Goal: Task Accomplishment & Management: Complete application form

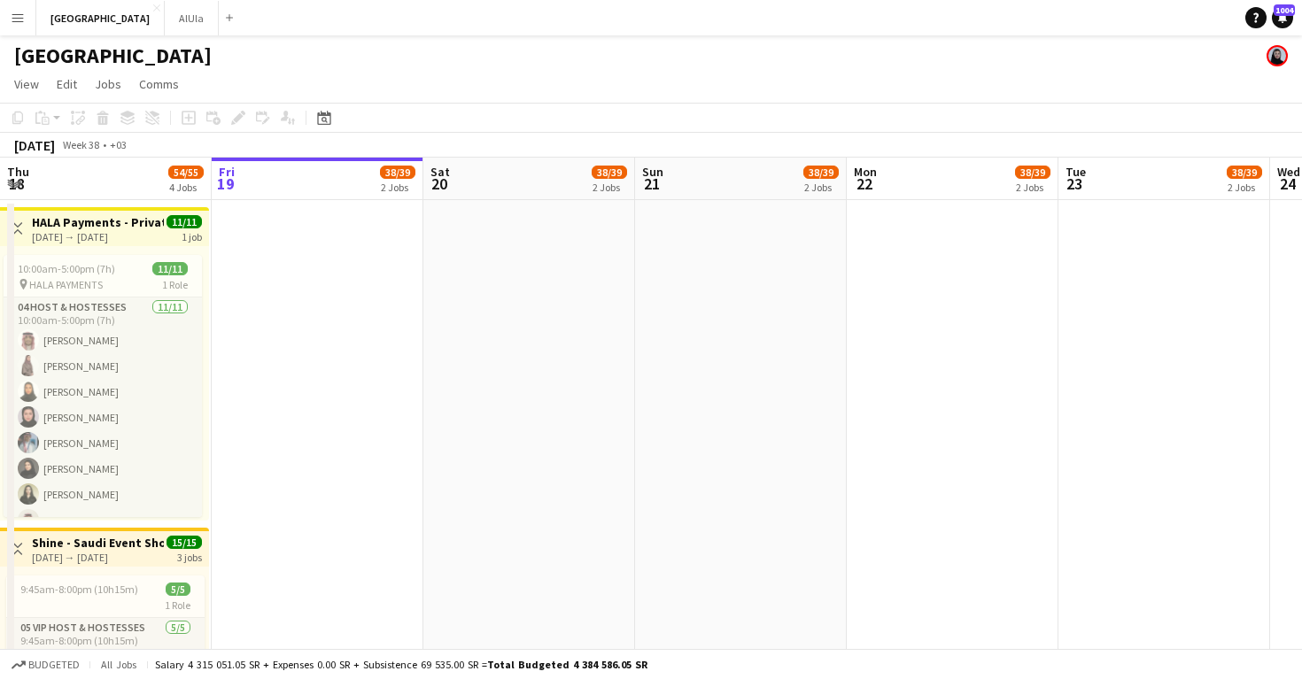
click at [26, 15] on button "Menu" at bounding box center [17, 17] width 35 height 35
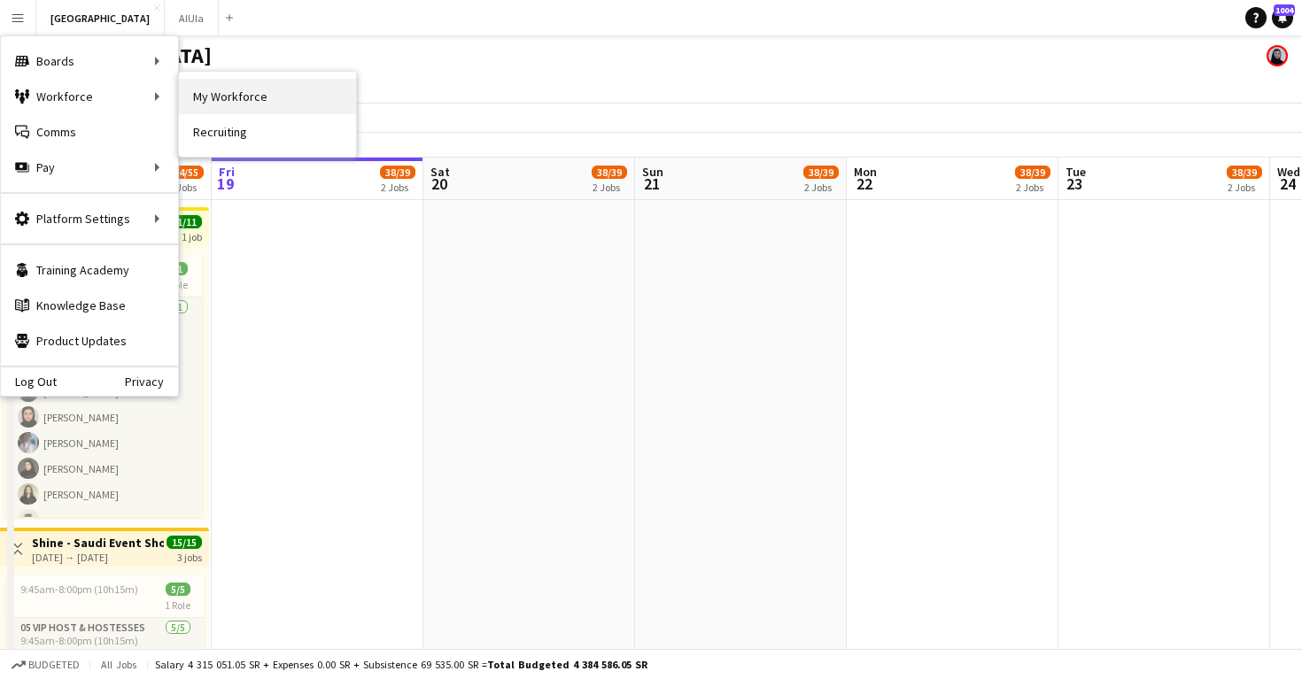
click at [224, 91] on link "My Workforce" at bounding box center [267, 96] width 177 height 35
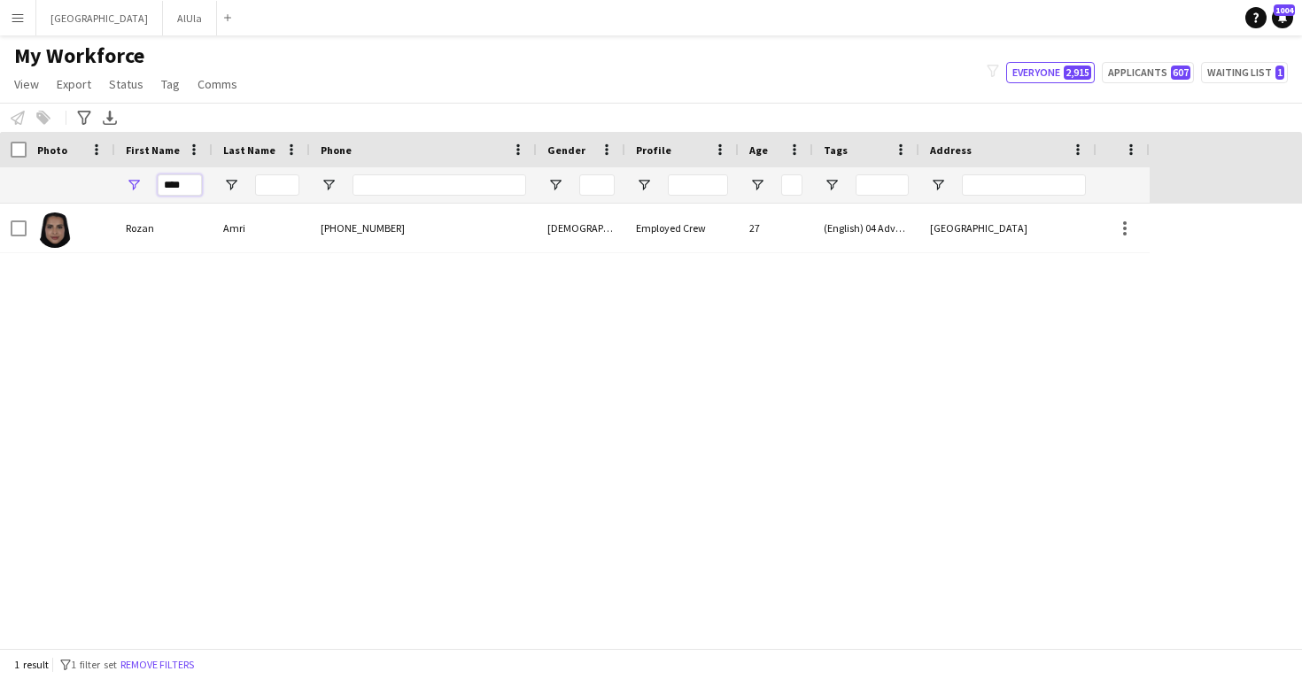
click at [190, 182] on input "****" at bounding box center [180, 185] width 44 height 21
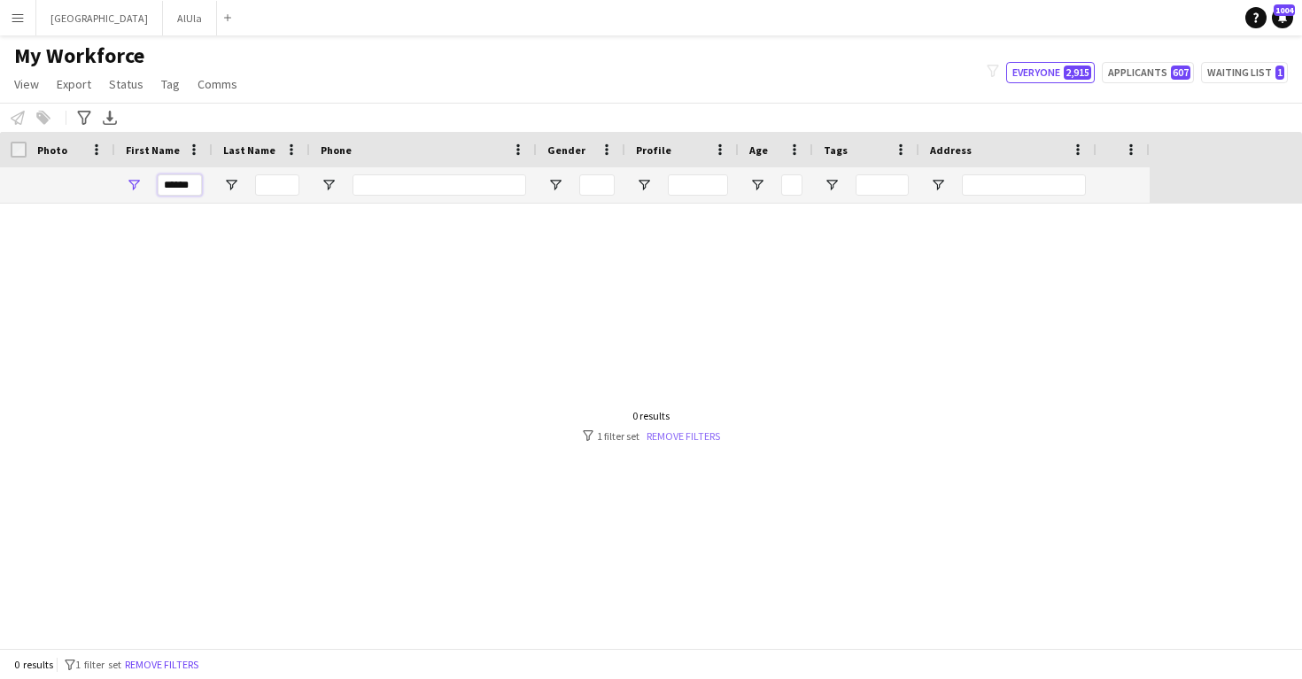
type input "******"
click at [679, 436] on link "Remove filters" at bounding box center [684, 436] width 74 height 13
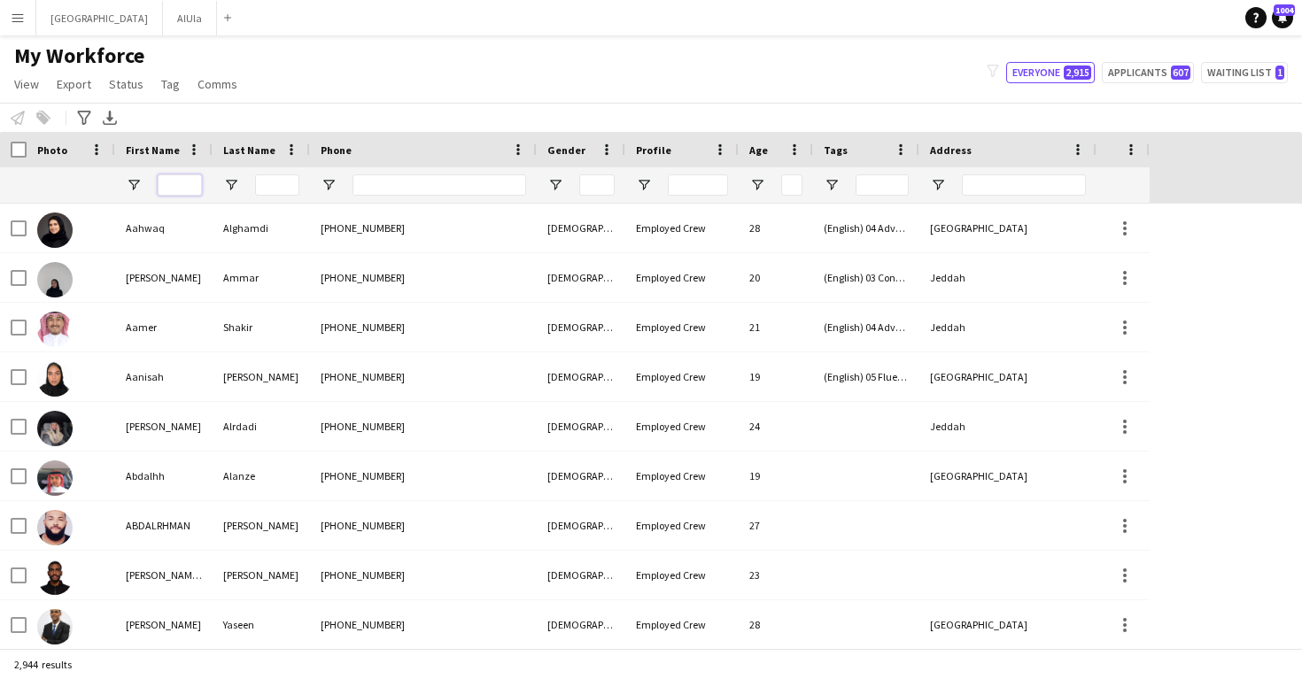
click at [192, 187] on input "First Name Filter Input" at bounding box center [180, 185] width 44 height 21
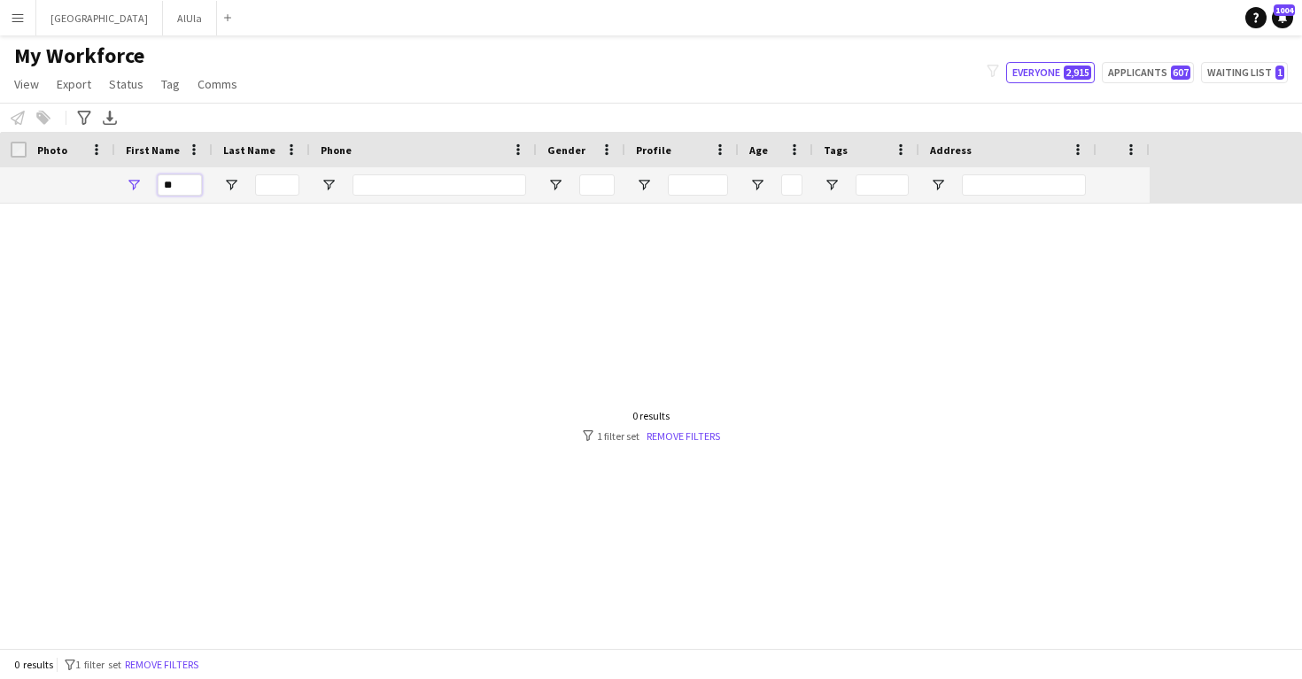
type input "*"
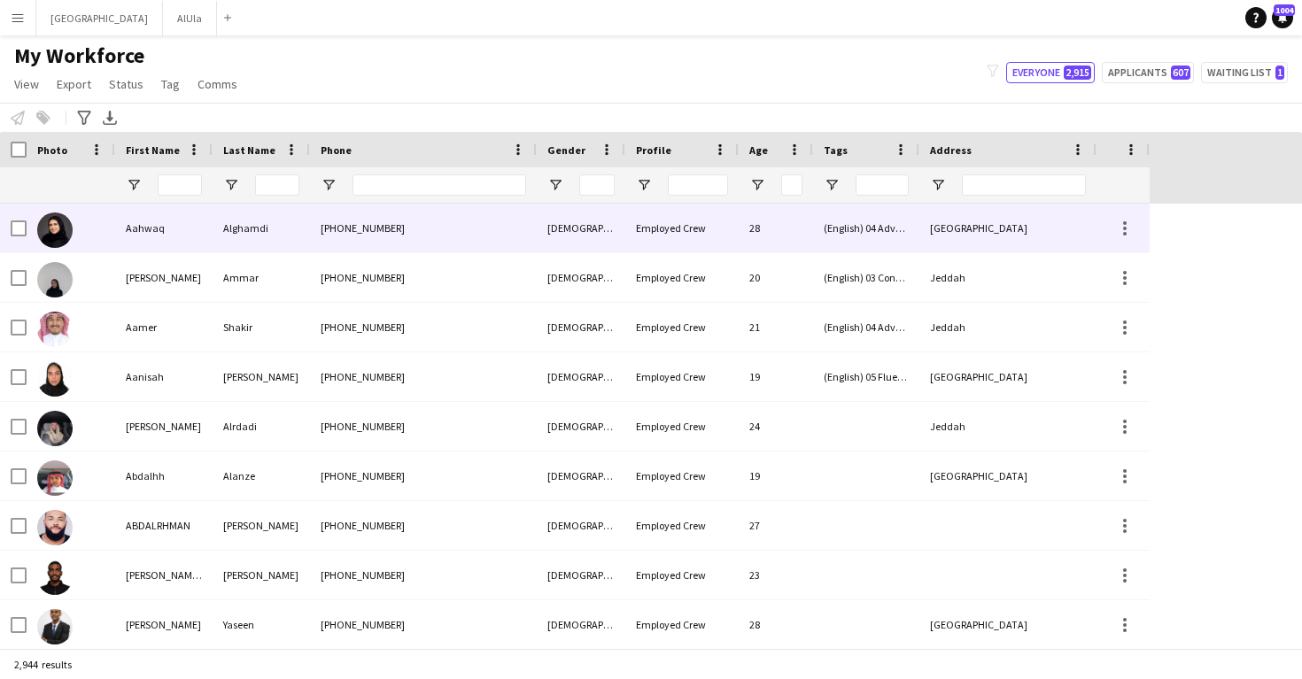
click at [220, 214] on div "Alghamdi" at bounding box center [261, 228] width 97 height 49
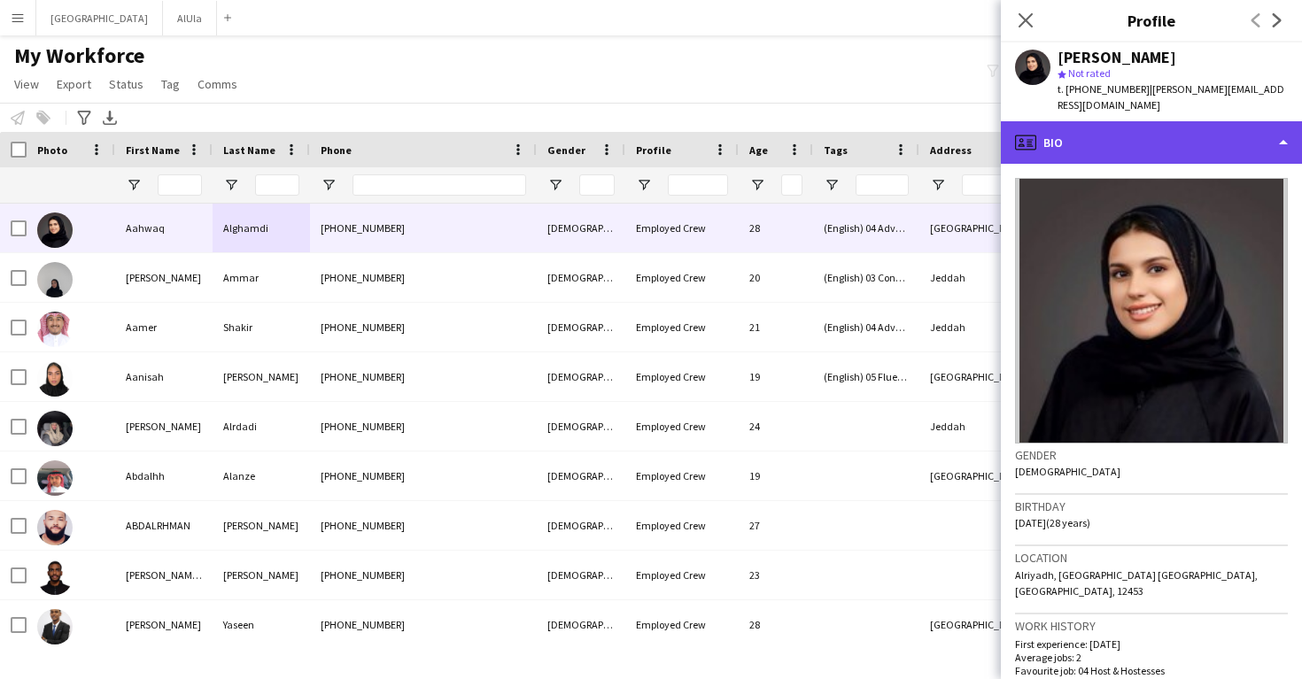
click at [1142, 128] on div "profile Bio" at bounding box center [1151, 142] width 301 height 43
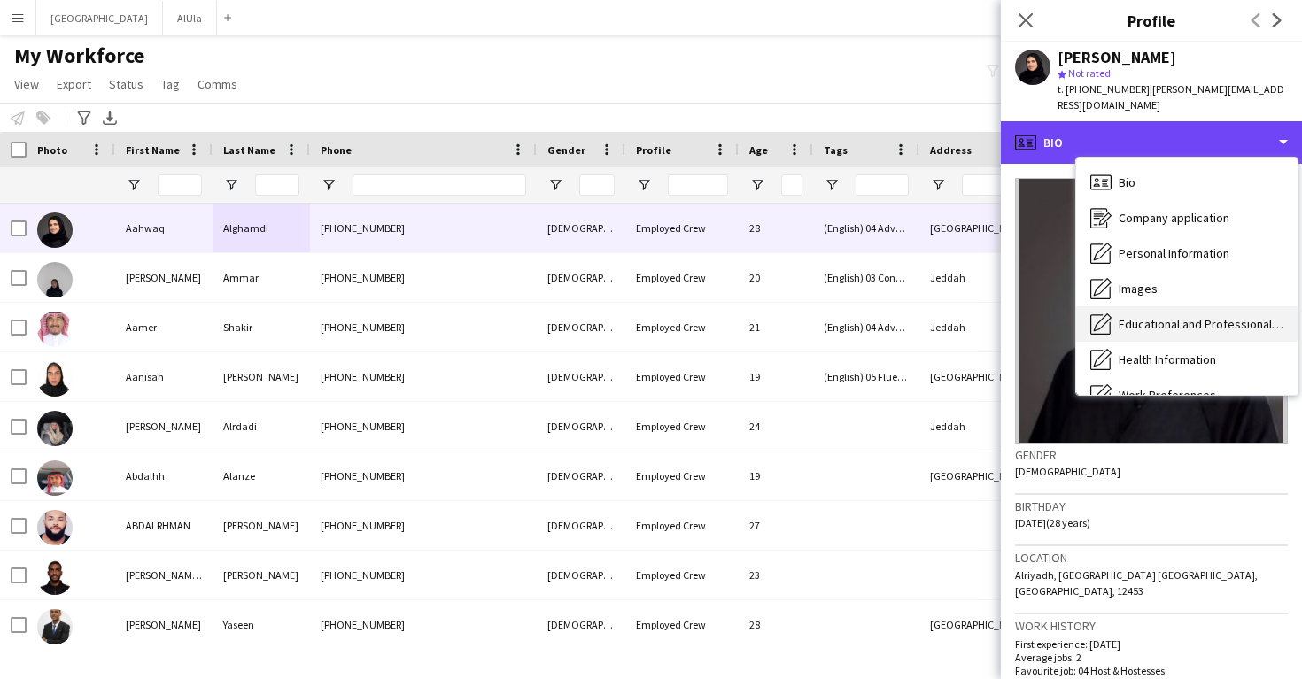
scroll to position [202, 0]
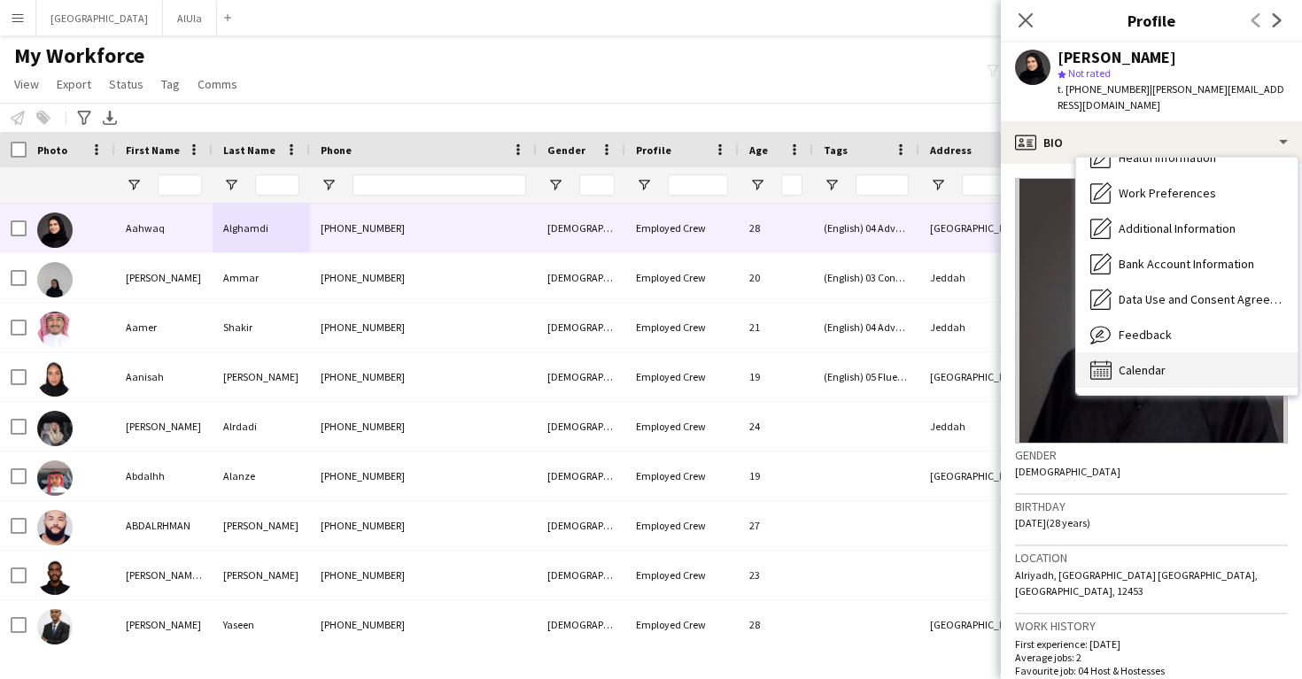
click at [1131, 362] on span "Calendar" at bounding box center [1142, 370] width 47 height 16
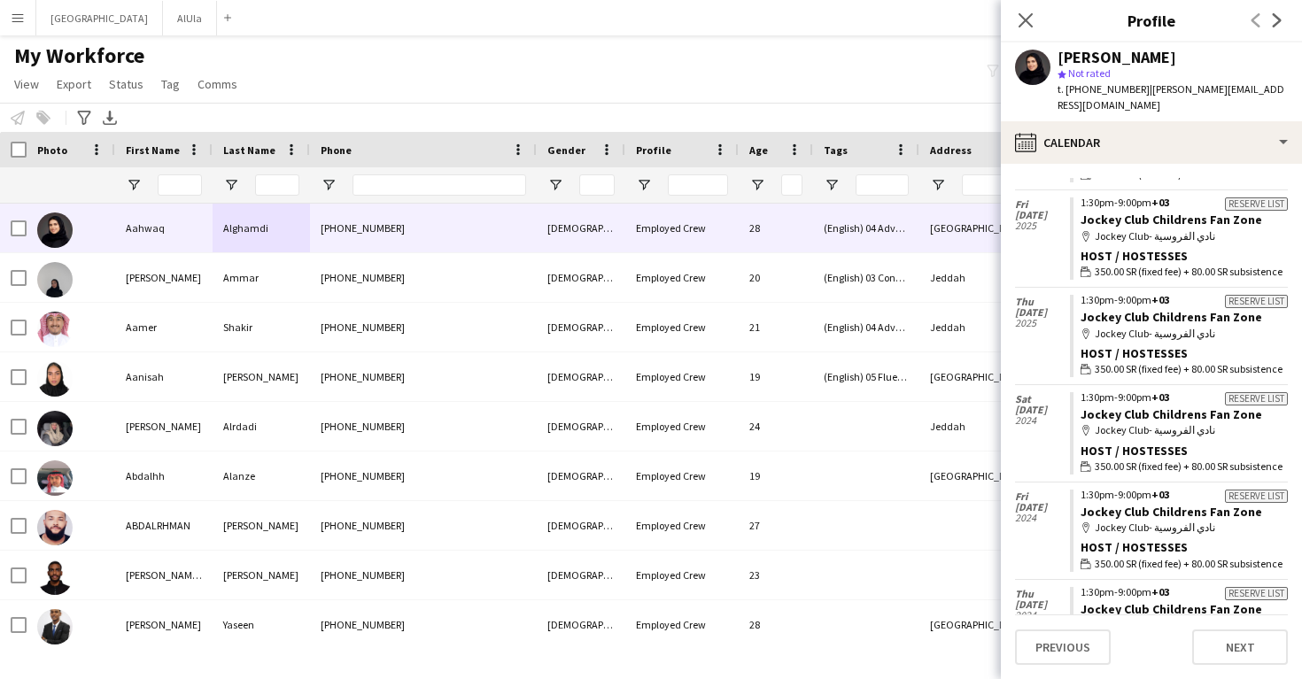
scroll to position [1245, 0]
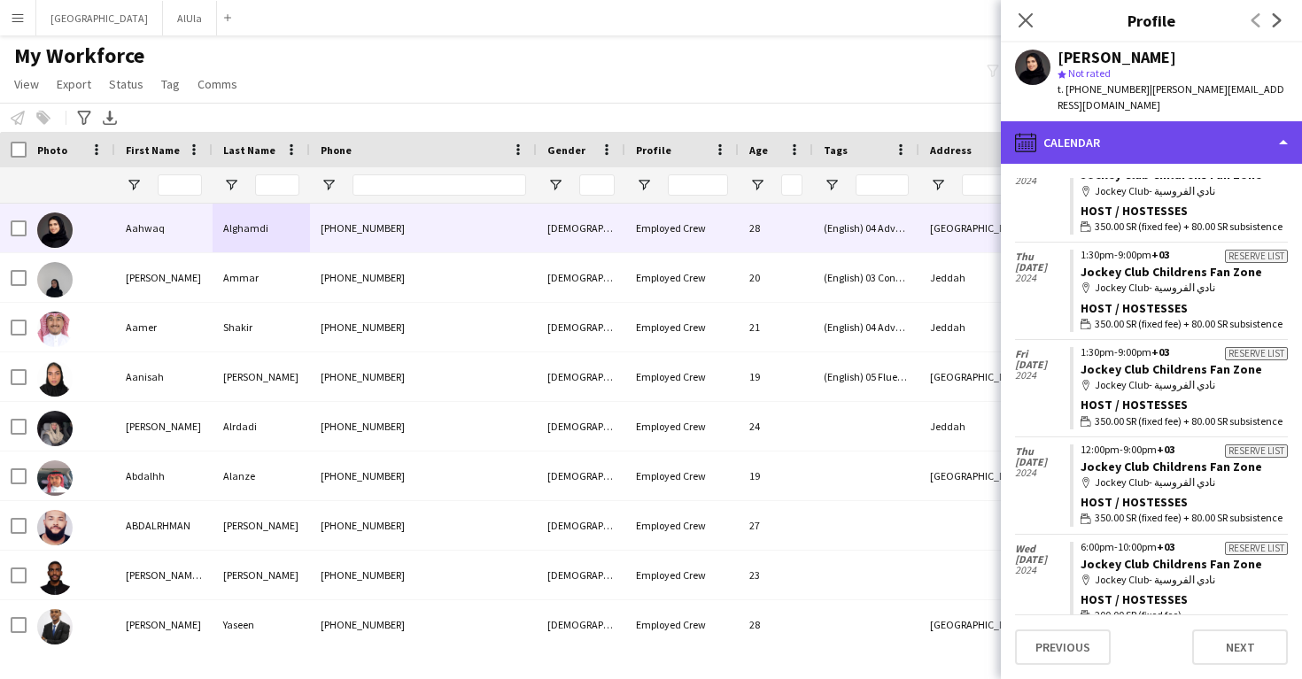
click at [1165, 121] on div "calendar-full Calendar" at bounding box center [1151, 142] width 301 height 43
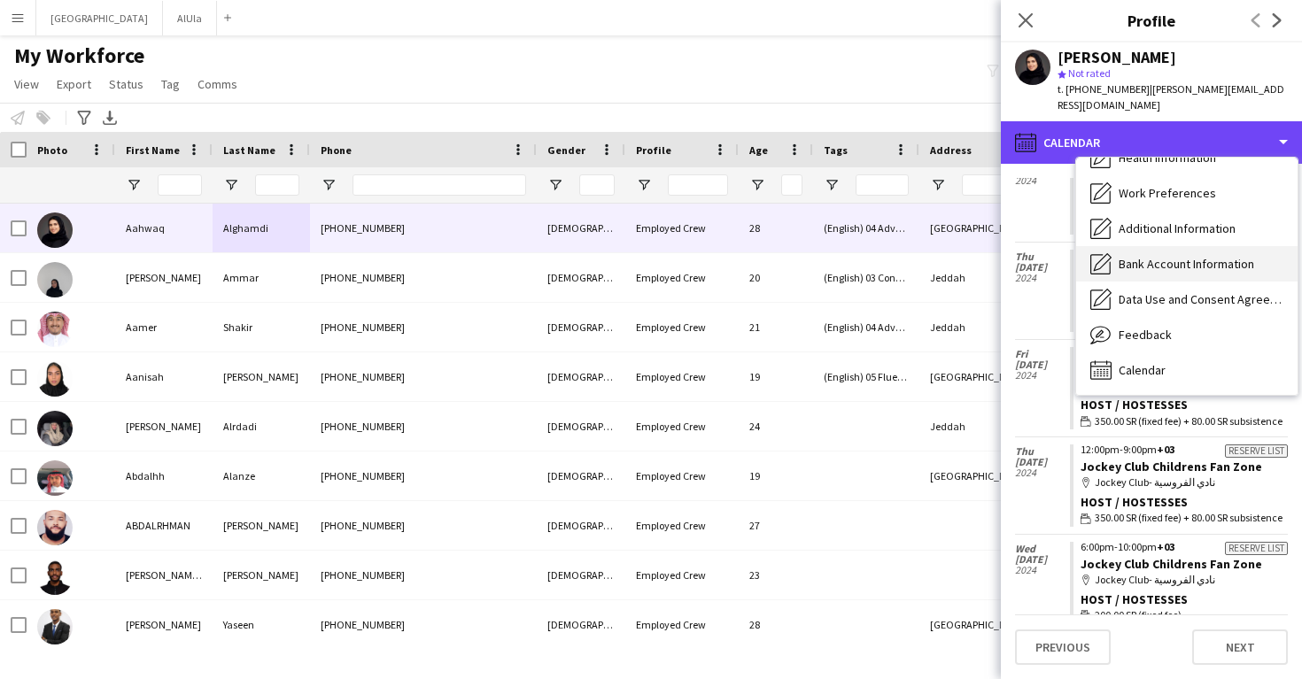
scroll to position [0, 0]
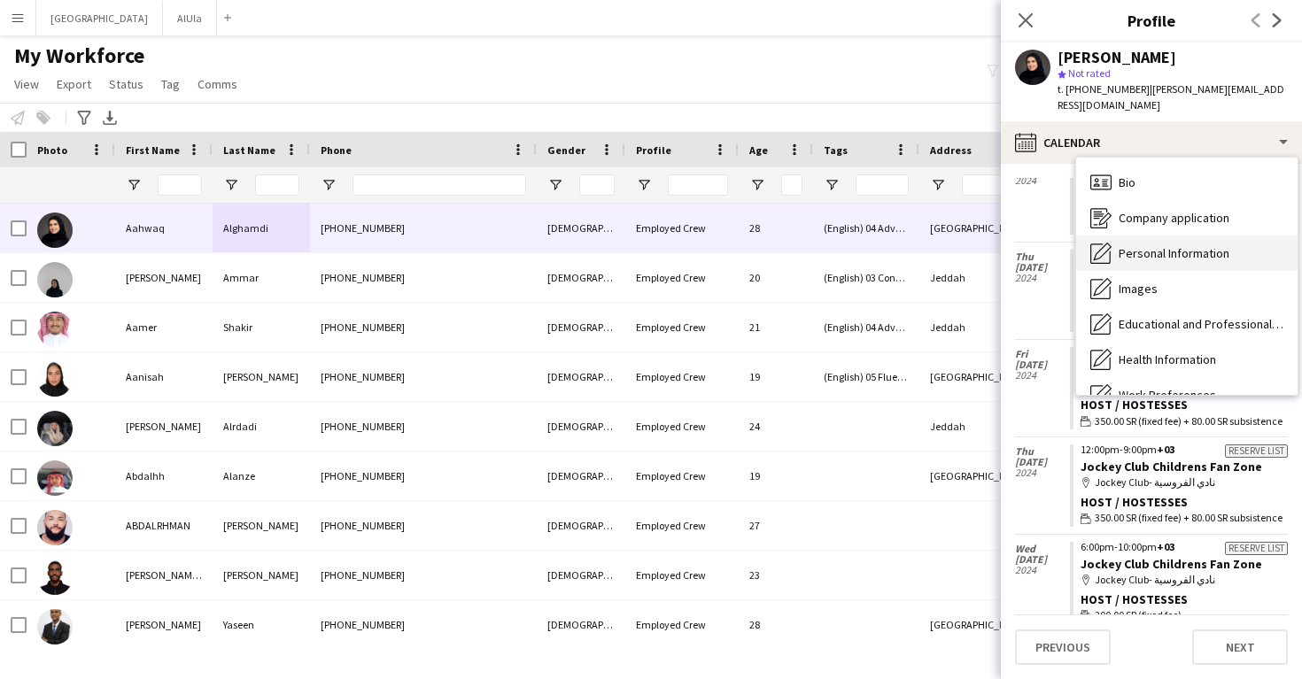
click at [1160, 245] on span "Personal Information" at bounding box center [1174, 253] width 111 height 16
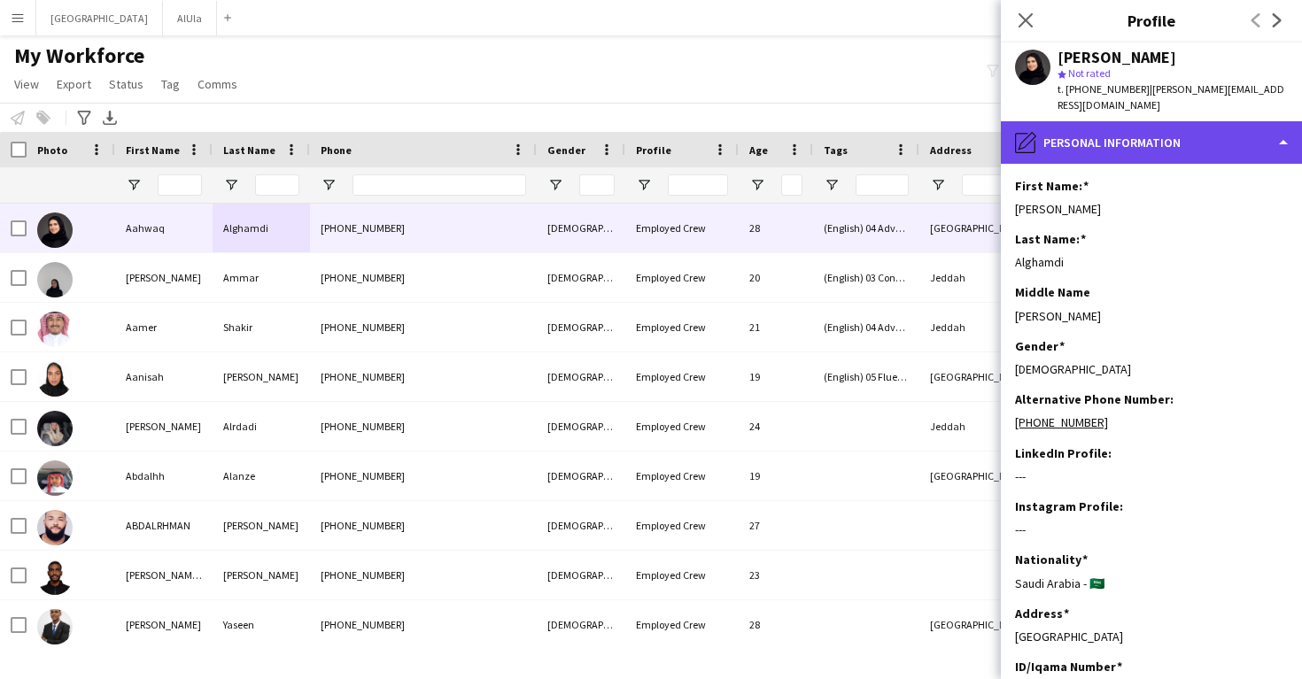
click at [1172, 139] on div "pencil4 Personal Information" at bounding box center [1151, 142] width 301 height 43
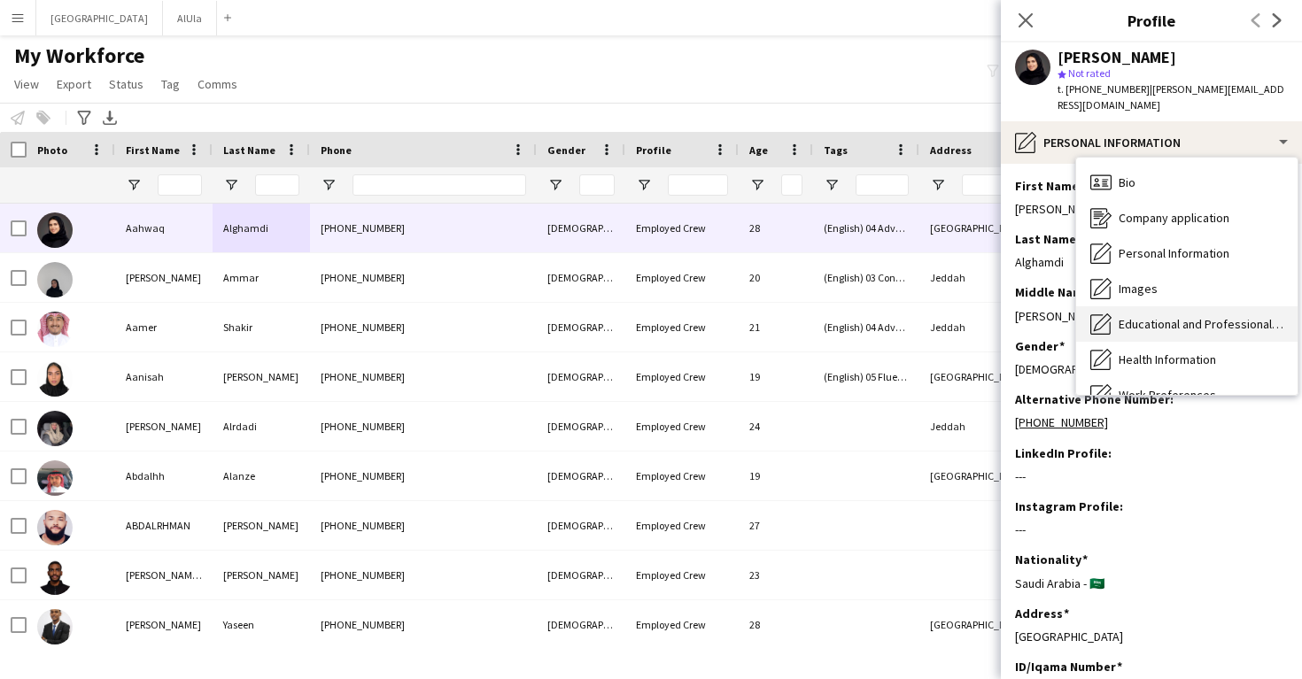
click at [1169, 316] on span "Educational and Professional Background" at bounding box center [1201, 324] width 165 height 16
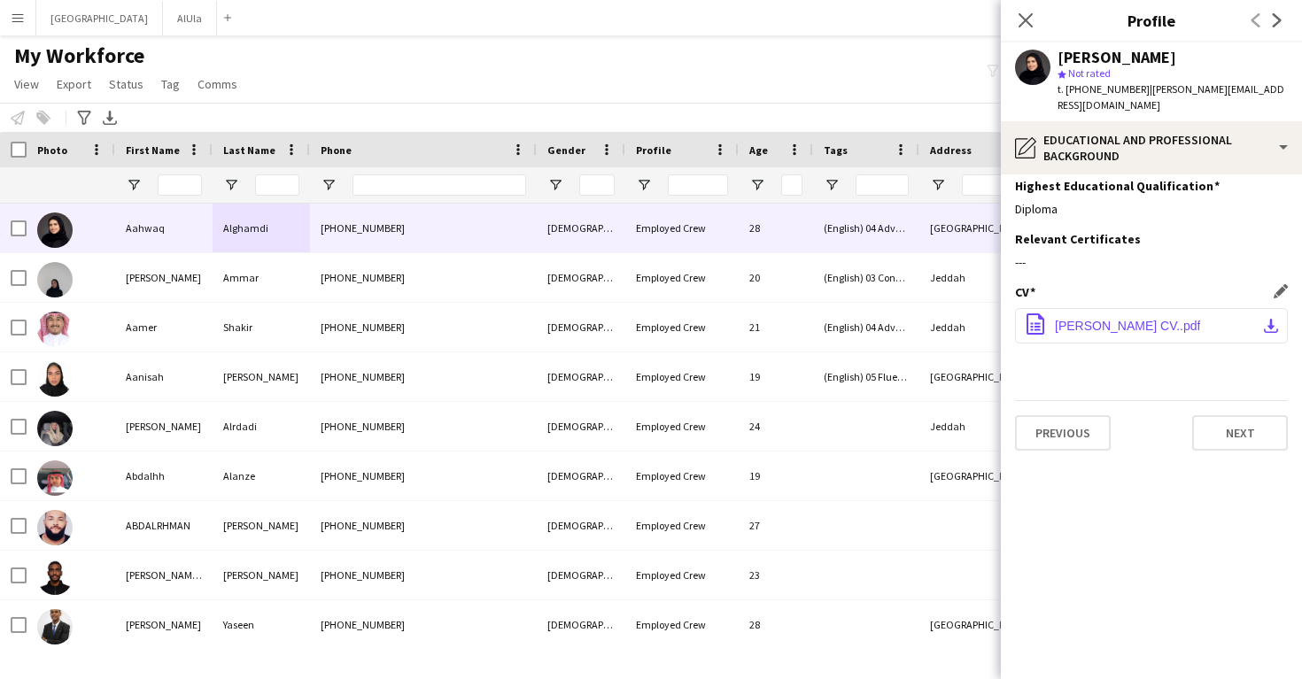
click at [1126, 319] on span "[PERSON_NAME] CV..pdf" at bounding box center [1127, 326] width 145 height 14
click at [1031, 17] on icon "Close pop-in" at bounding box center [1025, 20] width 17 height 17
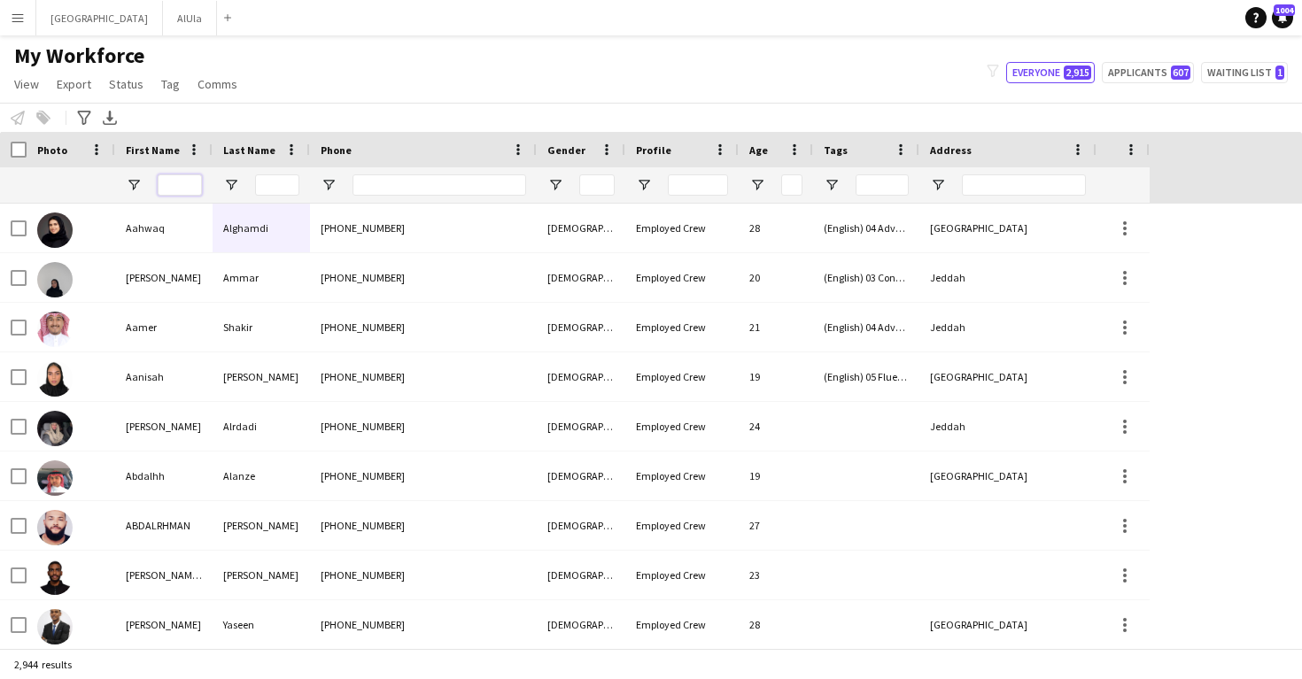
click at [175, 185] on input "First Name Filter Input" at bounding box center [180, 185] width 44 height 21
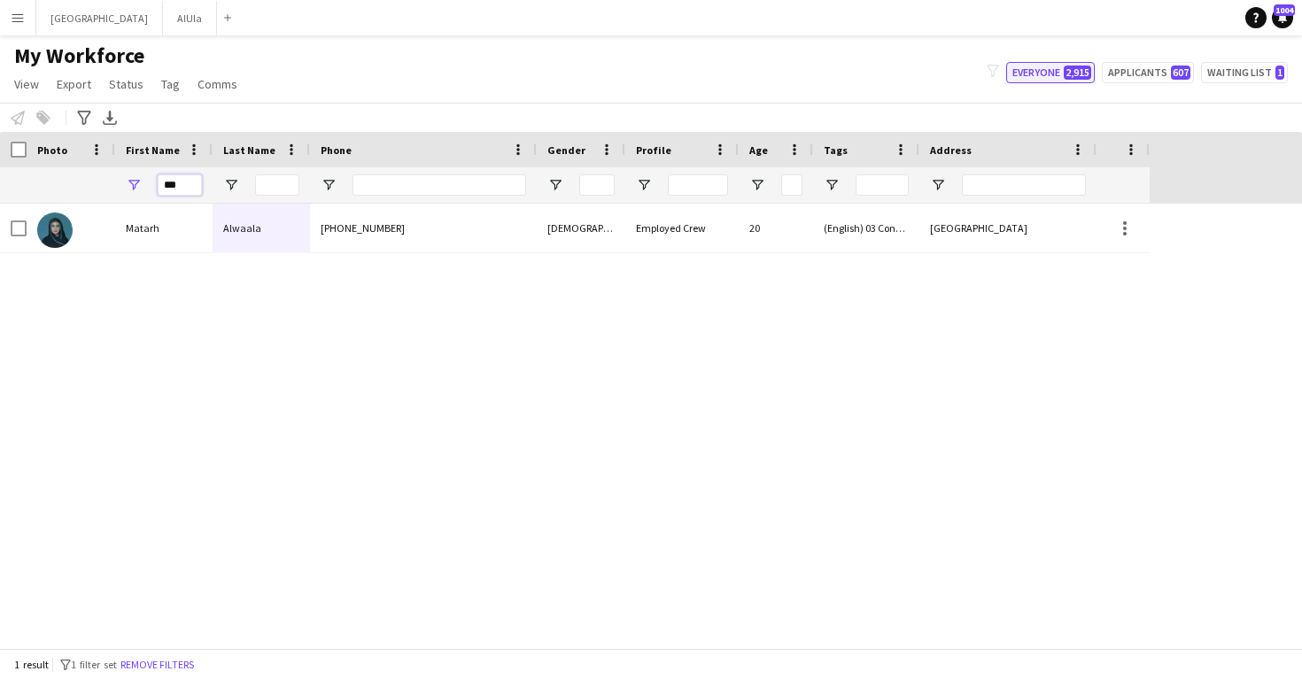
type input "***"
click at [1061, 69] on button "Everyone 2,915" at bounding box center [1050, 72] width 89 height 21
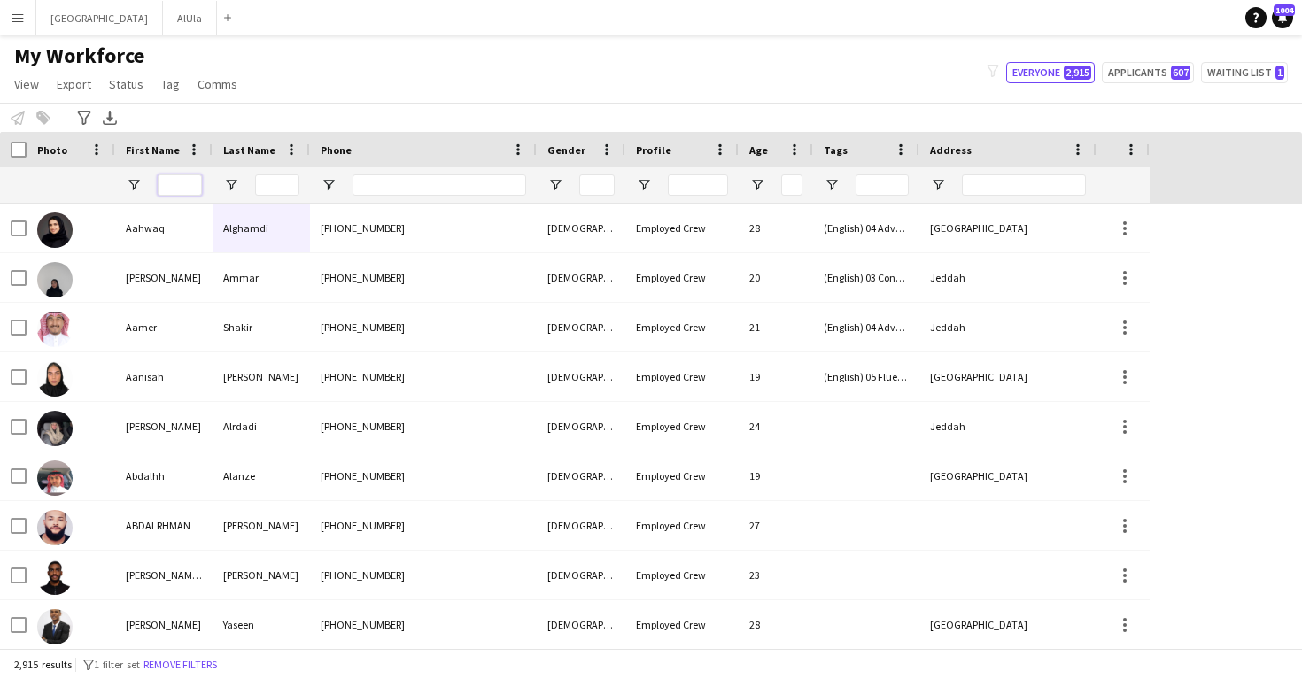
click at [180, 182] on input "First Name Filter Input" at bounding box center [180, 185] width 44 height 21
click at [184, 175] on input "First Name Filter Input" at bounding box center [180, 185] width 44 height 21
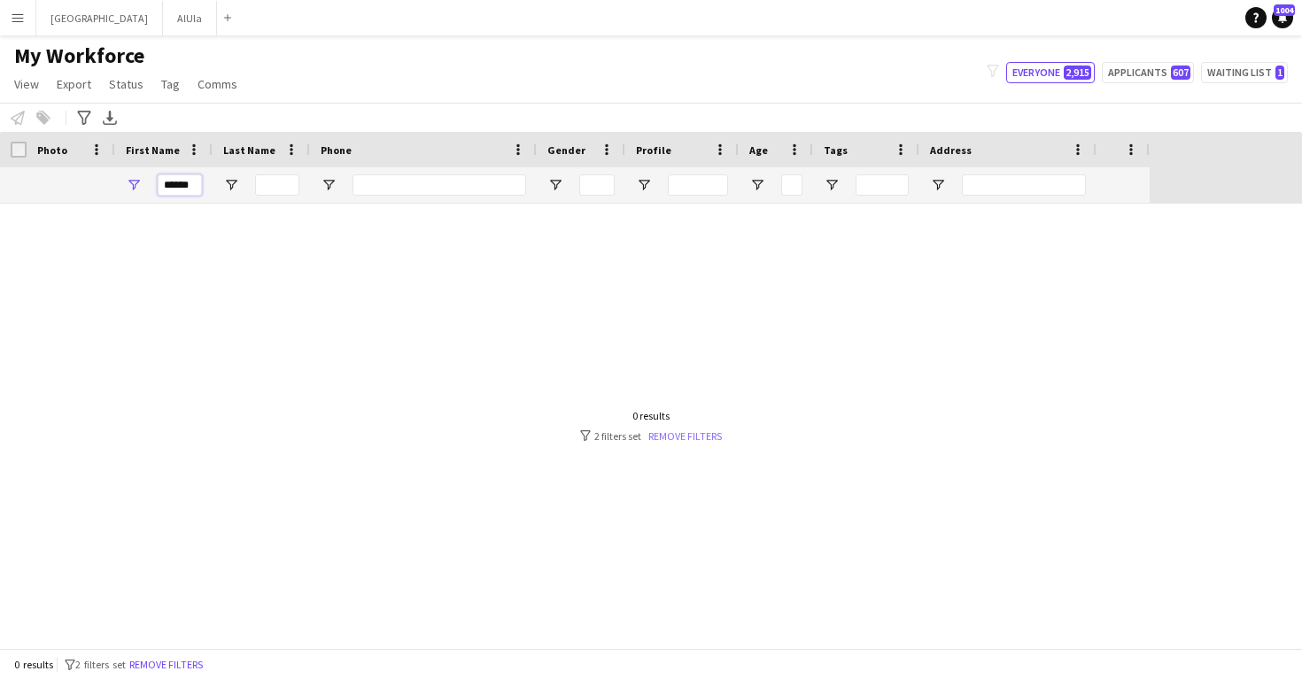
type input "******"
click at [679, 430] on link "Remove filters" at bounding box center [685, 436] width 74 height 13
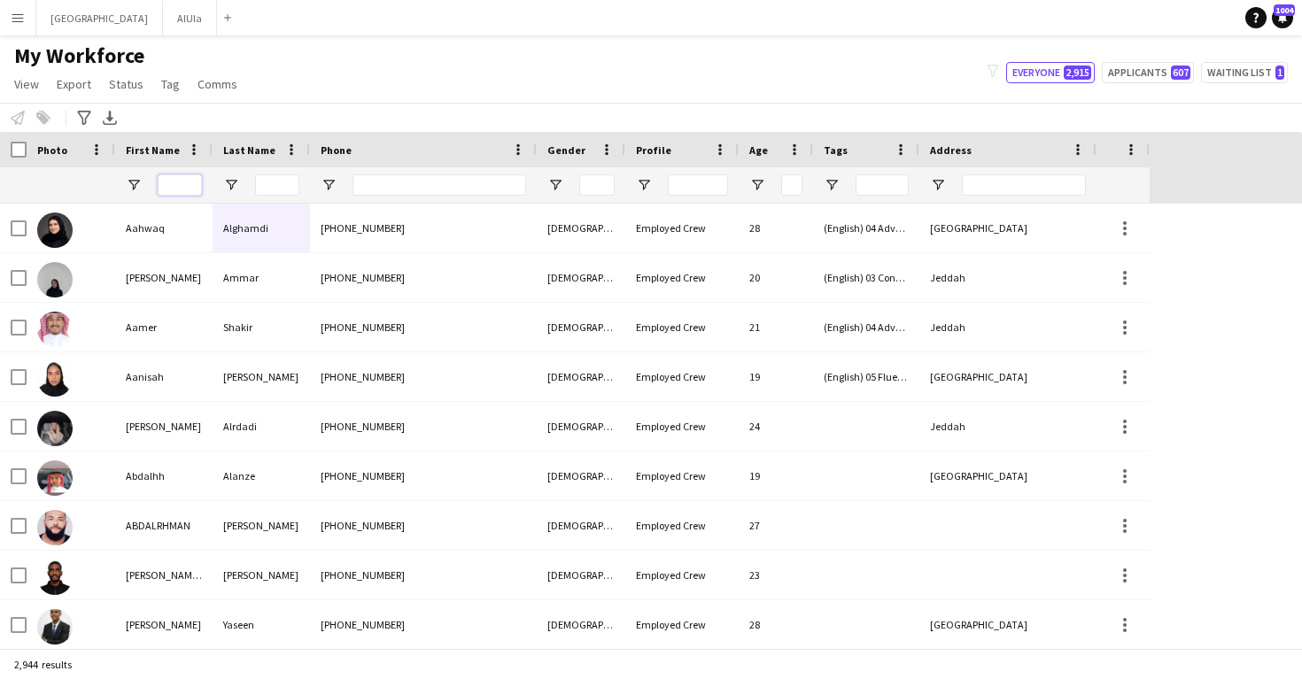
click at [179, 182] on input "First Name Filter Input" at bounding box center [180, 185] width 44 height 21
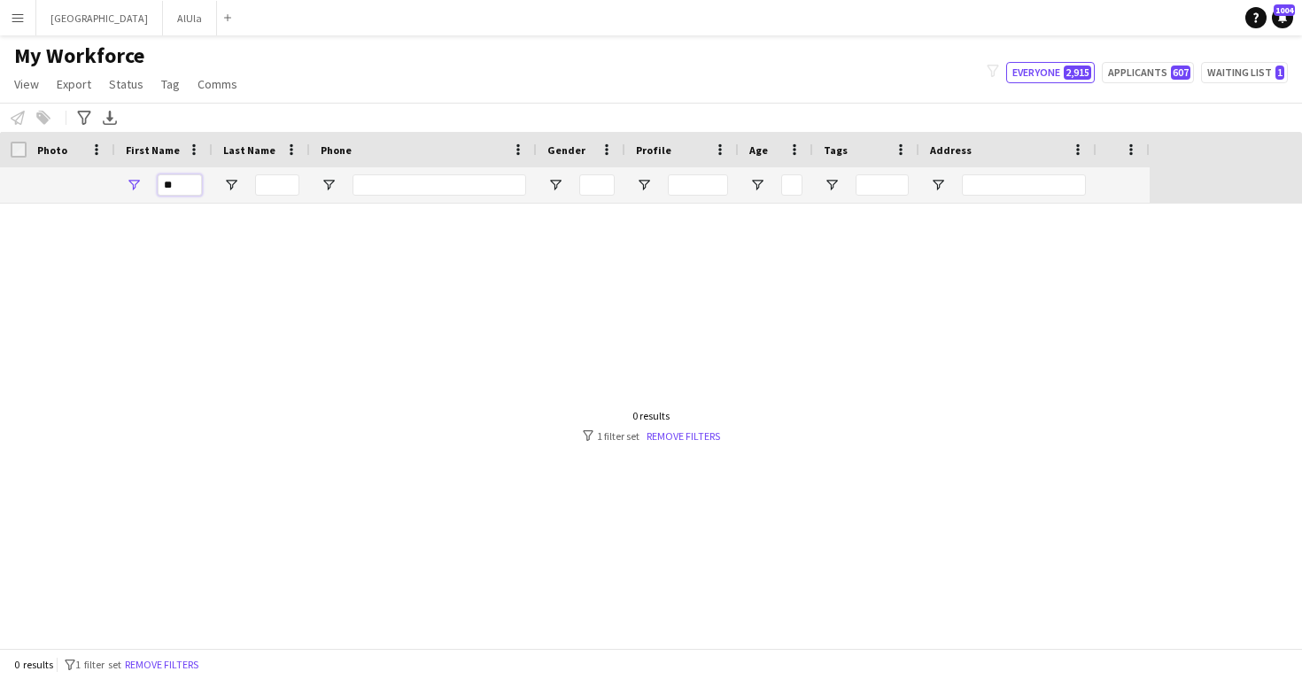
type input "*"
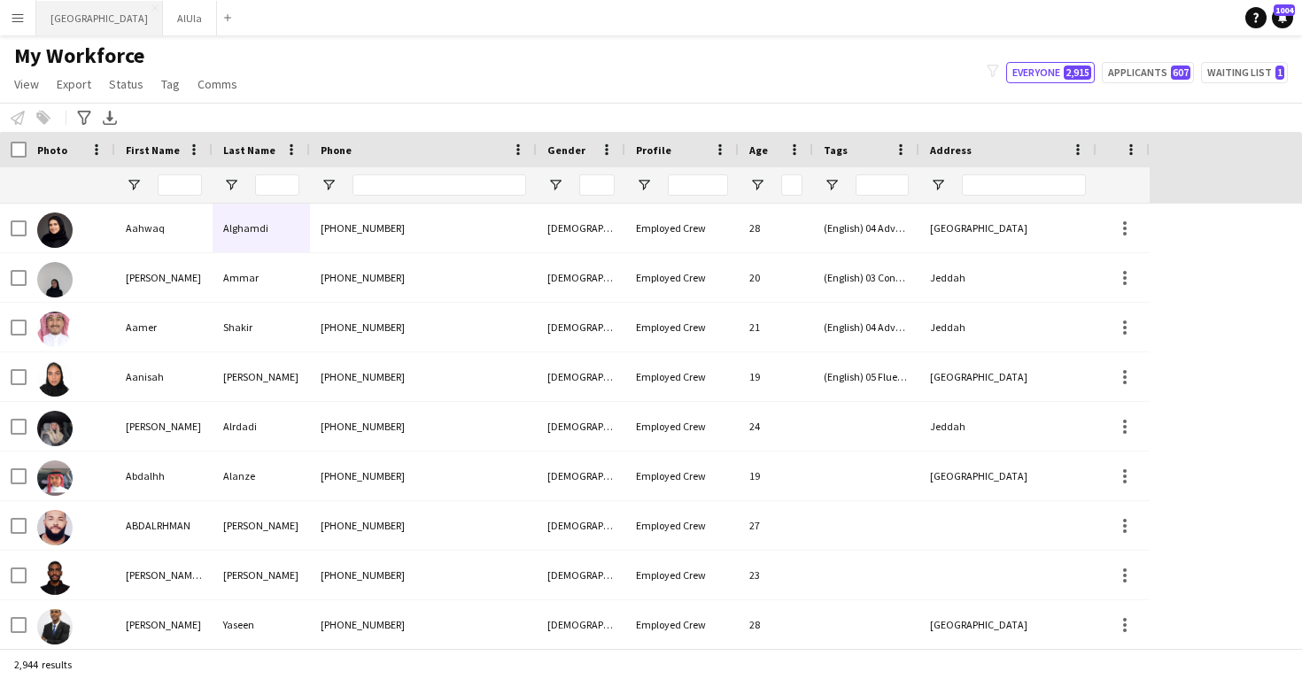
click at [75, 14] on button "Riyadh Close" at bounding box center [99, 18] width 127 height 35
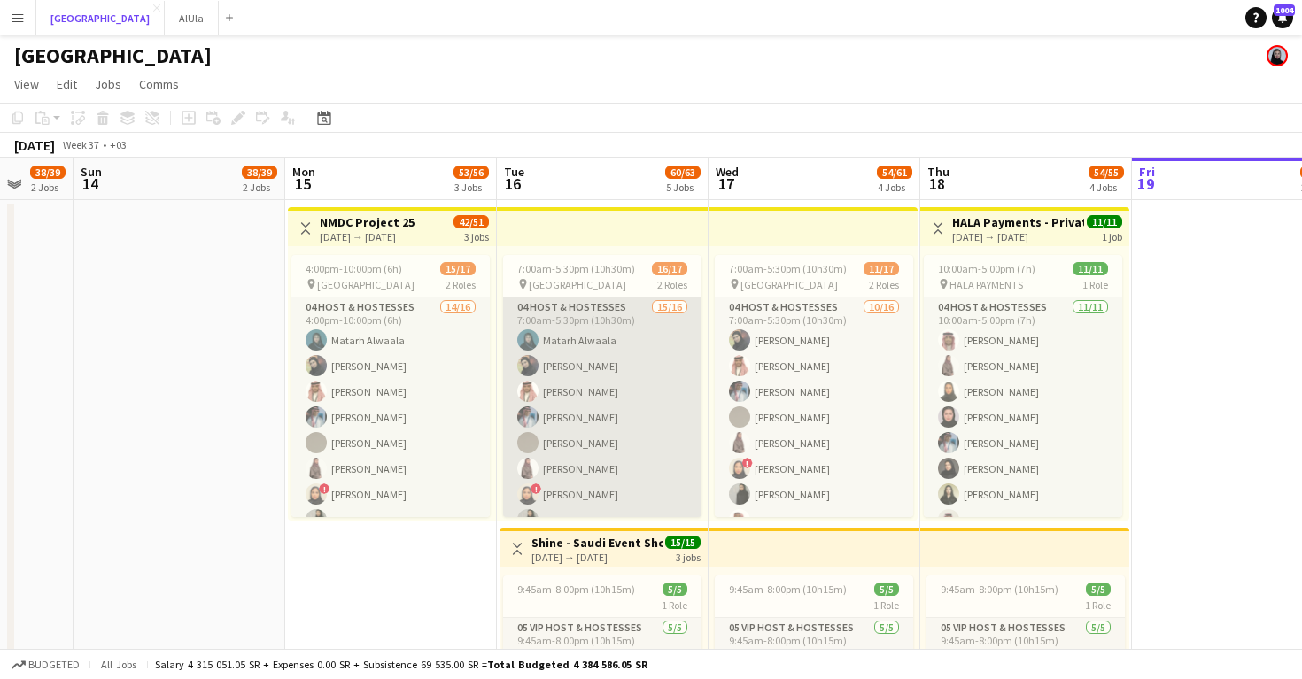
scroll to position [0, 551]
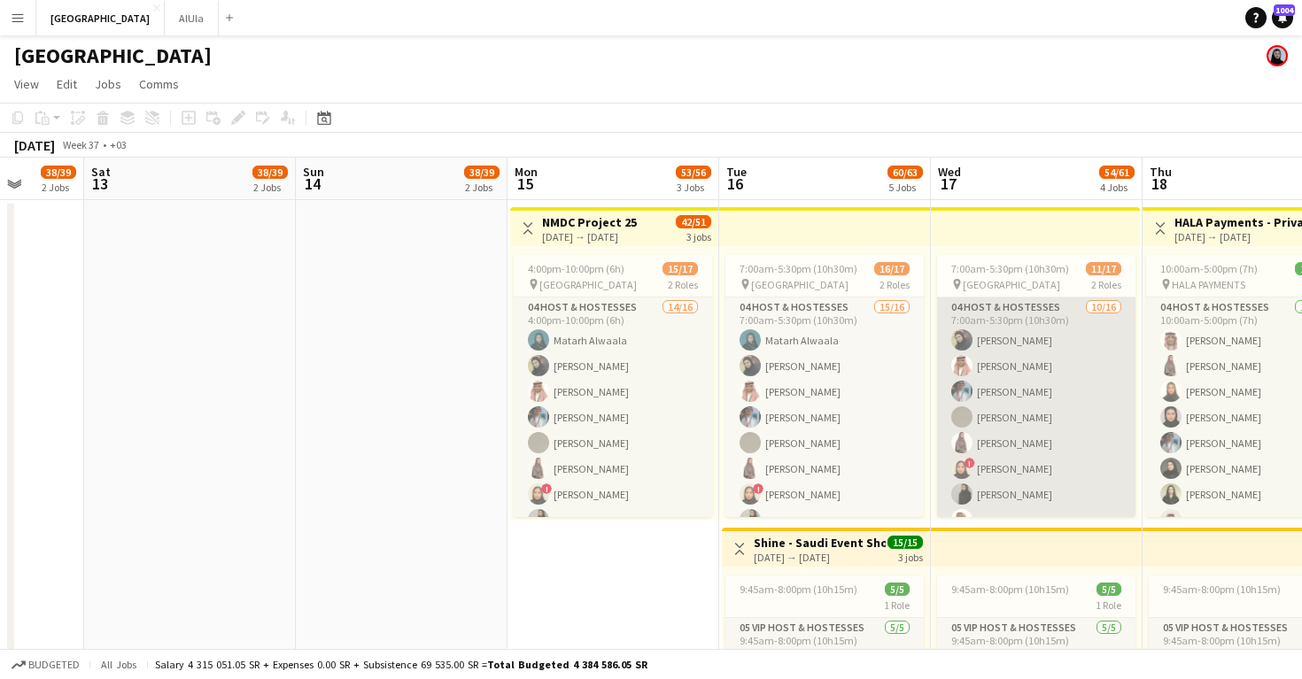
click at [1018, 361] on app-card-role "04 Host & Hostesses [DATE] 7:00am-5:30pm (10h30m) [PERSON_NAME] Abdullah Aljarb…" at bounding box center [1036, 521] width 198 height 446
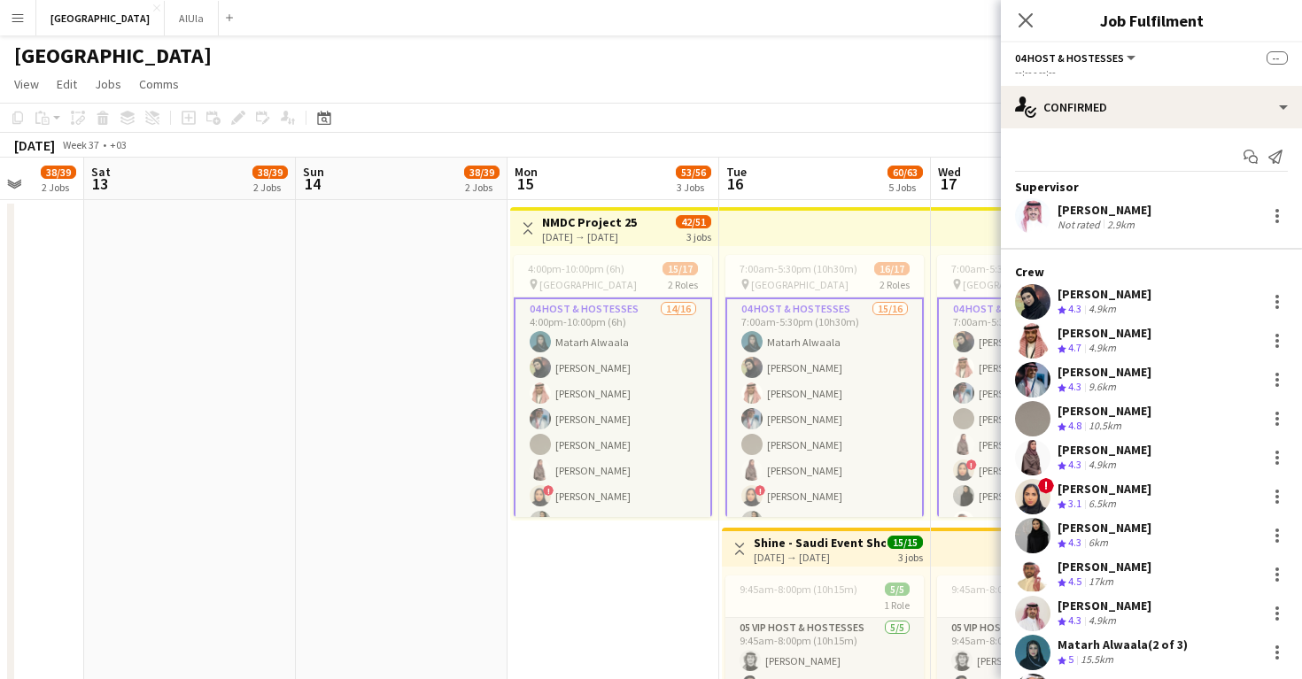
click at [1102, 281] on div "Supervisor [PERSON_NAME] Not rated 2.9km Crew [PERSON_NAME] Crew rating 4.3 4.9…" at bounding box center [1151, 522] width 301 height 686
click at [1102, 300] on div "[PERSON_NAME]" at bounding box center [1105, 294] width 94 height 16
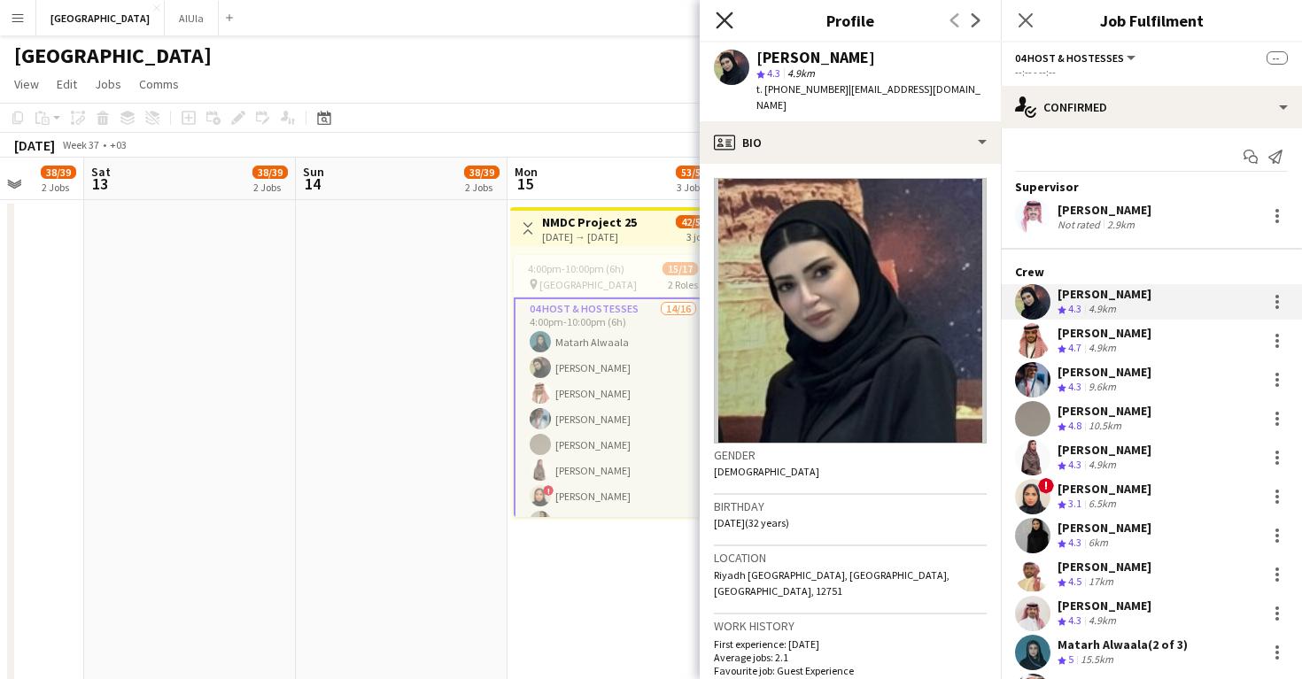
click at [722, 20] on icon "Close pop-in" at bounding box center [724, 20] width 17 height 17
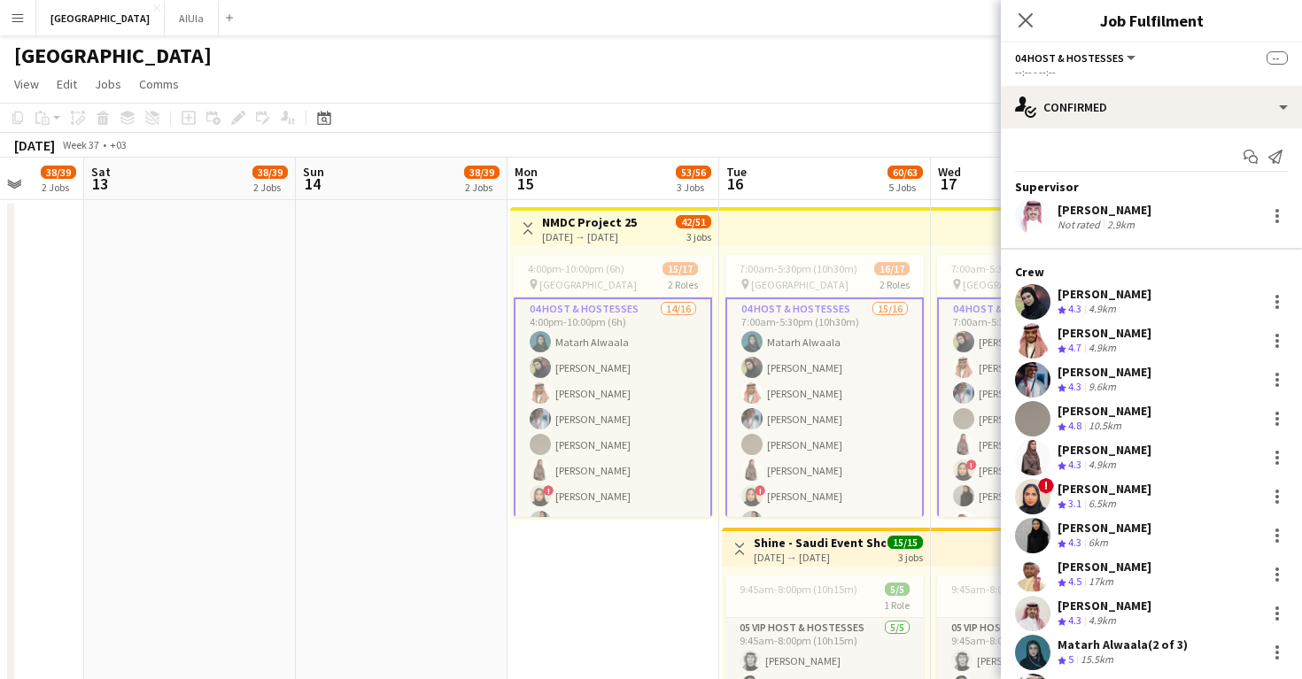
click at [613, 578] on app-date-cell "Toggle View NMDC Project 25 [DATE] → [DATE] 42/51 3 jobs 4:00pm-10:00pm (6h) 15…" at bounding box center [614, 684] width 212 height 969
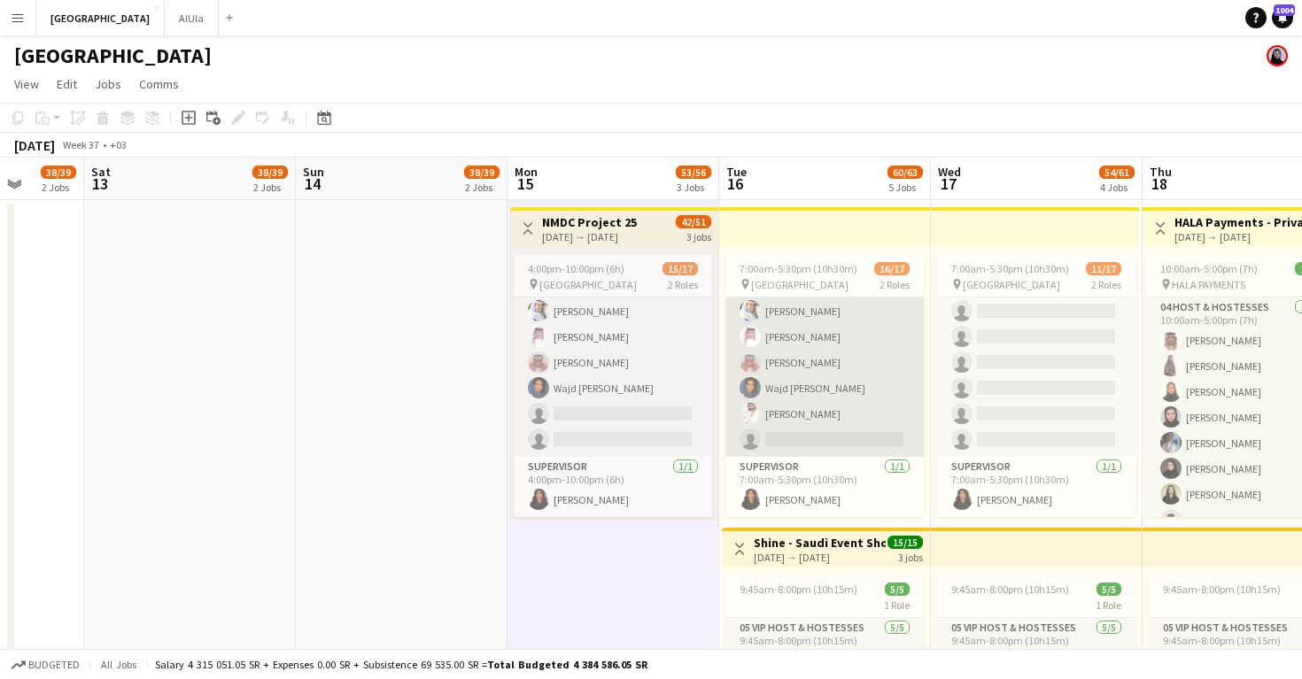
scroll to position [190, 0]
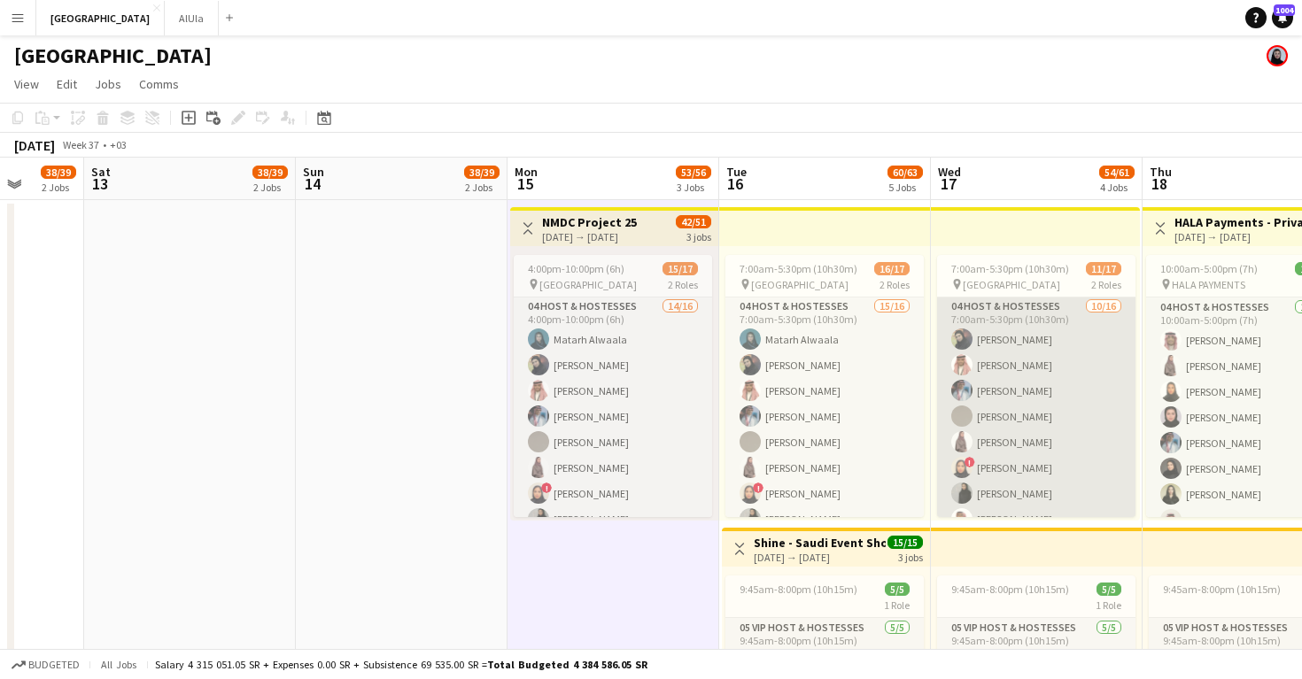
click at [992, 428] on app-card-role "04 Host & Hostesses [DATE] 7:00am-5:30pm (10h30m) [PERSON_NAME] Abdullah Aljarb…" at bounding box center [1036, 520] width 198 height 446
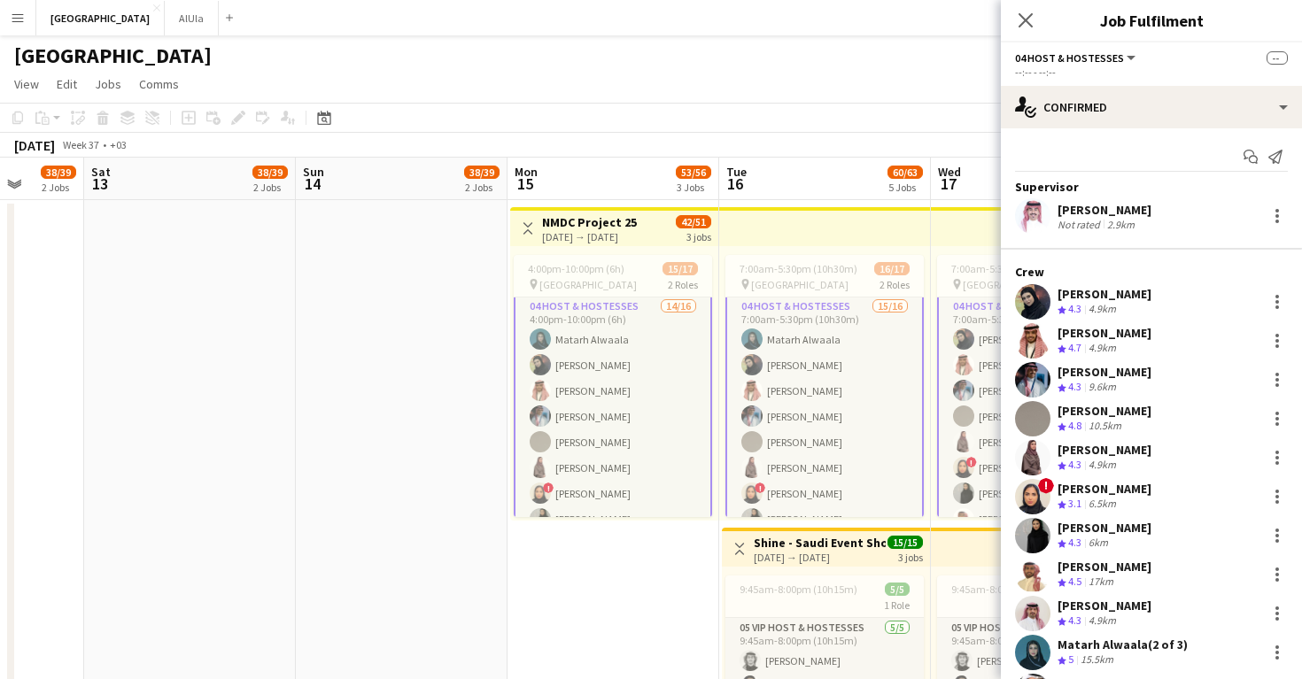
click at [1104, 501] on div "6.5km" at bounding box center [1102, 504] width 35 height 15
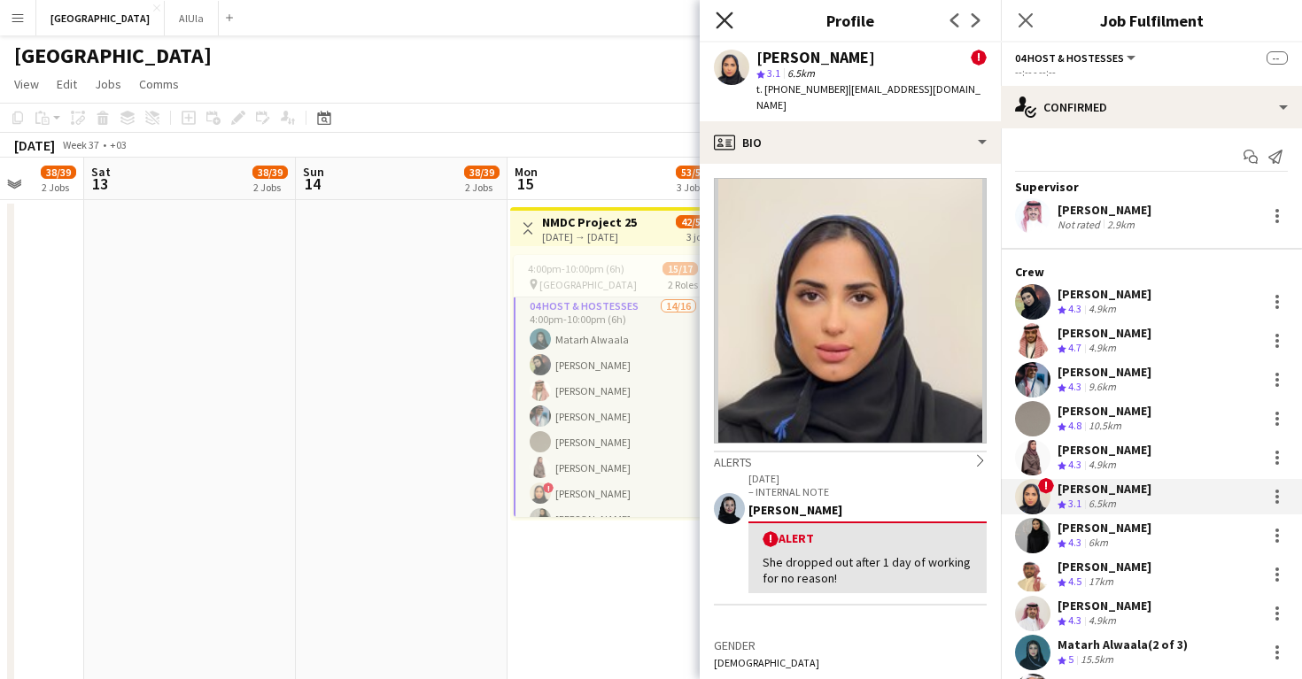
click at [718, 17] on icon "Close pop-in" at bounding box center [724, 20] width 17 height 17
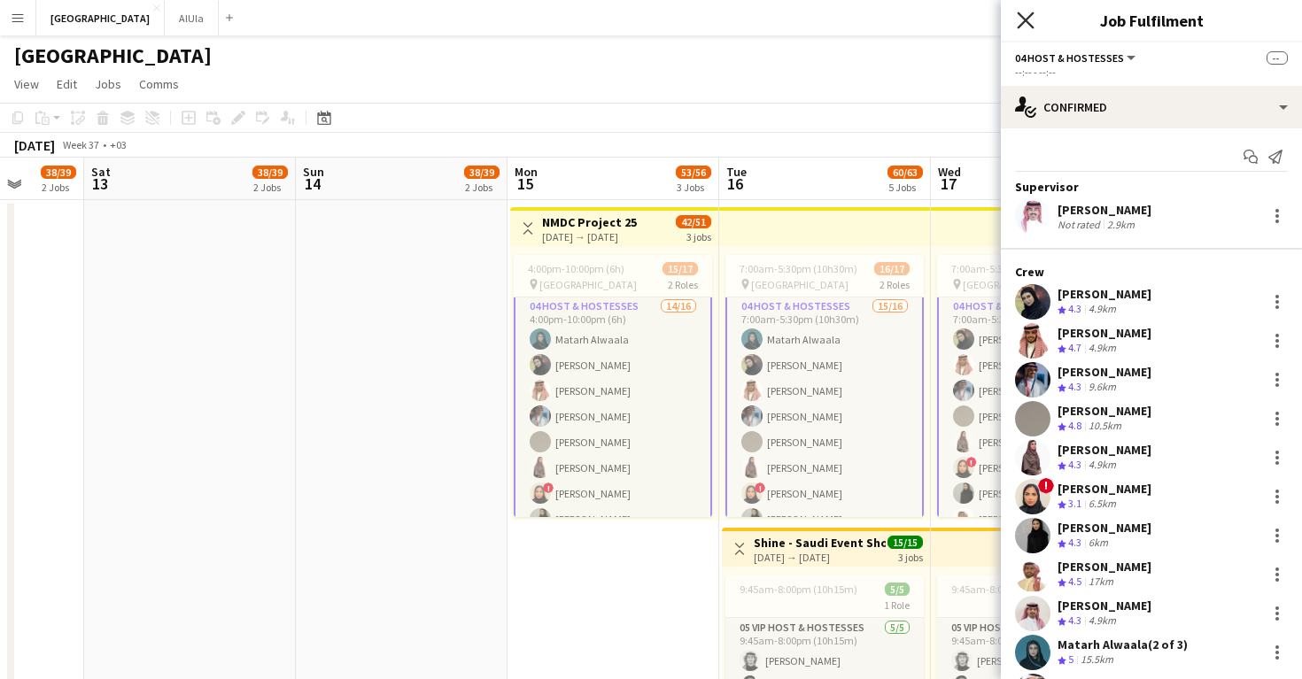
click at [1028, 19] on icon "Close pop-in" at bounding box center [1025, 20] width 17 height 17
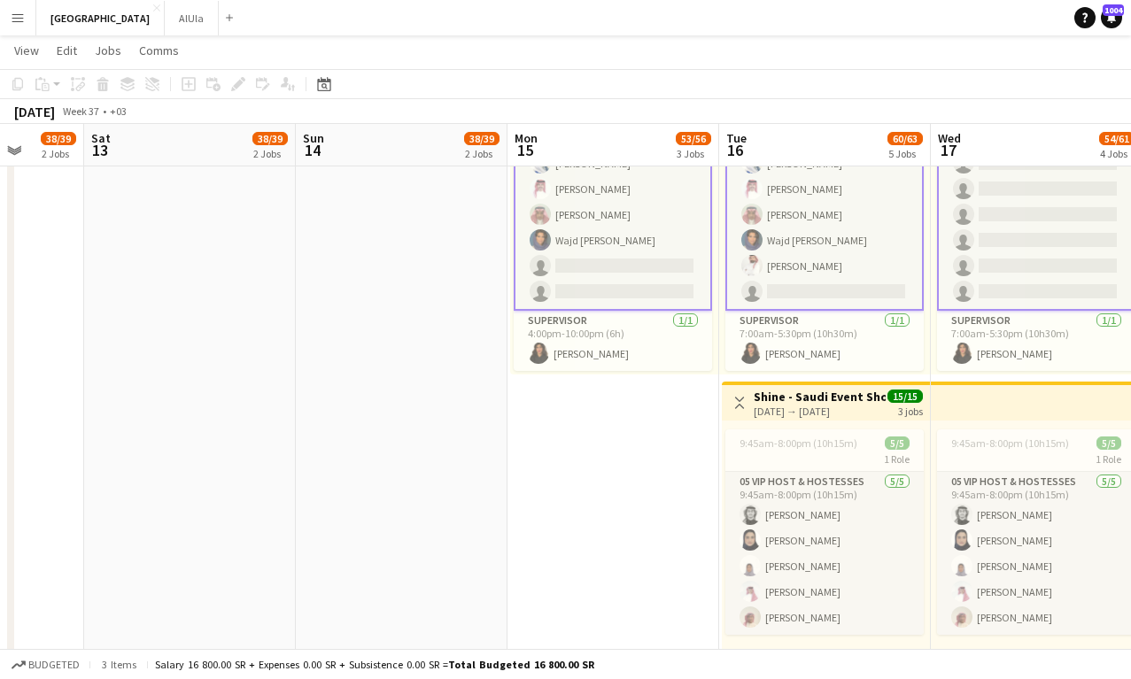
click at [28, 15] on button "Menu" at bounding box center [17, 17] width 35 height 35
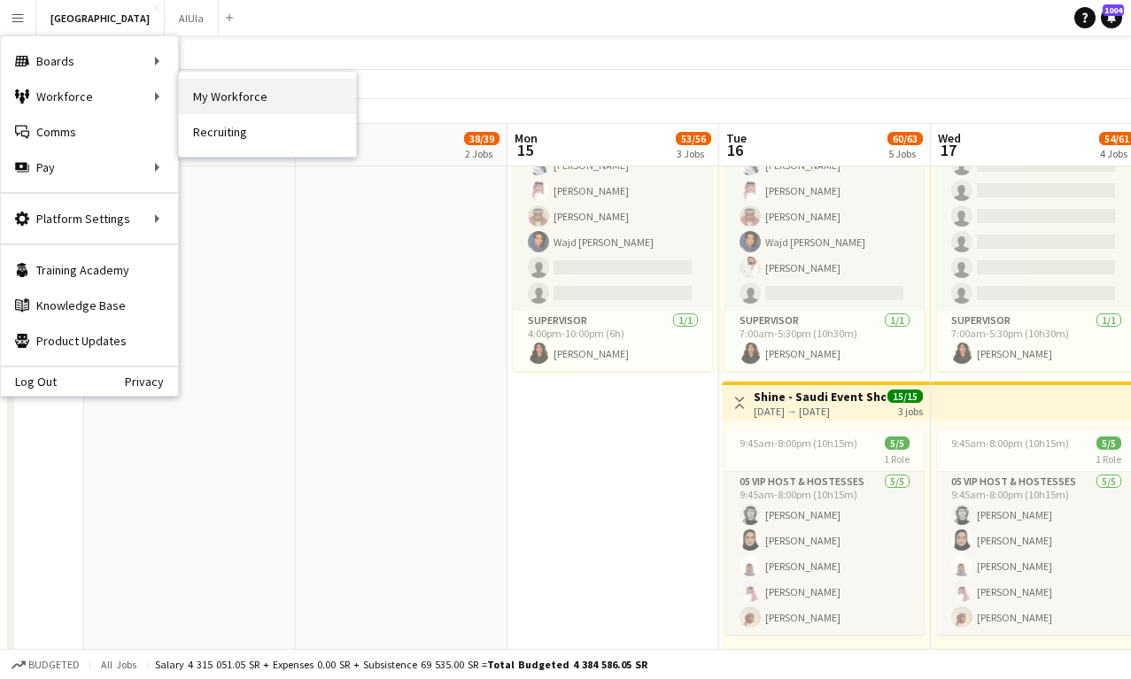
click at [242, 96] on link "My Workforce" at bounding box center [267, 96] width 177 height 35
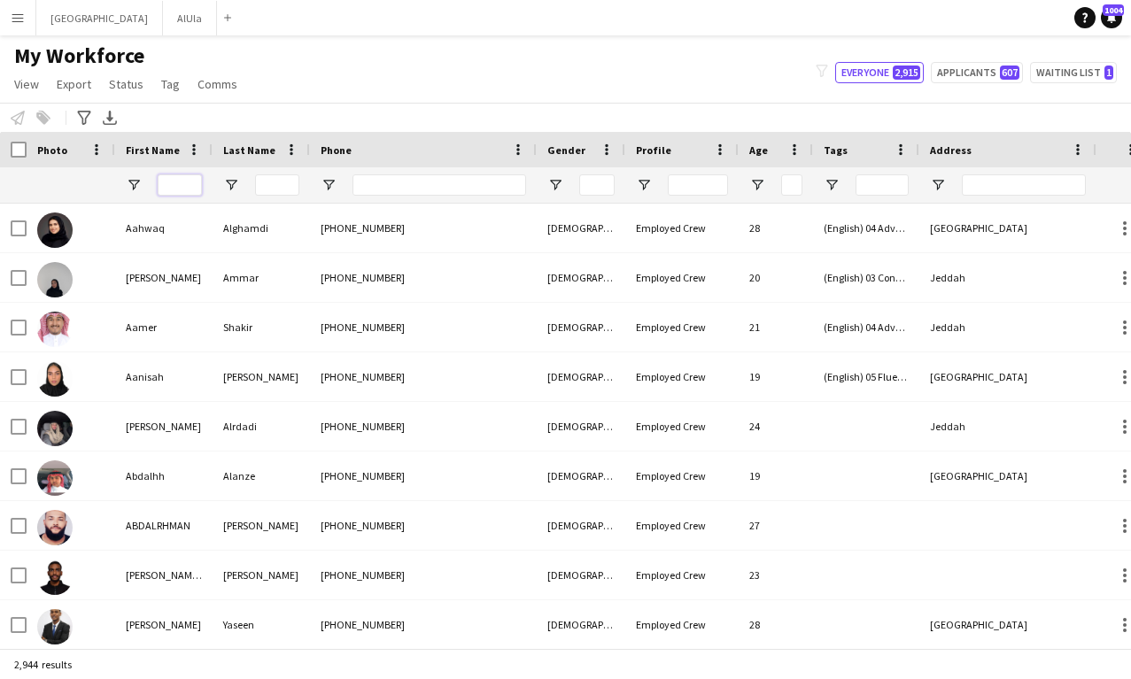
click at [187, 183] on input "First Name Filter Input" at bounding box center [180, 185] width 44 height 21
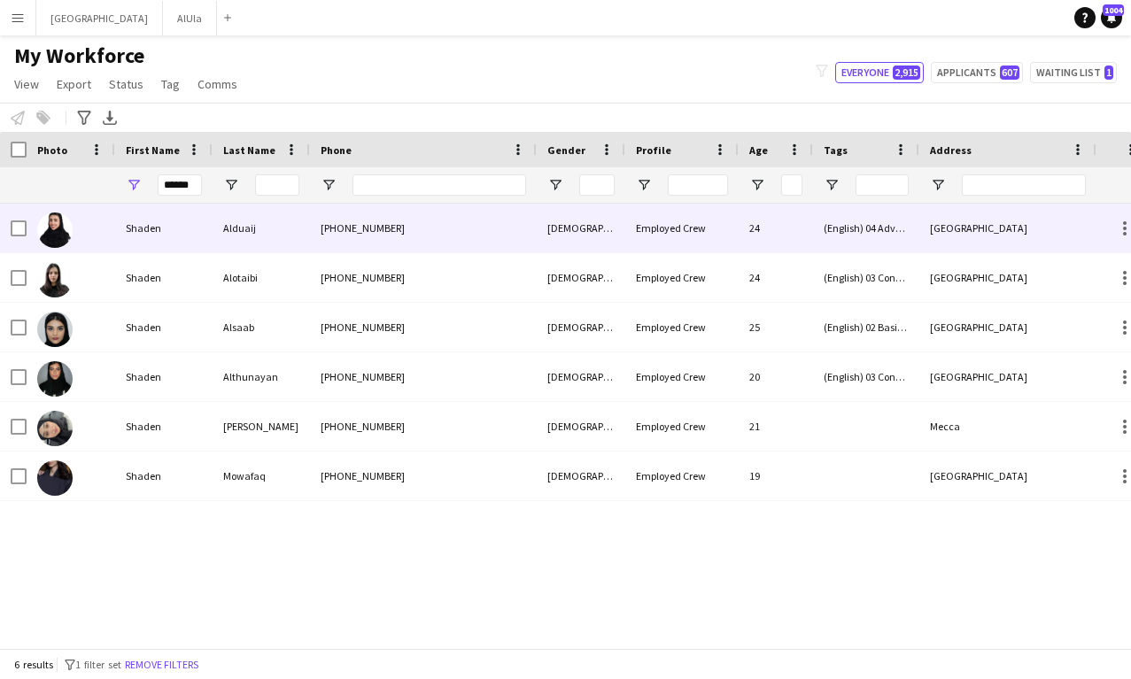
click at [188, 236] on div "Shaden" at bounding box center [163, 228] width 97 height 49
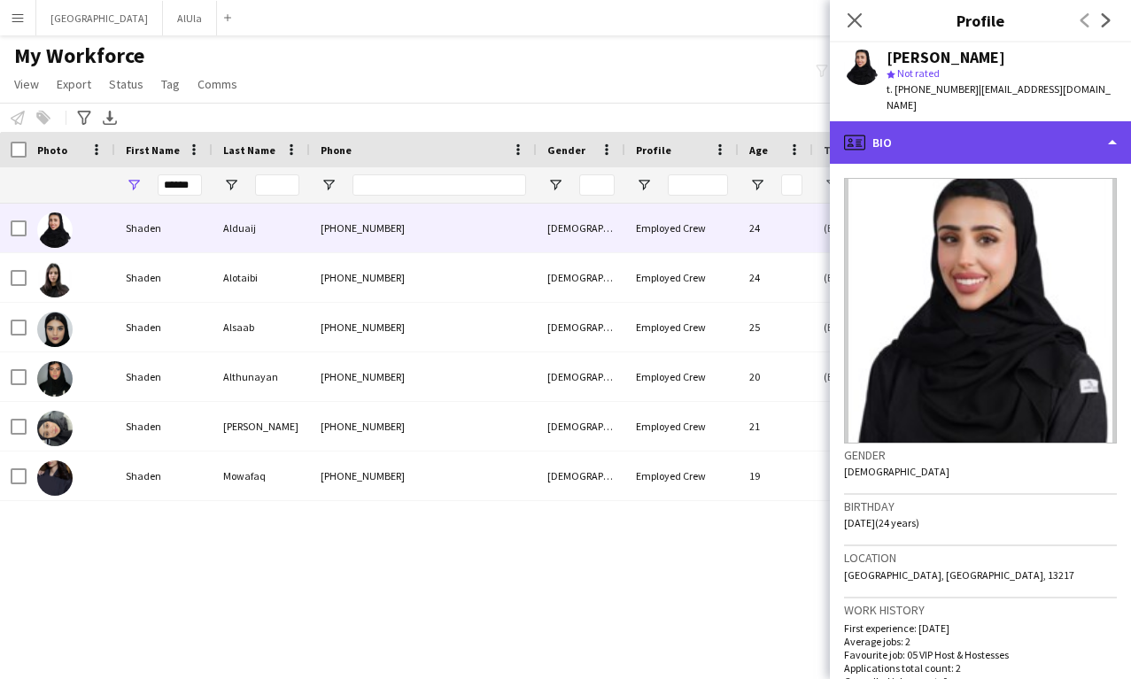
click at [929, 133] on div "profile Bio" at bounding box center [980, 142] width 301 height 43
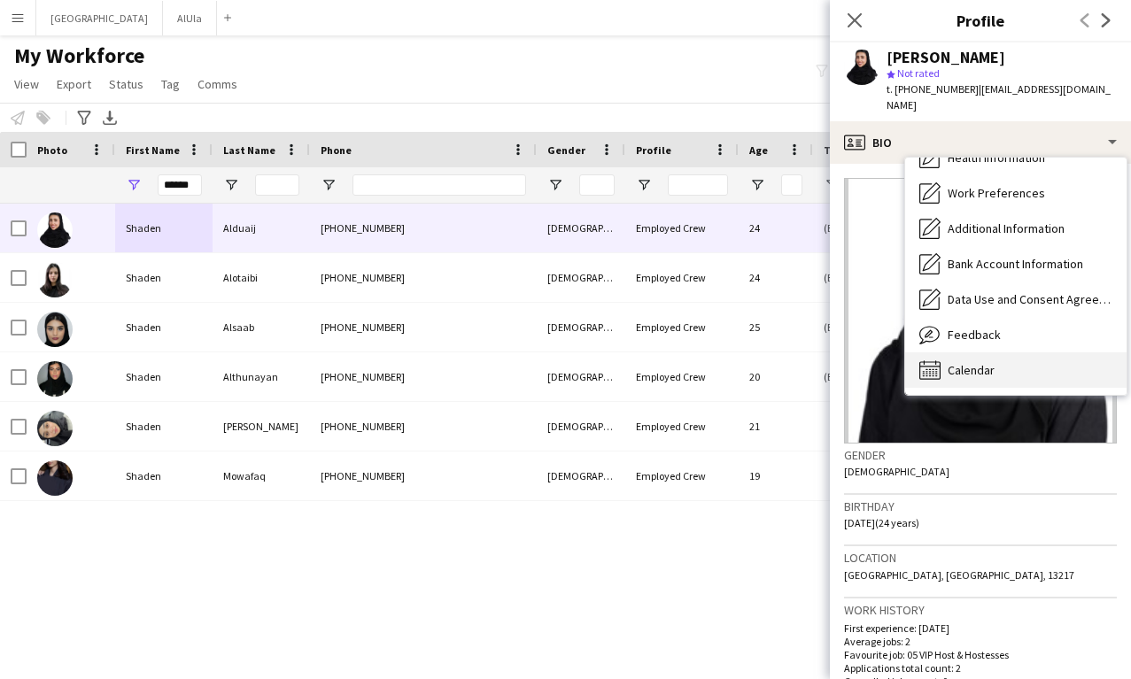
click at [970, 362] on span "Calendar" at bounding box center [971, 370] width 47 height 16
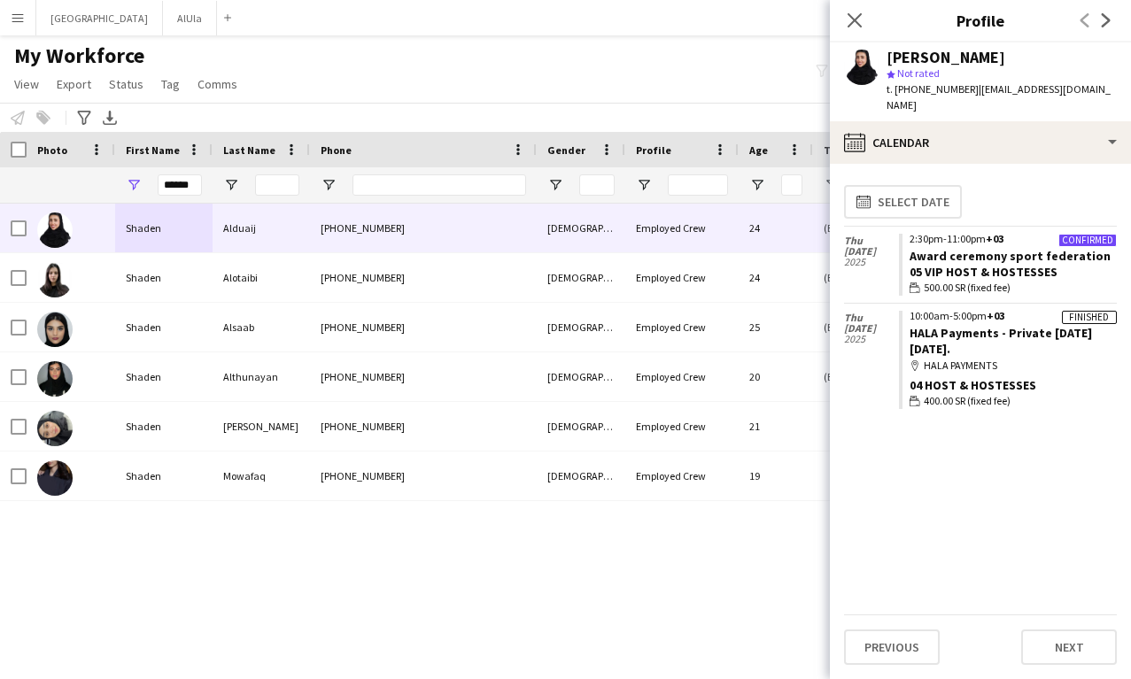
click at [195, 228] on div "Shaden" at bounding box center [163, 228] width 97 height 49
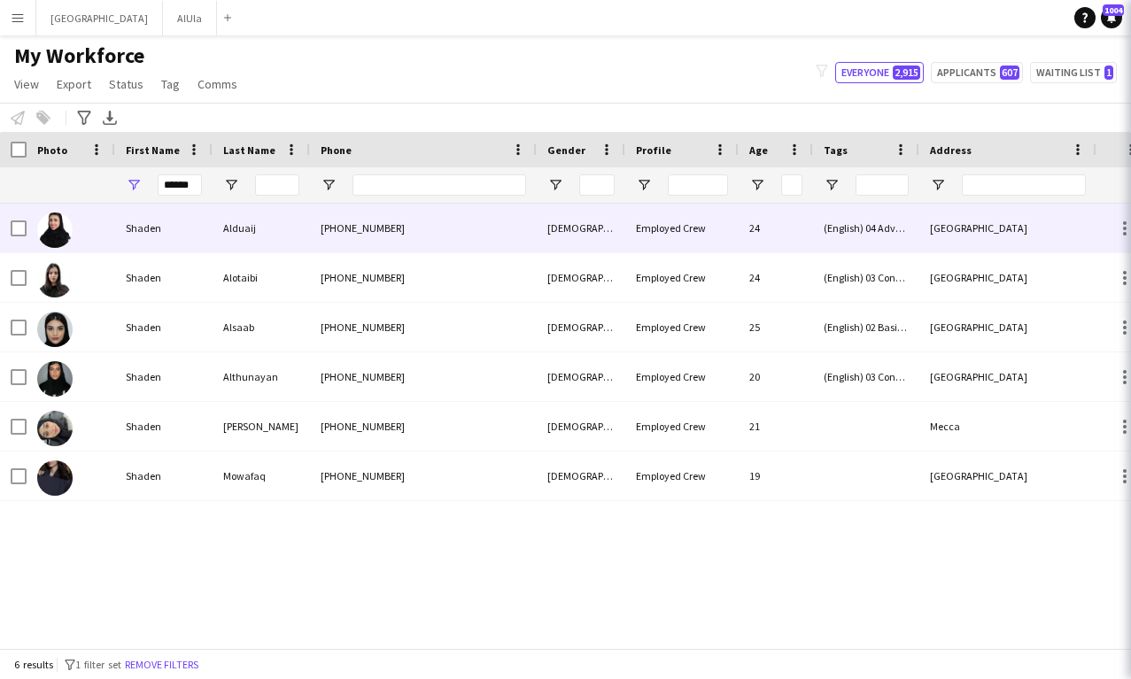
click at [195, 228] on div "Shaden" at bounding box center [163, 228] width 97 height 49
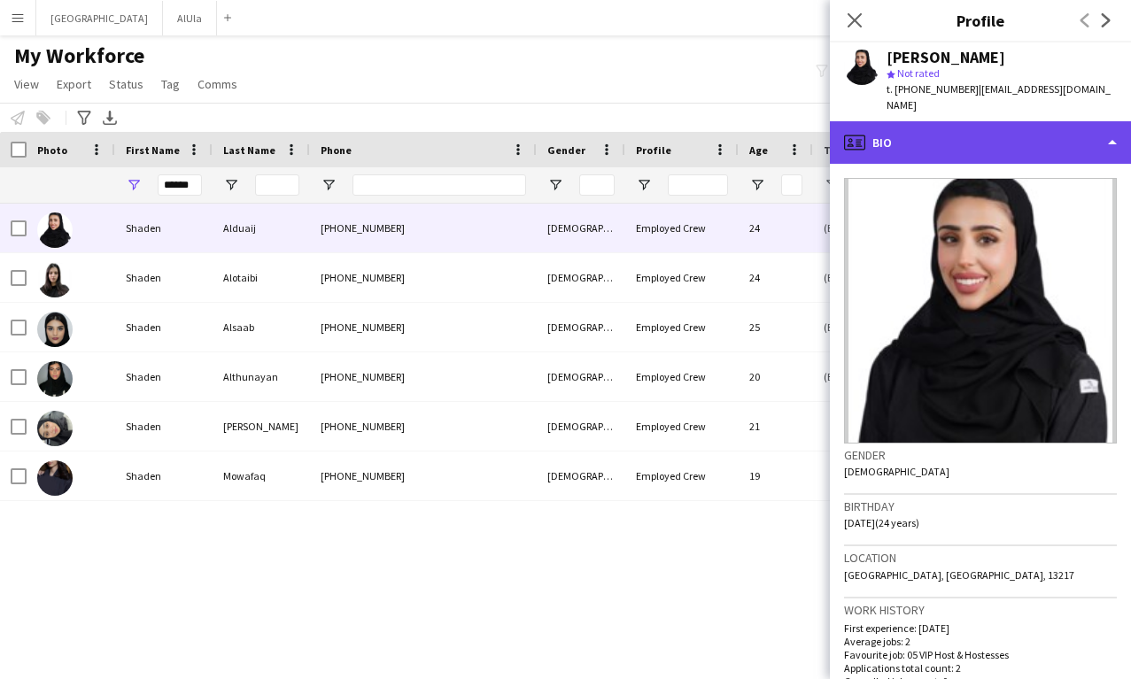
click at [998, 125] on div "profile Bio" at bounding box center [980, 142] width 301 height 43
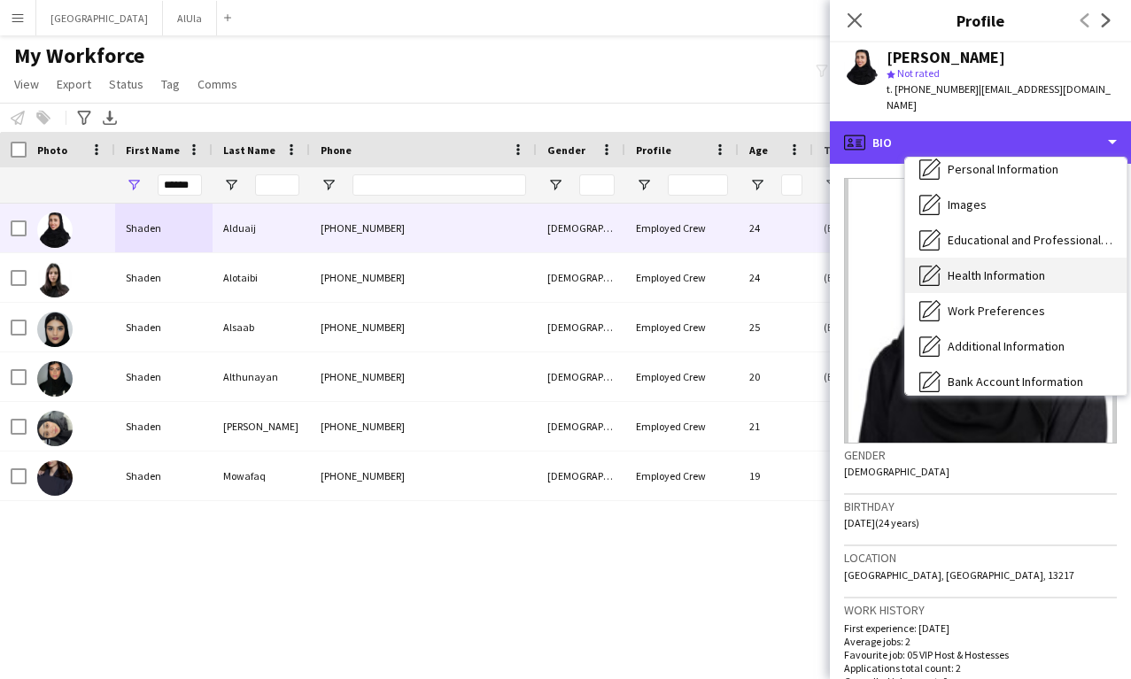
scroll to position [87, 0]
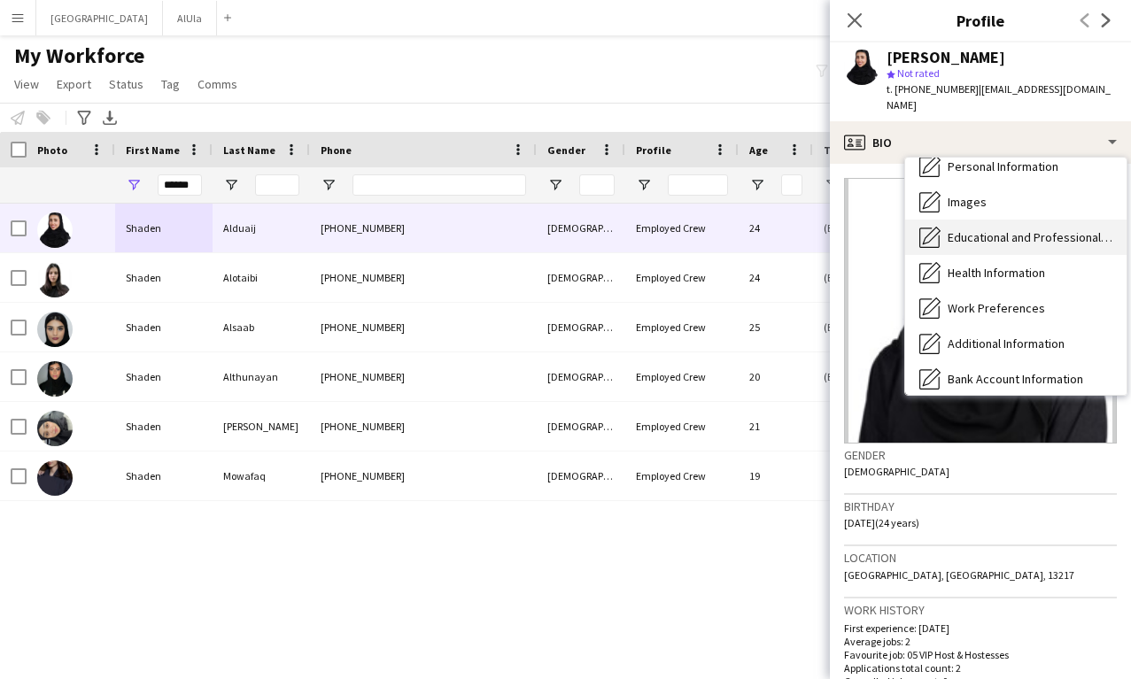
click at [1030, 229] on span "Educational and Professional Background" at bounding box center [1030, 237] width 165 height 16
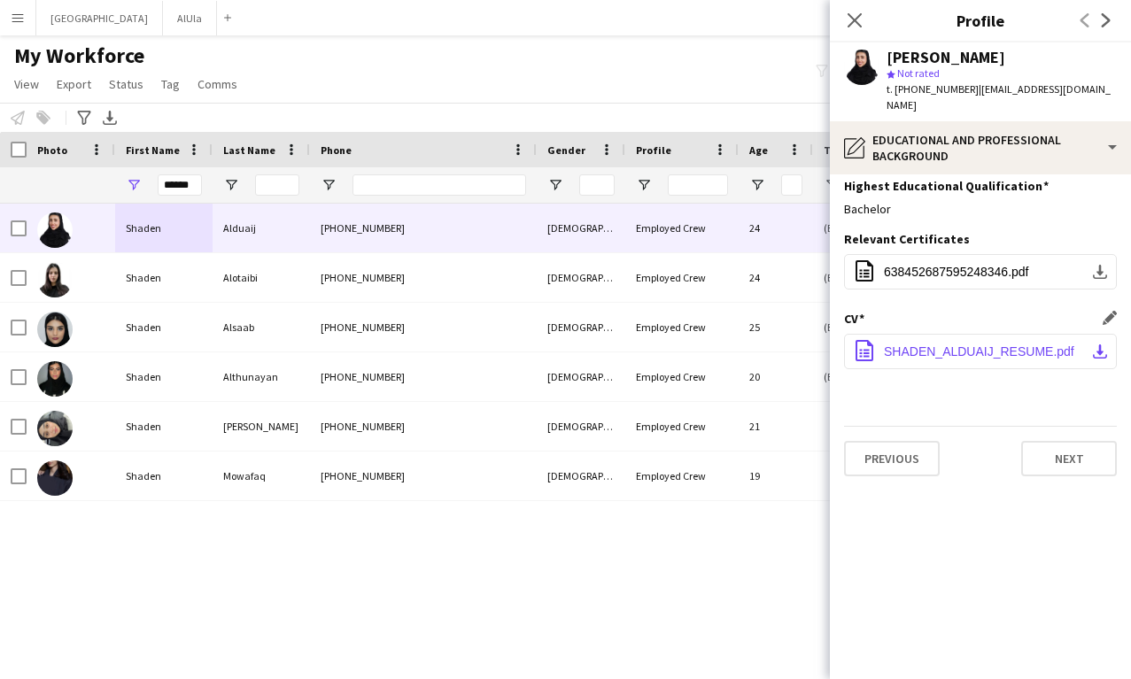
click at [947, 345] on span "SHADEN_ALDUAIJ_RESUME.pdf" at bounding box center [979, 352] width 190 height 14
click at [186, 188] on input "******" at bounding box center [180, 185] width 44 height 21
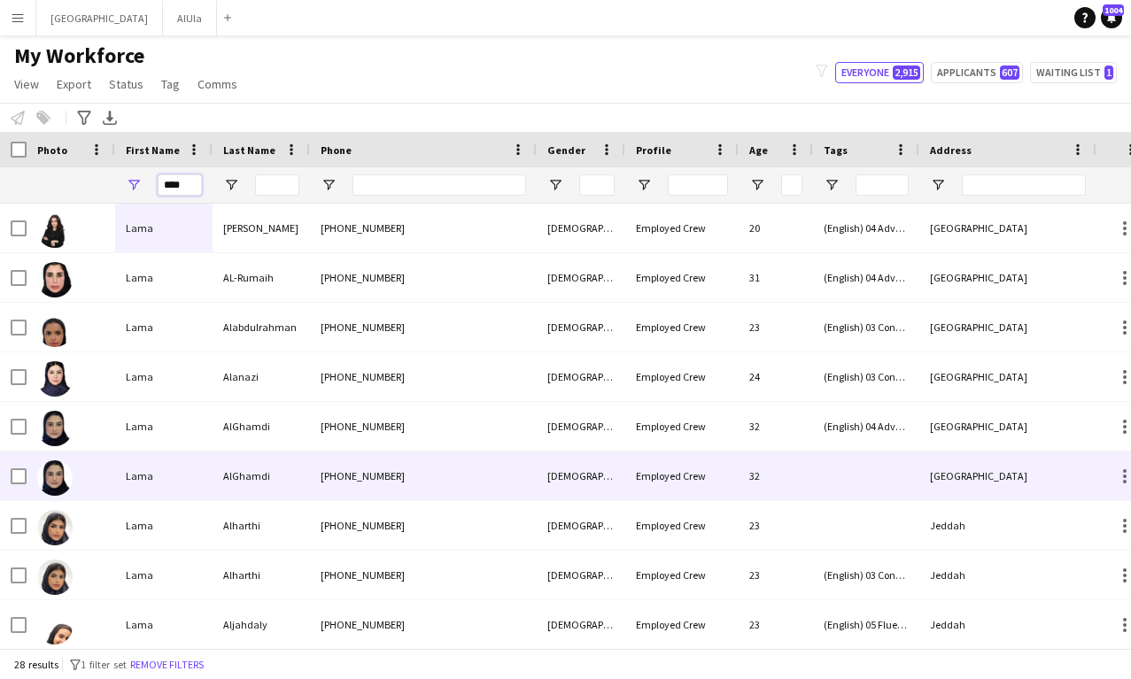
type input "****"
click at [236, 467] on div "AlGhamdi" at bounding box center [261, 476] width 97 height 49
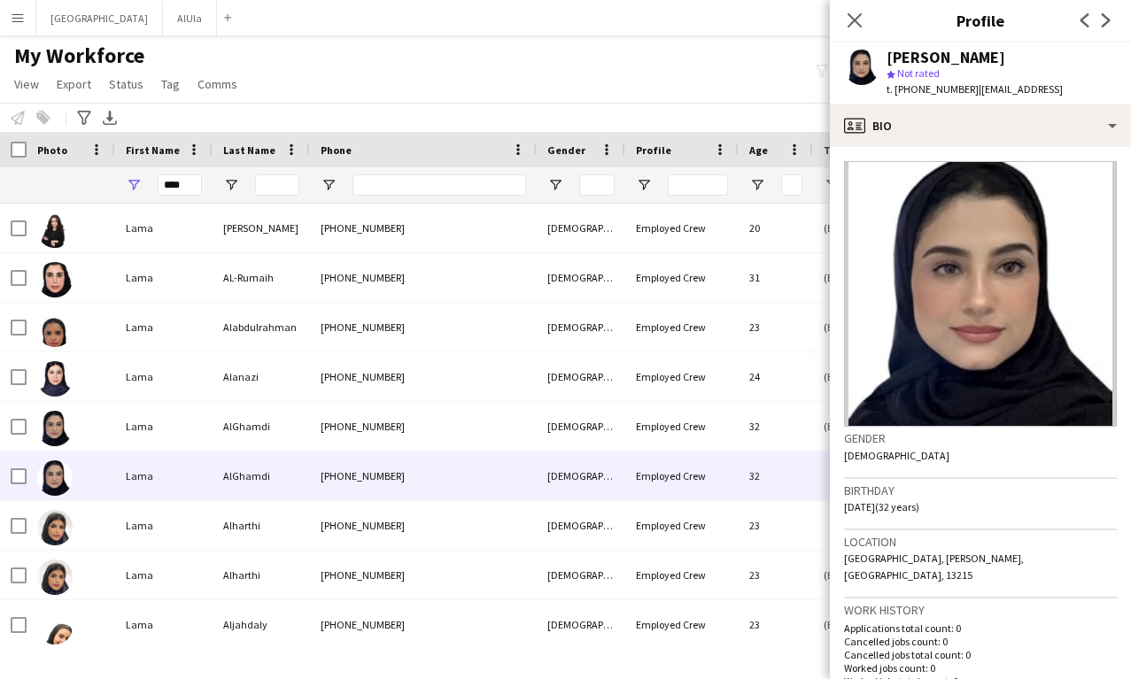
click at [954, 98] on div "[PERSON_NAME] star Not rated t. [PHONE_NUMBER] | [EMAIL_ADDRESS]" at bounding box center [953, 74] width 247 height 62
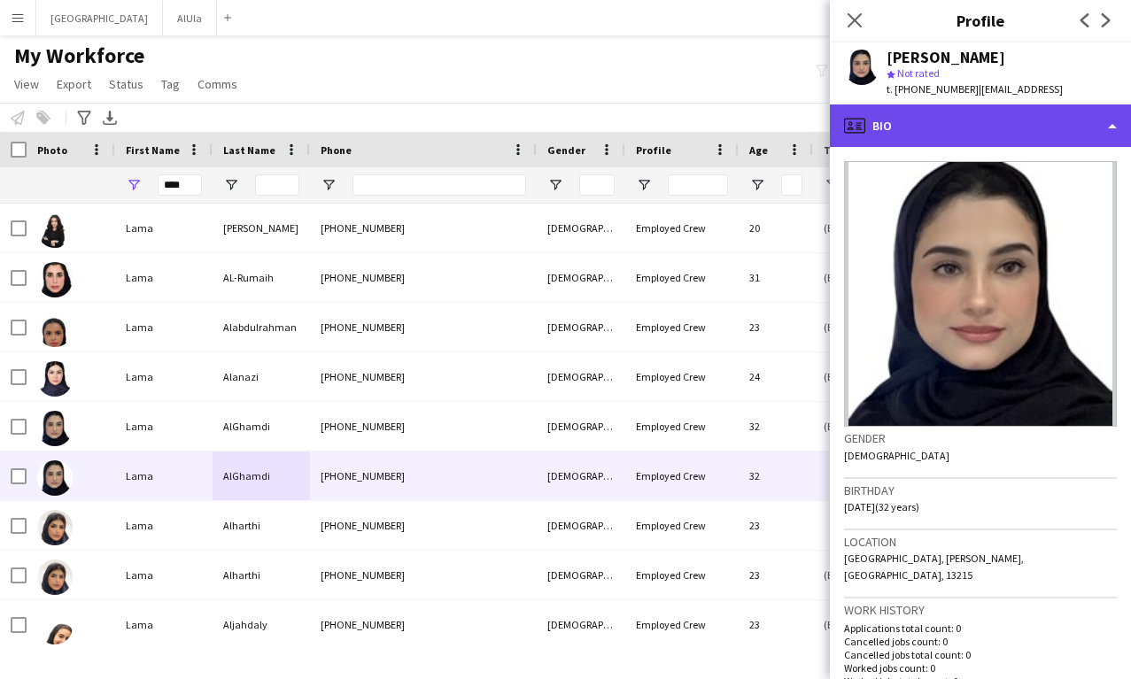
click at [954, 120] on div "profile Bio" at bounding box center [980, 126] width 301 height 43
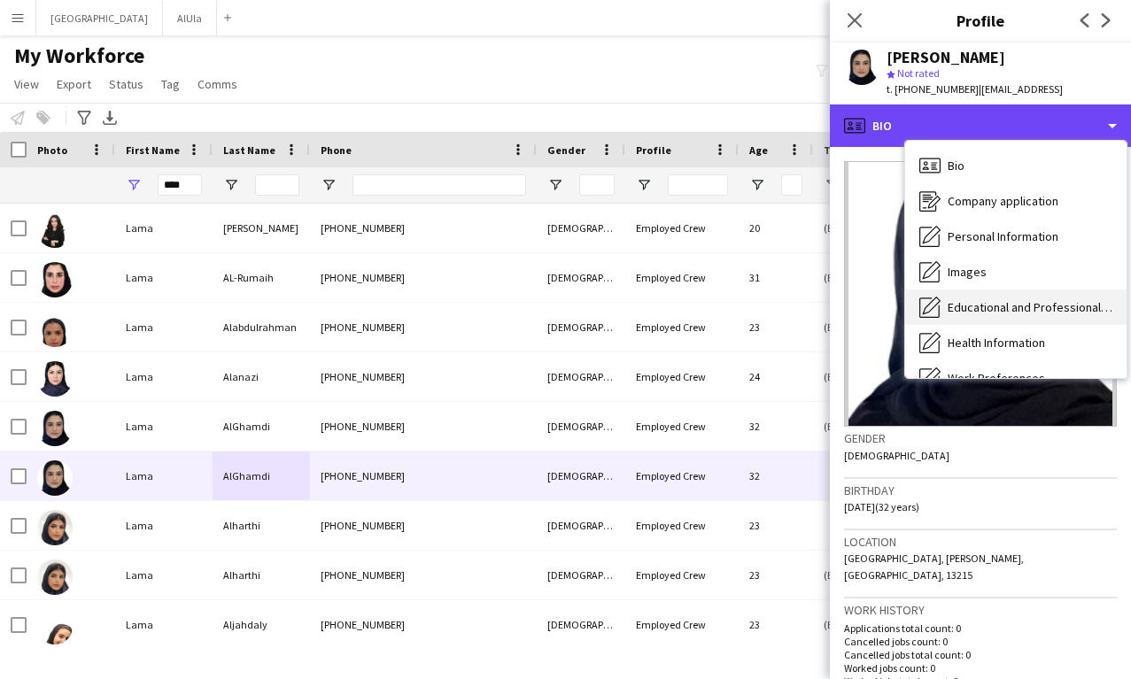
scroll to position [202, 0]
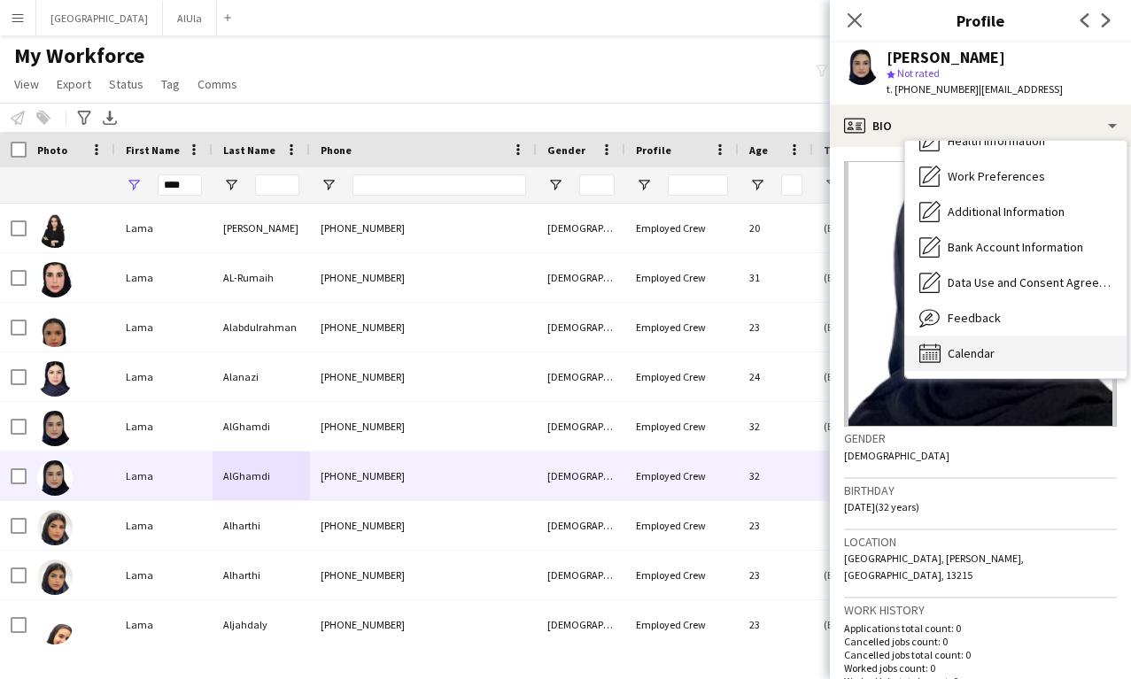
click at [958, 348] on span "Calendar" at bounding box center [971, 353] width 47 height 16
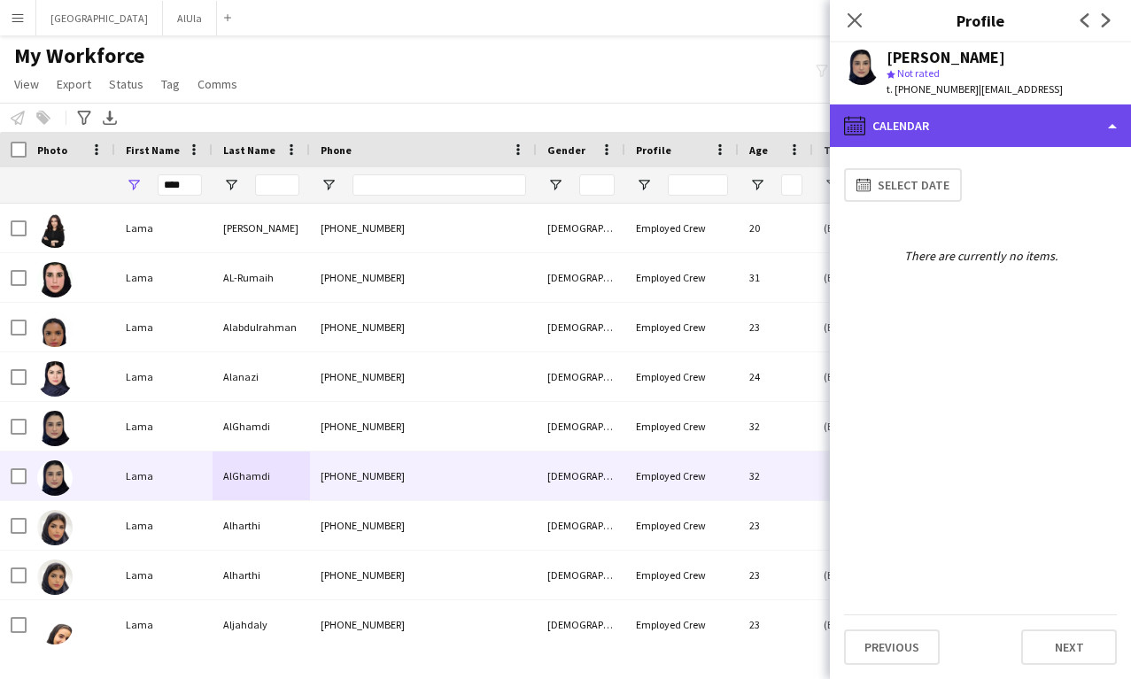
click at [994, 112] on div "calendar-full Calendar" at bounding box center [980, 126] width 301 height 43
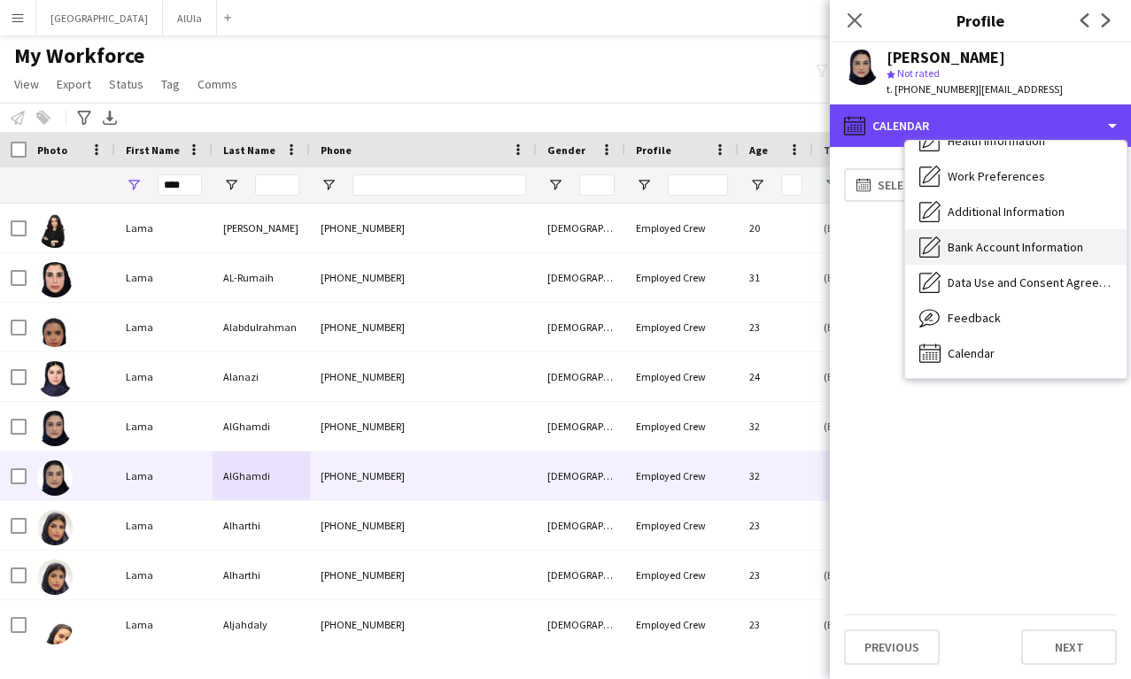
scroll to position [0, 0]
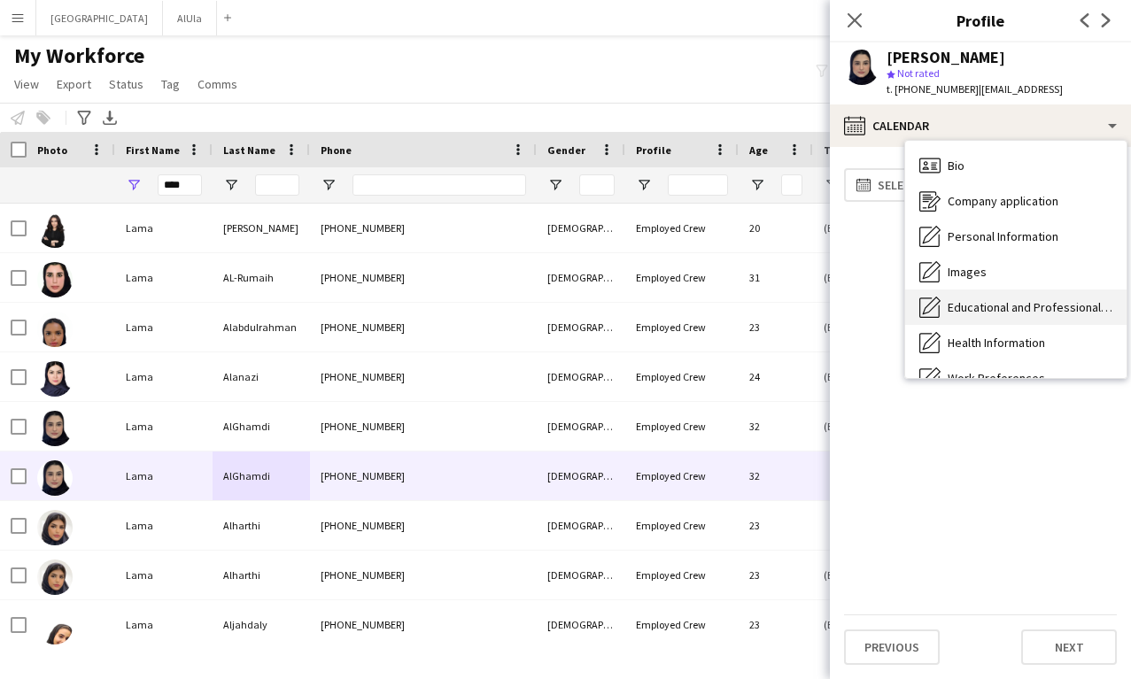
click at [1012, 306] on span "Educational and Professional Background" at bounding box center [1030, 307] width 165 height 16
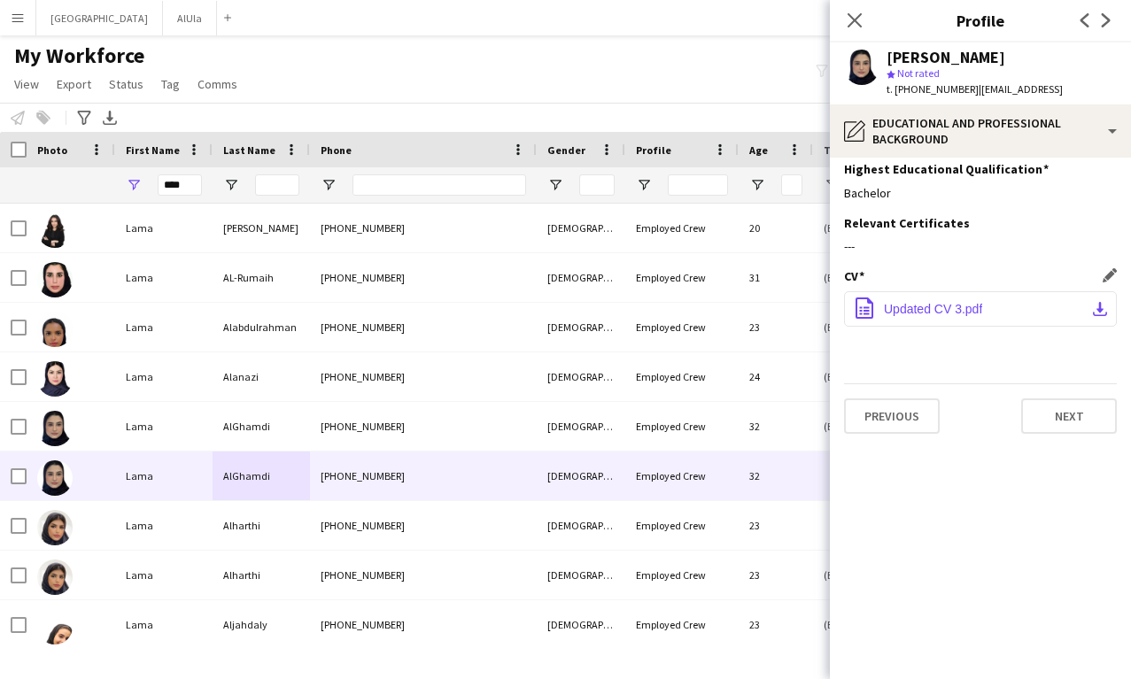
click at [950, 306] on span "Updated CV 3.pdf" at bounding box center [933, 309] width 98 height 14
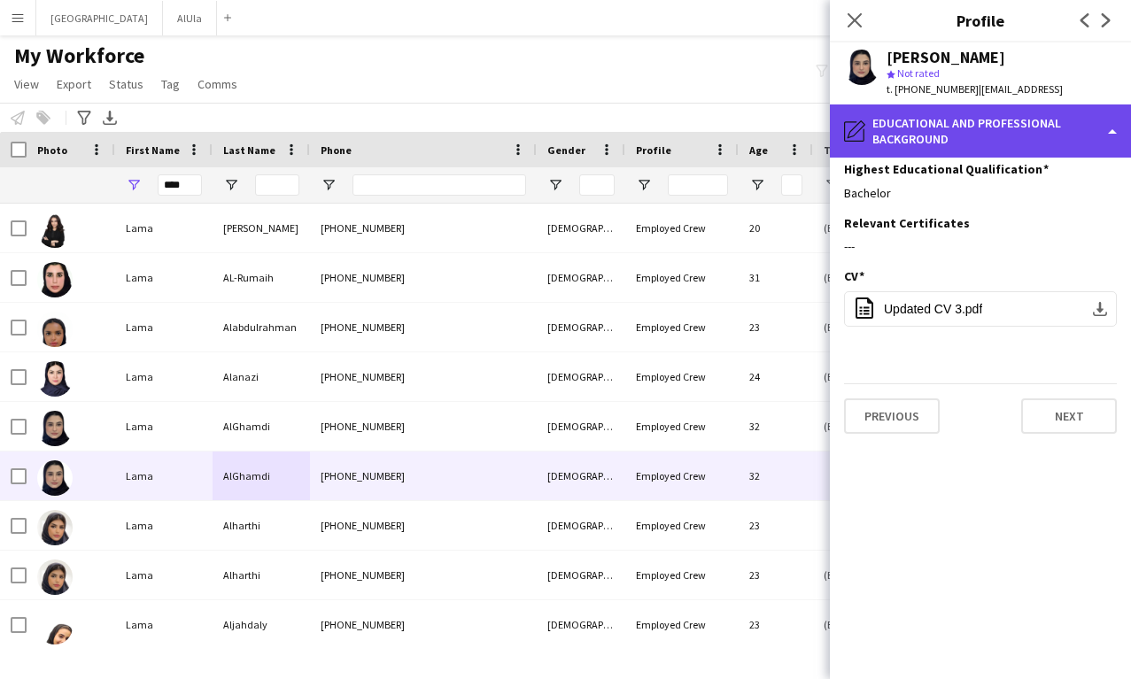
click at [997, 120] on div "pencil4 Educational and Professional Background" at bounding box center [980, 131] width 301 height 53
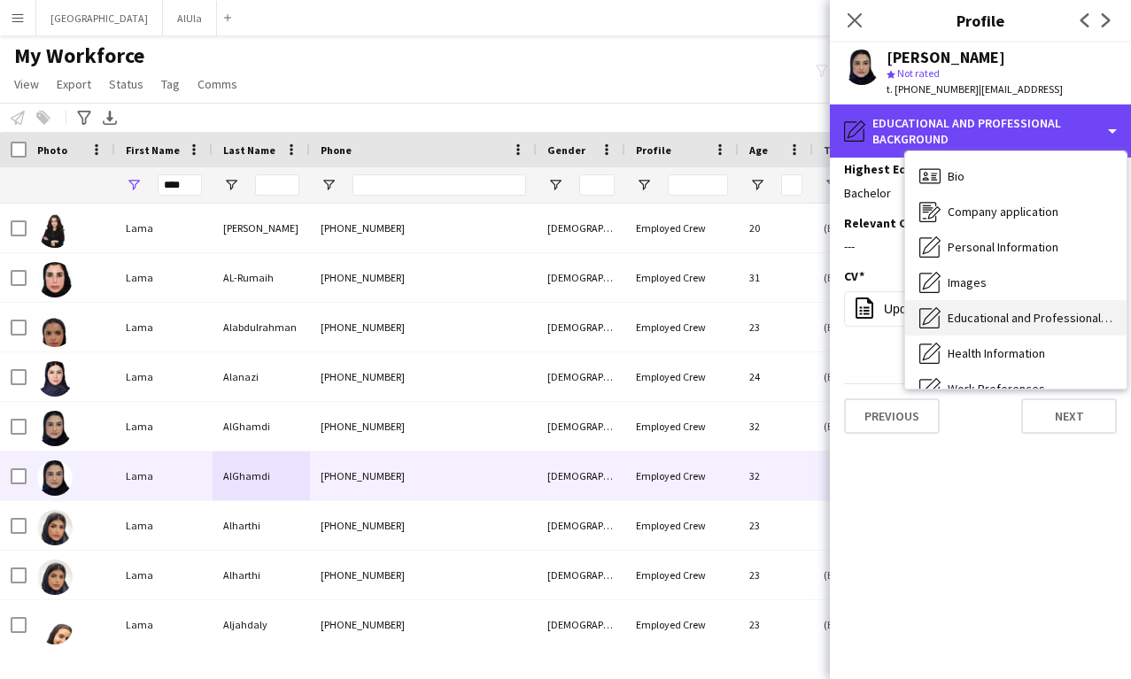
scroll to position [202, 0]
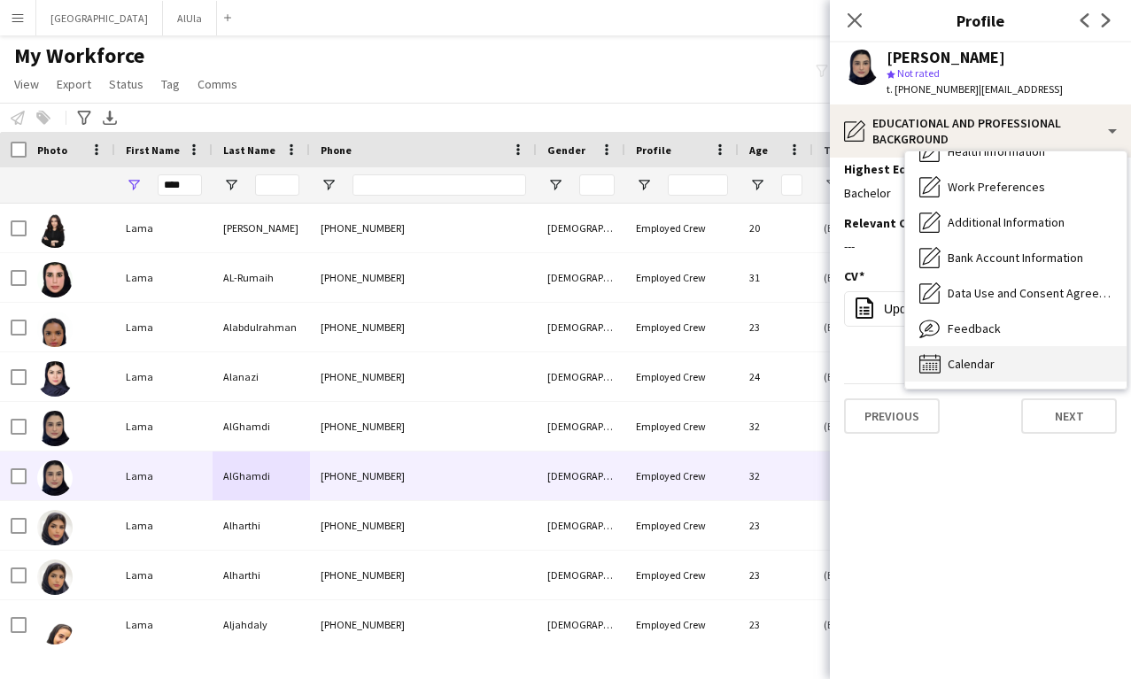
click at [982, 357] on span "Calendar" at bounding box center [971, 364] width 47 height 16
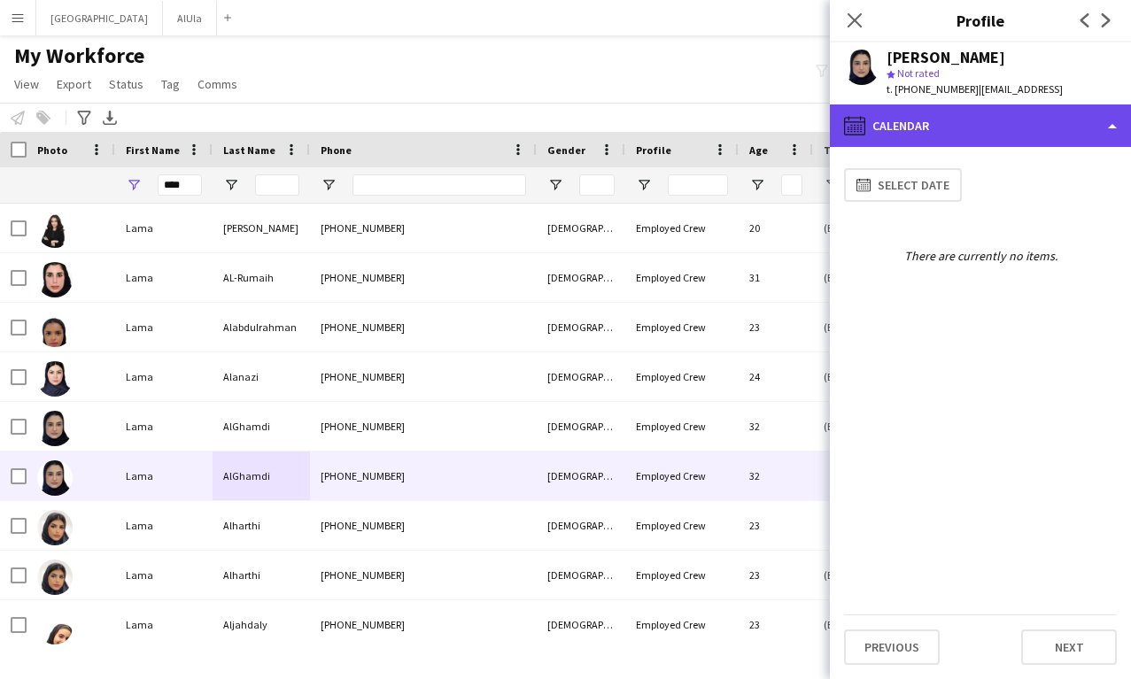
click at [992, 125] on div "calendar-full Calendar" at bounding box center [980, 126] width 301 height 43
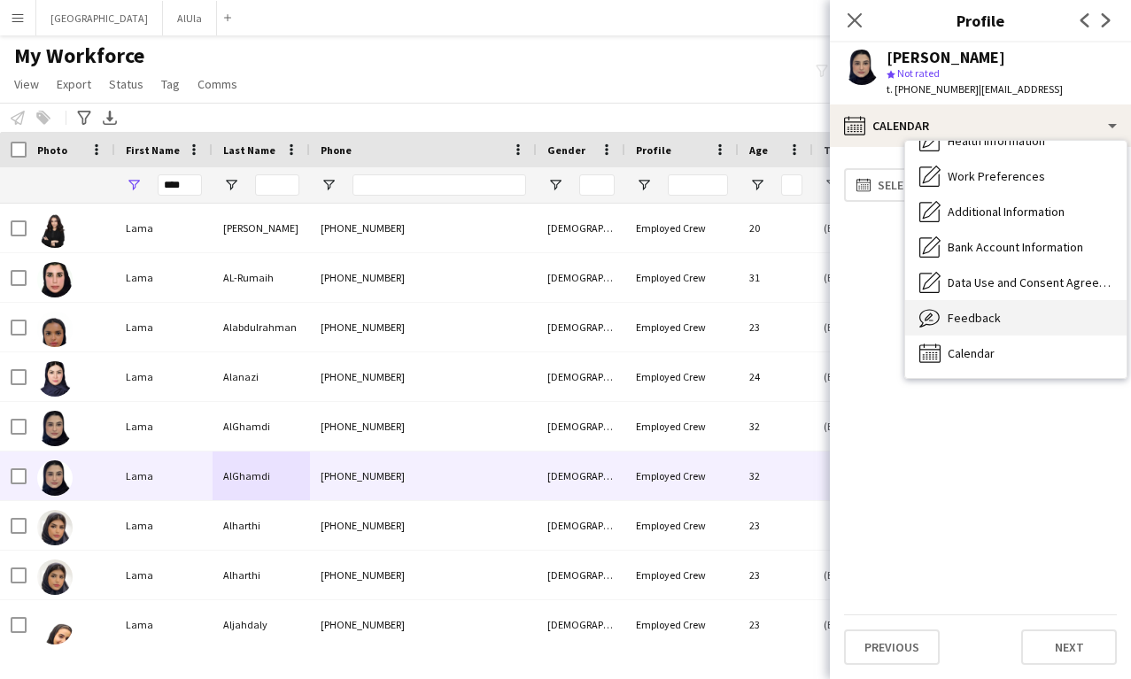
click at [983, 307] on div "Feedback Feedback" at bounding box center [1015, 317] width 221 height 35
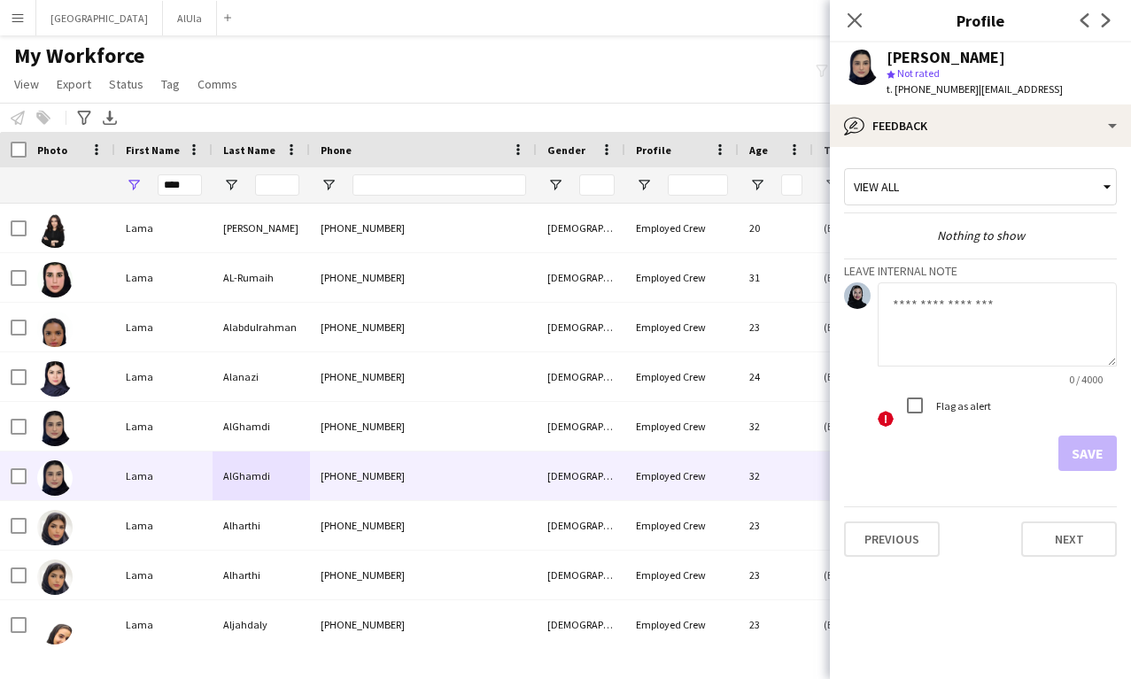
click at [1005, 351] on textarea at bounding box center [997, 325] width 239 height 84
type textarea "*******"
click at [1095, 446] on button "Save" at bounding box center [1088, 453] width 58 height 35
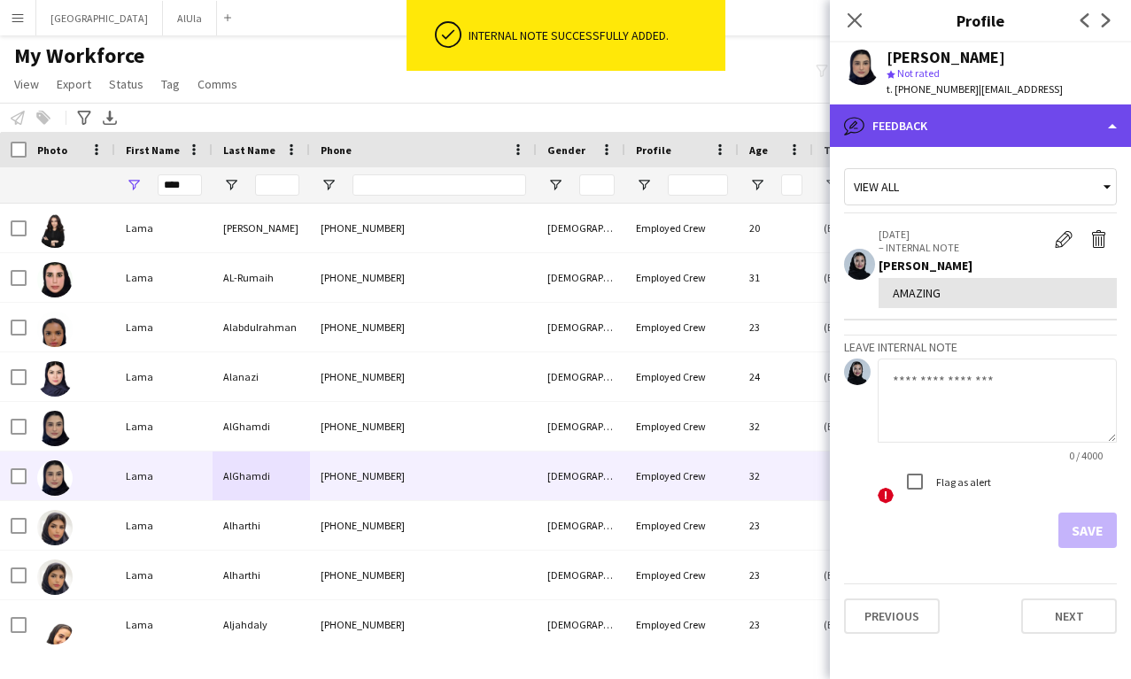
click at [978, 128] on div "bubble-pencil Feedback" at bounding box center [980, 126] width 301 height 43
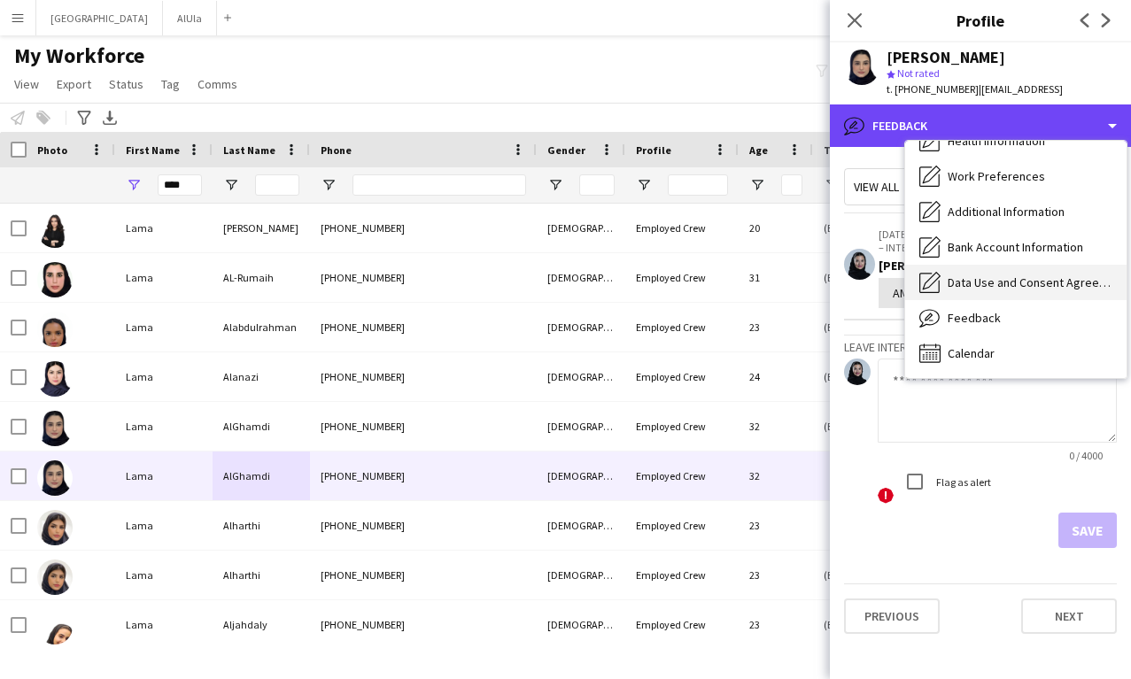
scroll to position [0, 0]
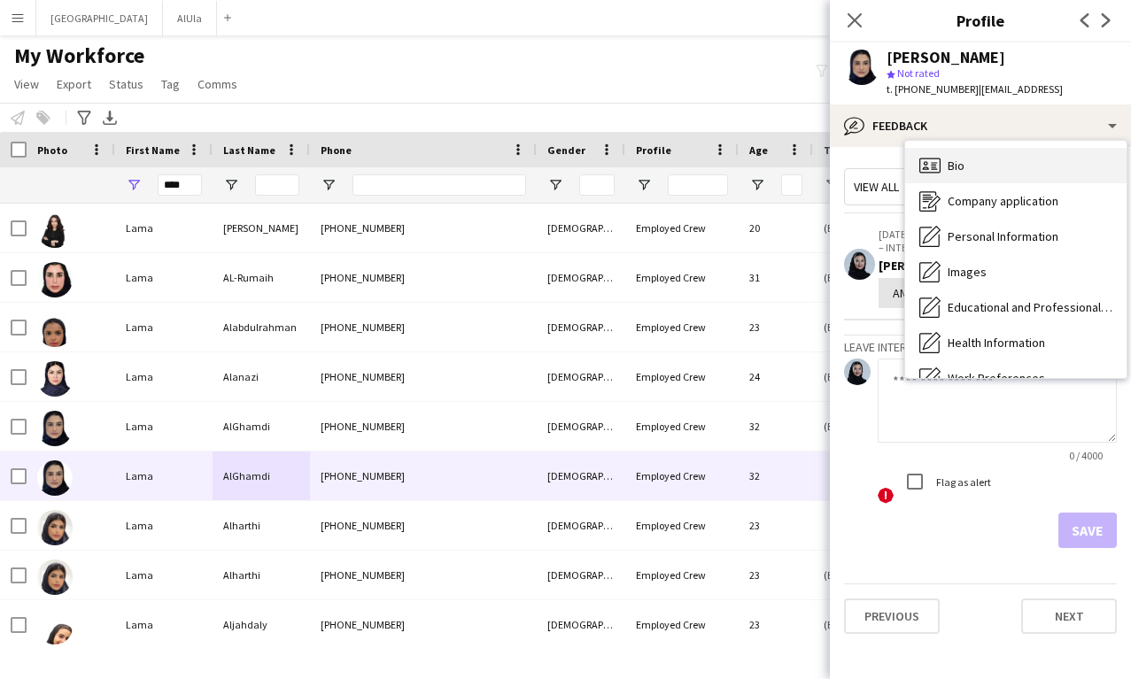
click at [963, 173] on span "Bio" at bounding box center [956, 166] width 17 height 16
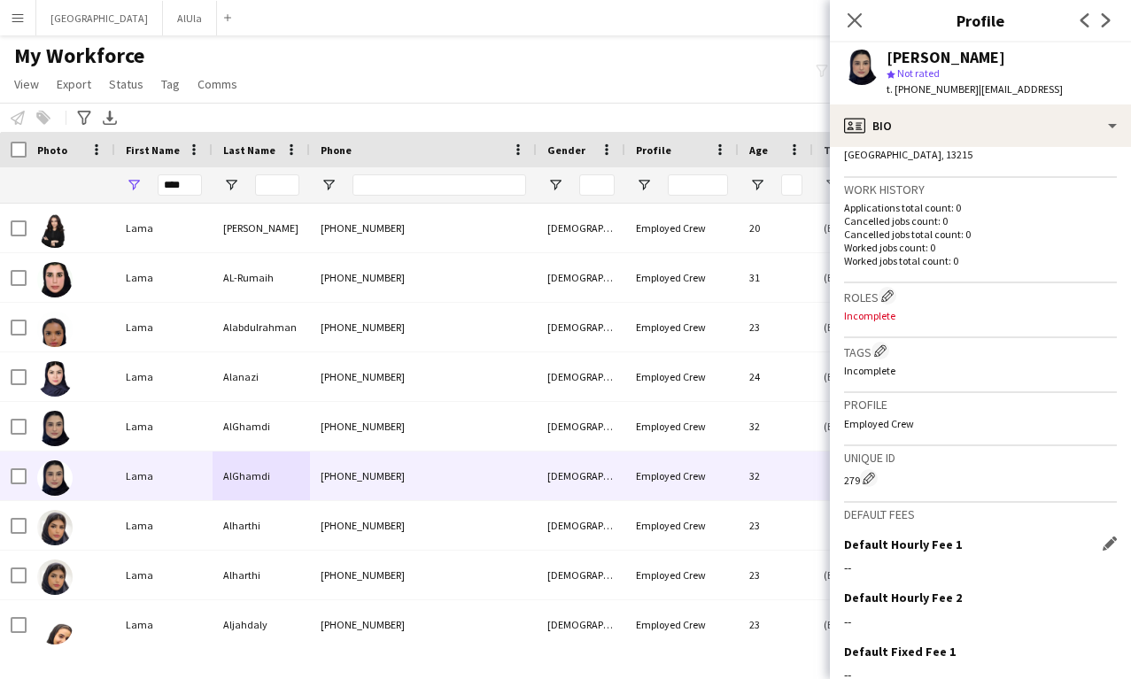
scroll to position [397, 0]
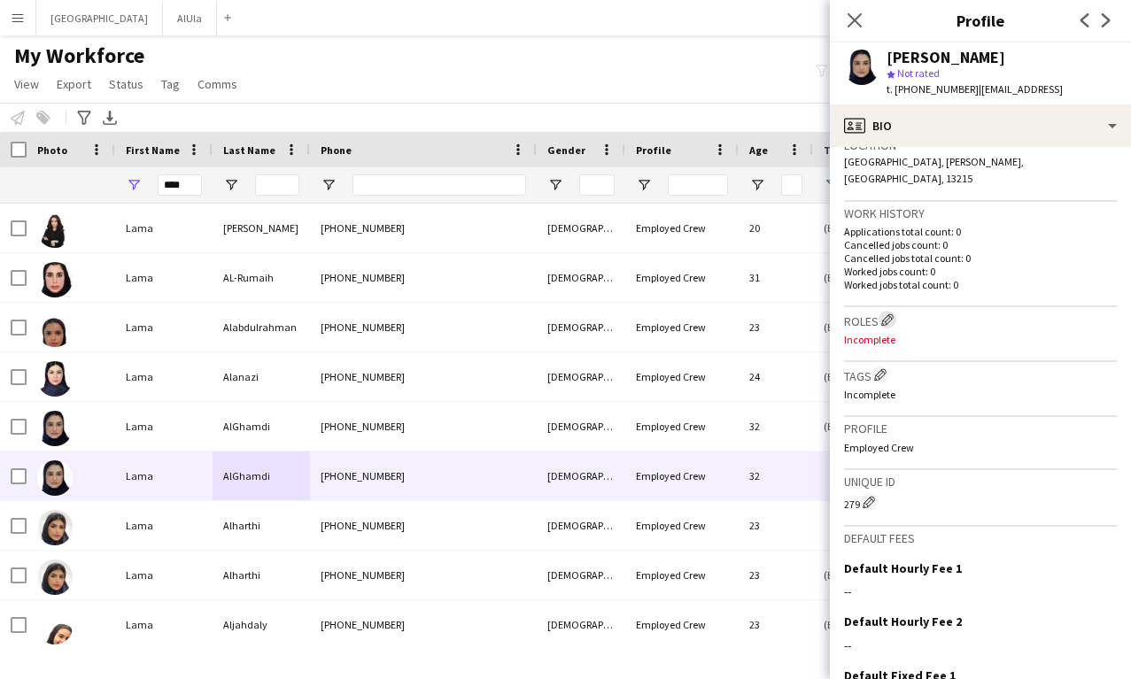
click at [890, 314] on app-icon "Edit crew company roles" at bounding box center [887, 320] width 12 height 12
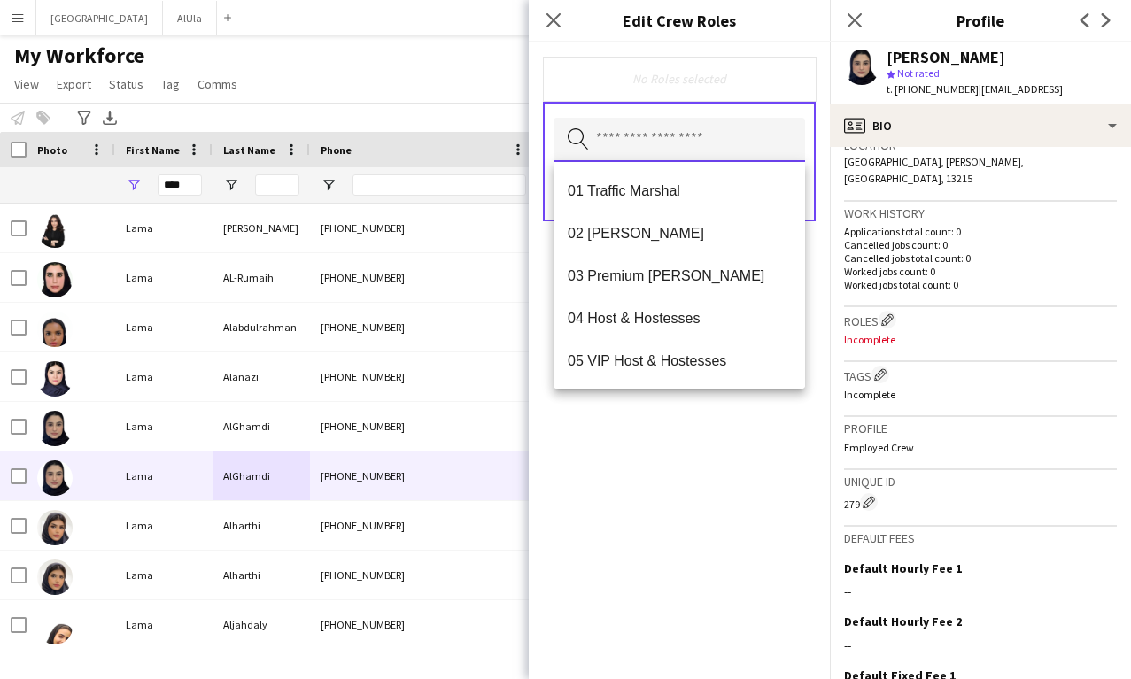
click at [682, 135] on input "text" at bounding box center [680, 140] width 252 height 44
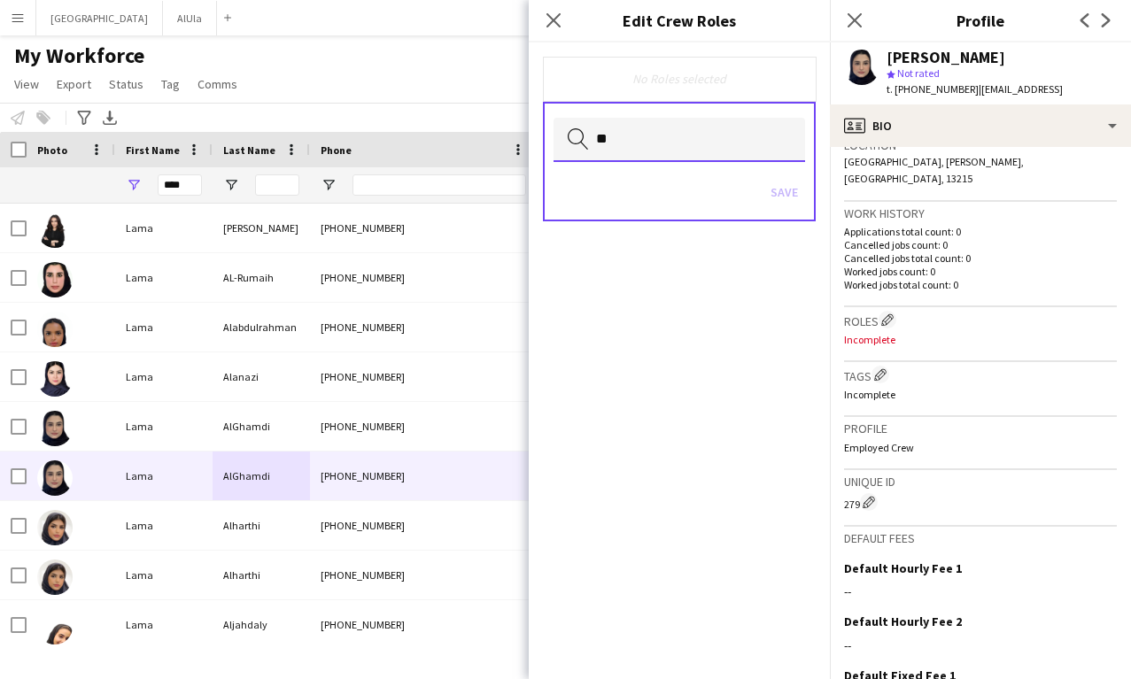
type input "*"
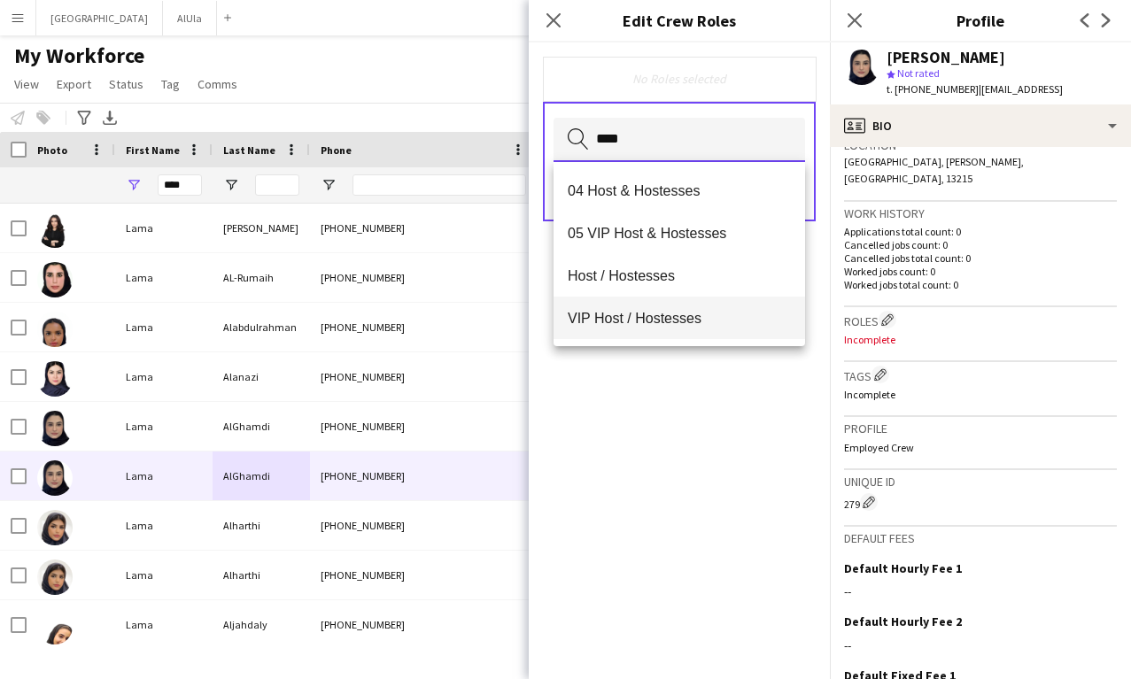
type input "****"
click at [673, 304] on mat-option "VIP Host / Hostesses" at bounding box center [680, 318] width 252 height 43
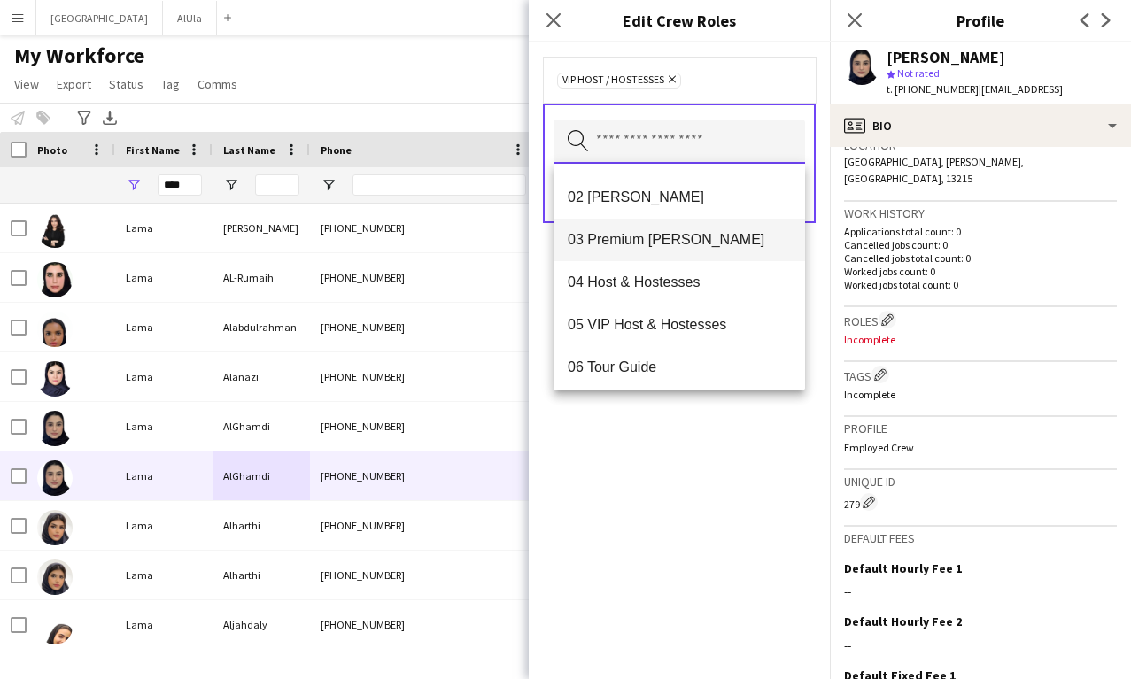
scroll to position [53, 0]
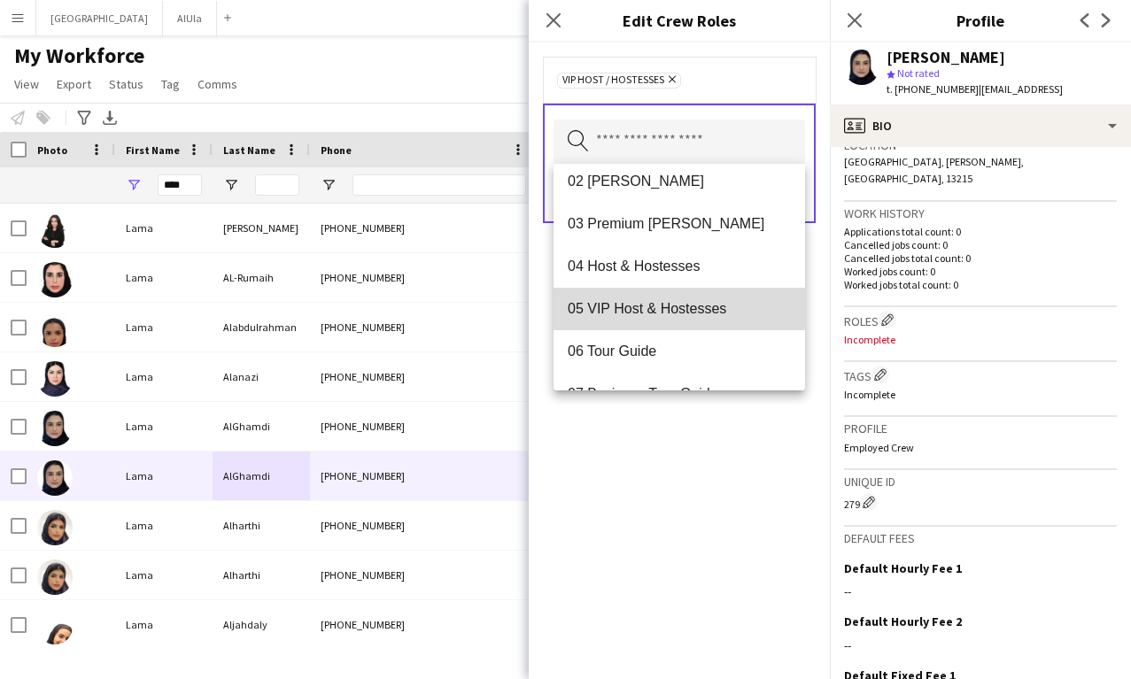
click at [651, 306] on span "05 VIP Host & Hostesses" at bounding box center [679, 308] width 223 height 17
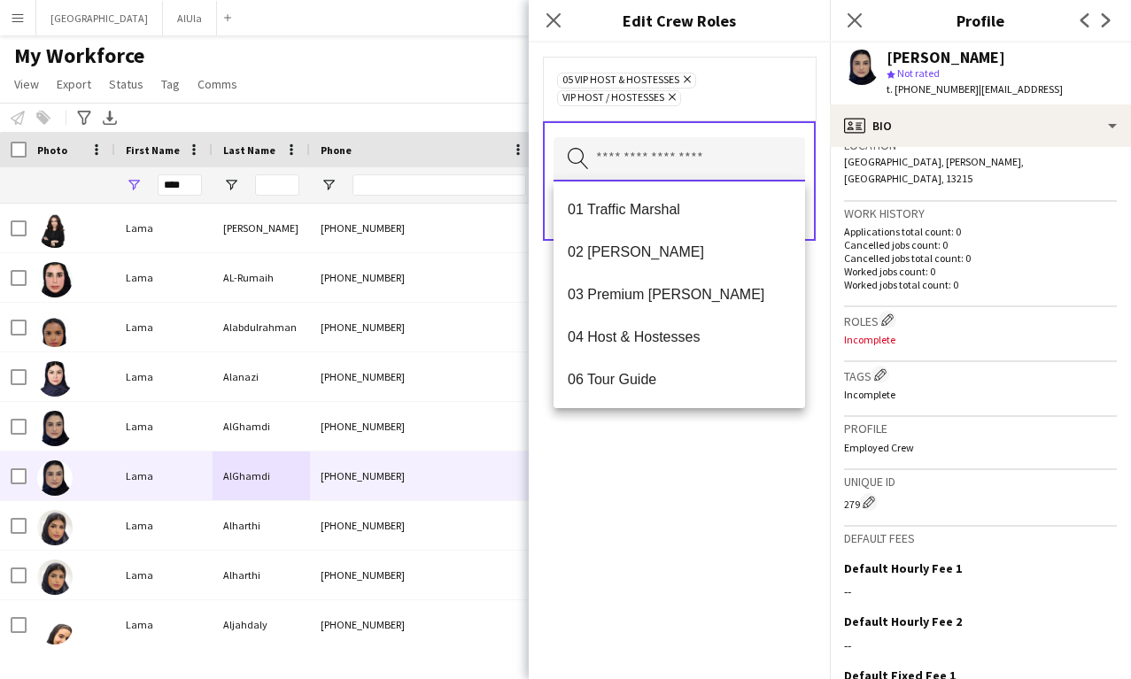
scroll to position [15, 0]
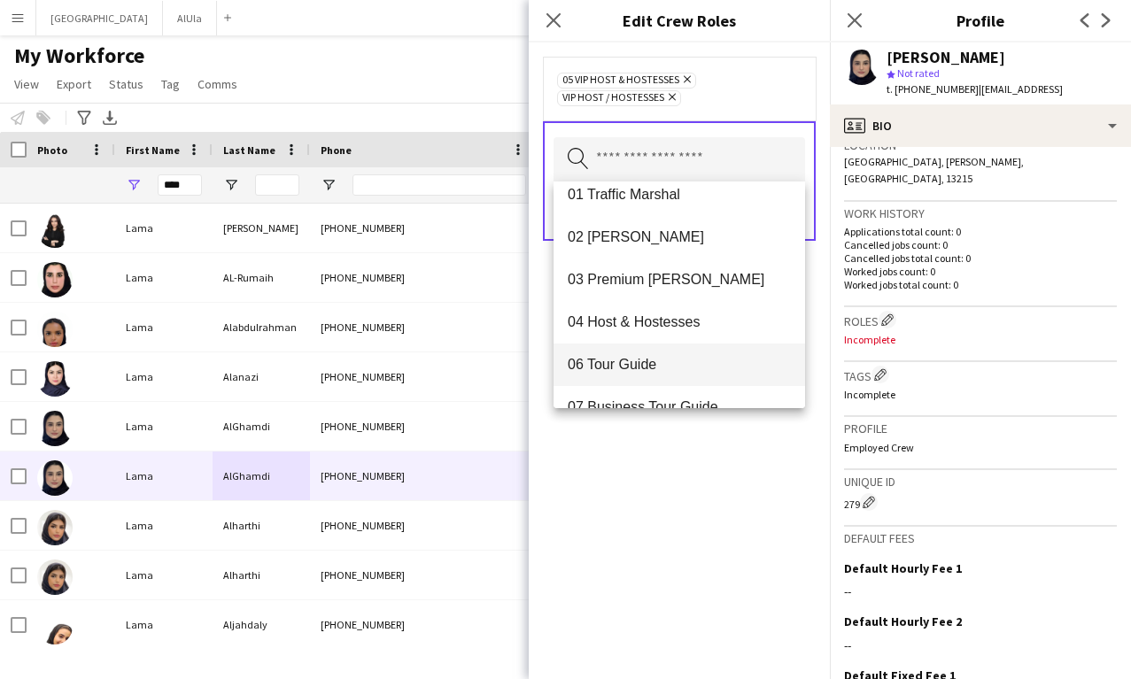
click at [642, 350] on mat-option "06 Tour Guide" at bounding box center [680, 365] width 252 height 43
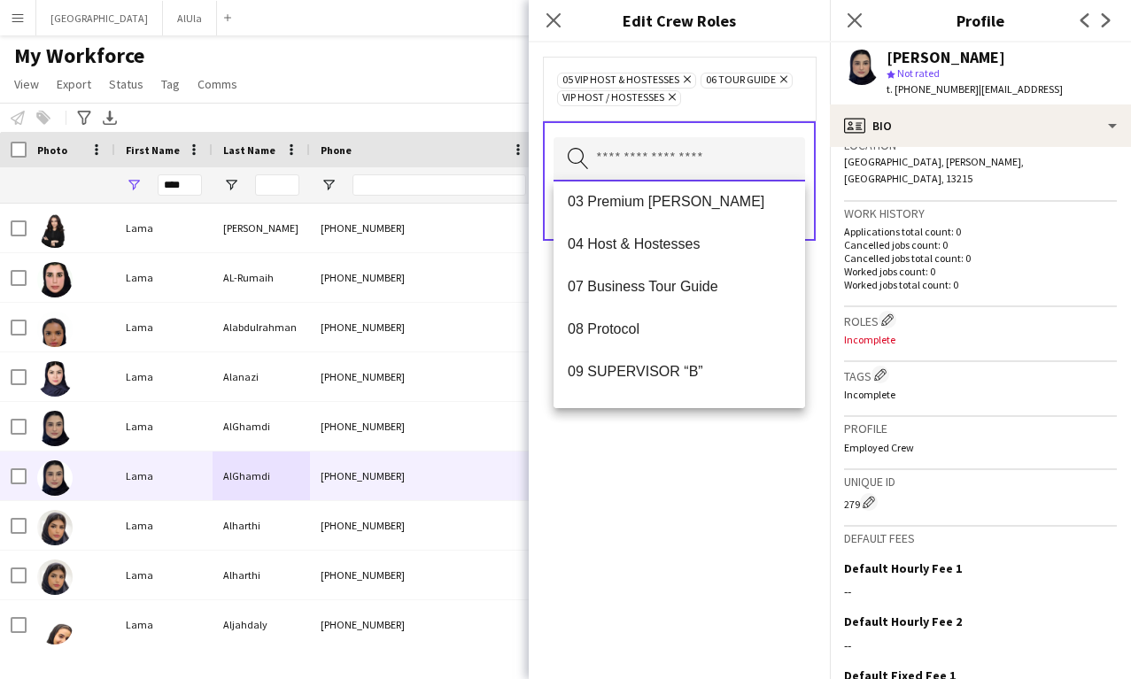
scroll to position [96, 0]
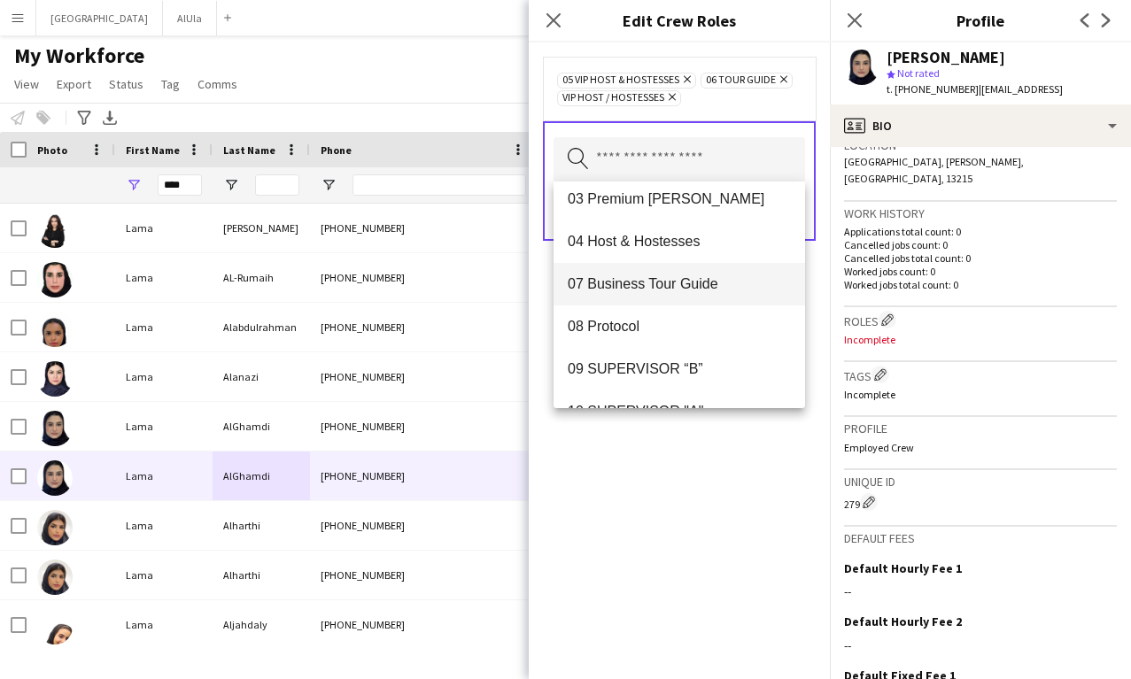
click at [651, 283] on span "07 Business Tour Guide" at bounding box center [679, 283] width 223 height 17
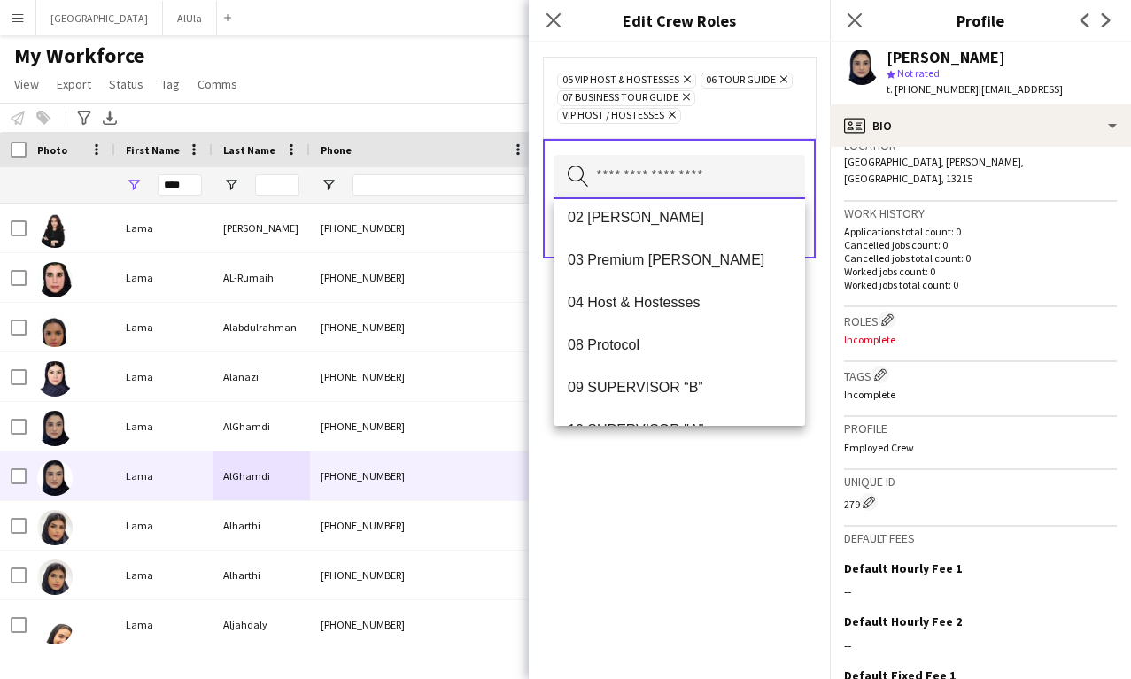
scroll to position [62, 0]
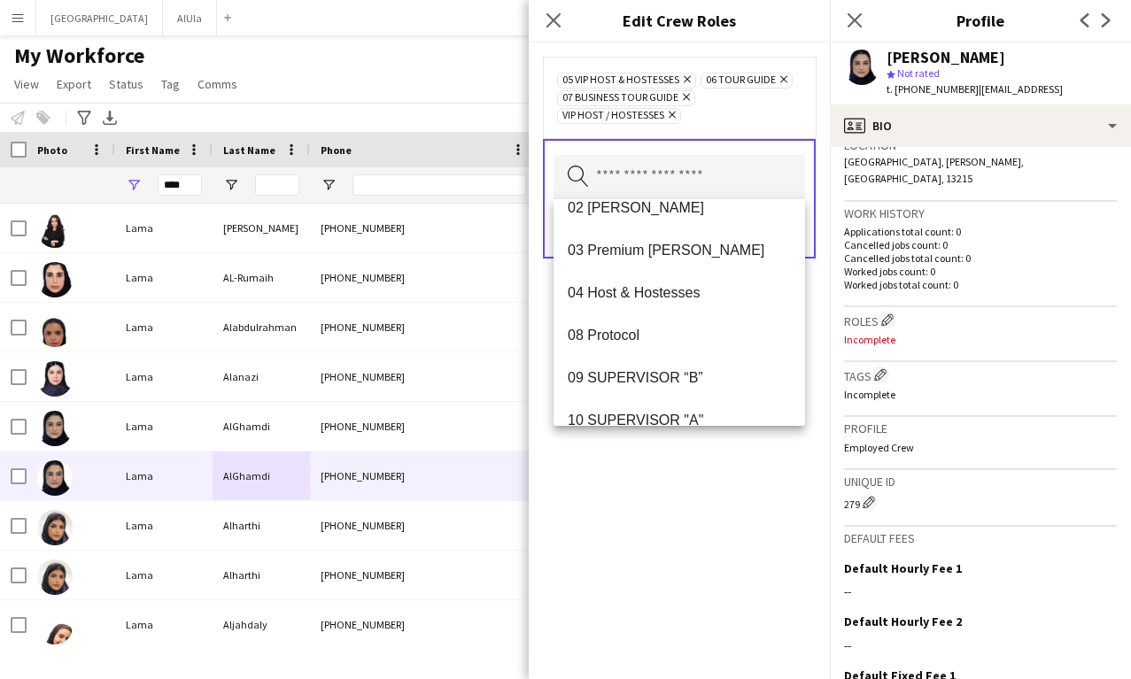
click at [651, 283] on mat-option "04 Host & Hostesses" at bounding box center [680, 293] width 252 height 43
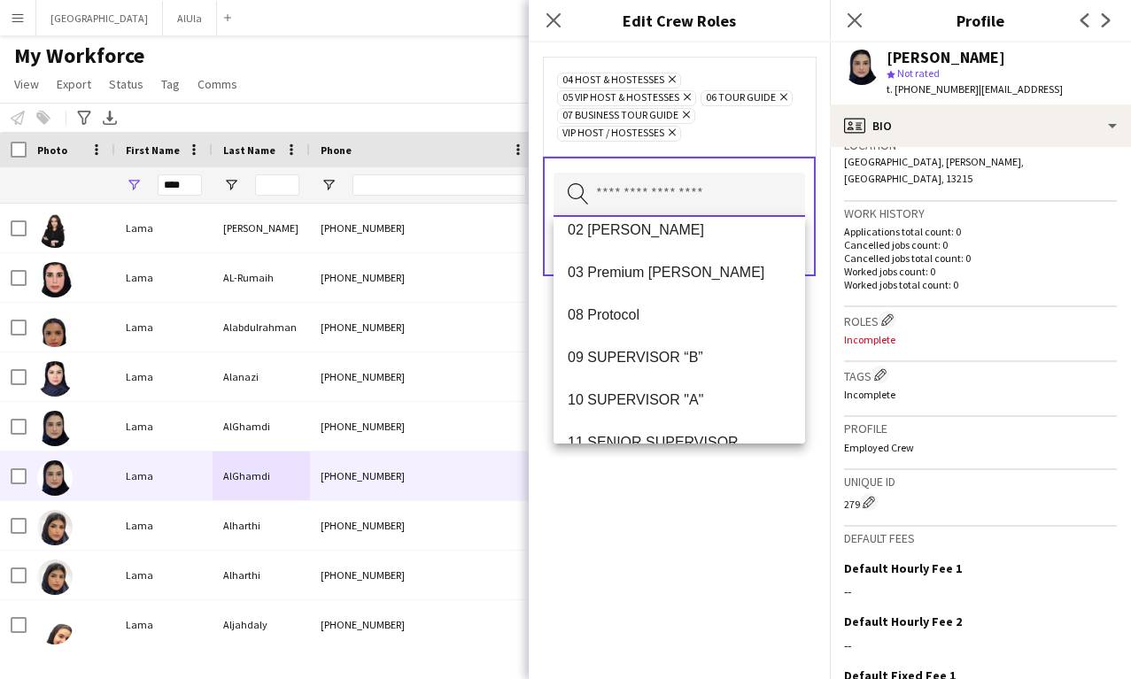
scroll to position [86, 0]
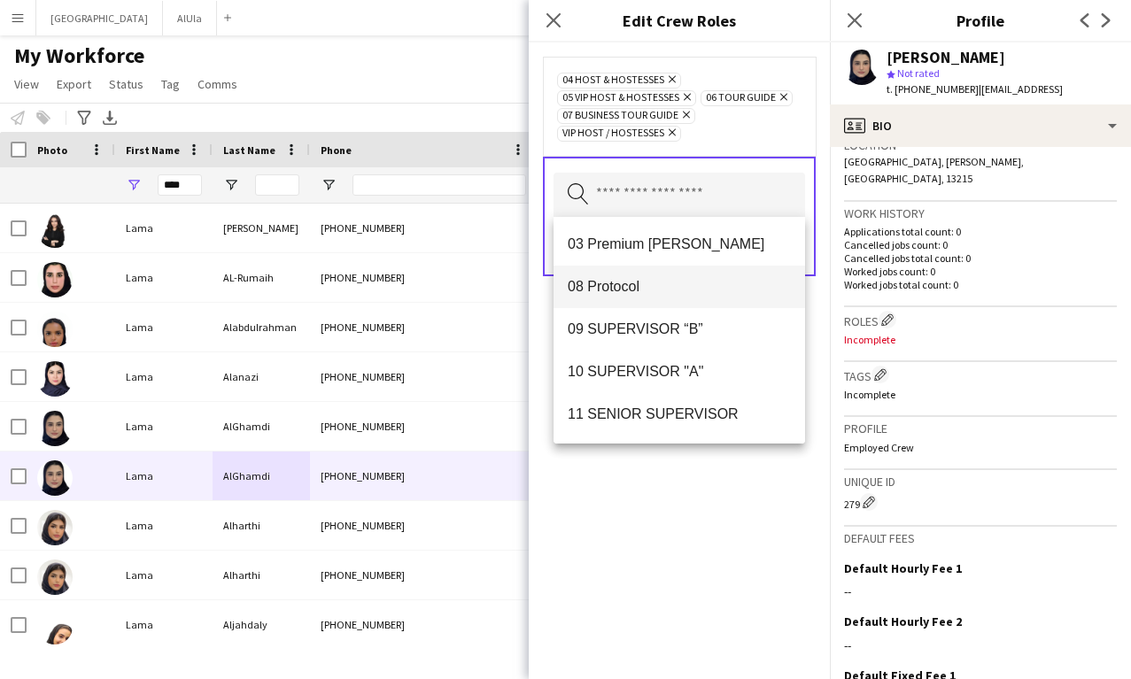
click at [632, 278] on span "08 Protocol" at bounding box center [679, 286] width 223 height 17
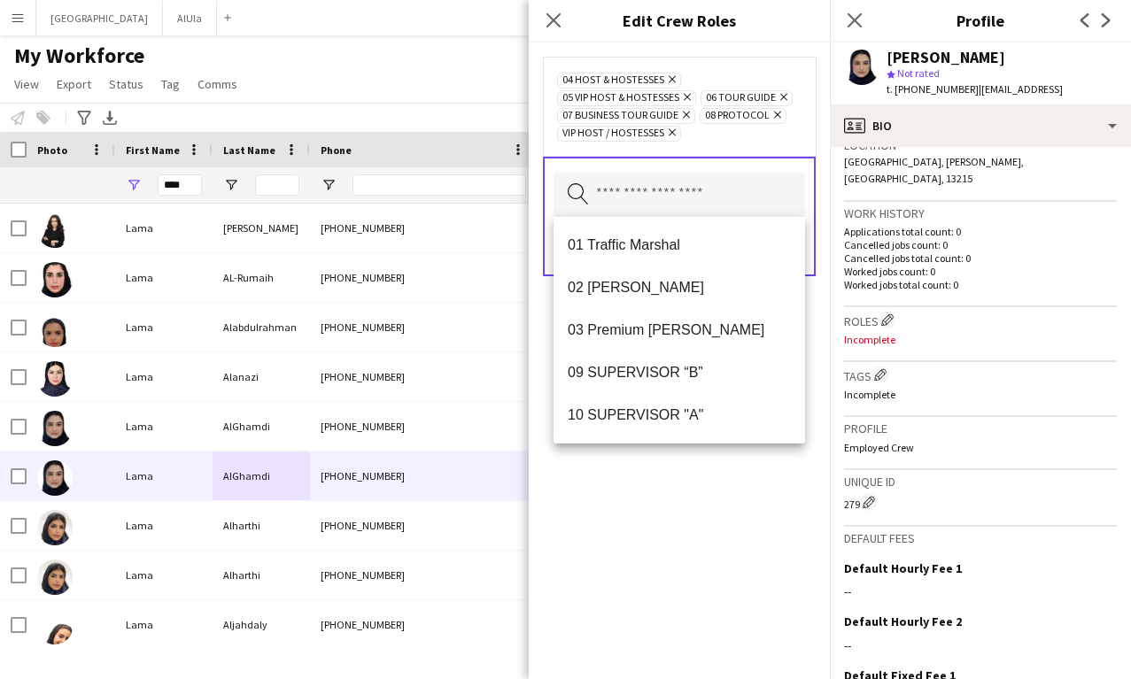
click at [671, 557] on div "04 Host & Hostesses Remove 05 VIP Host & Hostesses Remove 06 Tour Guide Remove …" at bounding box center [679, 361] width 301 height 637
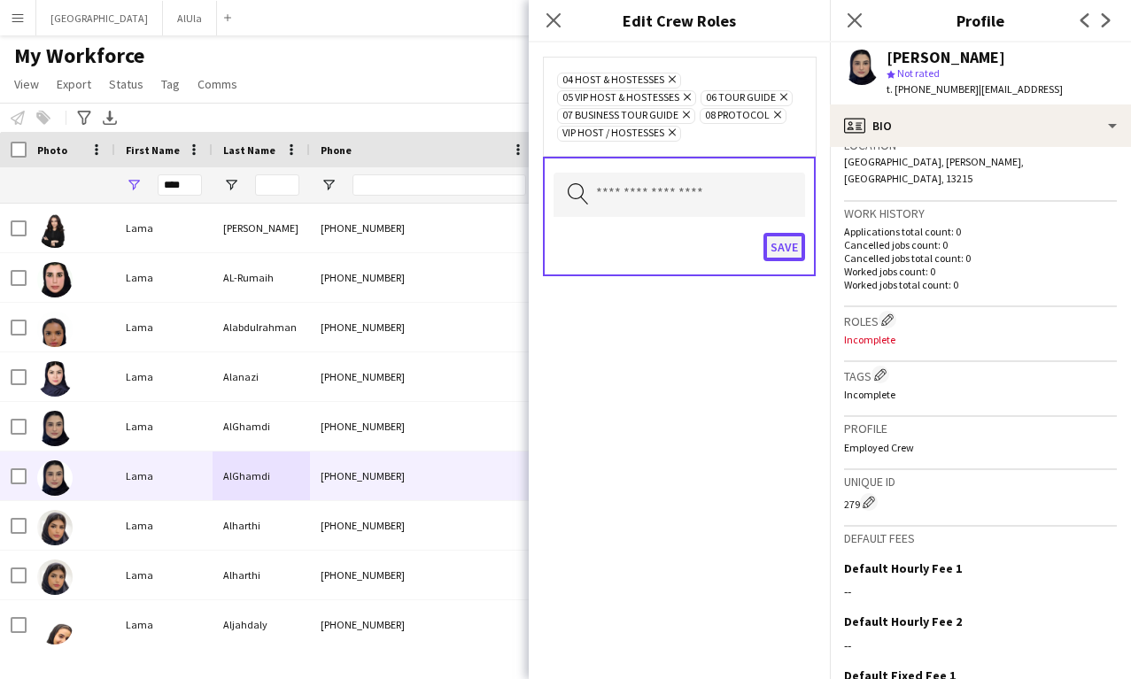
click at [791, 243] on button "Save" at bounding box center [785, 247] width 42 height 28
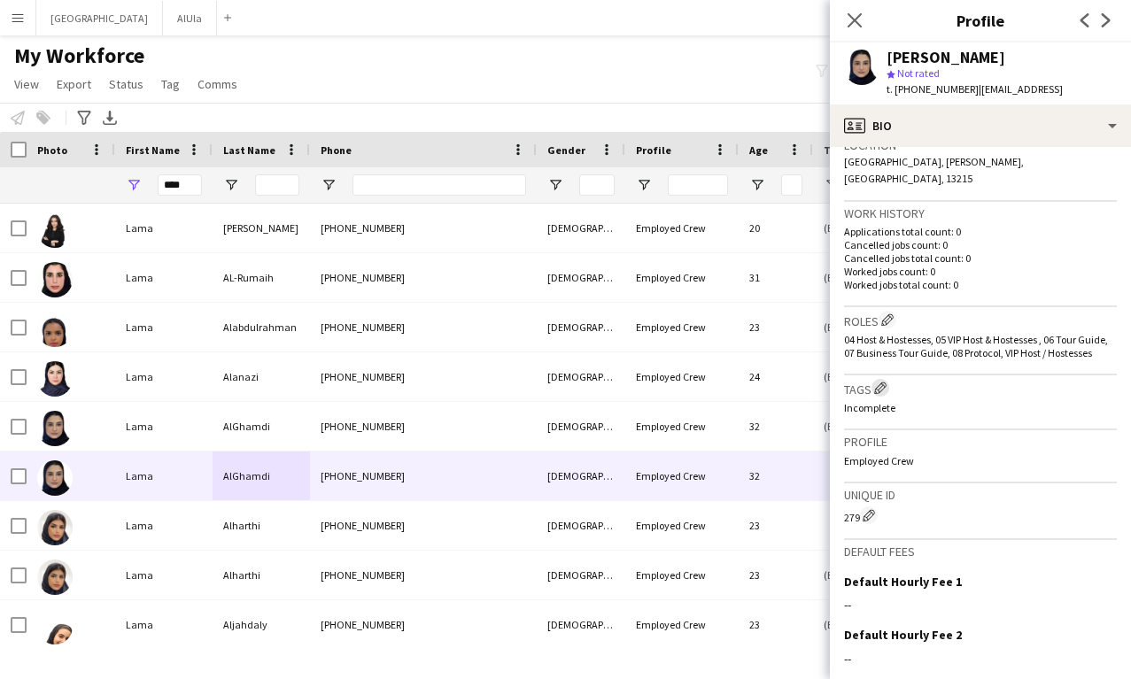
click at [883, 382] on app-icon "Edit crew company tags" at bounding box center [880, 388] width 12 height 12
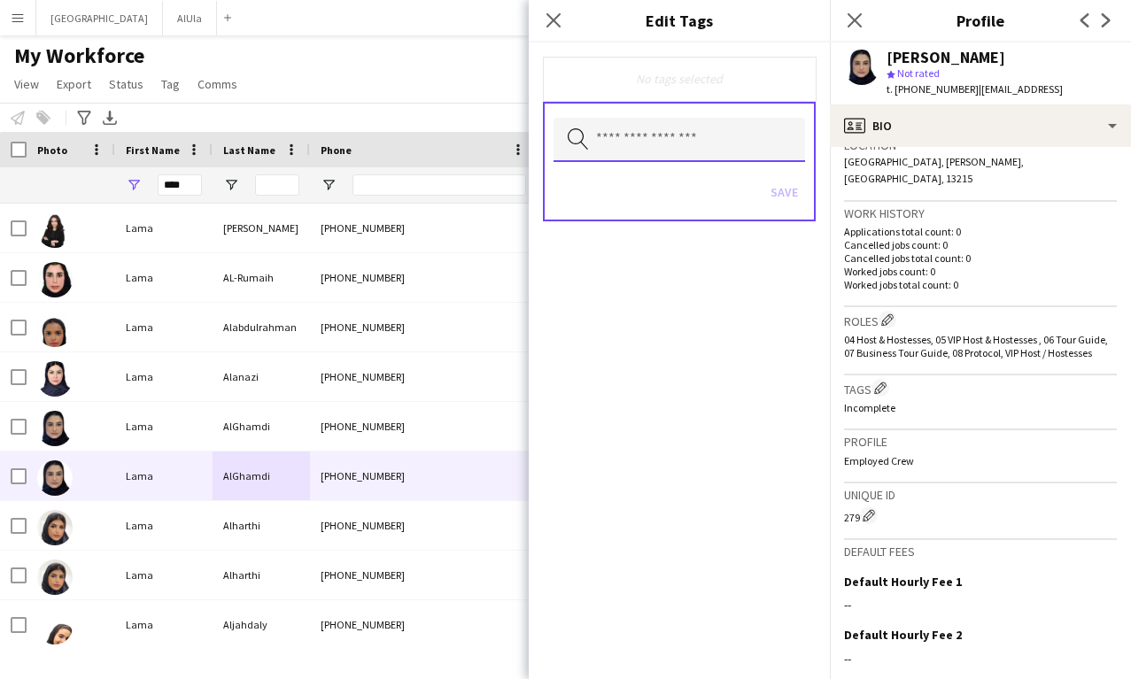
click at [664, 143] on input "text" at bounding box center [680, 140] width 252 height 44
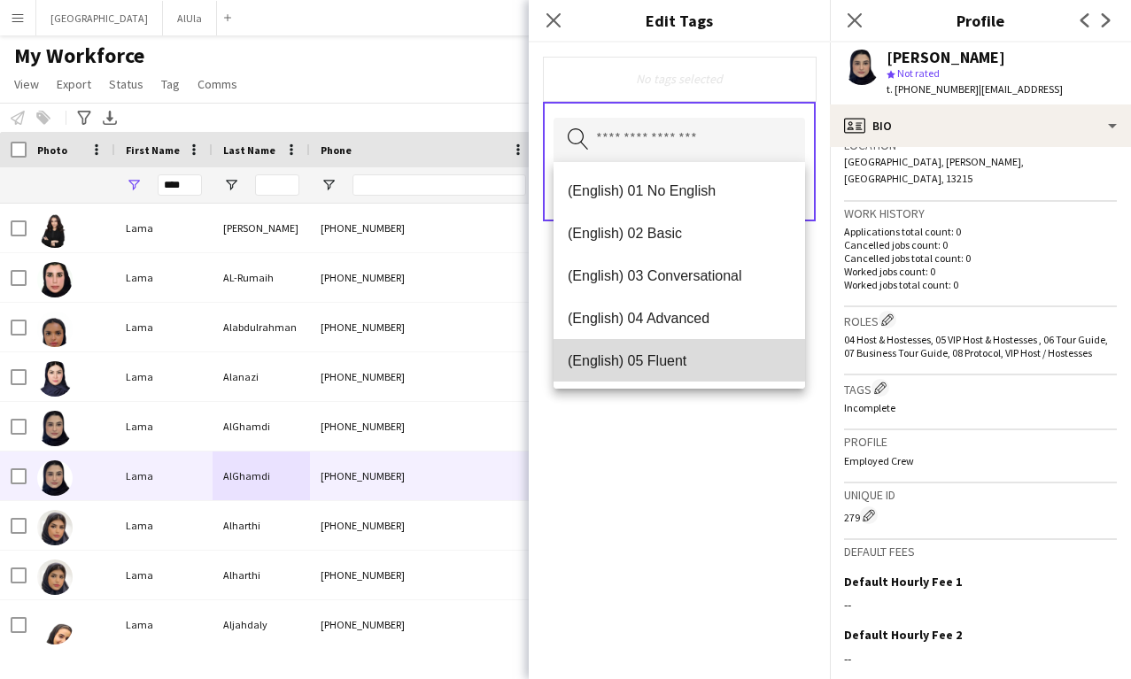
click at [643, 353] on span "(English) 05 Fluent" at bounding box center [679, 361] width 223 height 17
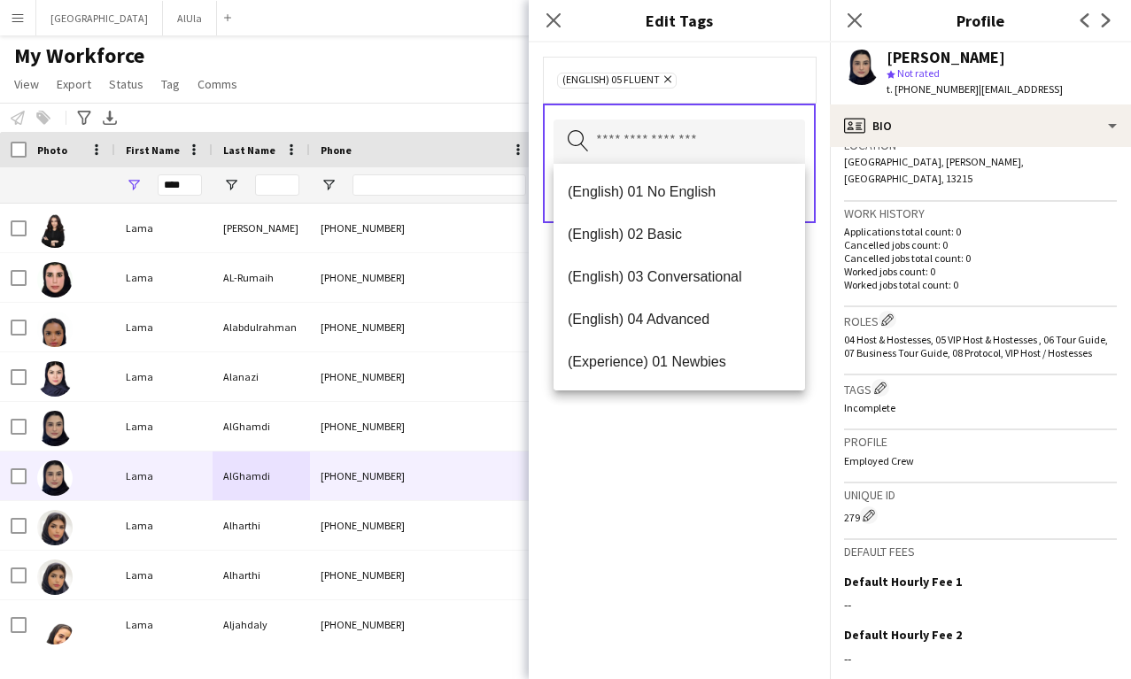
click at [664, 81] on icon at bounding box center [667, 79] width 7 height 7
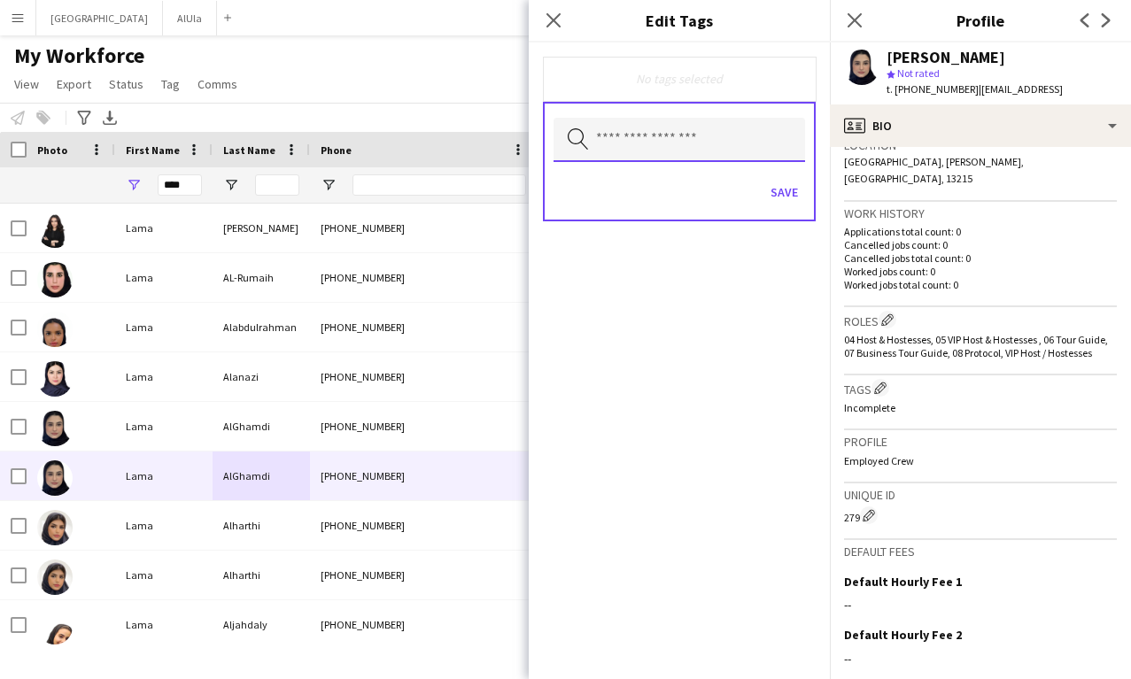
click at [667, 138] on input "text" at bounding box center [680, 140] width 252 height 44
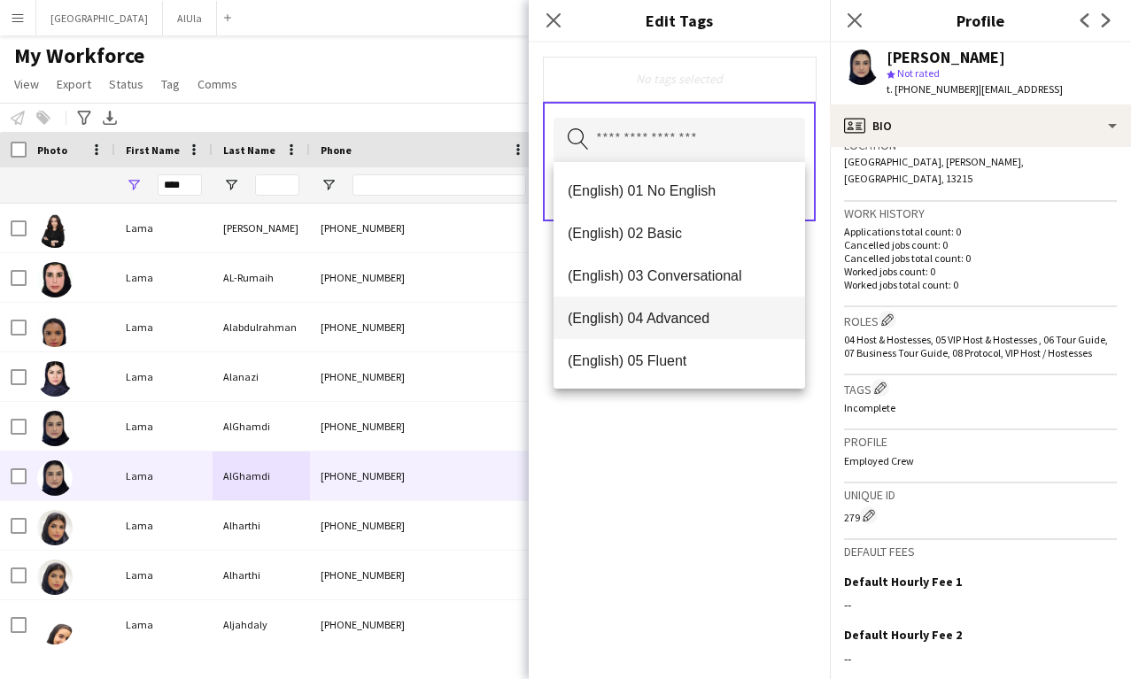
click at [673, 323] on span "(English) 04 Advanced" at bounding box center [679, 318] width 223 height 17
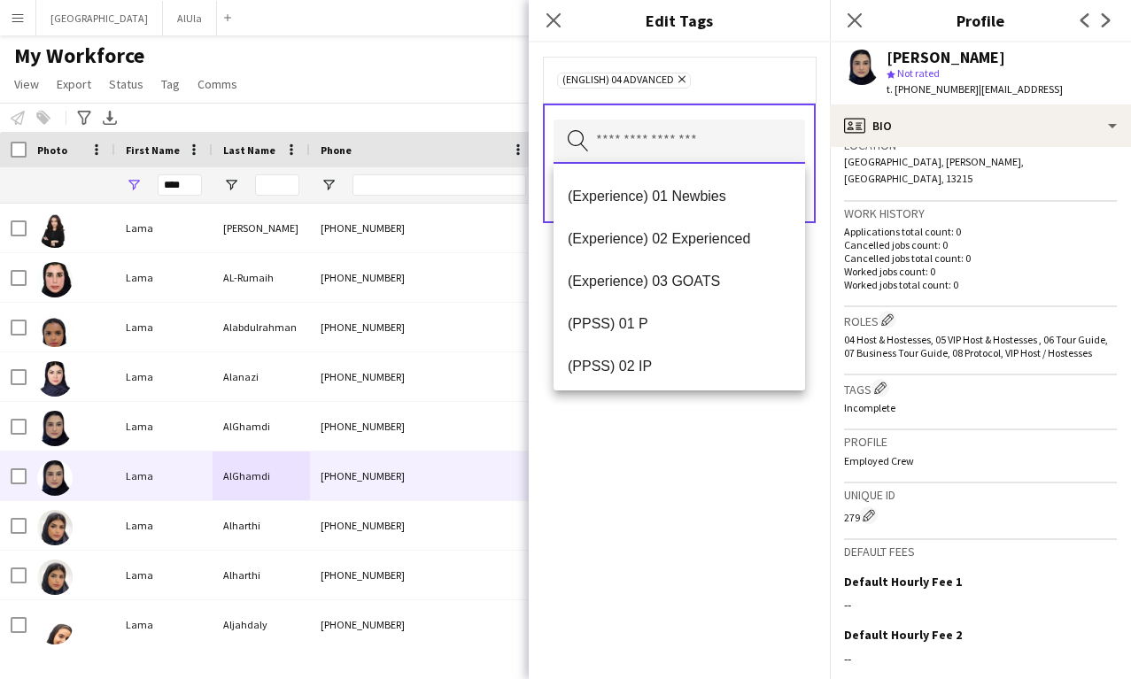
scroll to position [172, 0]
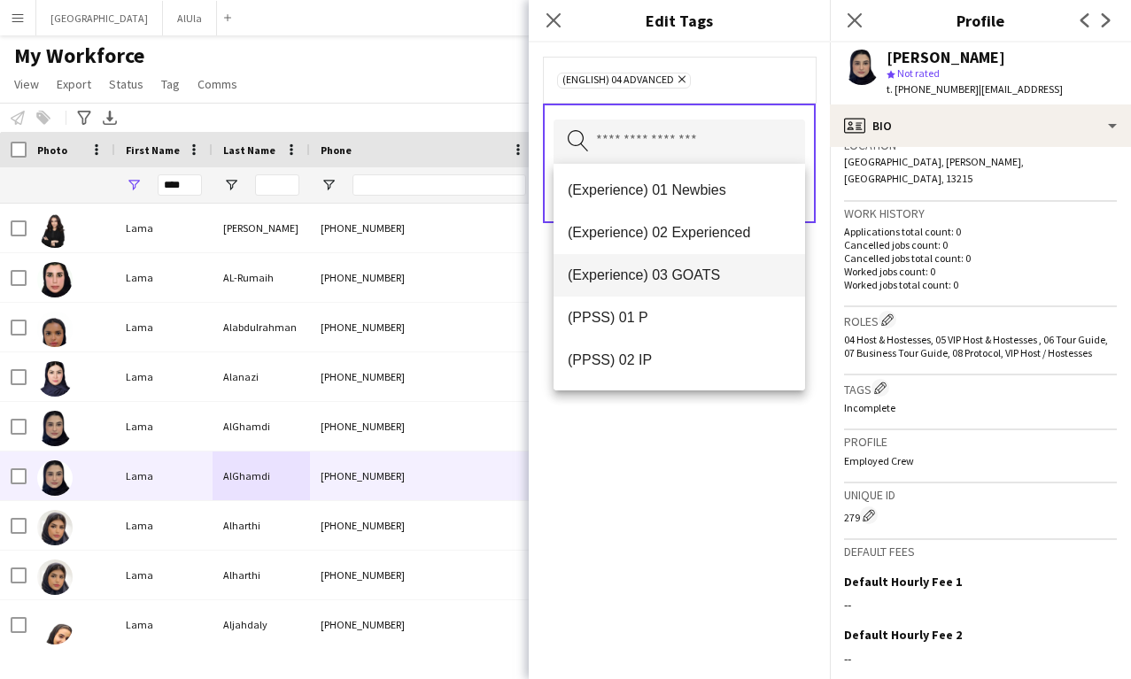
click at [671, 272] on span "(Experience) 03 GOATS" at bounding box center [679, 275] width 223 height 17
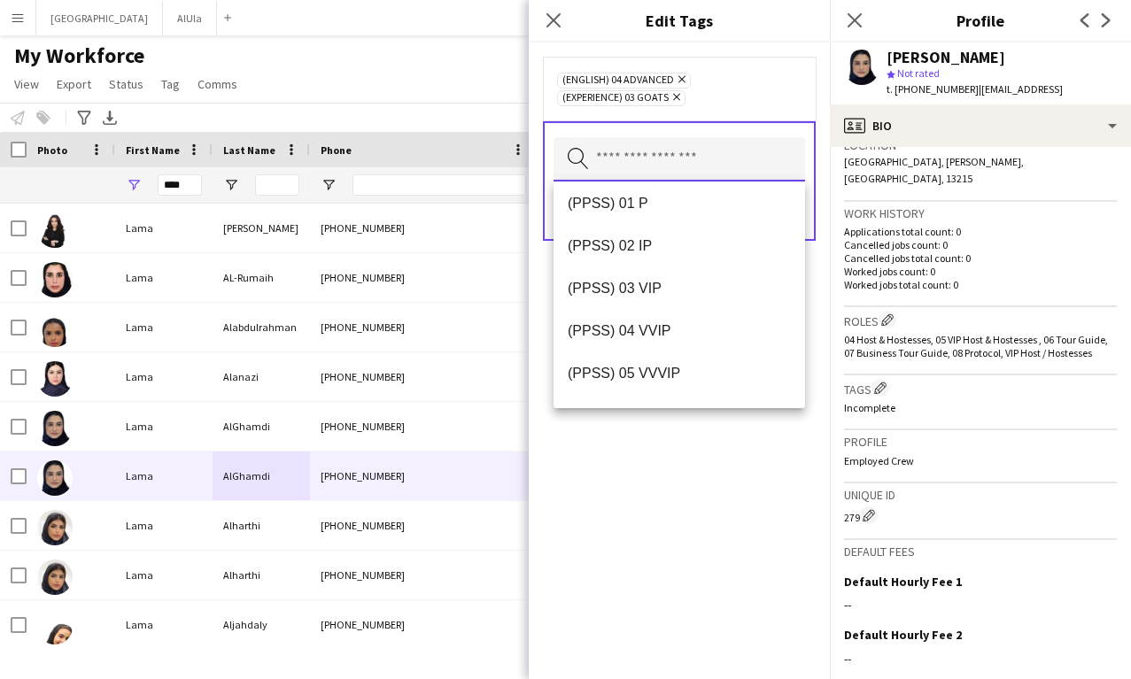
scroll to position [322, 0]
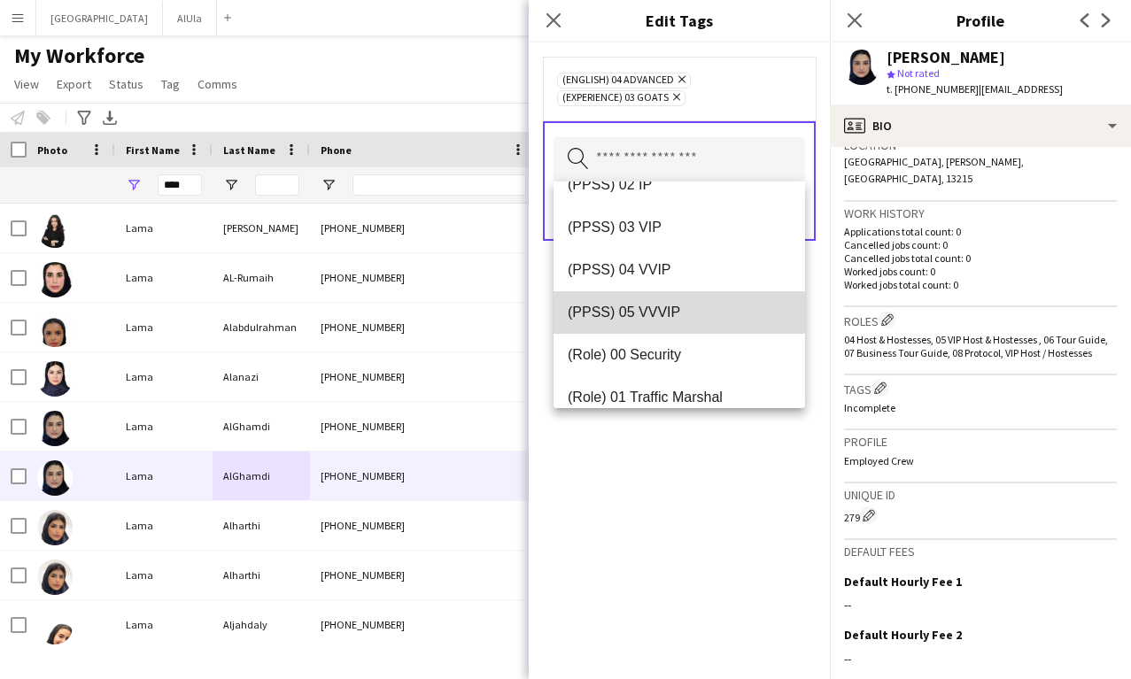
click at [671, 310] on span "(PPSS) 05 VVVIP" at bounding box center [679, 312] width 223 height 17
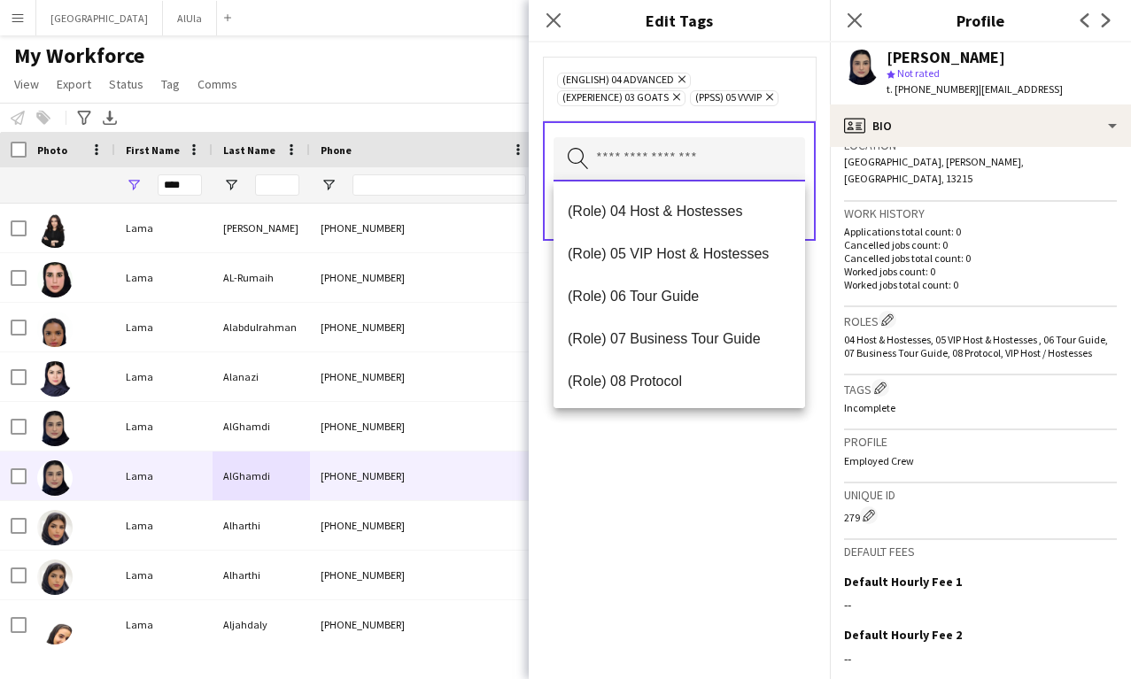
scroll to position [603, 0]
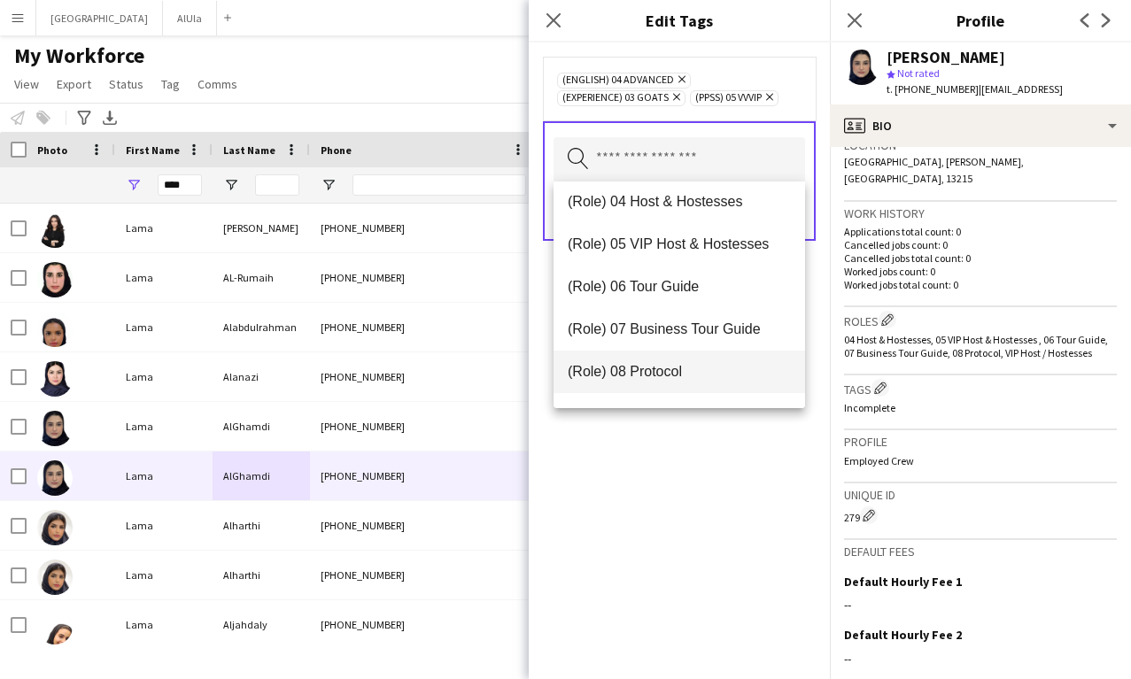
click at [663, 361] on mat-option "(Role) 08 Protocol" at bounding box center [680, 372] width 252 height 43
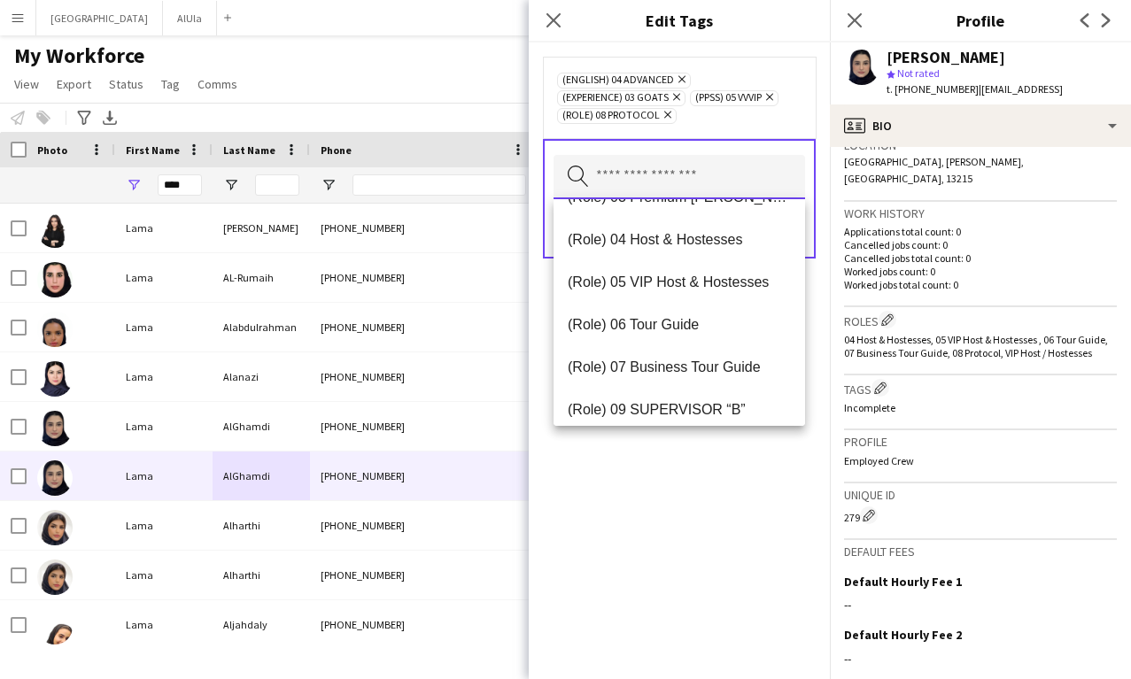
scroll to position [578, 0]
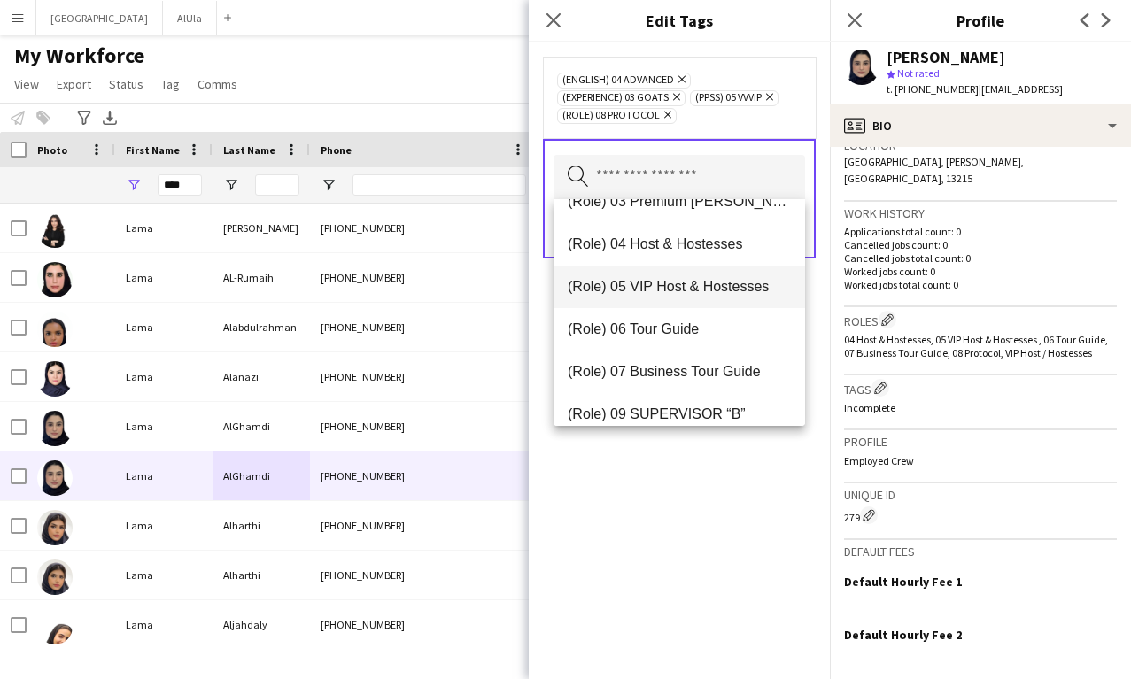
click at [671, 291] on span "(Role) 05 VIP Host & Hostesses" at bounding box center [679, 286] width 223 height 17
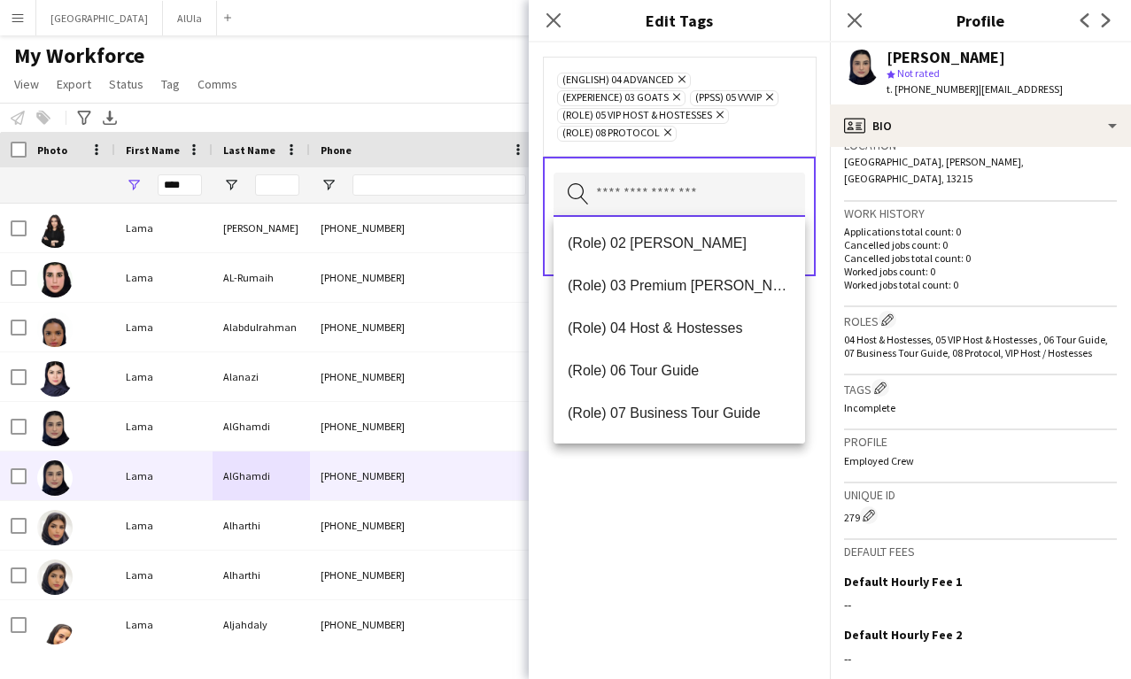
scroll to position [513, 0]
click at [673, 322] on span "(Role) 04 Host & Hostesses" at bounding box center [679, 327] width 223 height 17
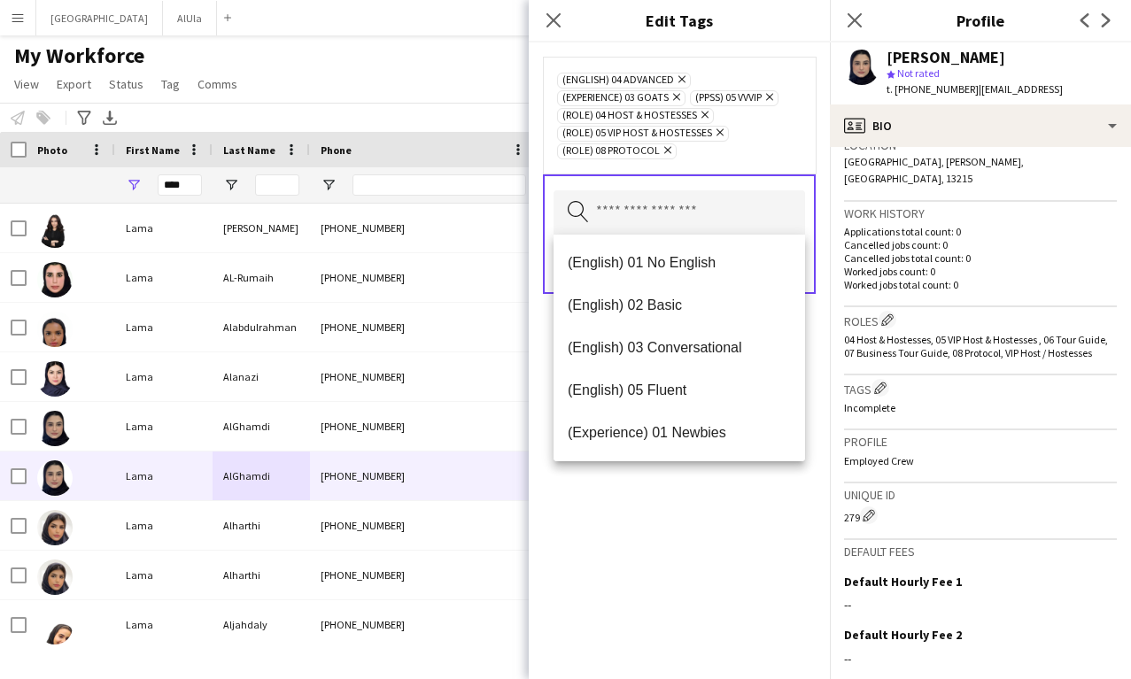
click at [693, 547] on div "(English) 04 Advanced Remove (Experience) 03 GOATS Remove (PPSS) 05 VVVIP Remov…" at bounding box center [679, 361] width 301 height 637
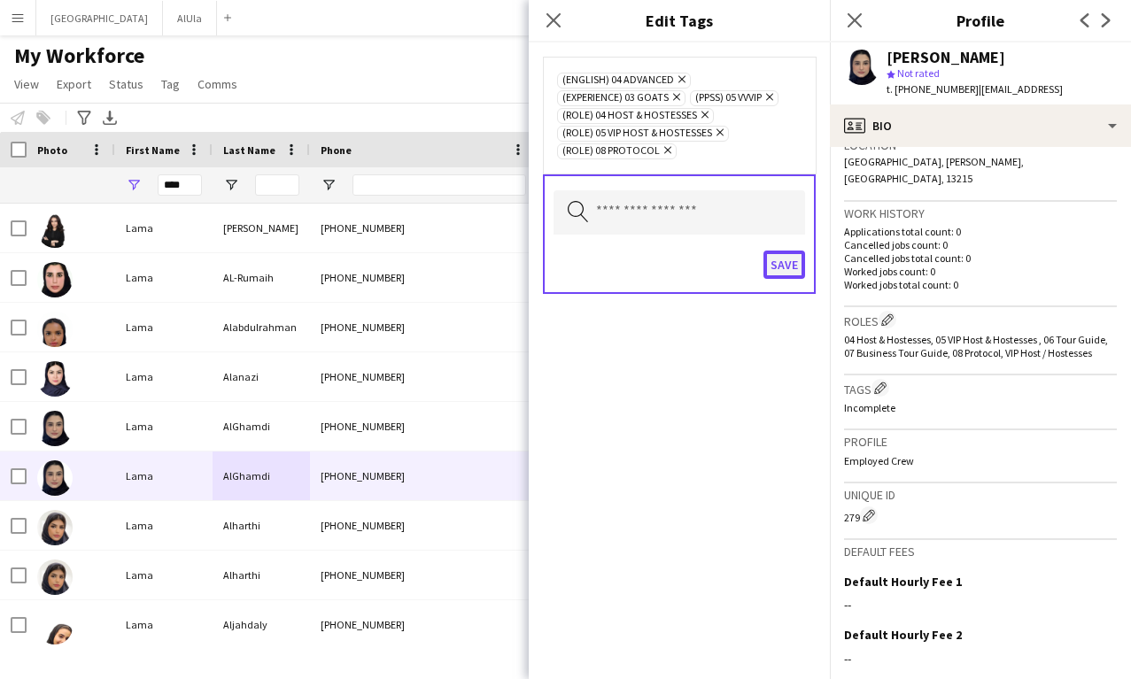
click at [788, 272] on button "Save" at bounding box center [785, 265] width 42 height 28
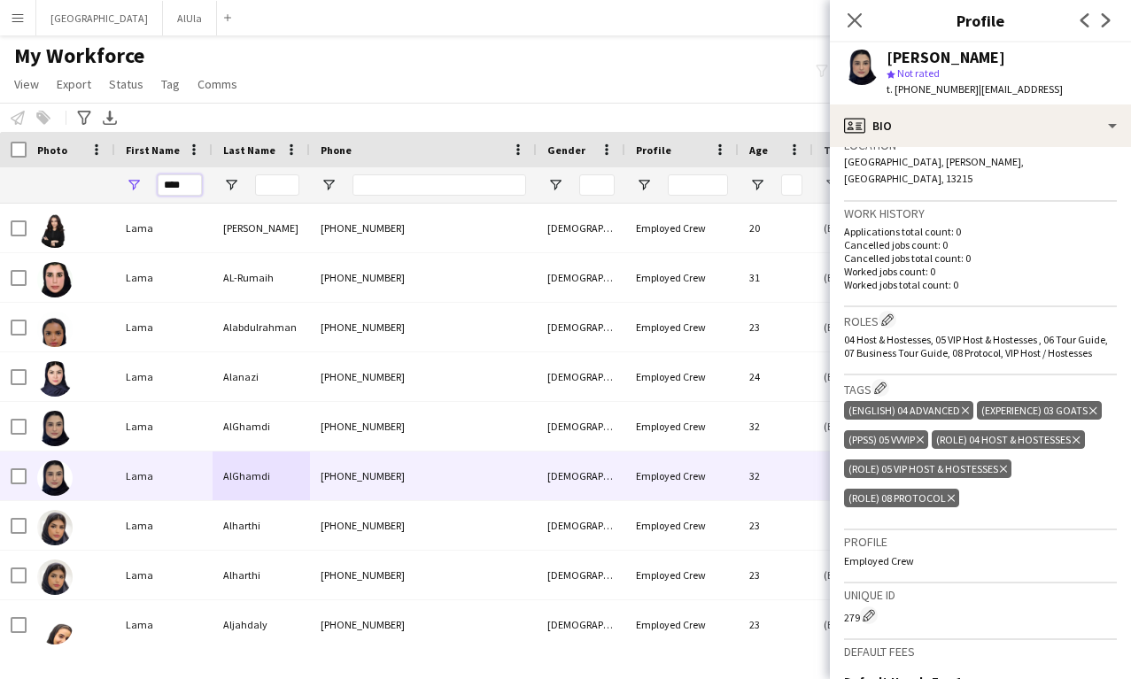
click at [173, 183] on input "****" at bounding box center [180, 185] width 44 height 21
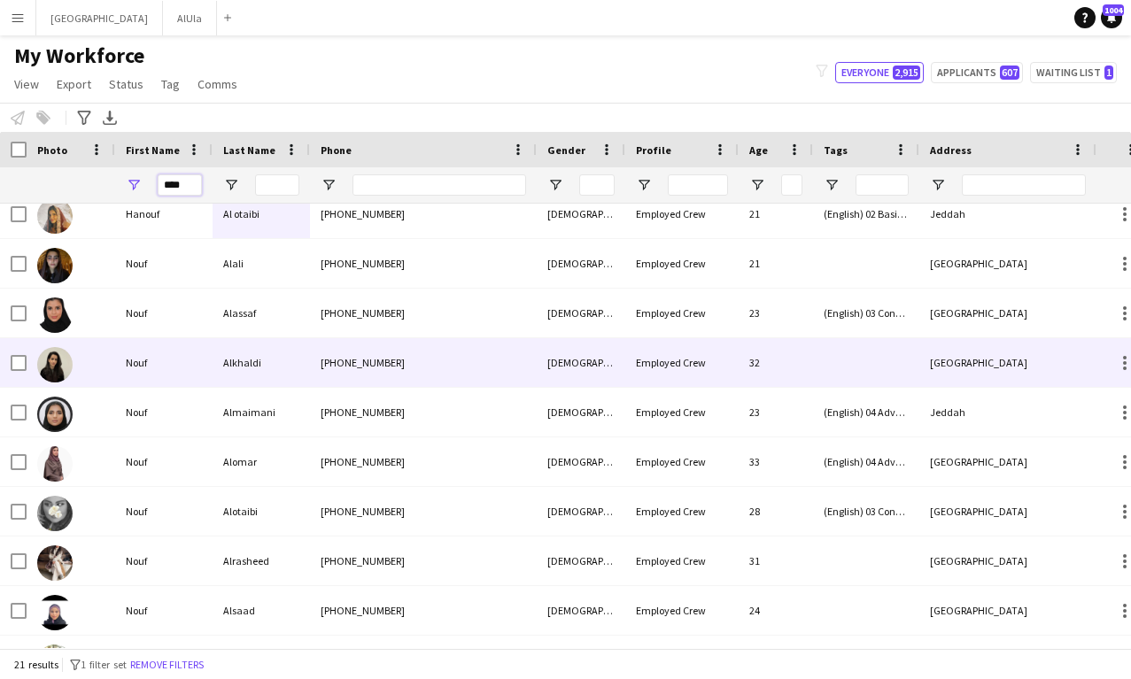
scroll to position [266, 0]
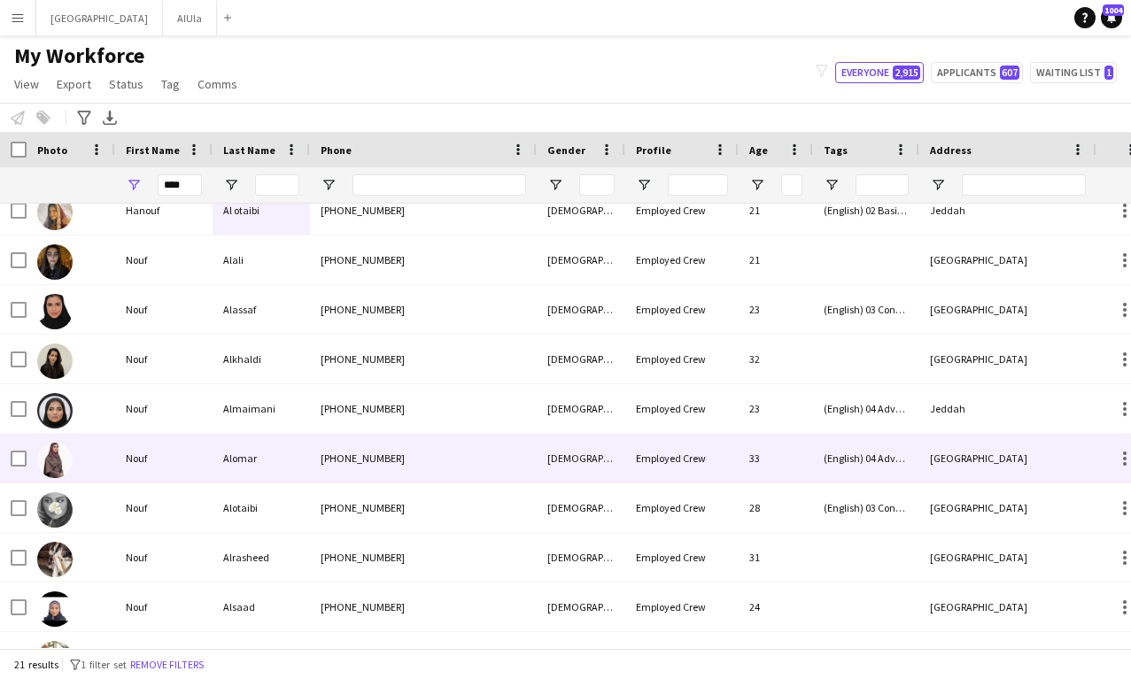
click at [185, 454] on div "Nouf" at bounding box center [163, 458] width 97 height 49
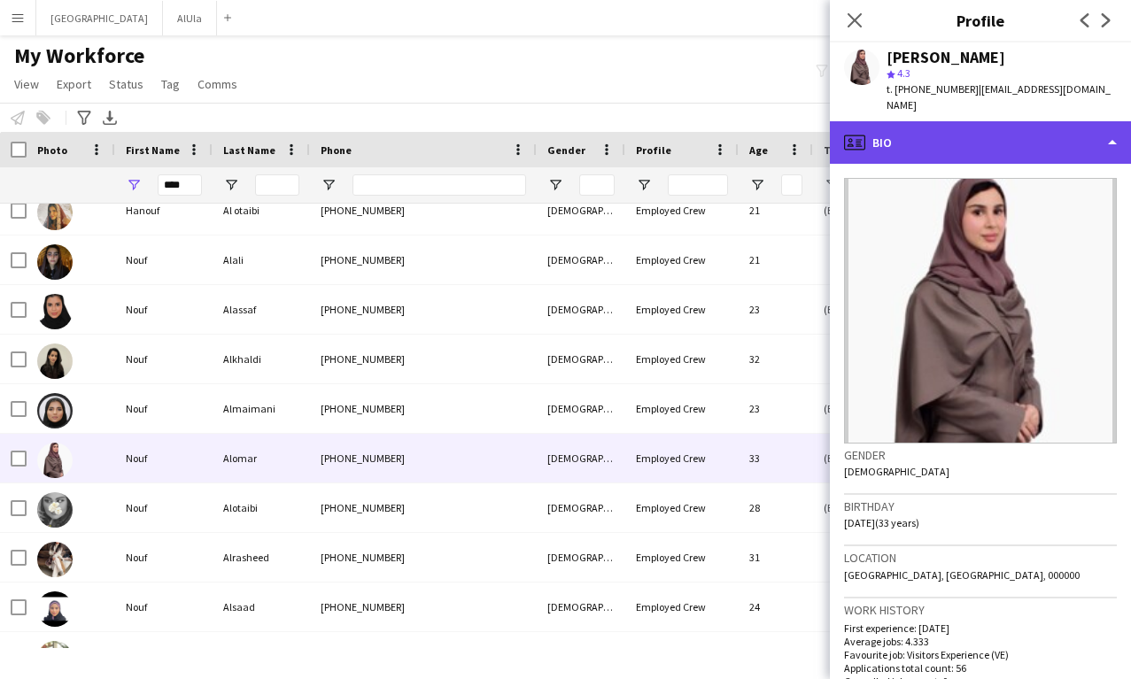
click at [915, 131] on div "profile Bio" at bounding box center [980, 142] width 301 height 43
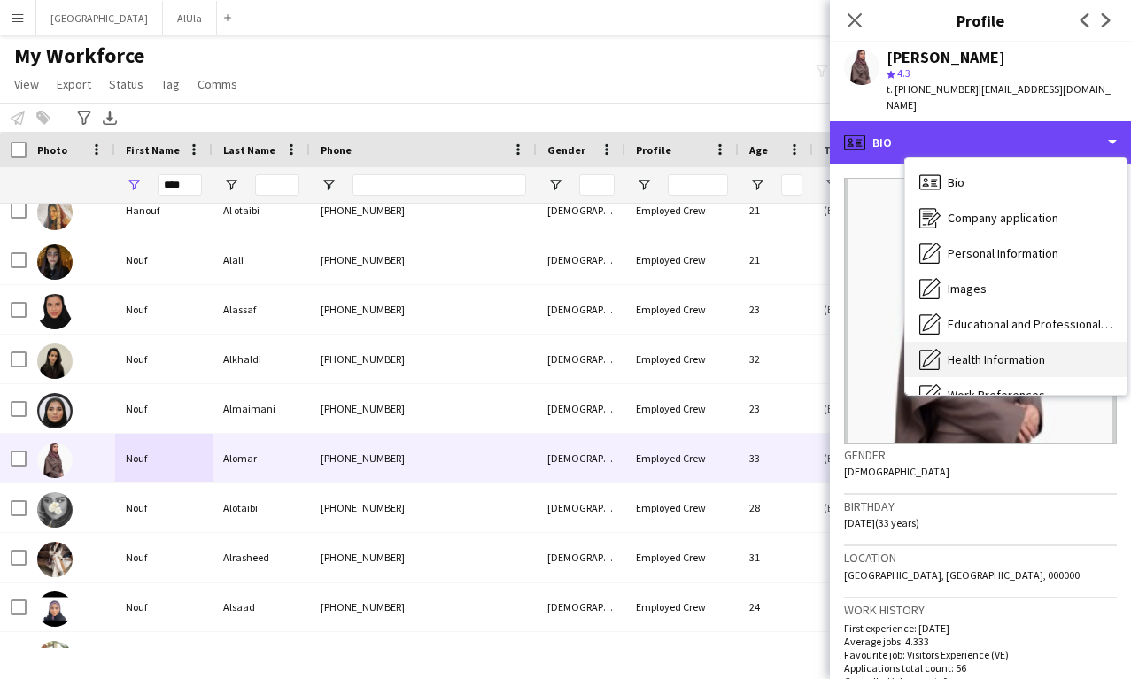
scroll to position [202, 0]
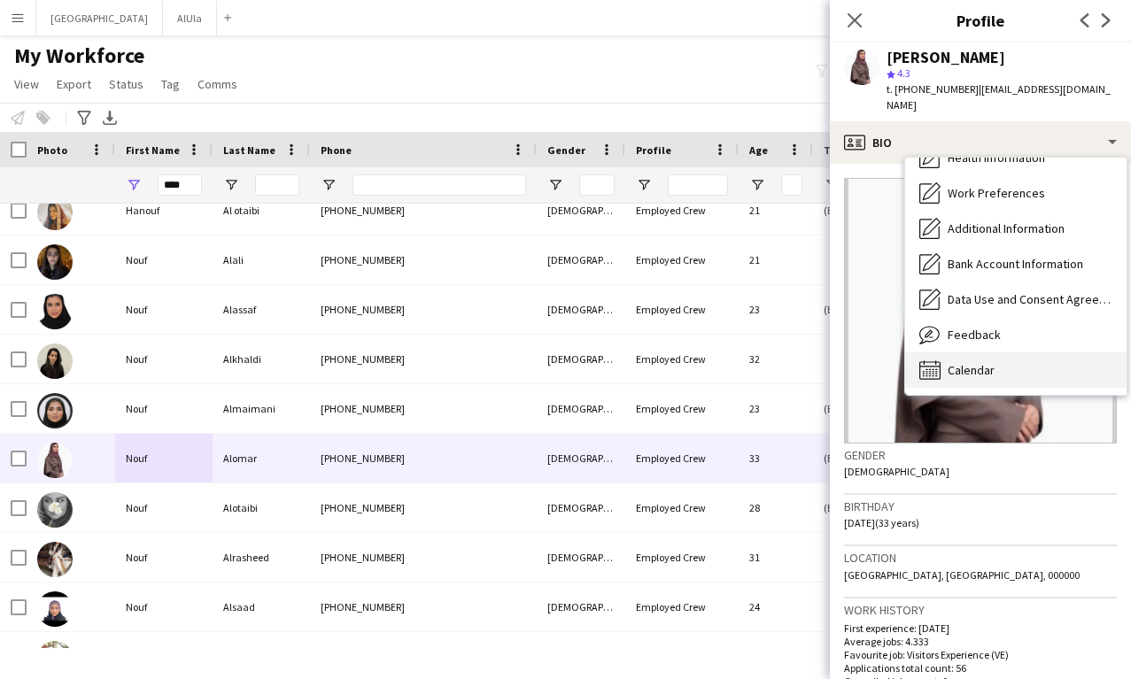
click at [949, 362] on span "Calendar" at bounding box center [971, 370] width 47 height 16
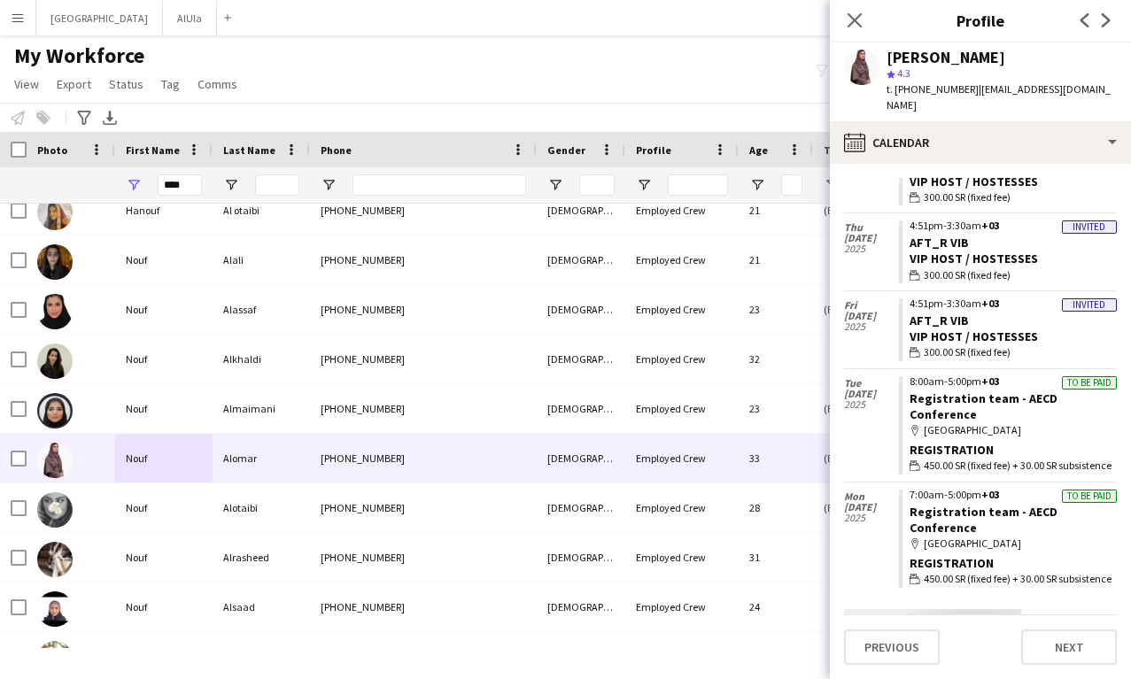
scroll to position [632, 0]
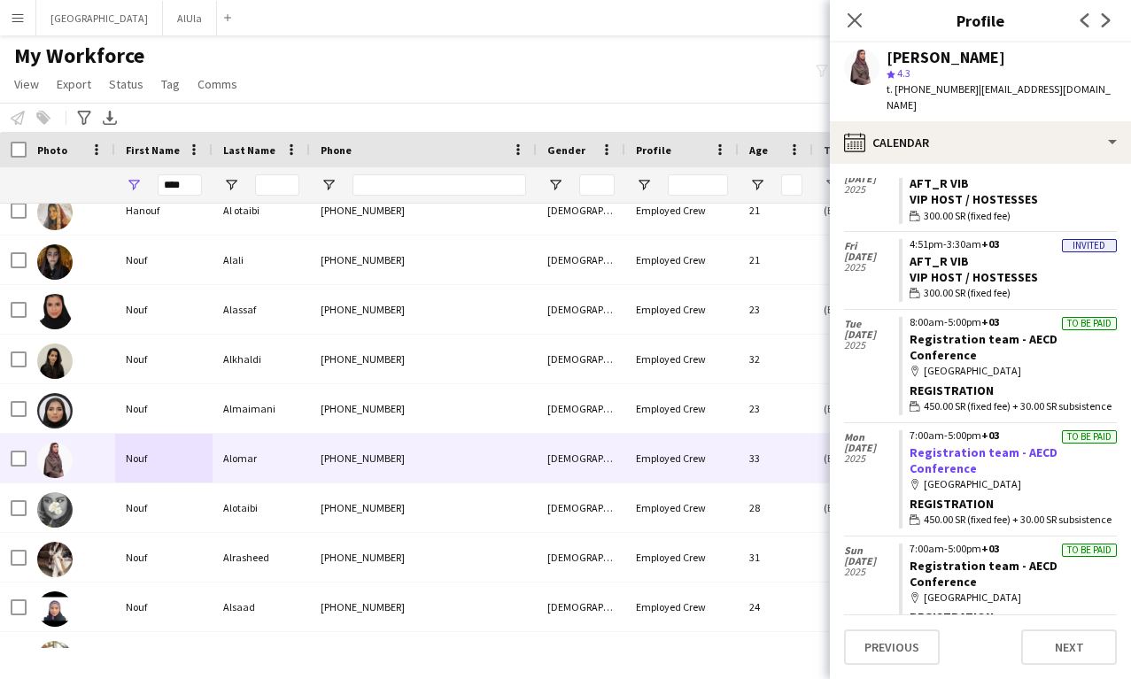
copy link "Registration team - AECD Conference"
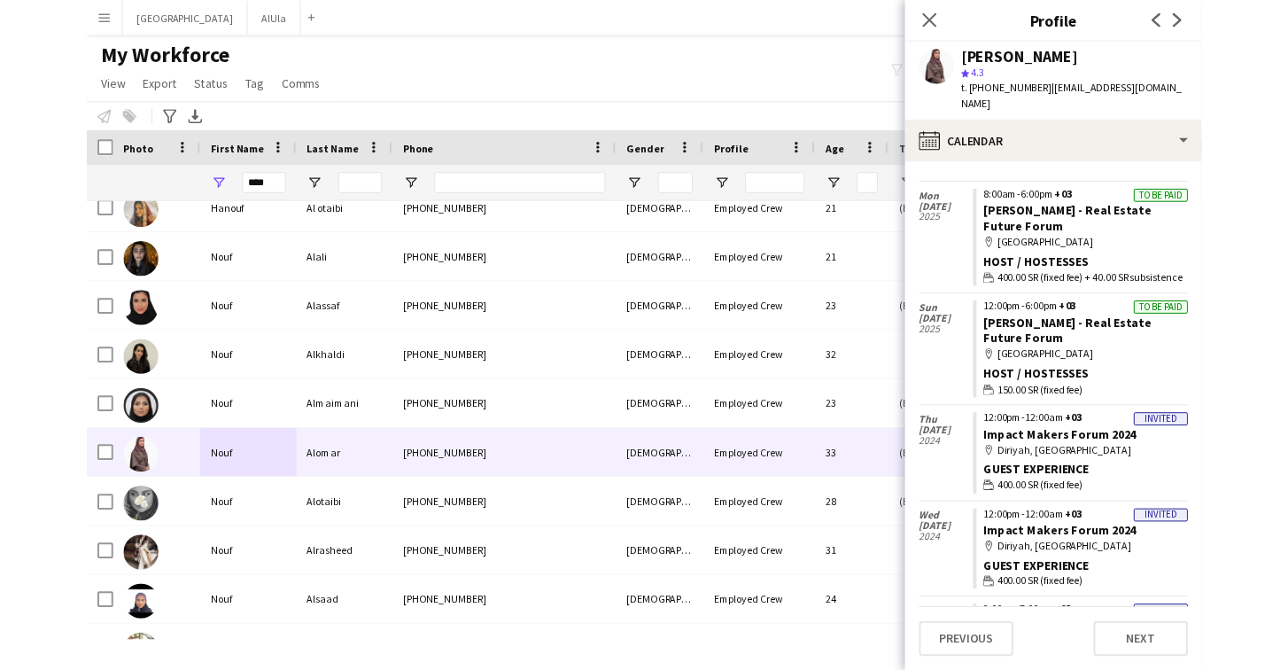
scroll to position [2541, 0]
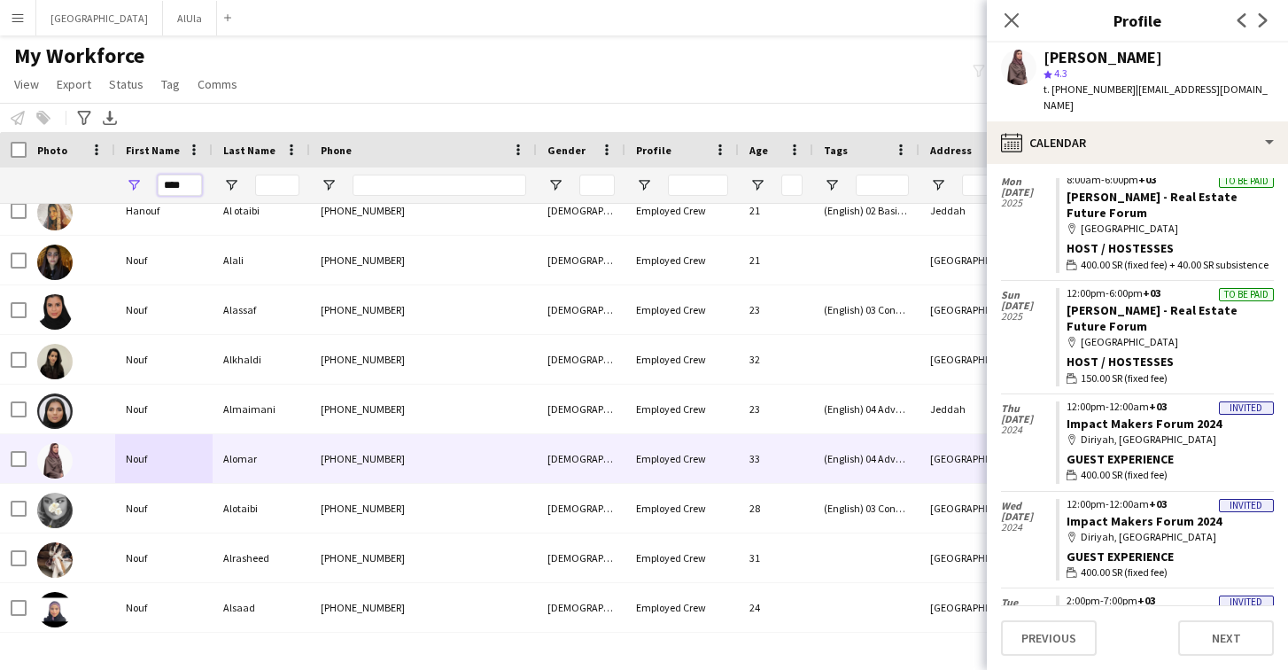
click at [190, 184] on input "****" at bounding box center [180, 185] width 44 height 21
type input "*****"
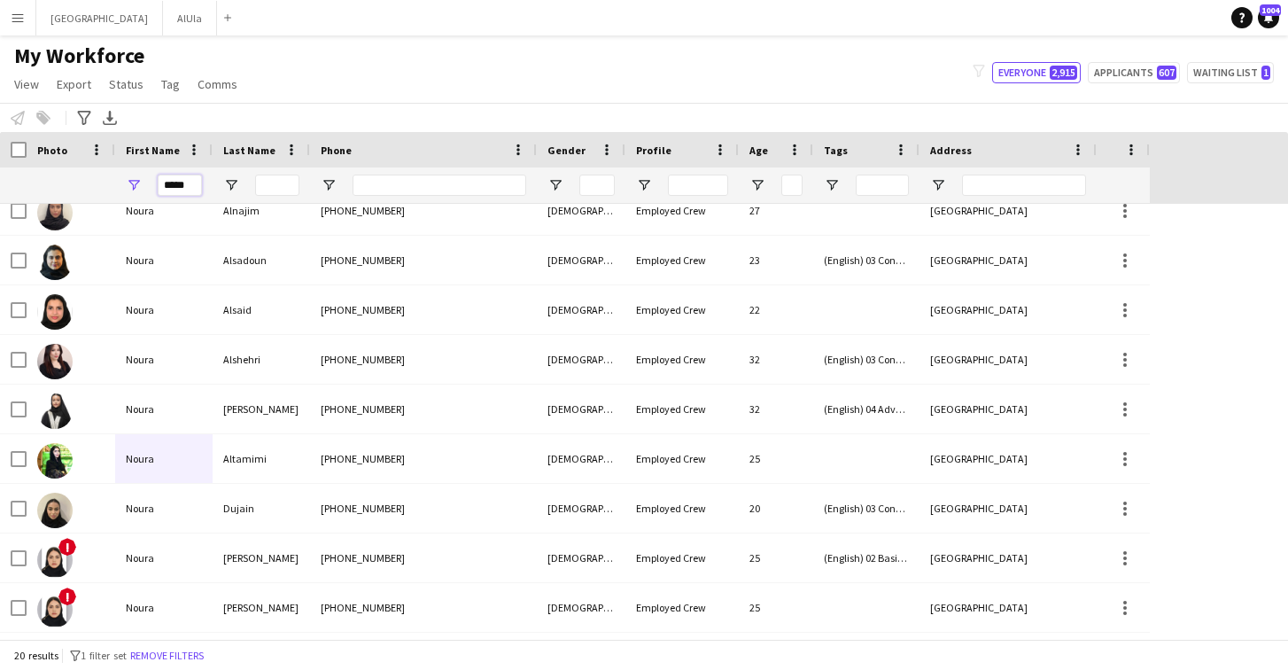
click at [184, 184] on input "*****" at bounding box center [180, 185] width 44 height 21
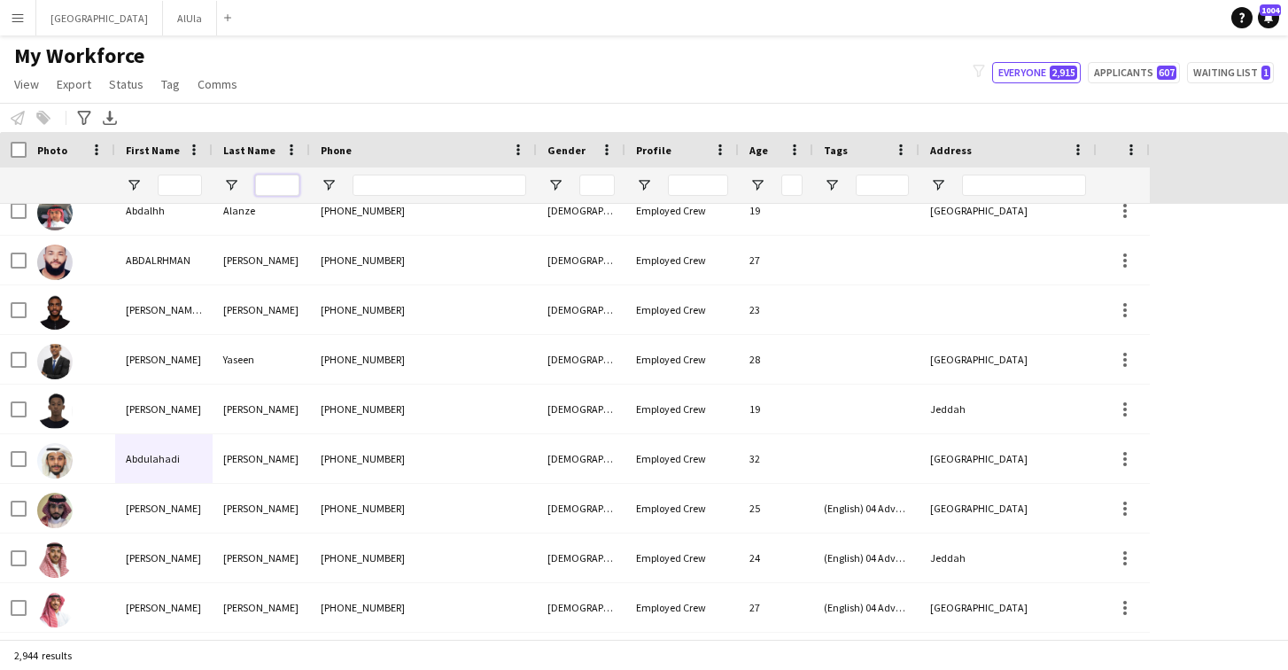
click at [264, 184] on input "Last Name Filter Input" at bounding box center [277, 185] width 44 height 21
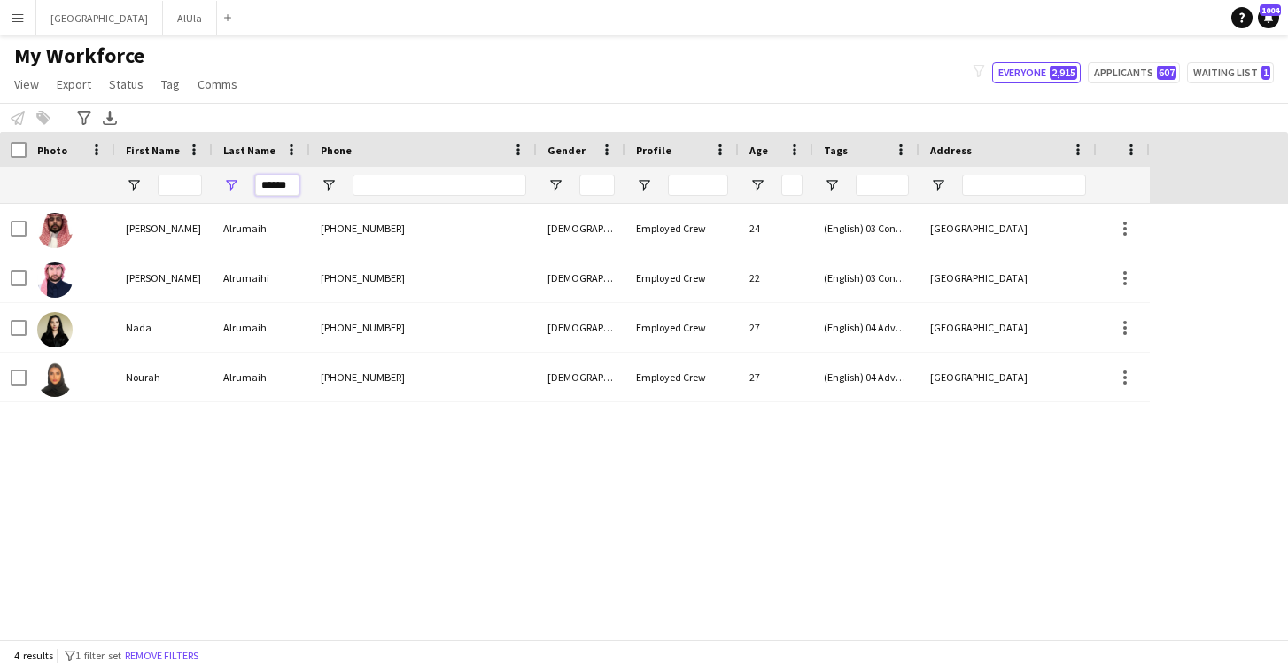
scroll to position [0, 0]
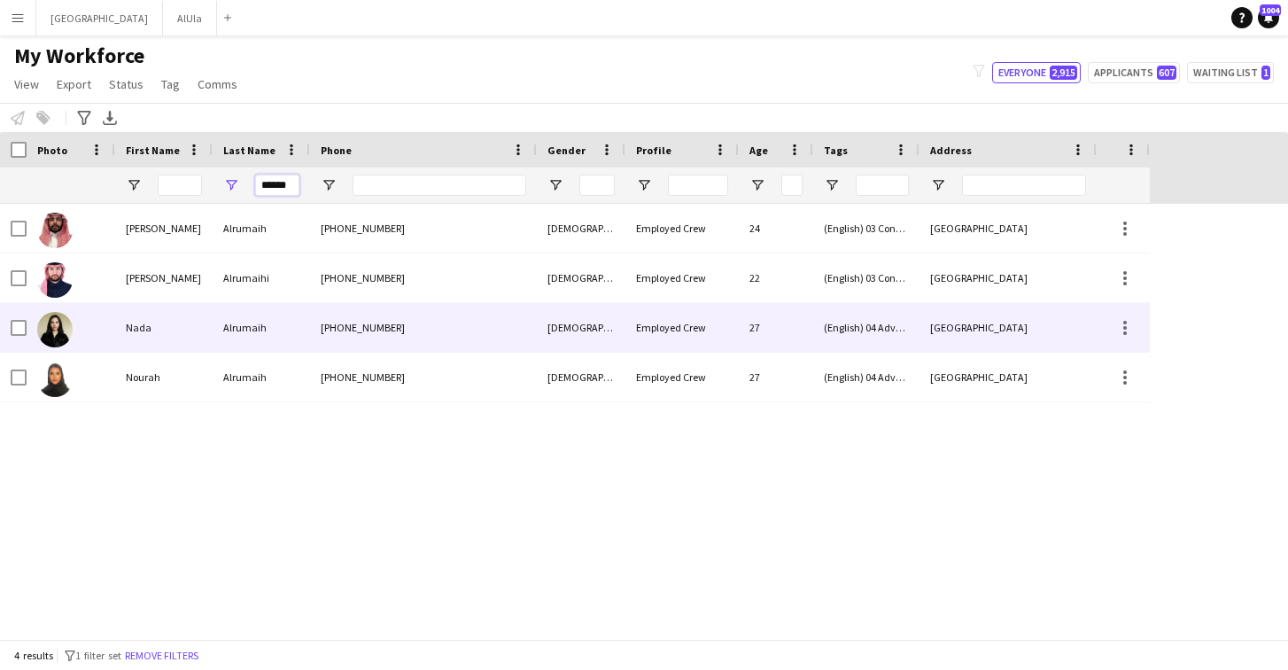
type input "******"
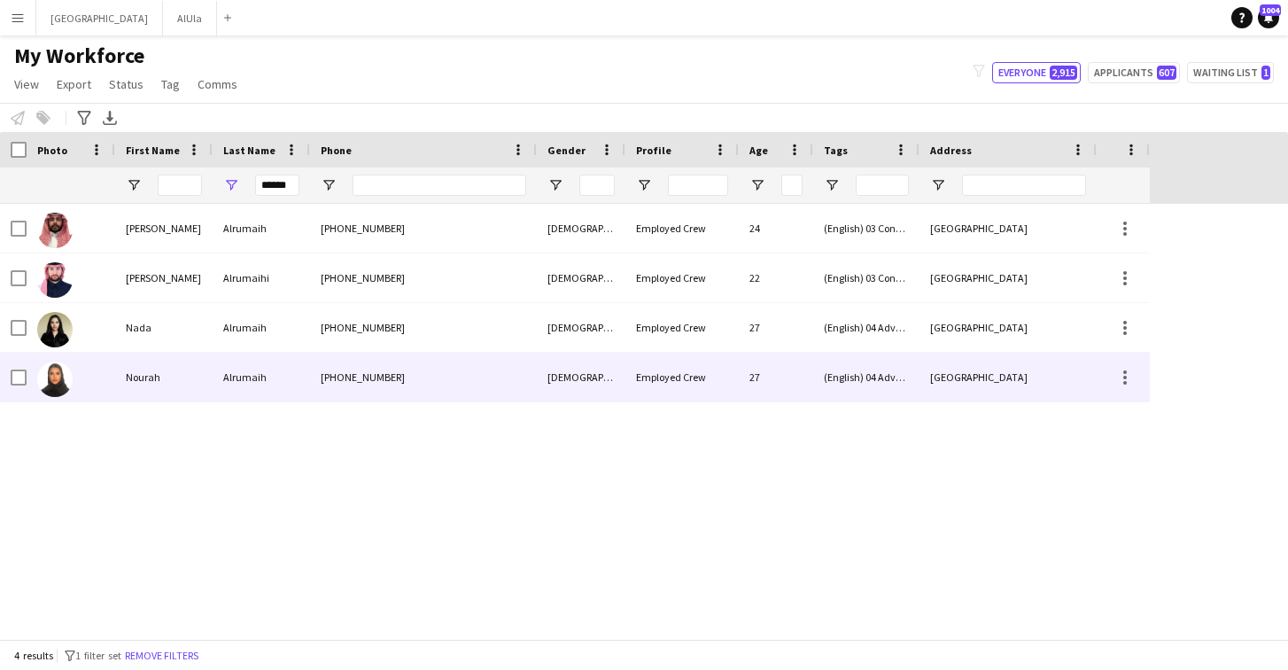
click at [149, 379] on div "Nourah" at bounding box center [163, 377] width 97 height 49
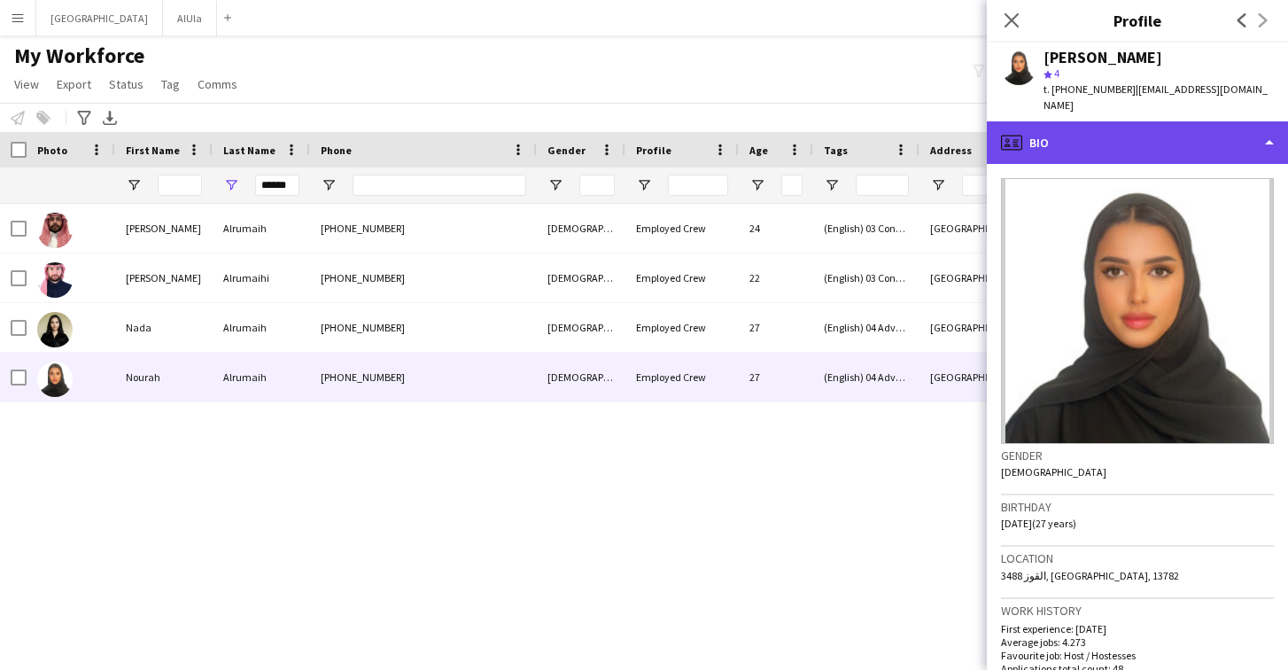
click at [1112, 121] on div "profile Bio" at bounding box center [1137, 142] width 301 height 43
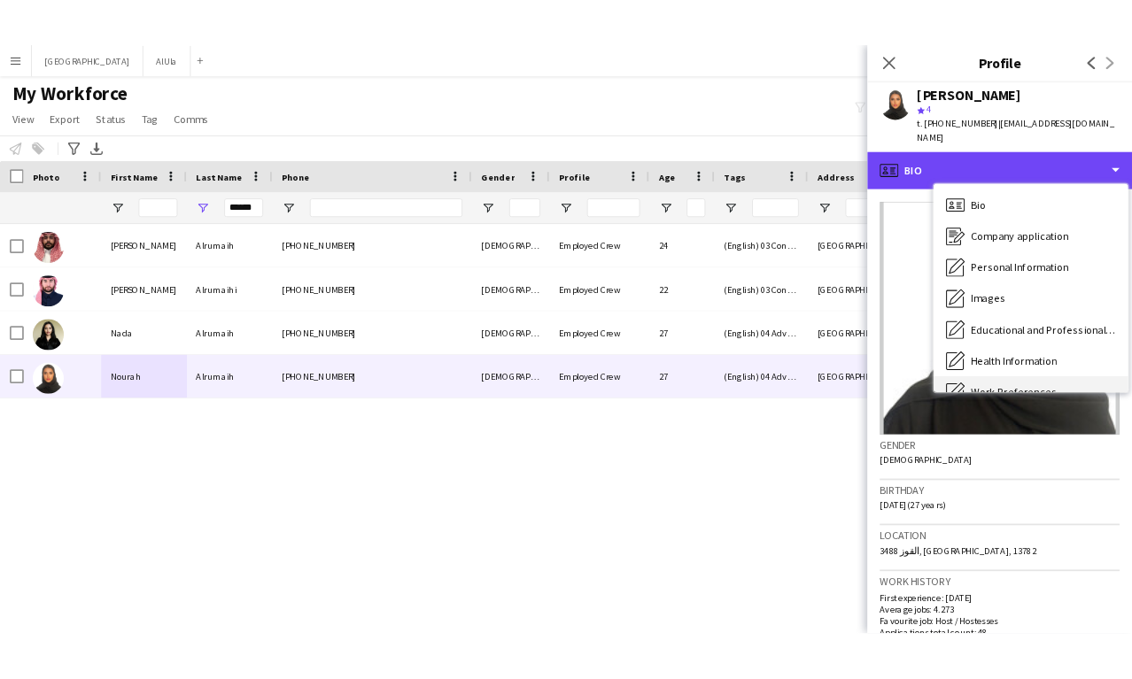
scroll to position [202, 0]
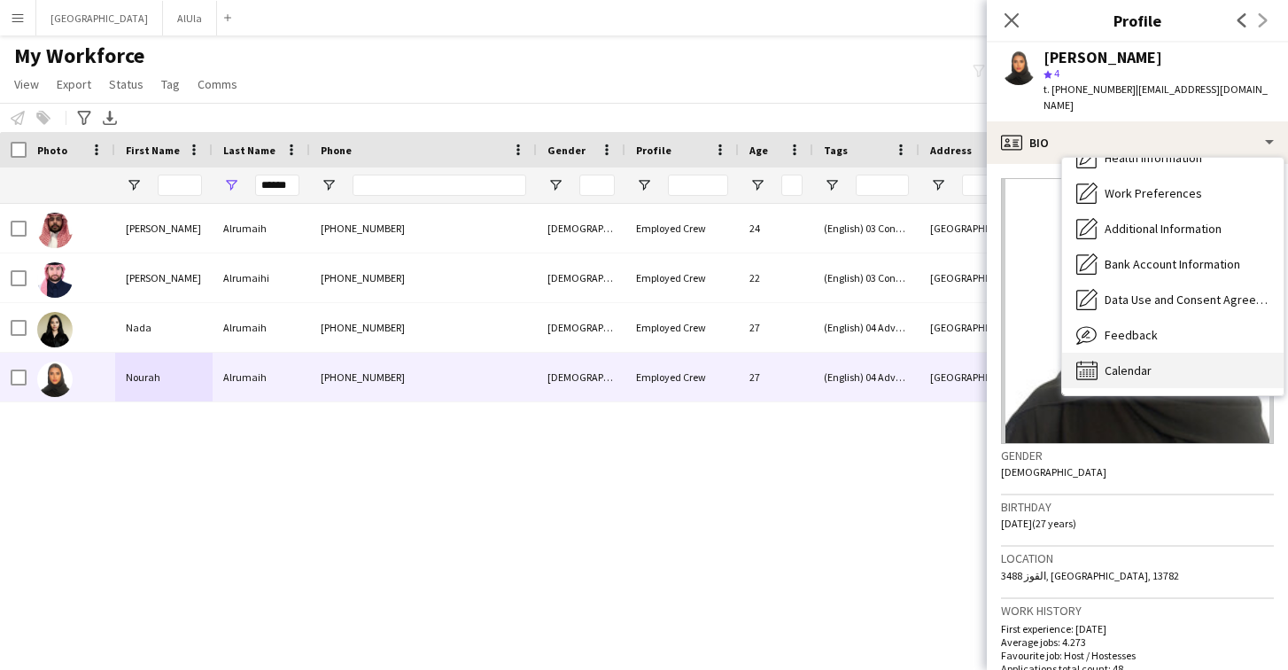
click at [1152, 359] on div "Calendar Calendar" at bounding box center [1172, 370] width 221 height 35
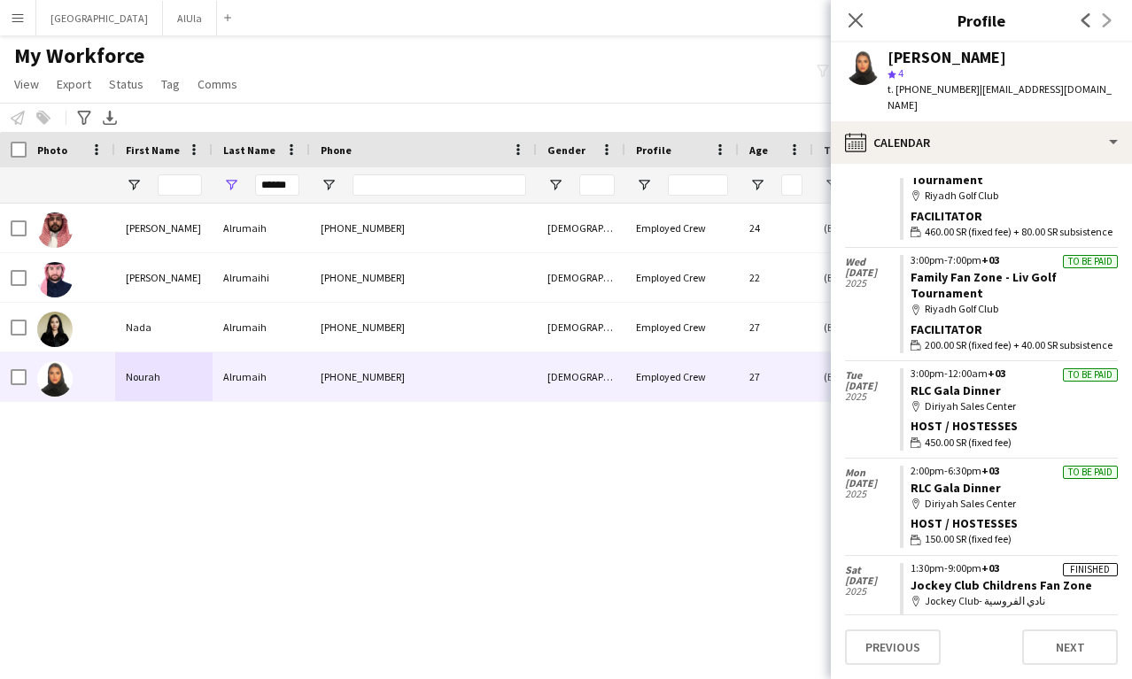
scroll to position [1522, 0]
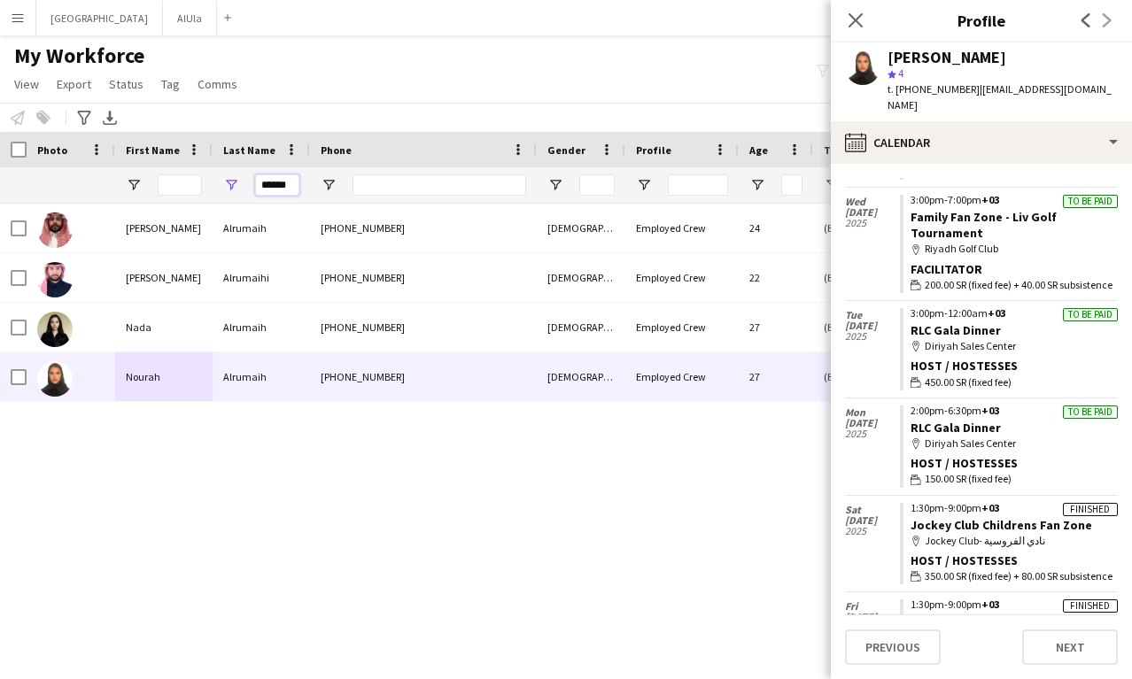
click at [284, 186] on input "******" at bounding box center [277, 185] width 44 height 21
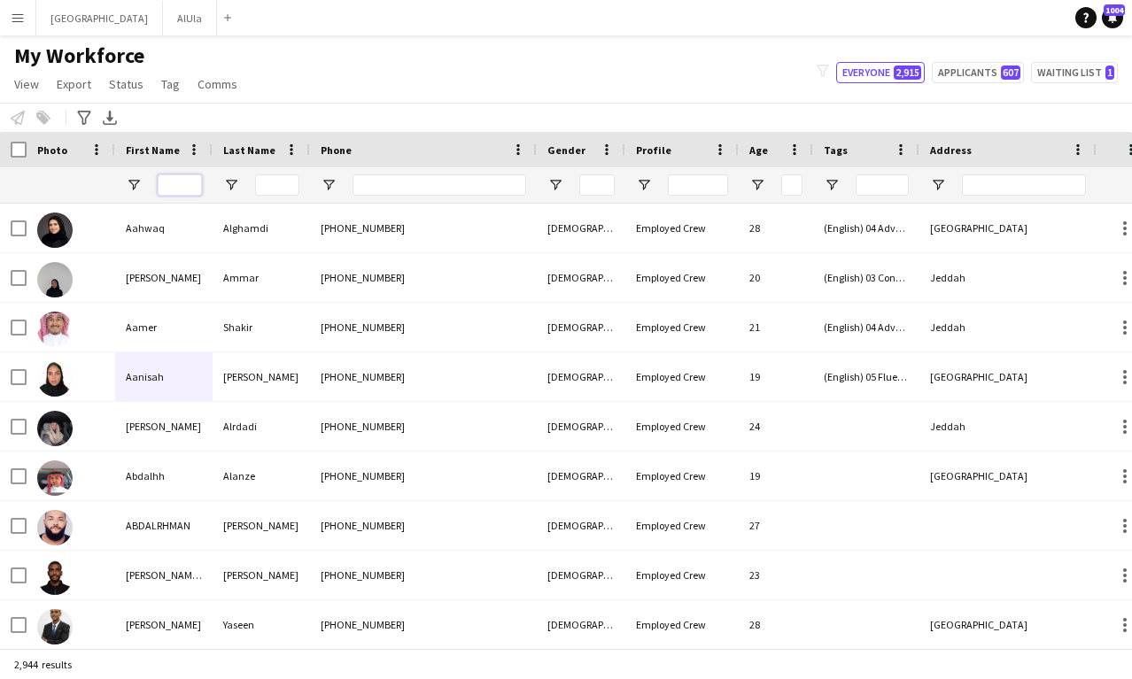
click at [185, 183] on input "First Name Filter Input" at bounding box center [180, 185] width 44 height 21
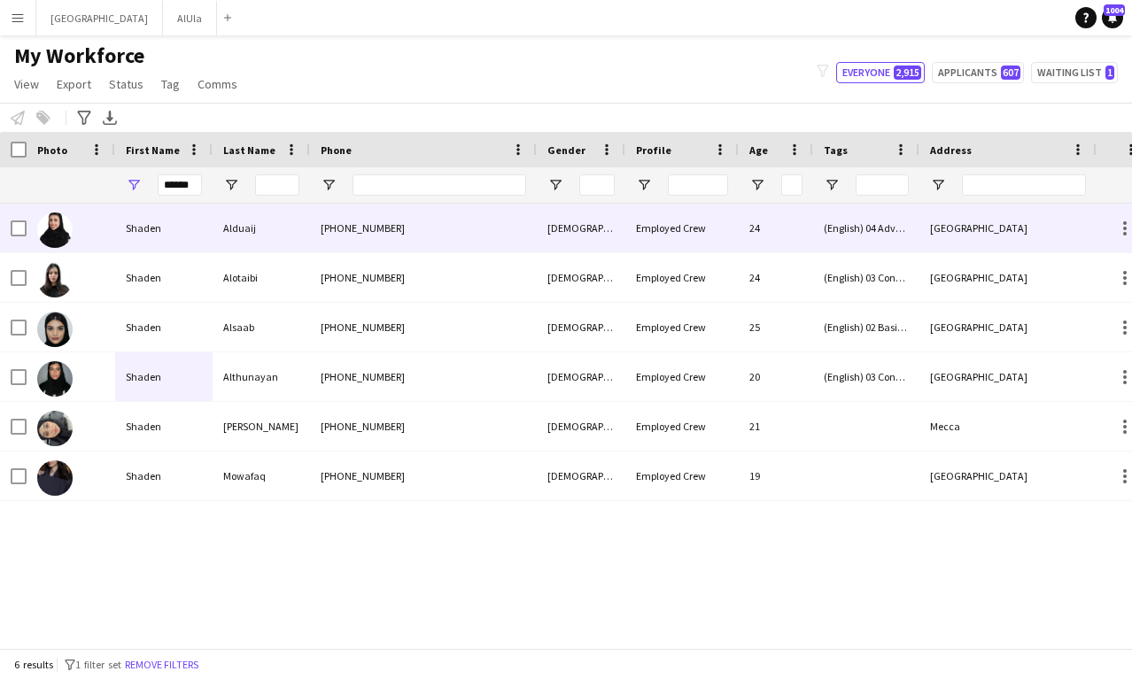
click at [197, 237] on div "Shaden" at bounding box center [163, 228] width 97 height 49
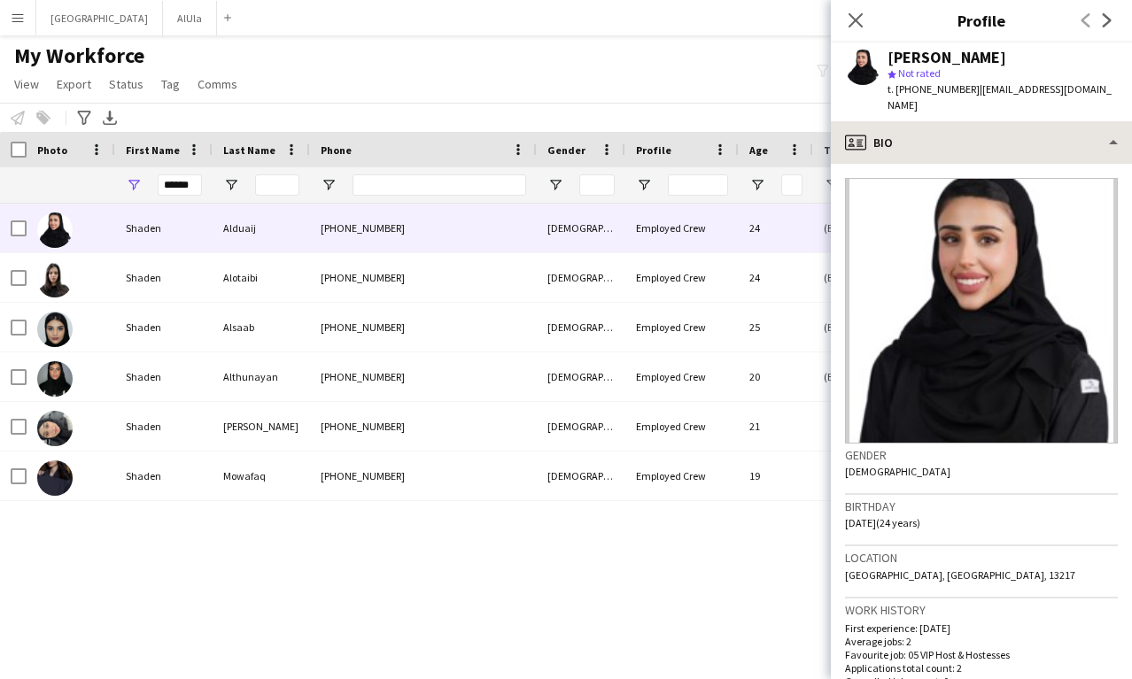
drag, startPoint x: 924, startPoint y: 155, endPoint x: 926, endPoint y: 144, distance: 10.8
click at [924, 164] on app-crew-profile-bio "Gender [DEMOGRAPHIC_DATA] Birthday [DEMOGRAPHIC_DATA] (24 years) Location [GEOG…" at bounding box center [981, 422] width 301 height 516
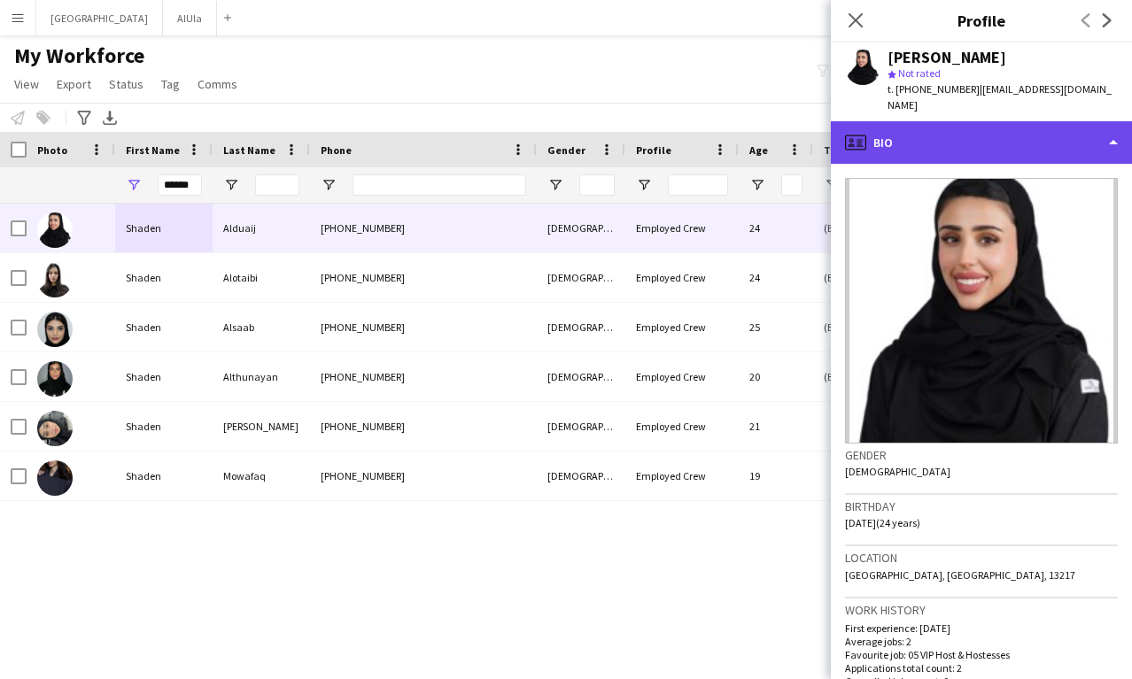
click at [924, 134] on div "profile Bio" at bounding box center [981, 142] width 301 height 43
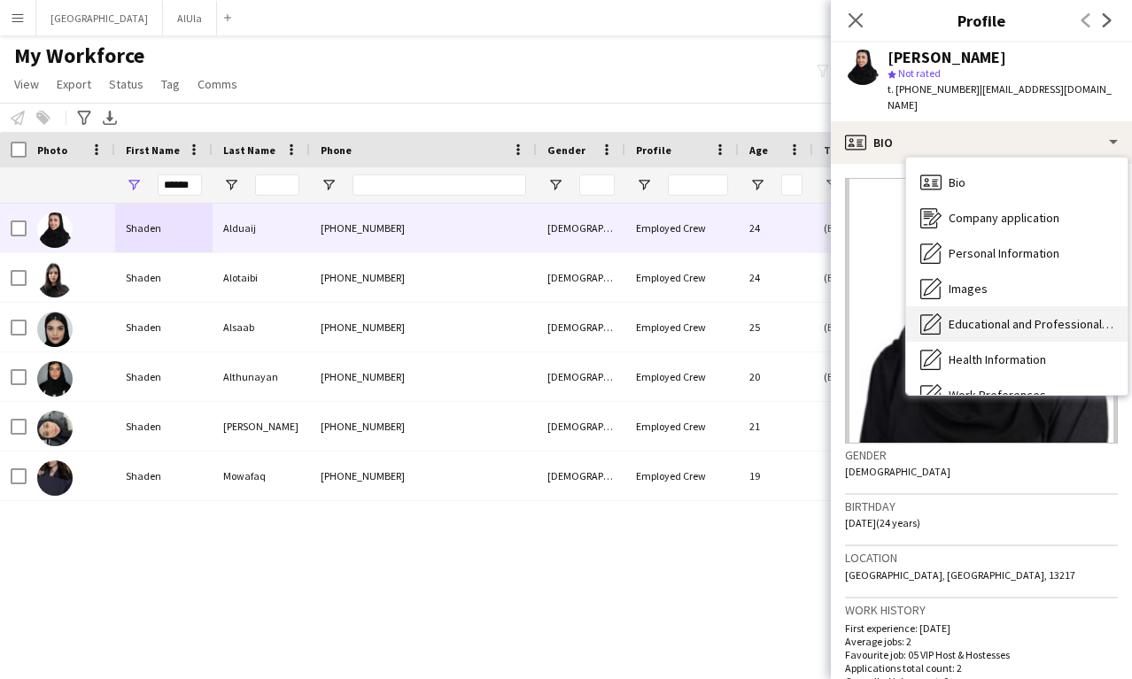
click at [977, 316] on span "Educational and Professional Background" at bounding box center [1031, 324] width 165 height 16
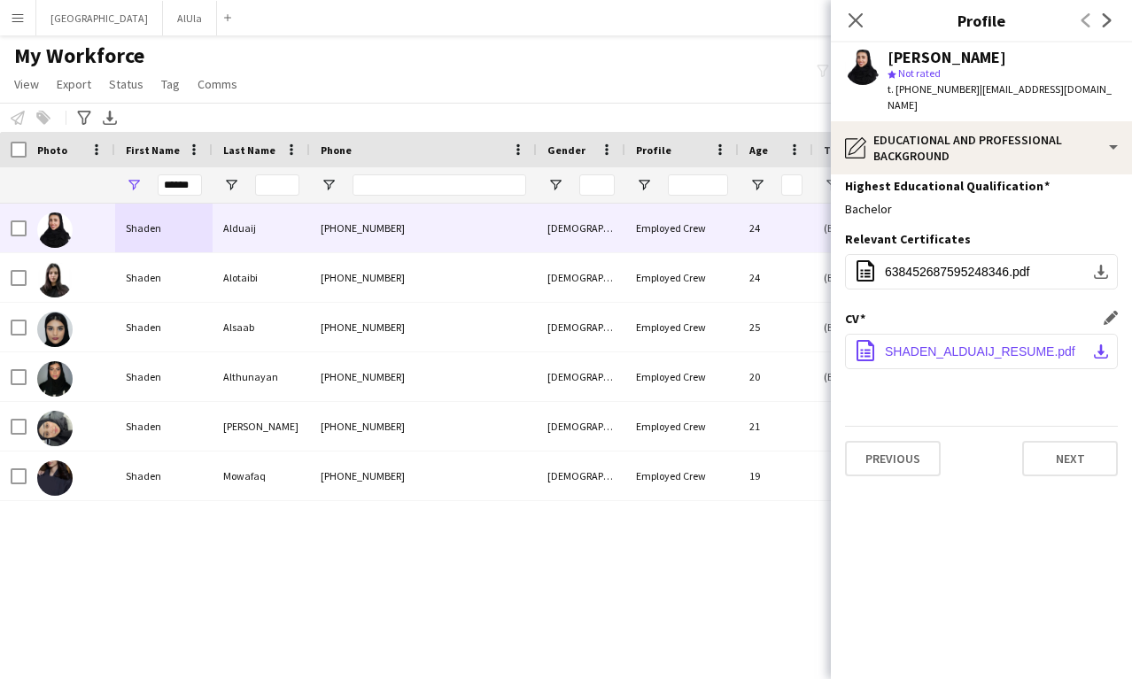
click at [969, 345] on span "SHADEN_ALDUAIJ_RESUME.pdf" at bounding box center [980, 352] width 190 height 14
click at [187, 183] on input "******" at bounding box center [180, 185] width 44 height 21
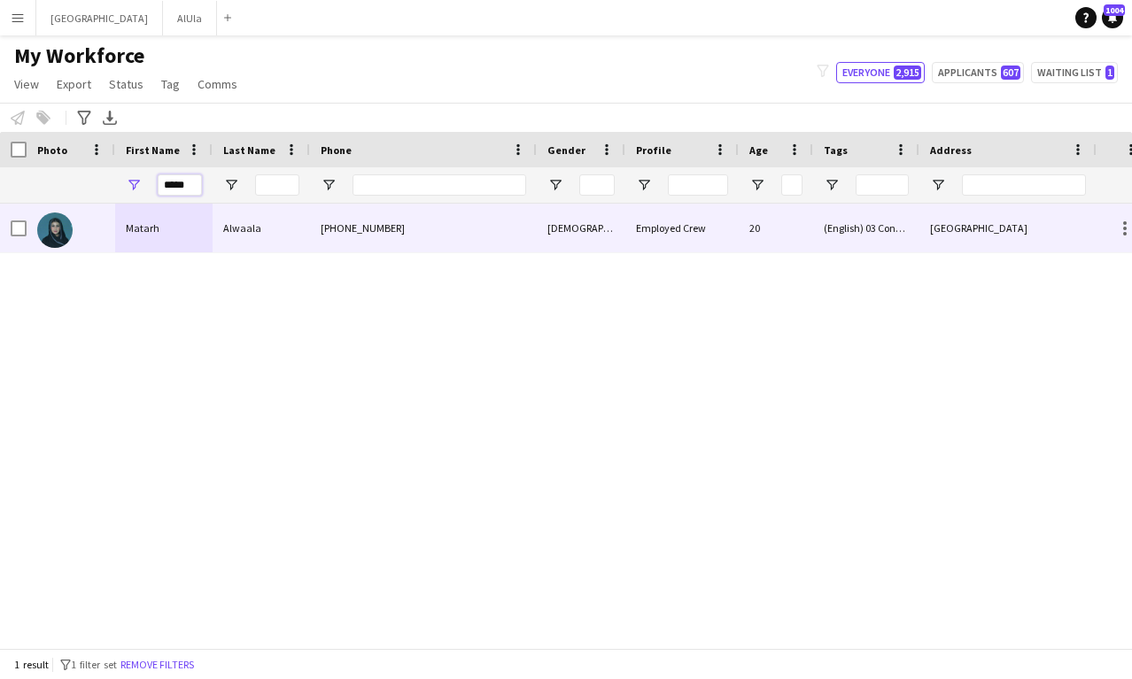
type input "*****"
click at [185, 244] on div "Matarh" at bounding box center [163, 228] width 97 height 49
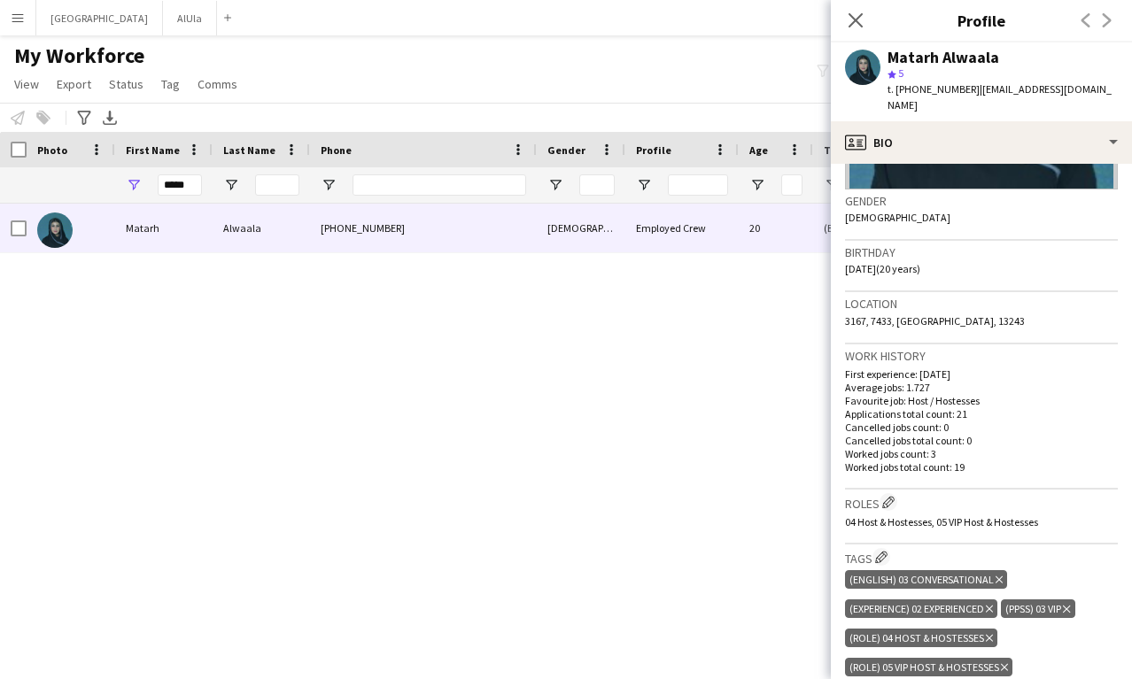
scroll to position [442, 0]
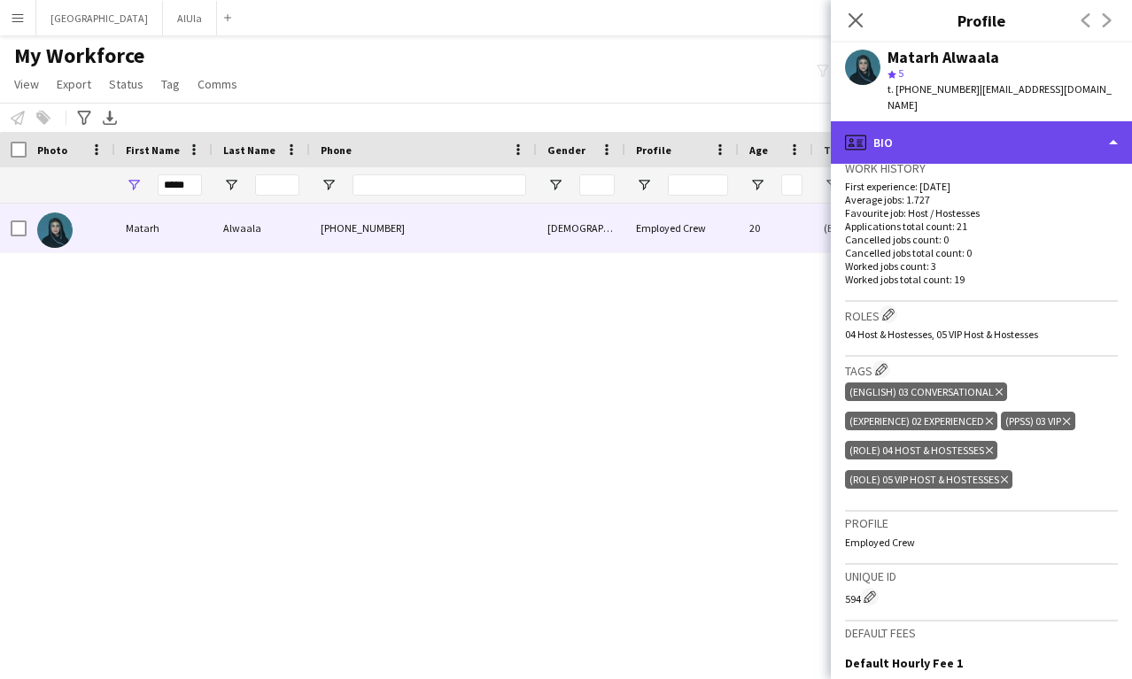
click at [1020, 131] on div "profile Bio" at bounding box center [981, 142] width 301 height 43
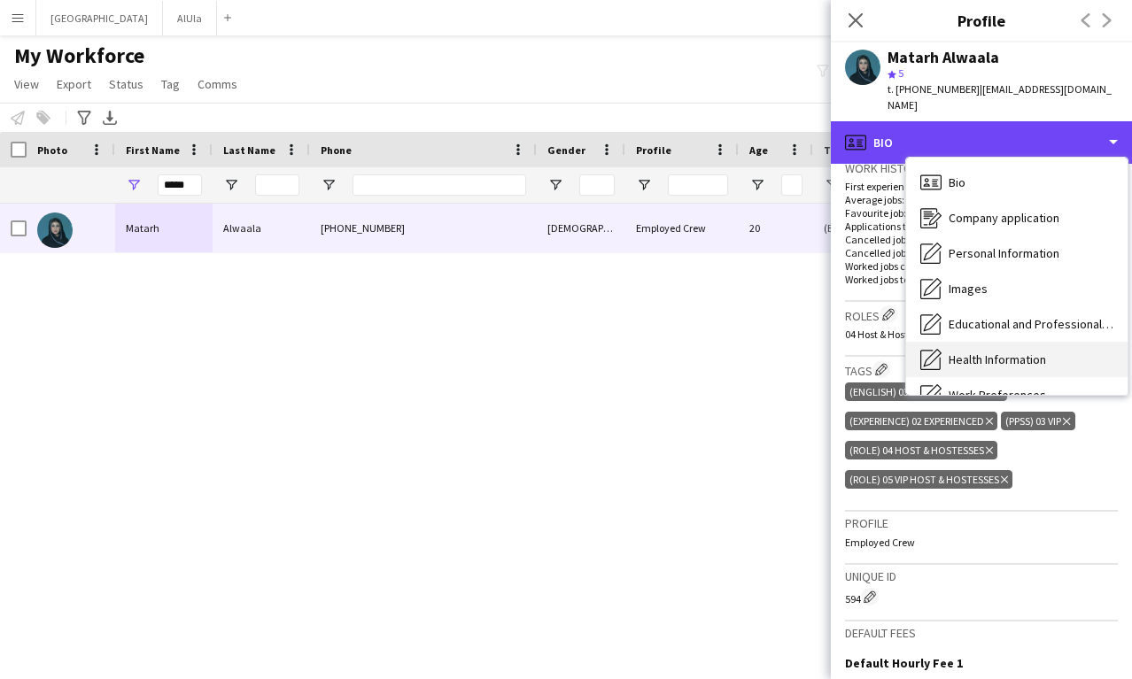
scroll to position [202, 0]
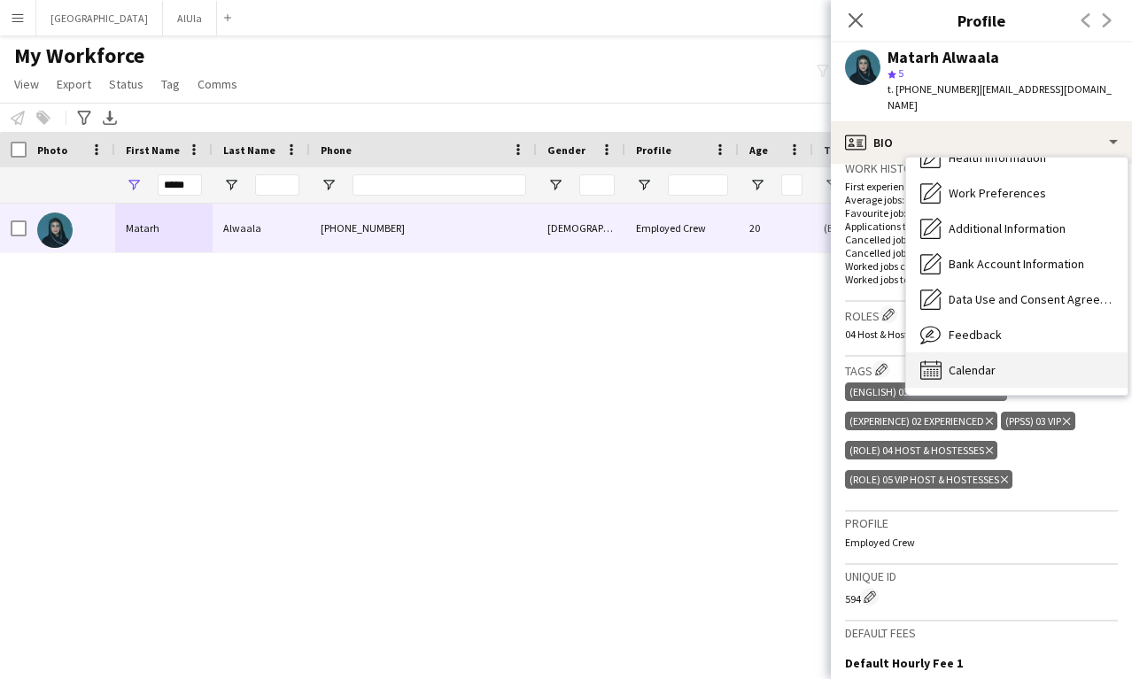
click at [984, 365] on div "Calendar Calendar" at bounding box center [1016, 370] width 221 height 35
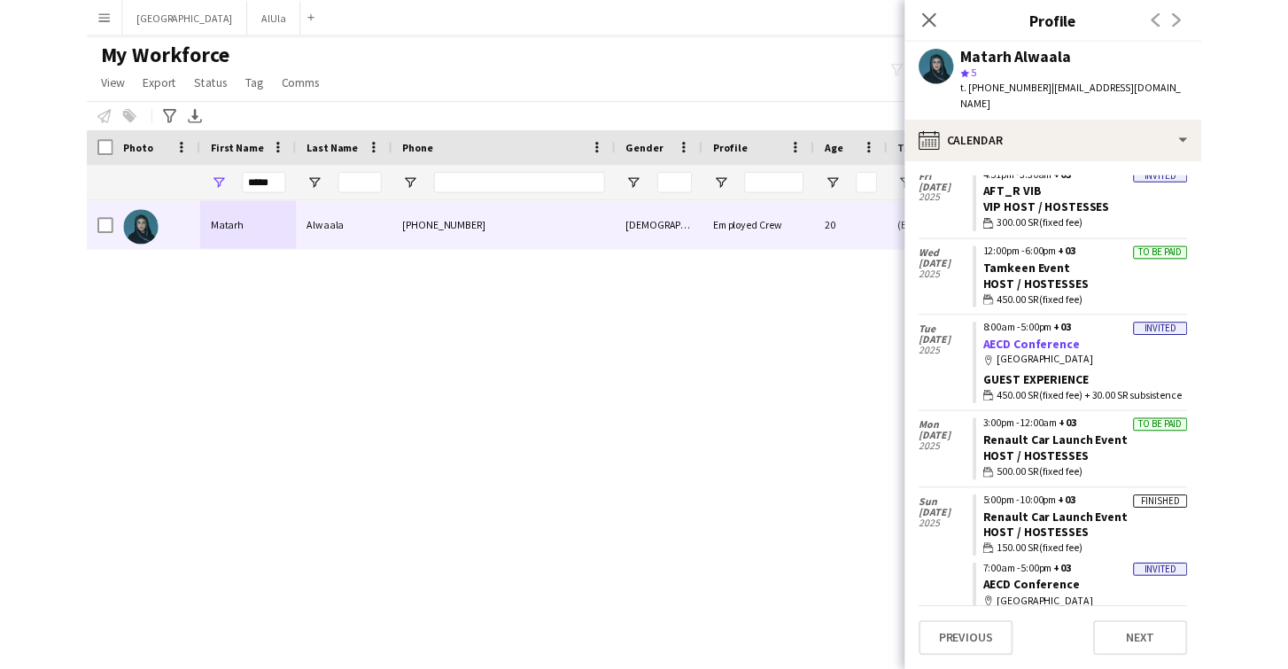
scroll to position [490, 0]
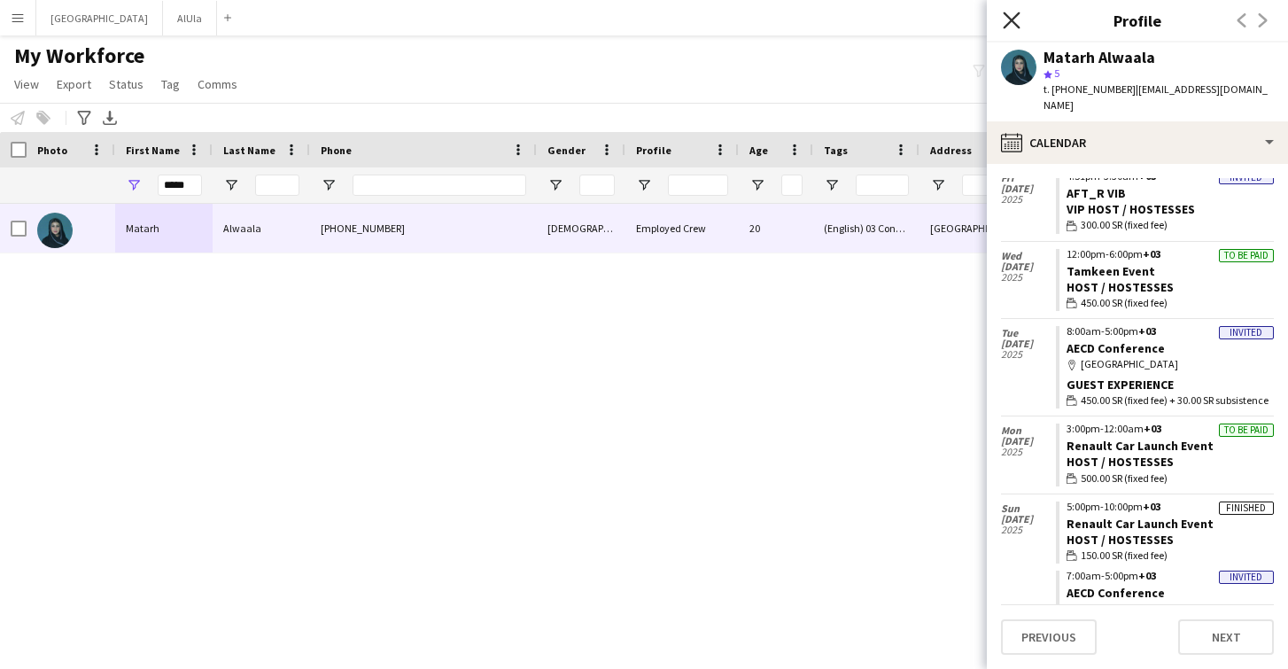
click at [1014, 16] on icon at bounding box center [1011, 20] width 17 height 17
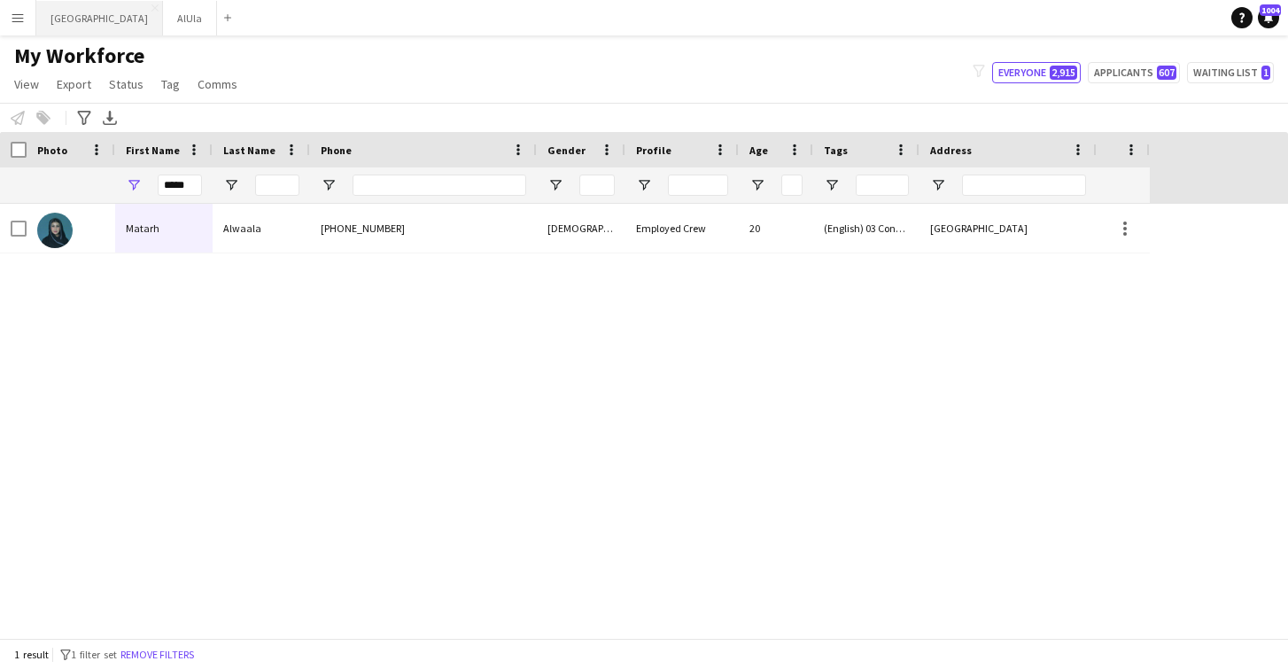
click at [59, 4] on button "Riyadh Close" at bounding box center [99, 18] width 127 height 35
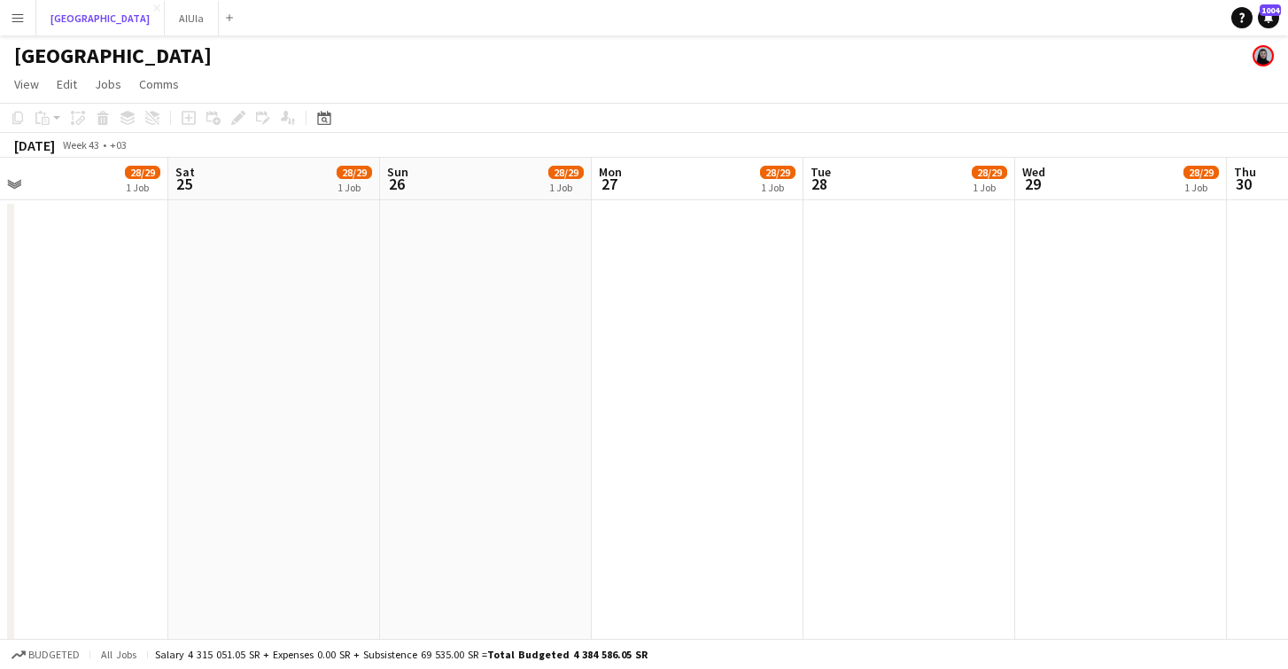
scroll to position [0, 896]
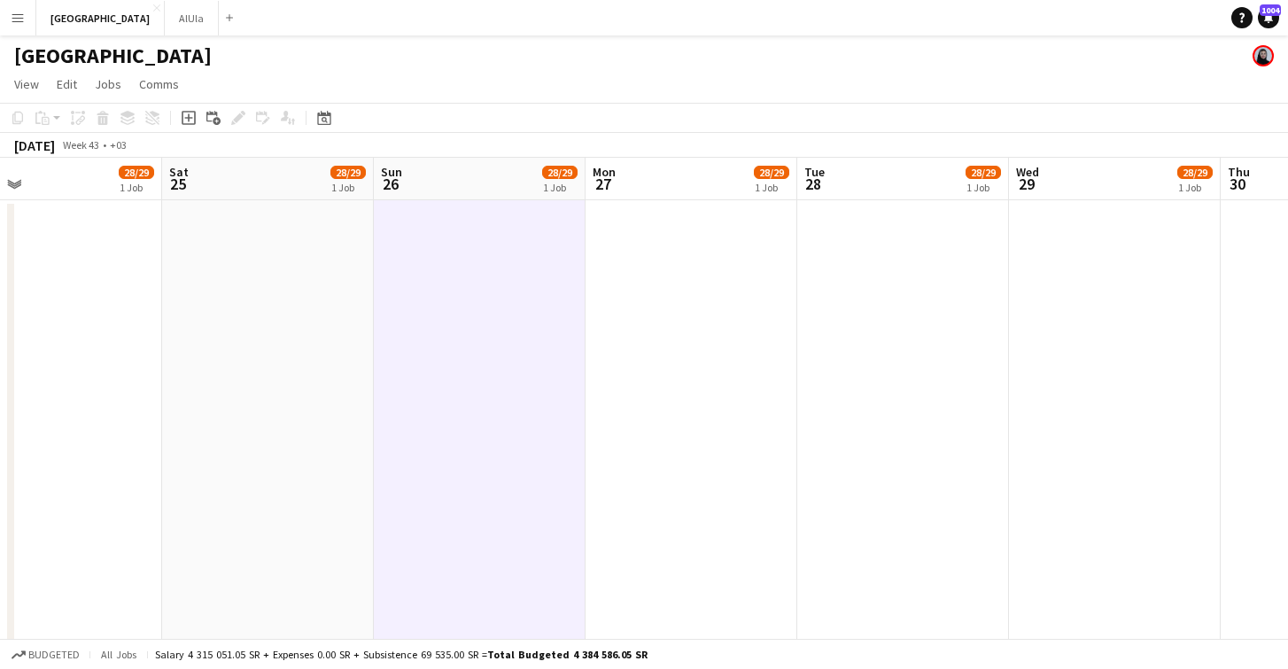
click at [444, 176] on app-board-header-date "Sun 26 28/29 1 Job" at bounding box center [480, 179] width 212 height 43
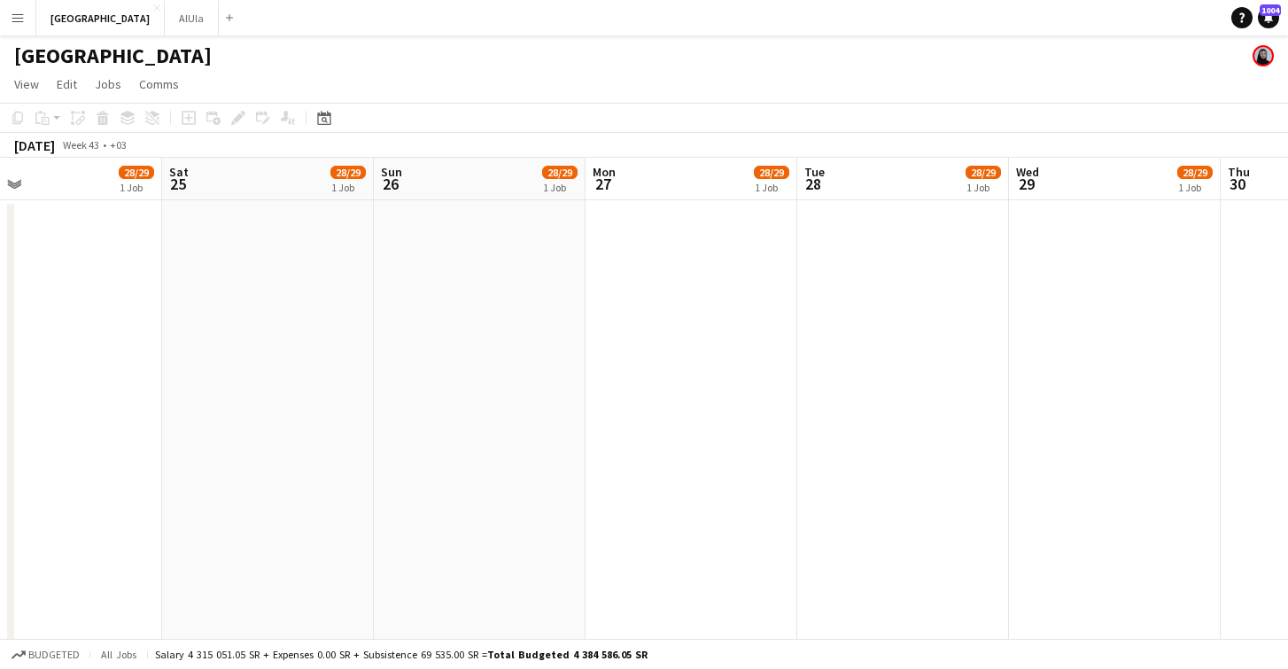
click at [433, 184] on app-board-header-date "Sun 26 28/29 1 Job" at bounding box center [480, 179] width 212 height 43
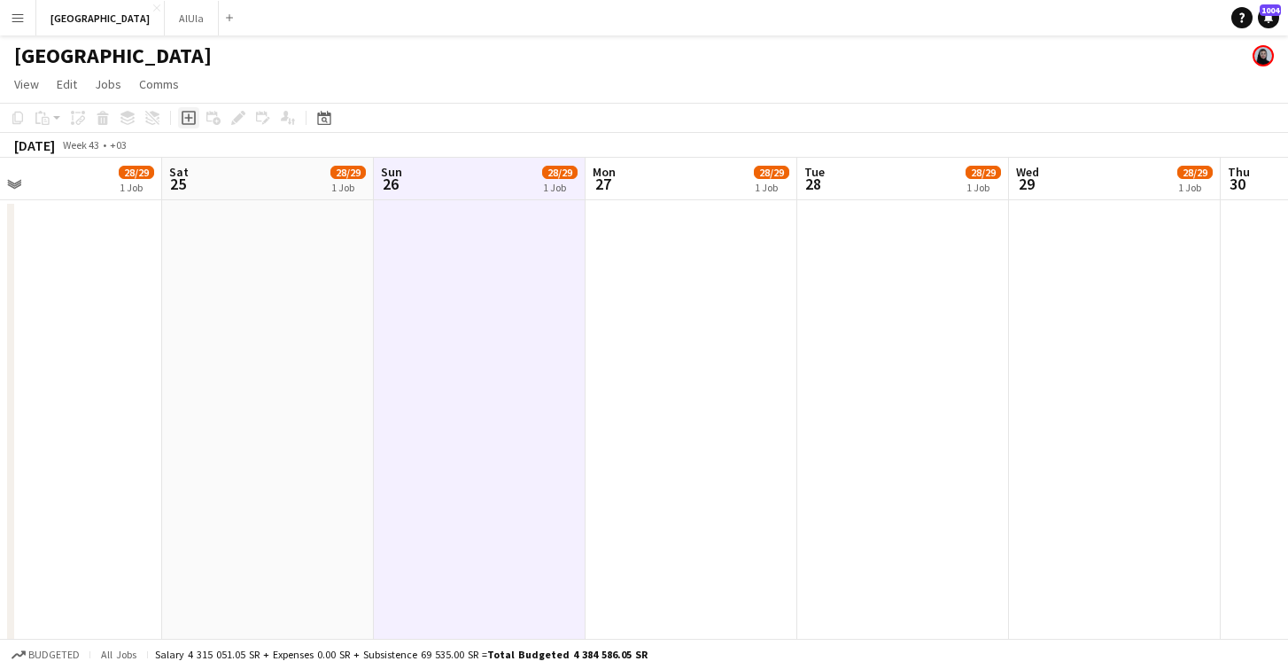
click at [189, 114] on icon at bounding box center [188, 118] width 8 height 8
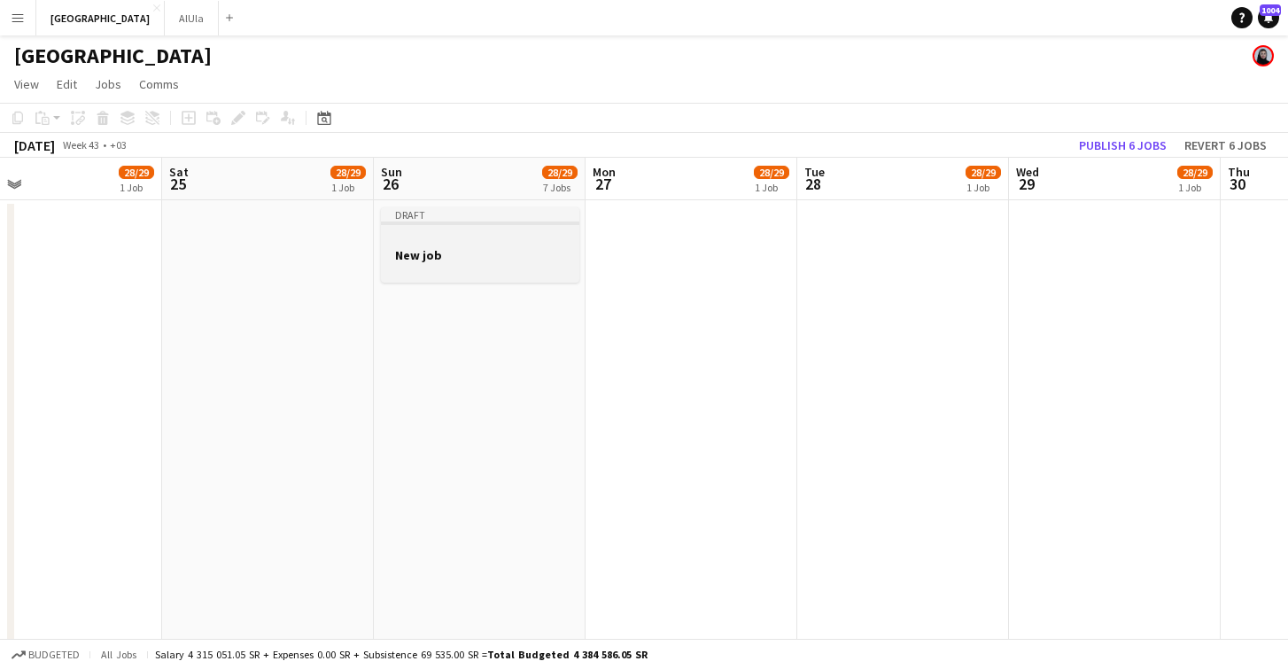
click at [508, 265] on div at bounding box center [480, 270] width 198 height 14
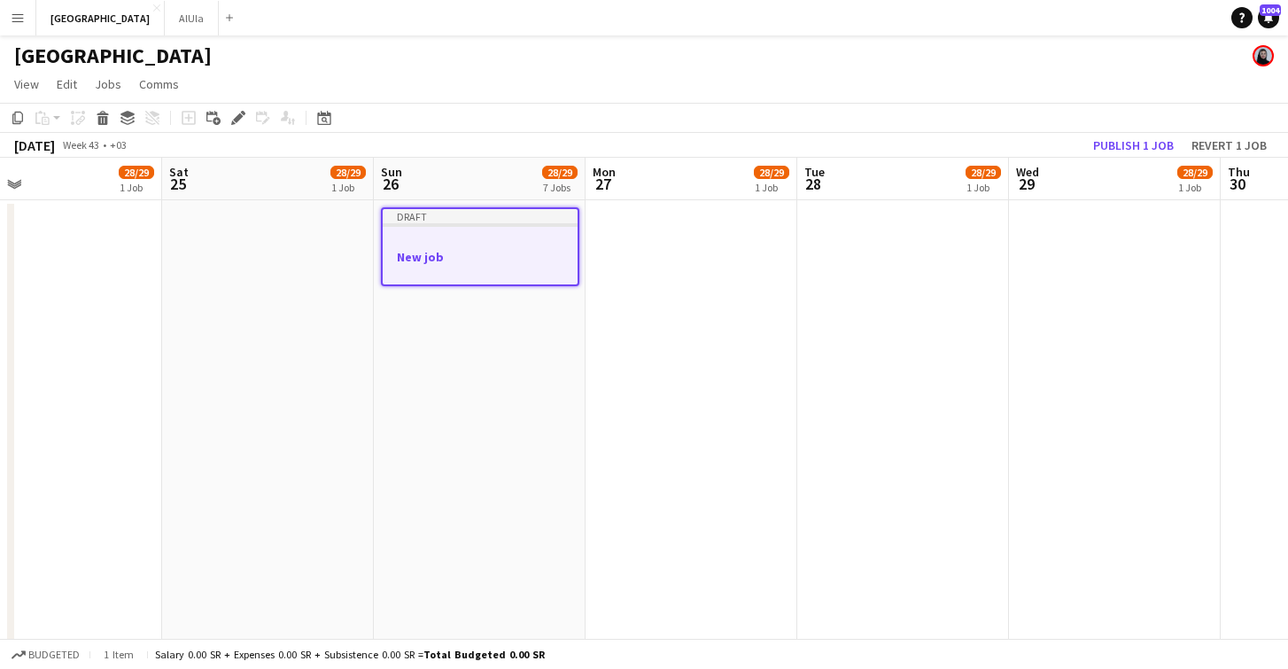
click at [437, 260] on h3 "New job" at bounding box center [480, 257] width 195 height 16
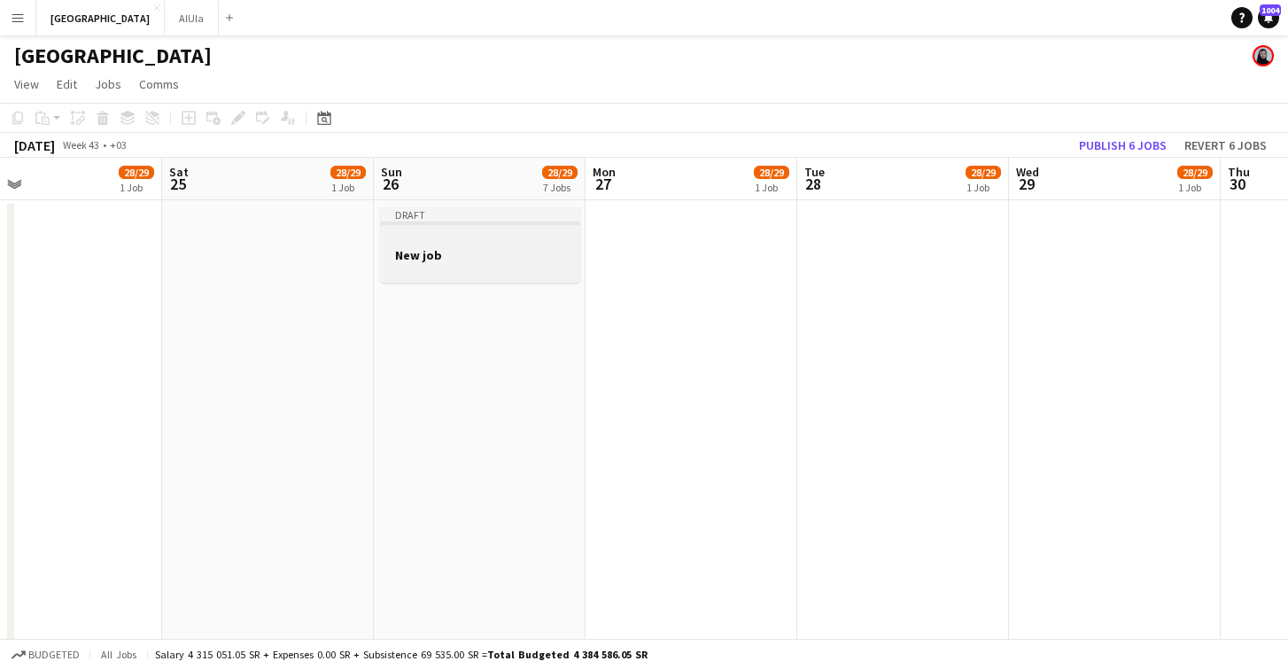
click at [437, 260] on h3 "New job" at bounding box center [480, 255] width 198 height 16
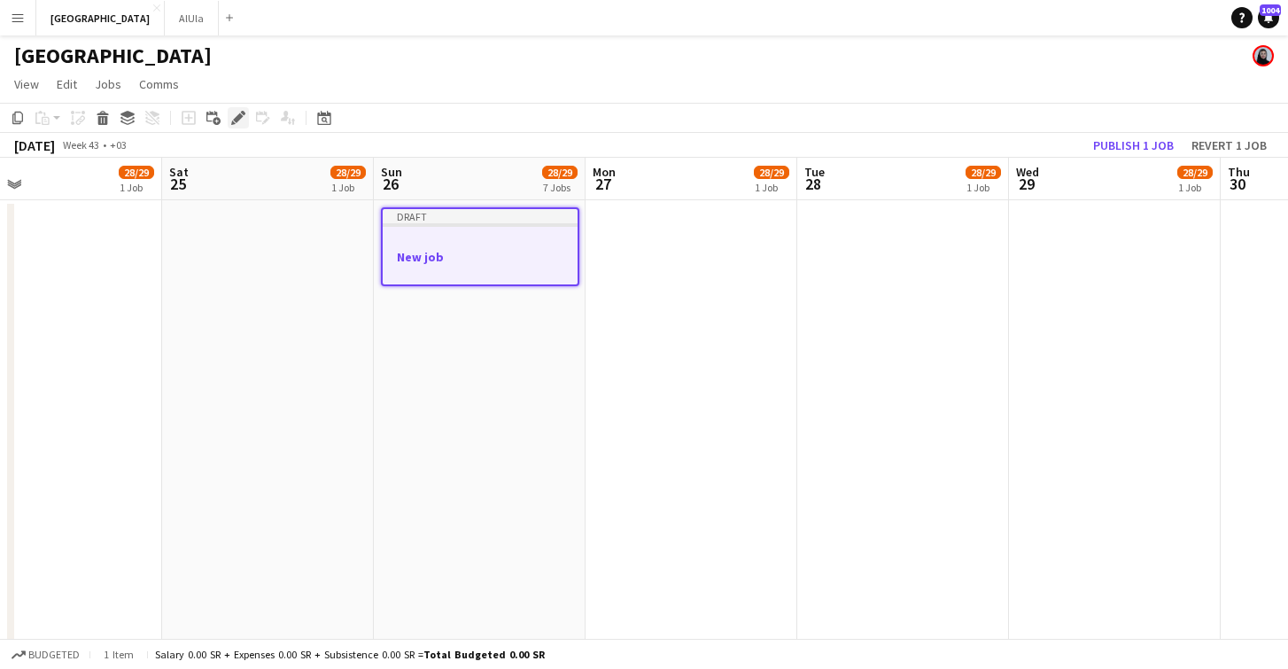
click at [232, 111] on icon "Edit" at bounding box center [238, 118] width 14 height 14
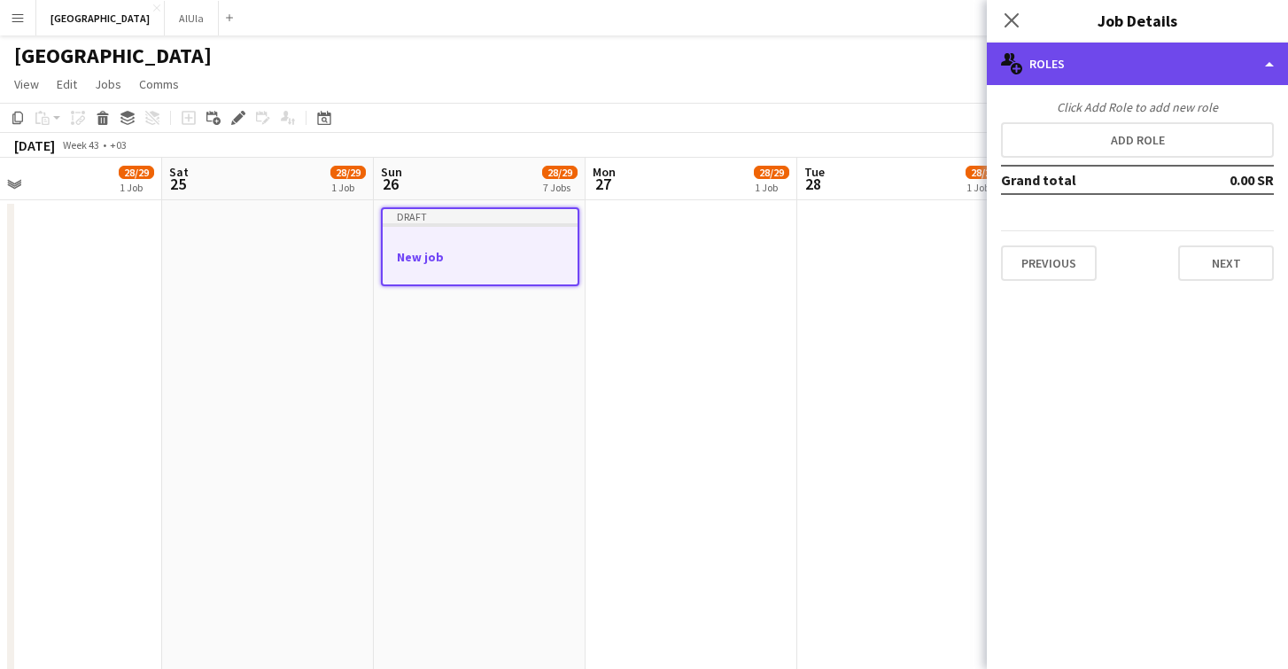
click at [1141, 66] on div "multiple-users-add Roles" at bounding box center [1137, 64] width 301 height 43
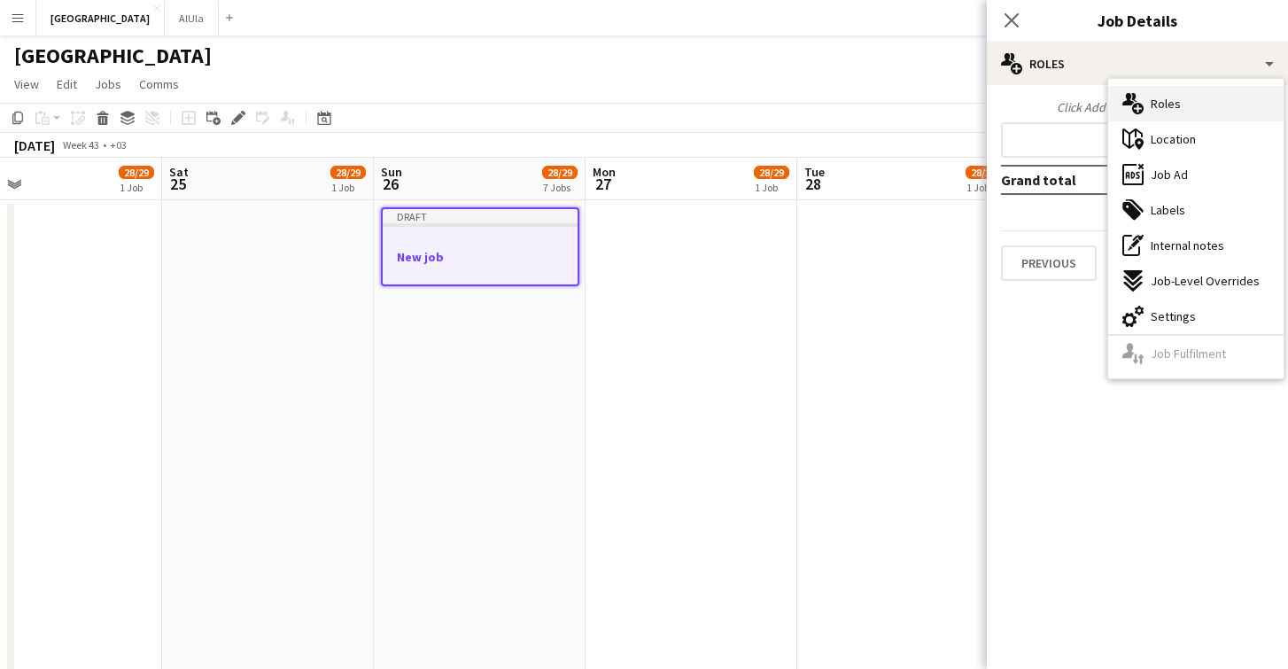
click at [1190, 105] on div "multiple-users-add Roles" at bounding box center [1195, 103] width 175 height 35
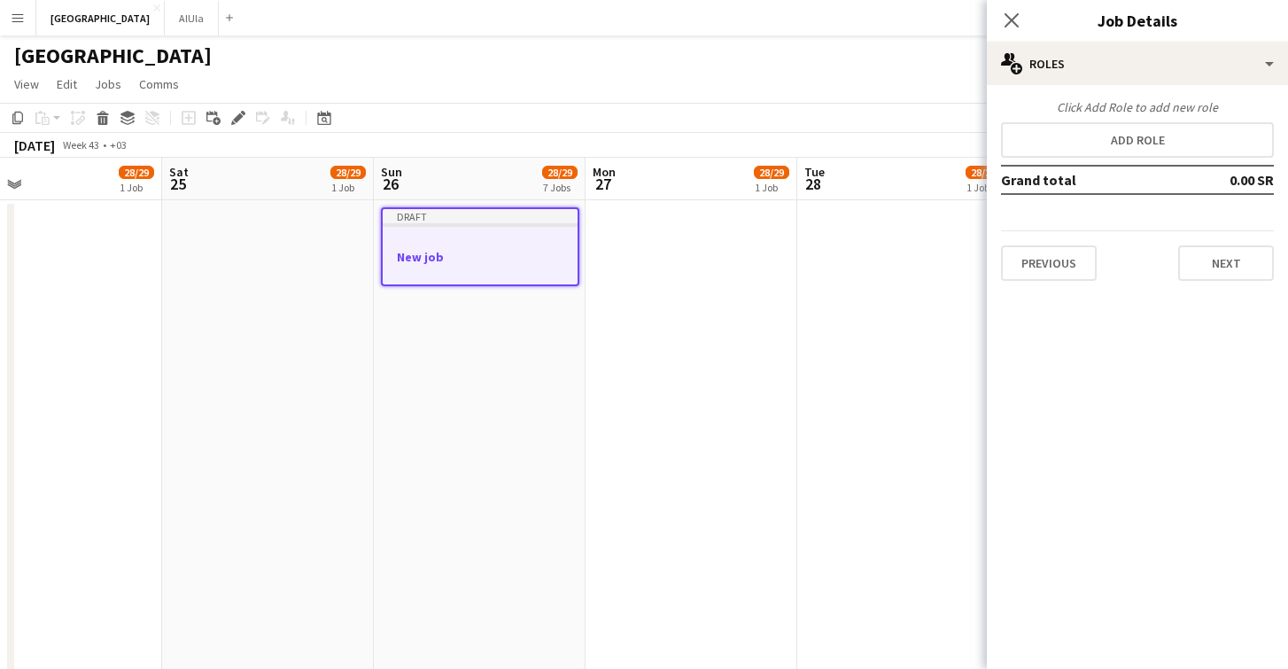
click at [1185, 159] on div "Click Add Role to add new role Add role Grand total 0.00 SR Previous Next" at bounding box center [1137, 190] width 301 height 182
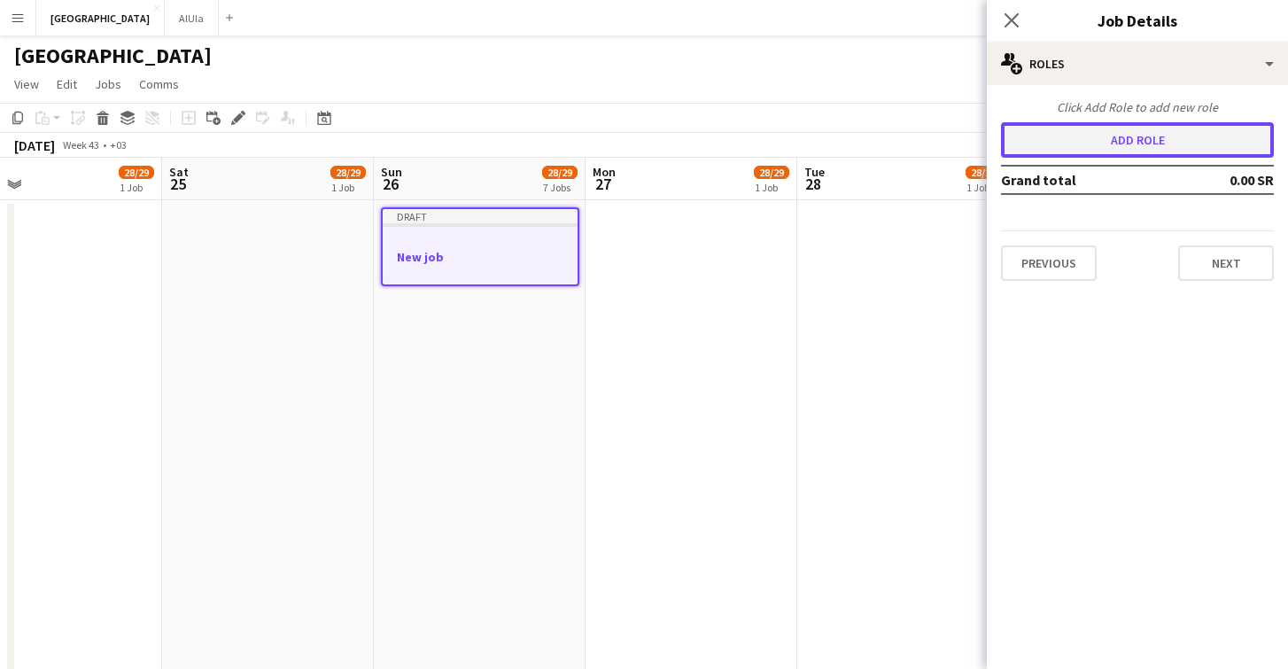
click at [1186, 144] on button "Add role" at bounding box center [1137, 139] width 273 height 35
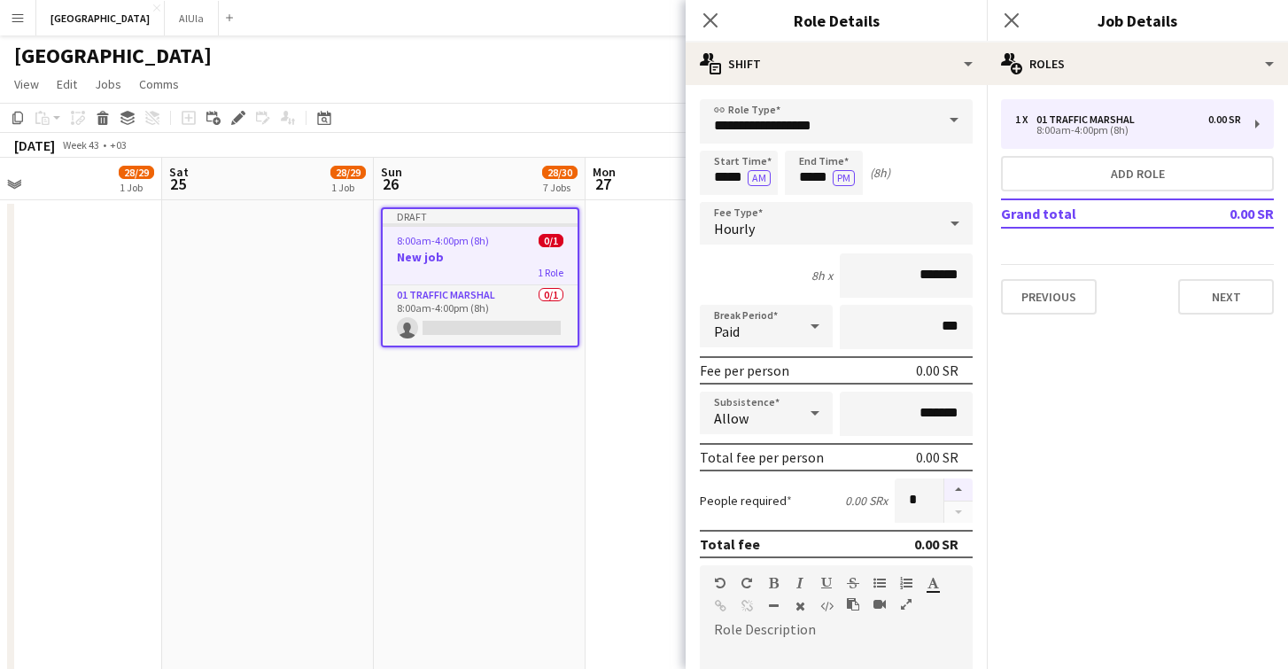
click at [961, 494] on button "button" at bounding box center [958, 489] width 28 height 23
type input "*"
click at [1234, 309] on button "Next" at bounding box center [1226, 296] width 96 height 35
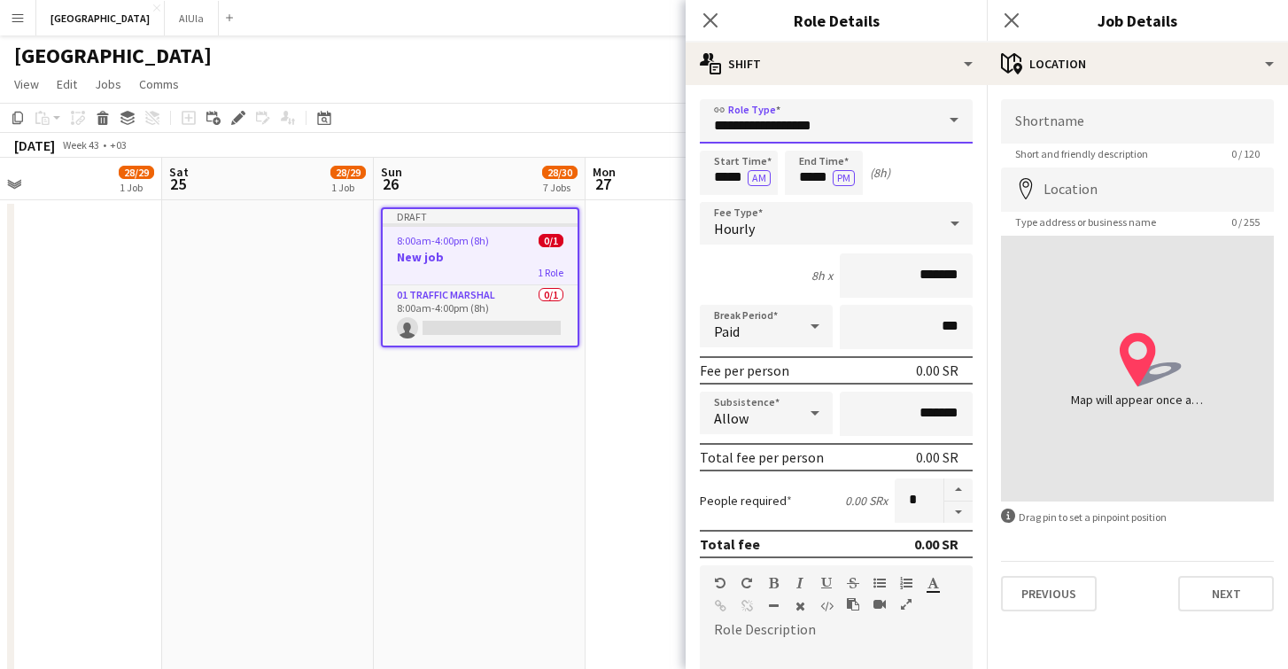
click at [844, 112] on input "**********" at bounding box center [836, 121] width 273 height 44
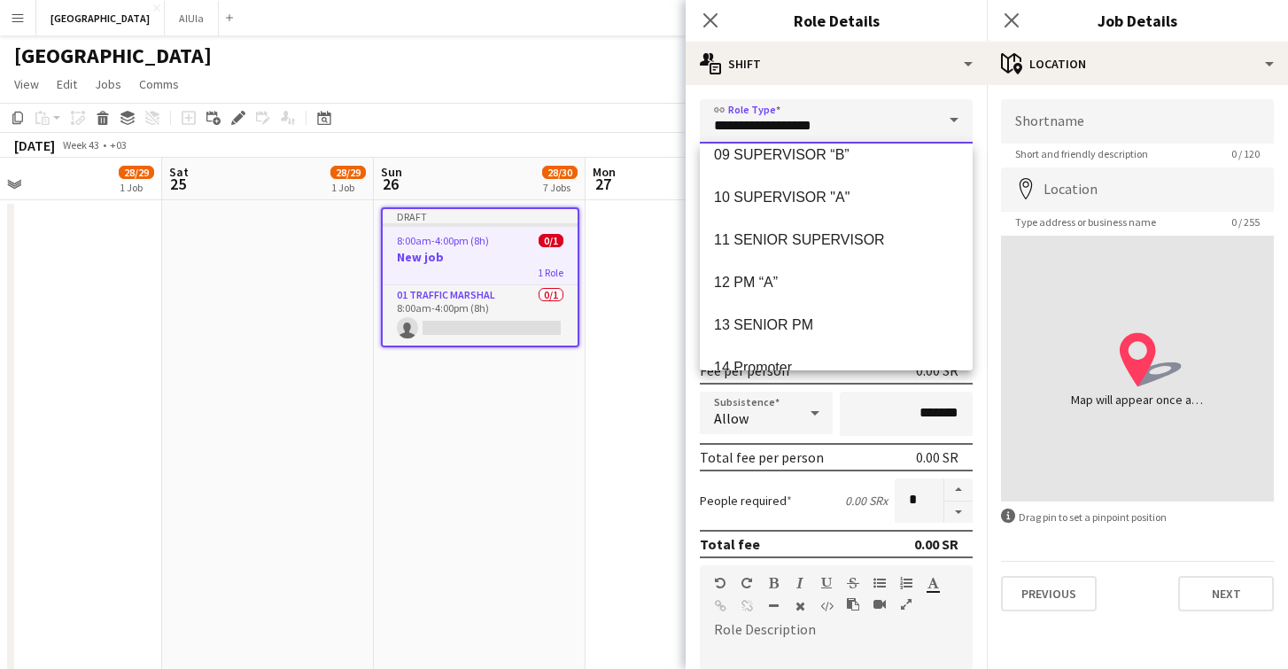
scroll to position [284, 0]
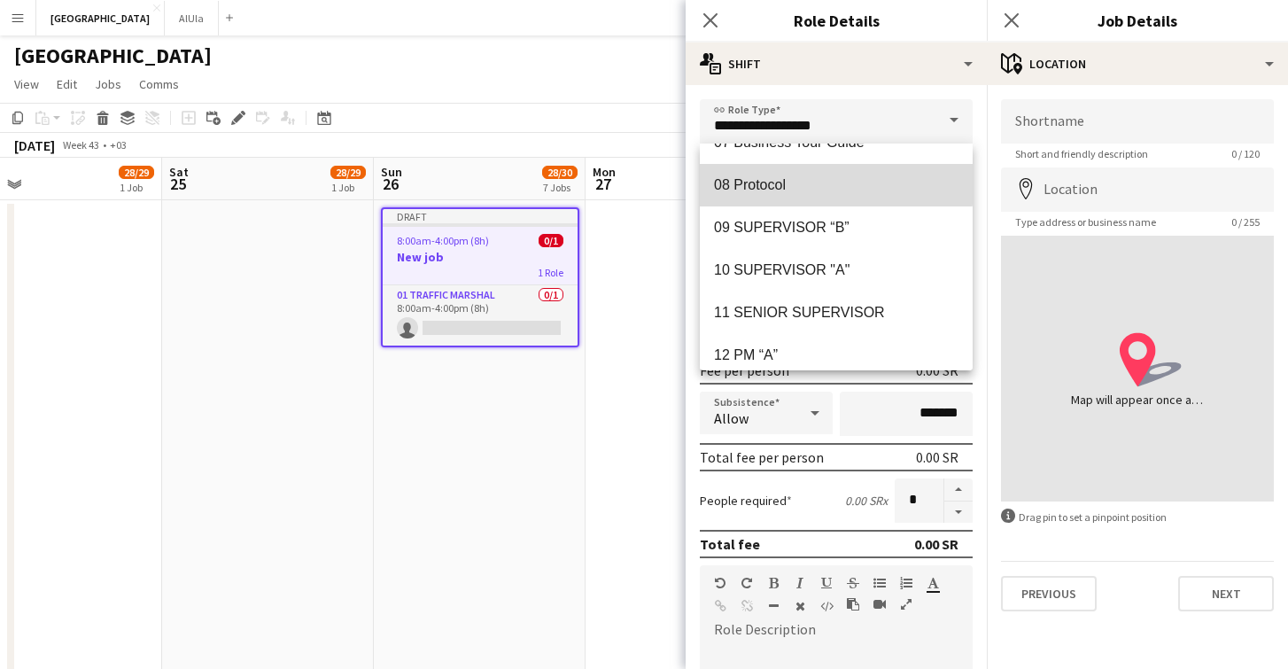
click at [769, 177] on span "08 Protocol" at bounding box center [836, 184] width 244 height 17
type input "**********"
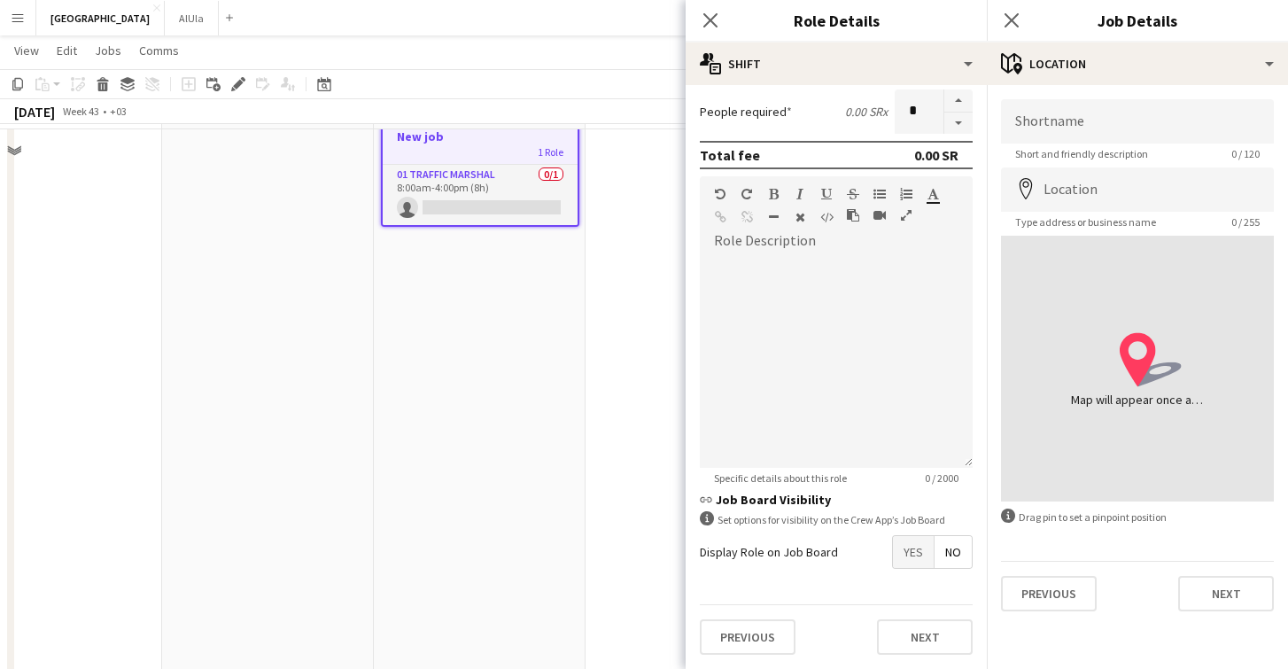
scroll to position [125, 0]
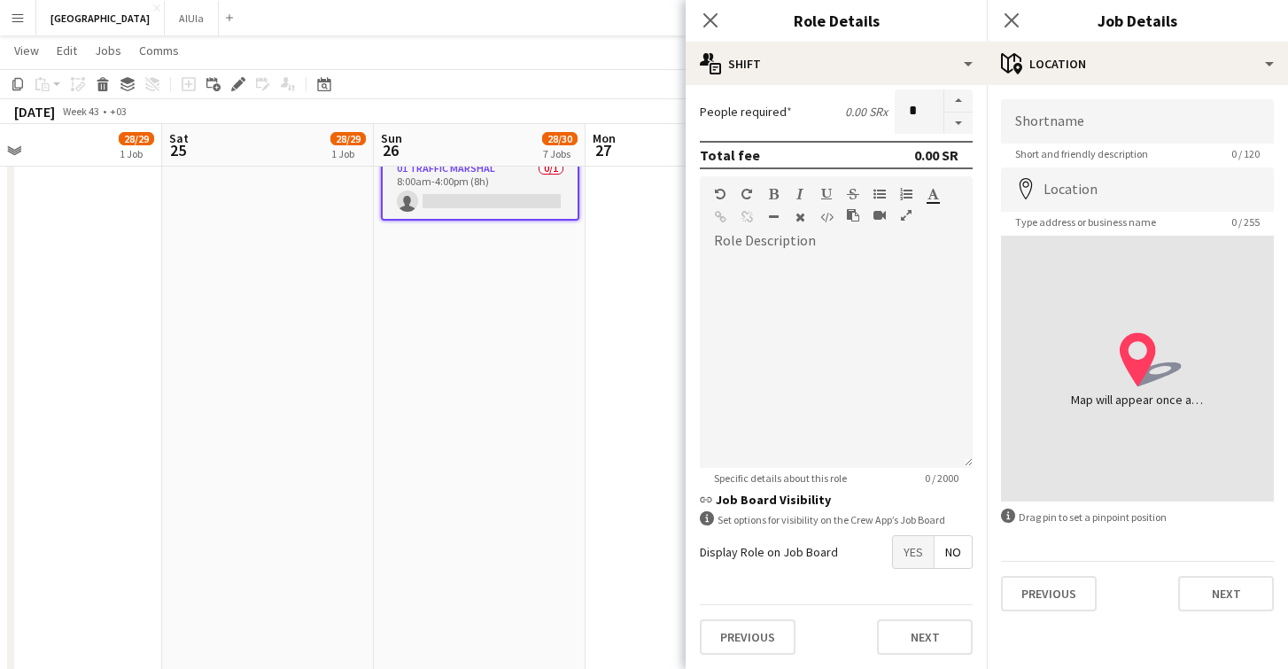
click at [954, 553] on span "No" at bounding box center [953, 552] width 37 height 32
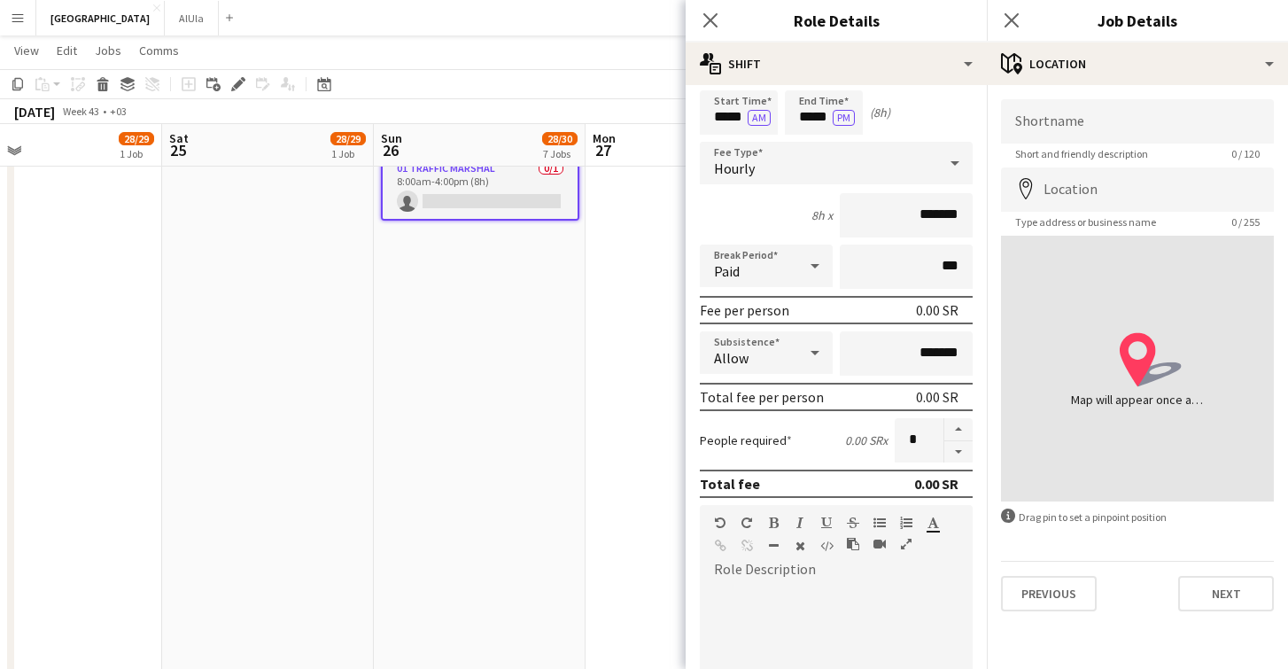
scroll to position [0, 0]
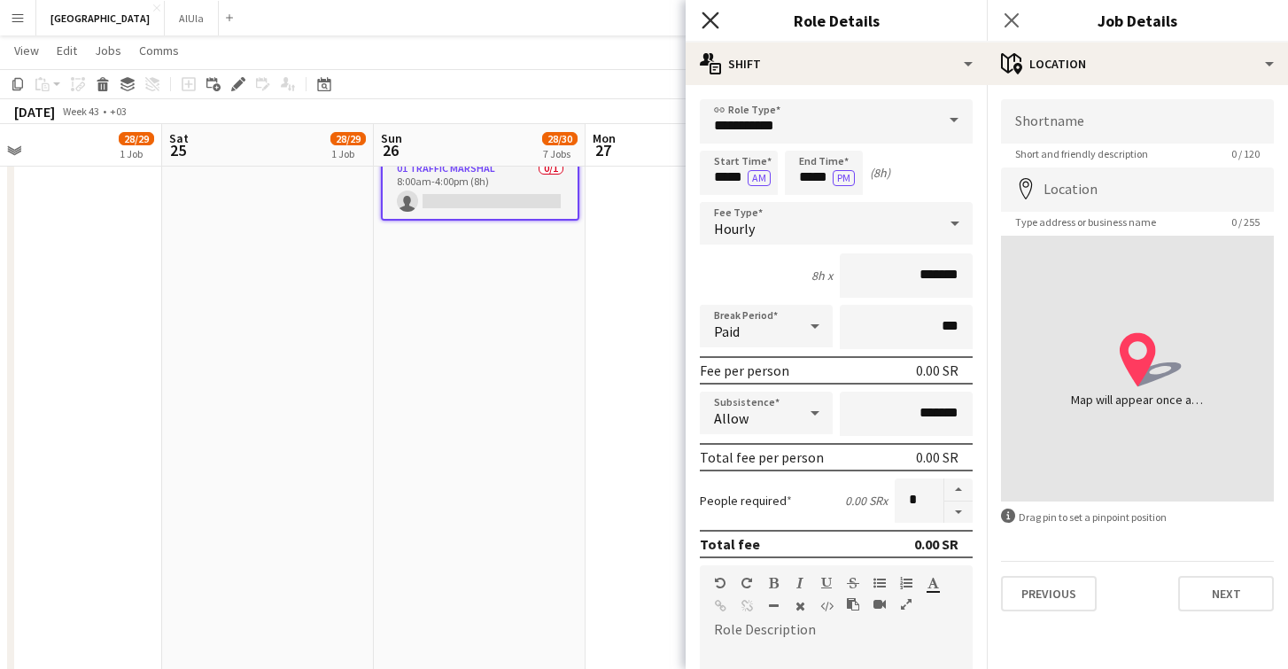
click at [708, 22] on icon at bounding box center [710, 20] width 17 height 17
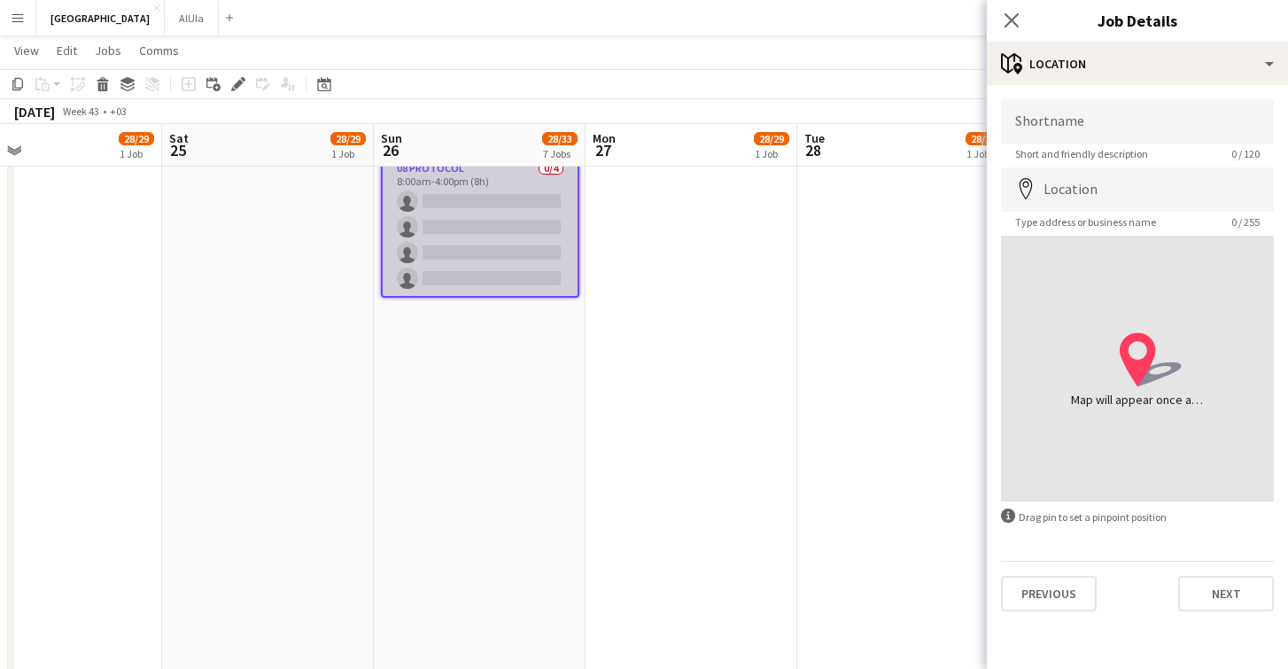
click at [505, 232] on app-card-role "08 Protocol 0/4 8:00am-4:00pm (8h) single-neutral-actions single-neutral-action…" at bounding box center [480, 227] width 195 height 137
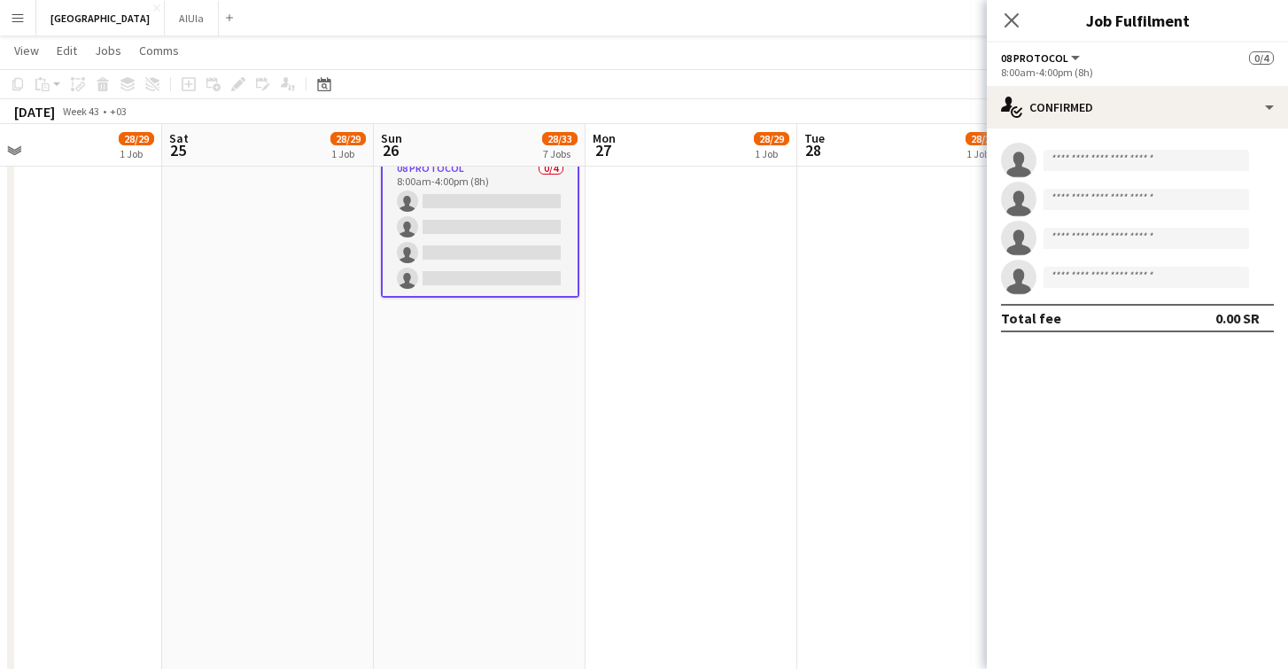
click at [1018, 8] on div "Close pop-in" at bounding box center [1012, 20] width 50 height 41
click at [1012, 25] on icon "Close pop-in" at bounding box center [1011, 20] width 17 height 17
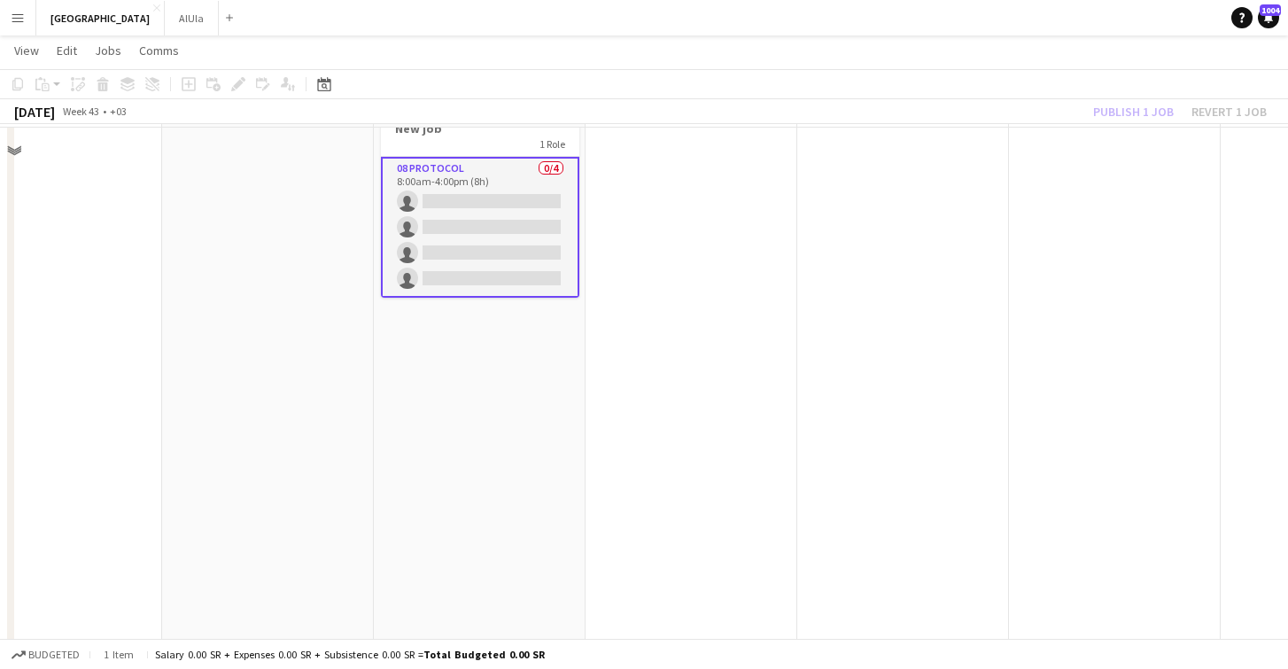
scroll to position [40, 0]
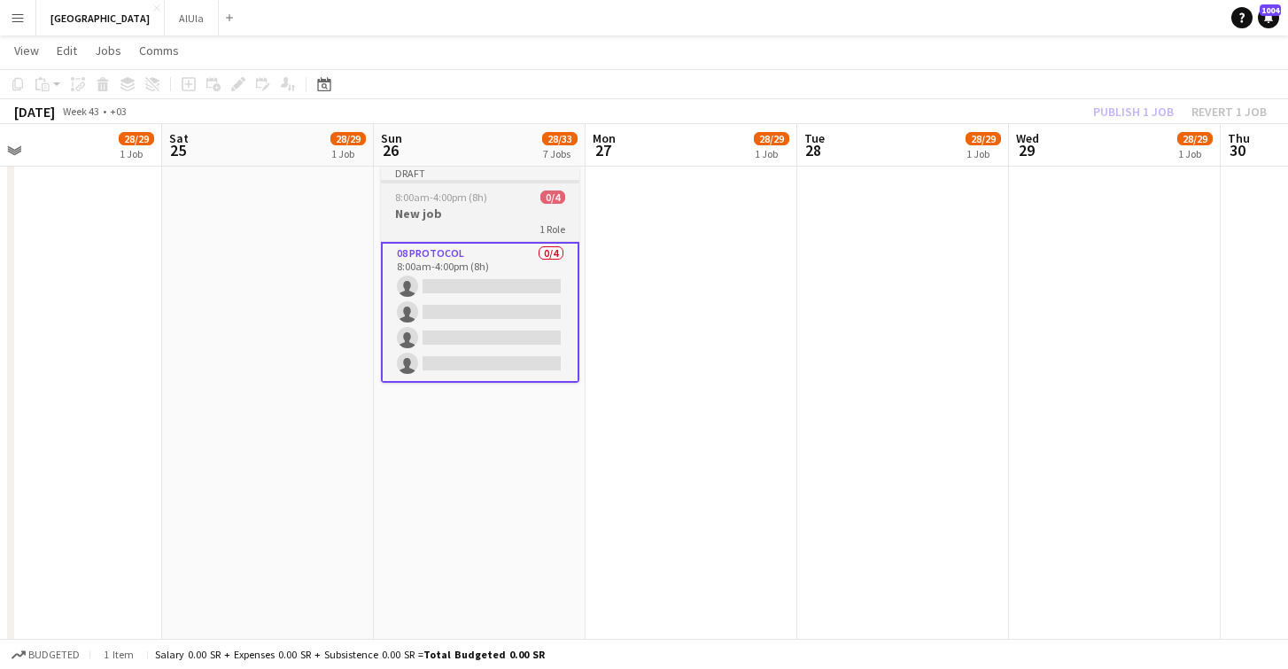
click at [520, 226] on div "1 Role" at bounding box center [480, 228] width 198 height 14
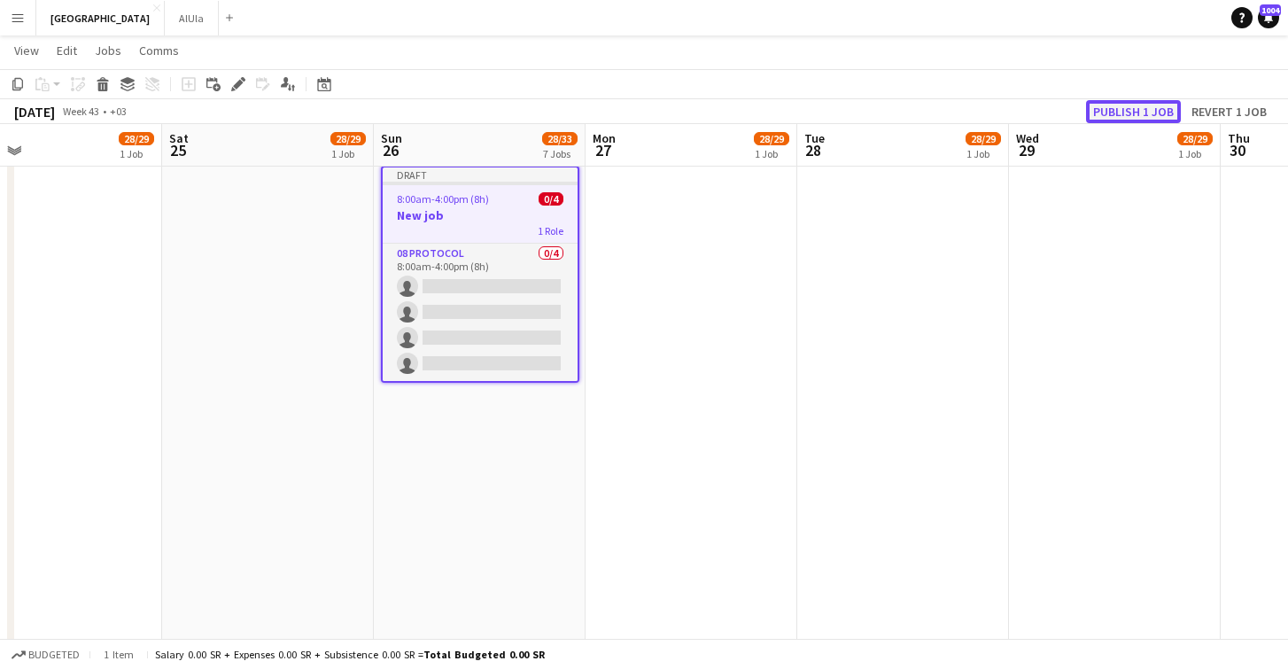
click at [1147, 117] on button "Publish 1 job" at bounding box center [1133, 111] width 95 height 23
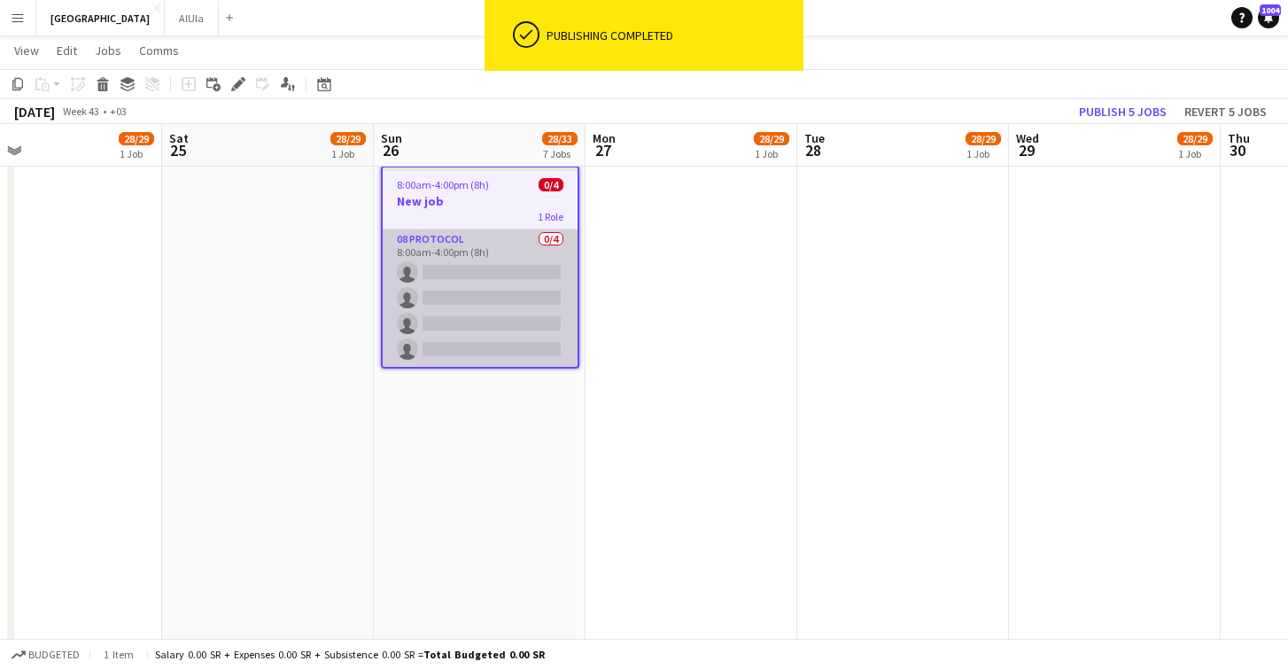
click at [485, 292] on app-card-role "08 Protocol 0/4 8:00am-4:00pm (8h) single-neutral-actions single-neutral-action…" at bounding box center [480, 297] width 195 height 137
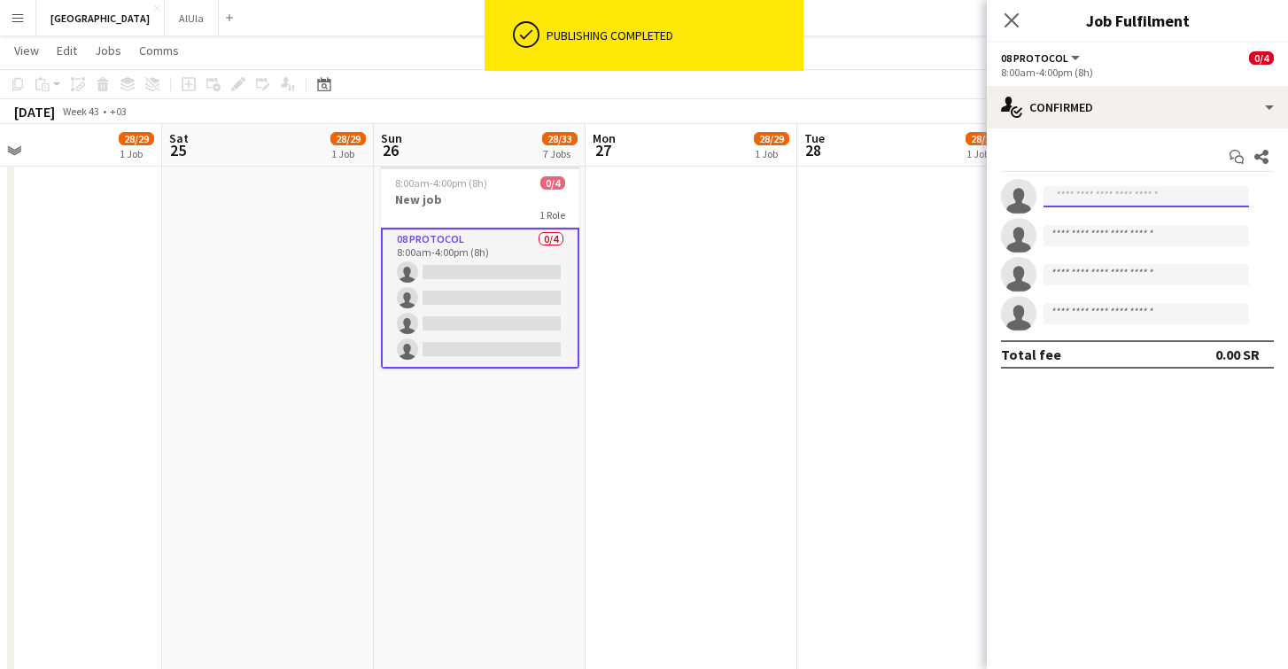
click at [1098, 200] on input at bounding box center [1146, 196] width 206 height 21
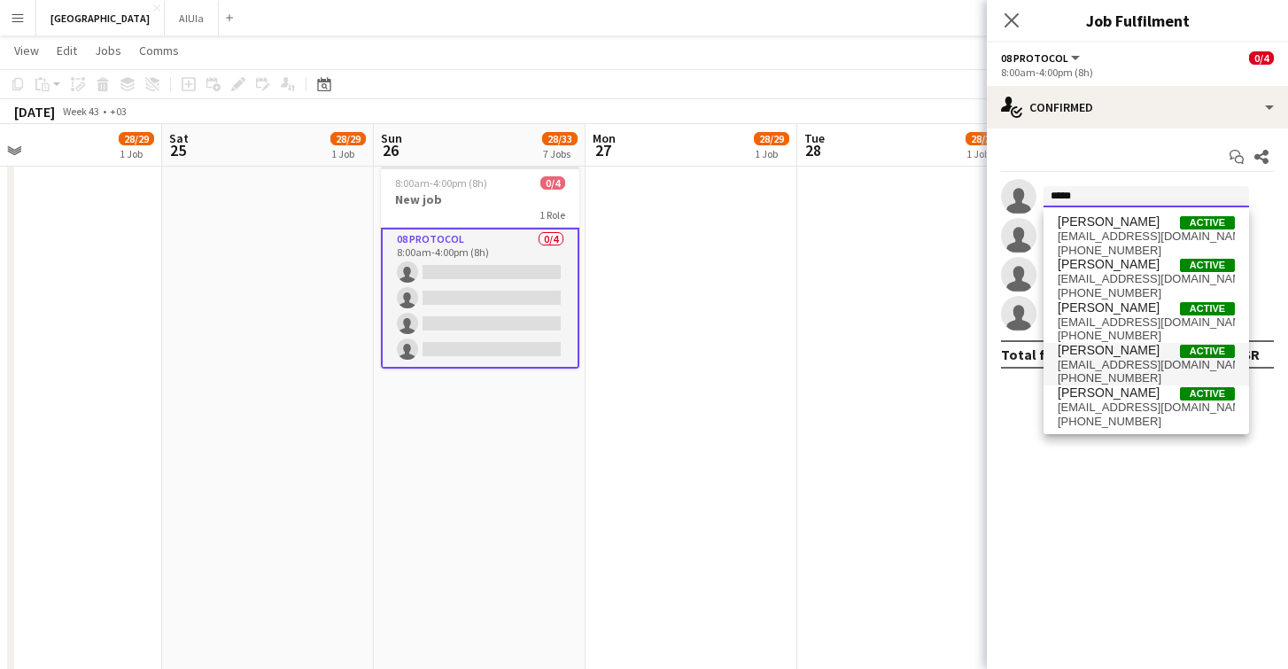
type input "*****"
click at [1128, 374] on span "[PHONE_NUMBER]" at bounding box center [1146, 378] width 177 height 14
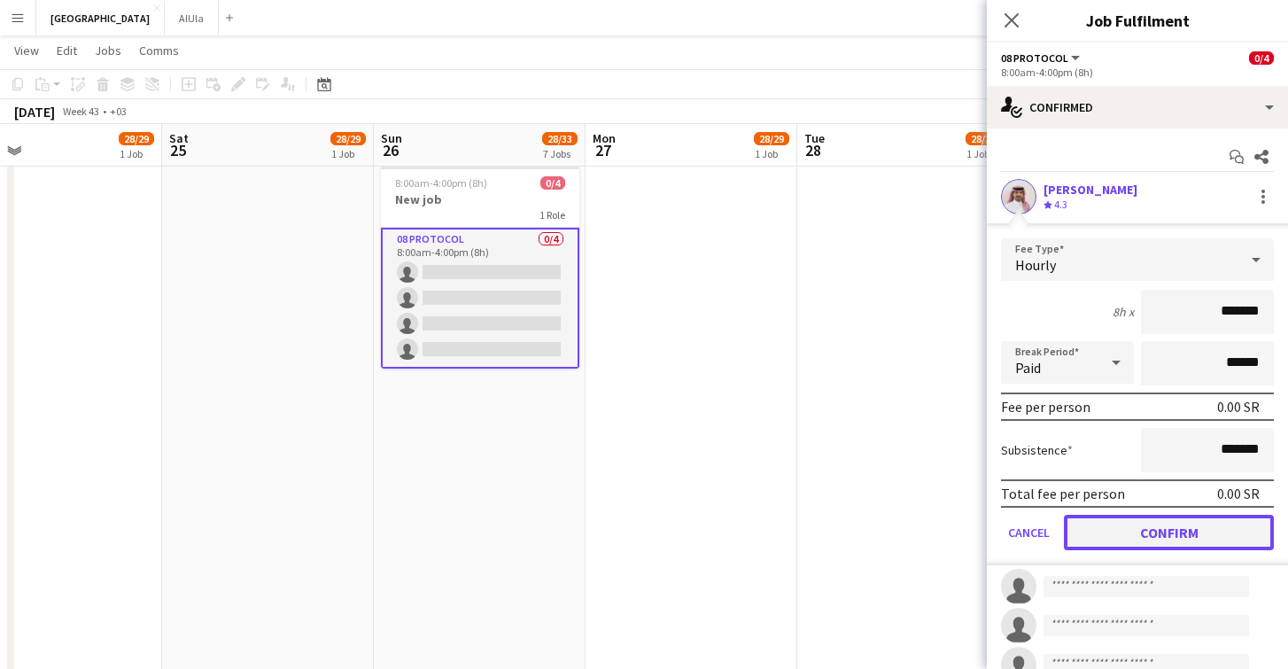
click at [1145, 523] on button "Confirm" at bounding box center [1169, 532] width 210 height 35
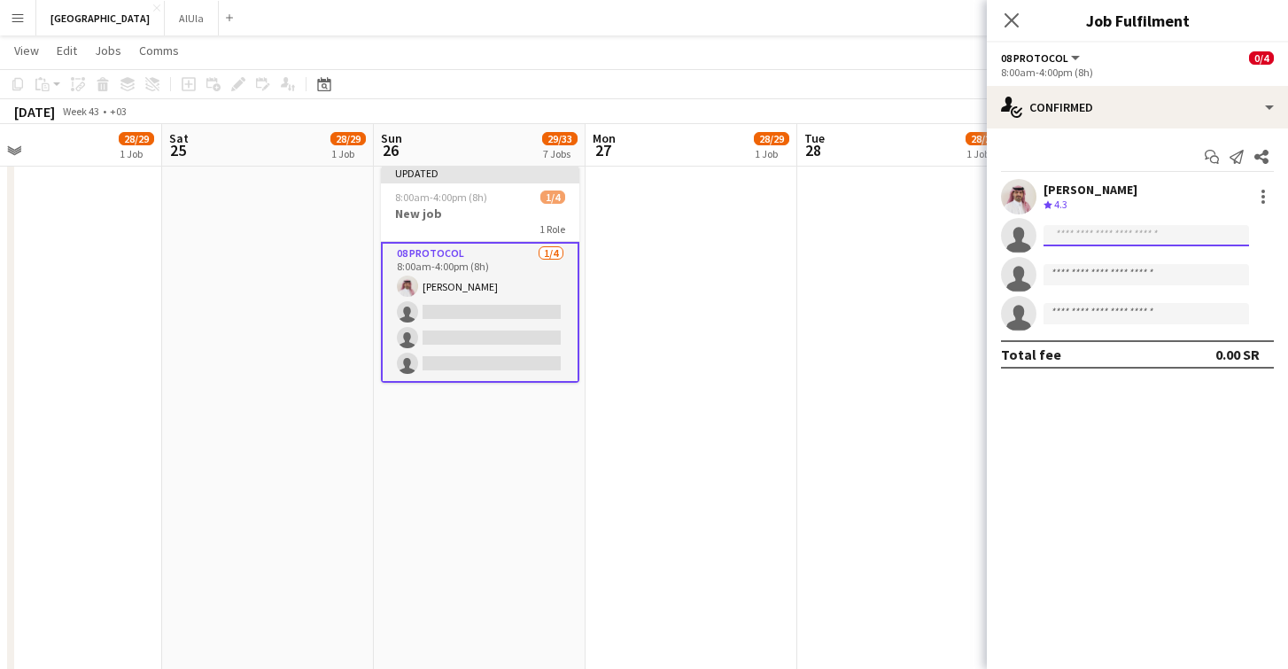
click at [1128, 243] on input at bounding box center [1146, 235] width 206 height 21
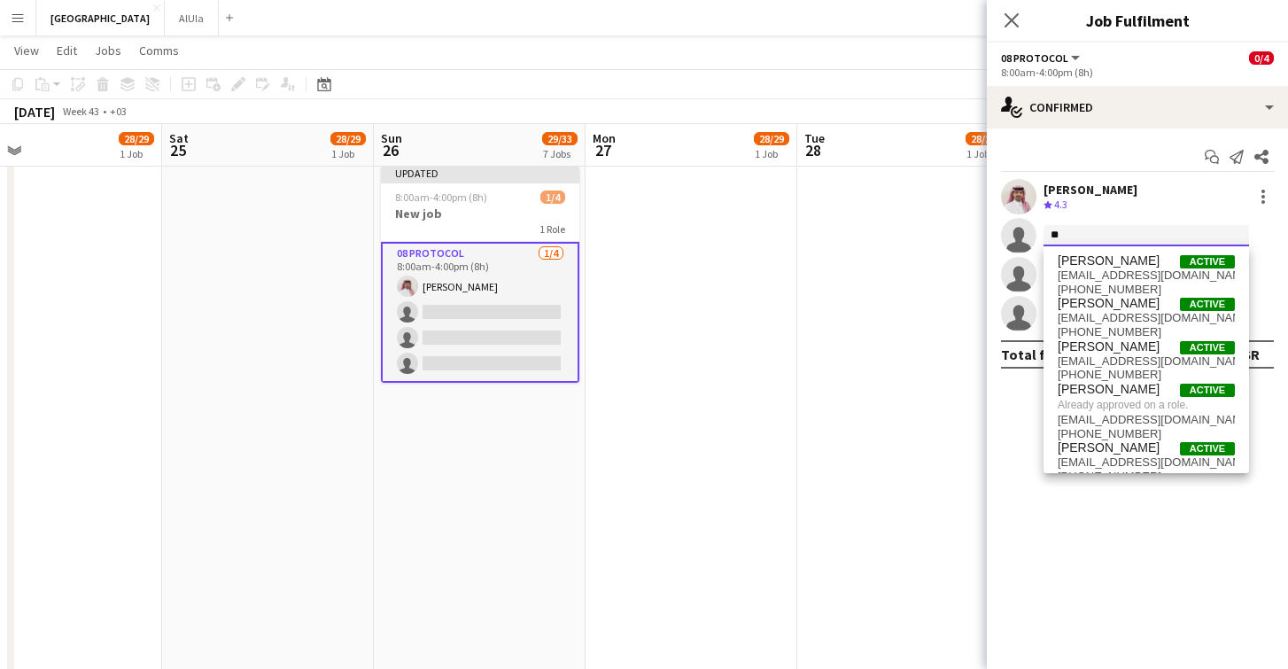
type input "*"
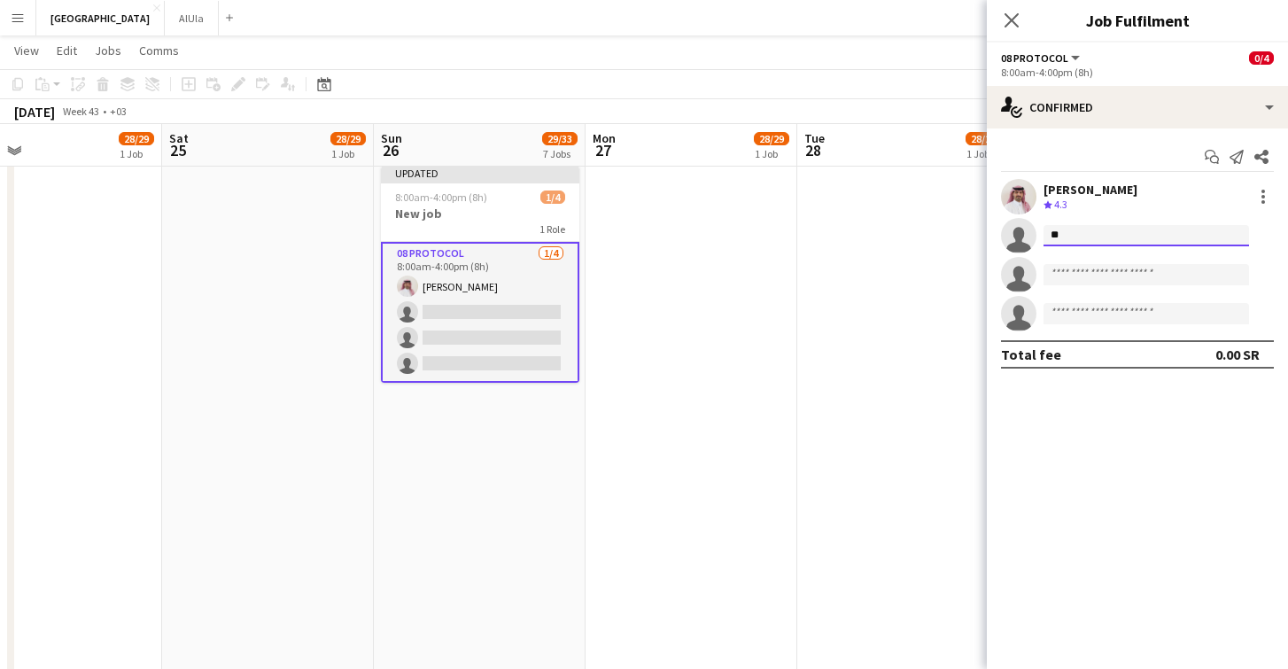
type input "*"
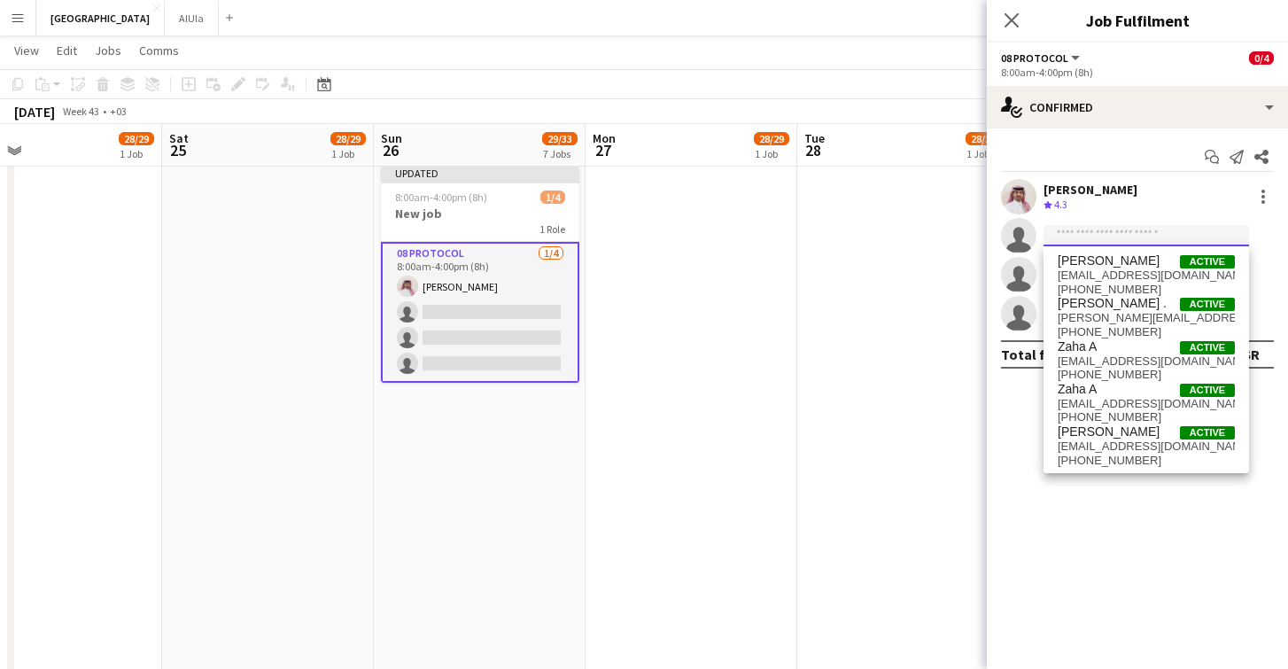
click at [1104, 240] on input at bounding box center [1146, 235] width 206 height 21
type input "******"
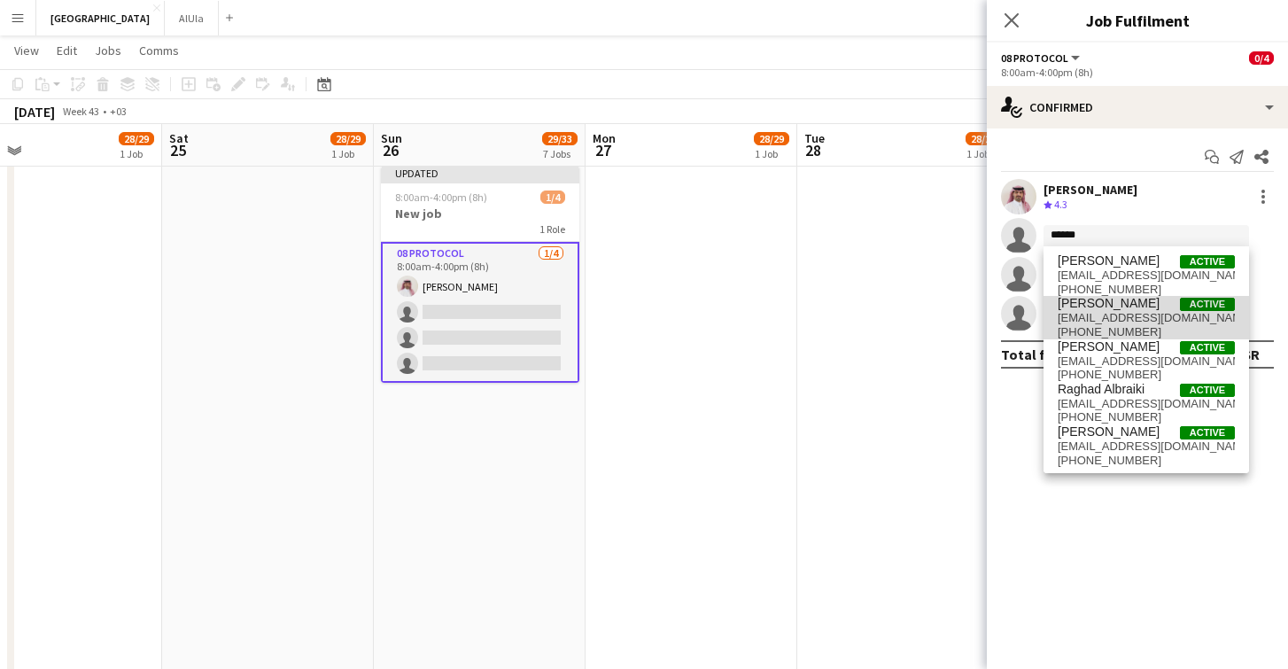
click at [1129, 310] on span "[PERSON_NAME]" at bounding box center [1109, 303] width 102 height 15
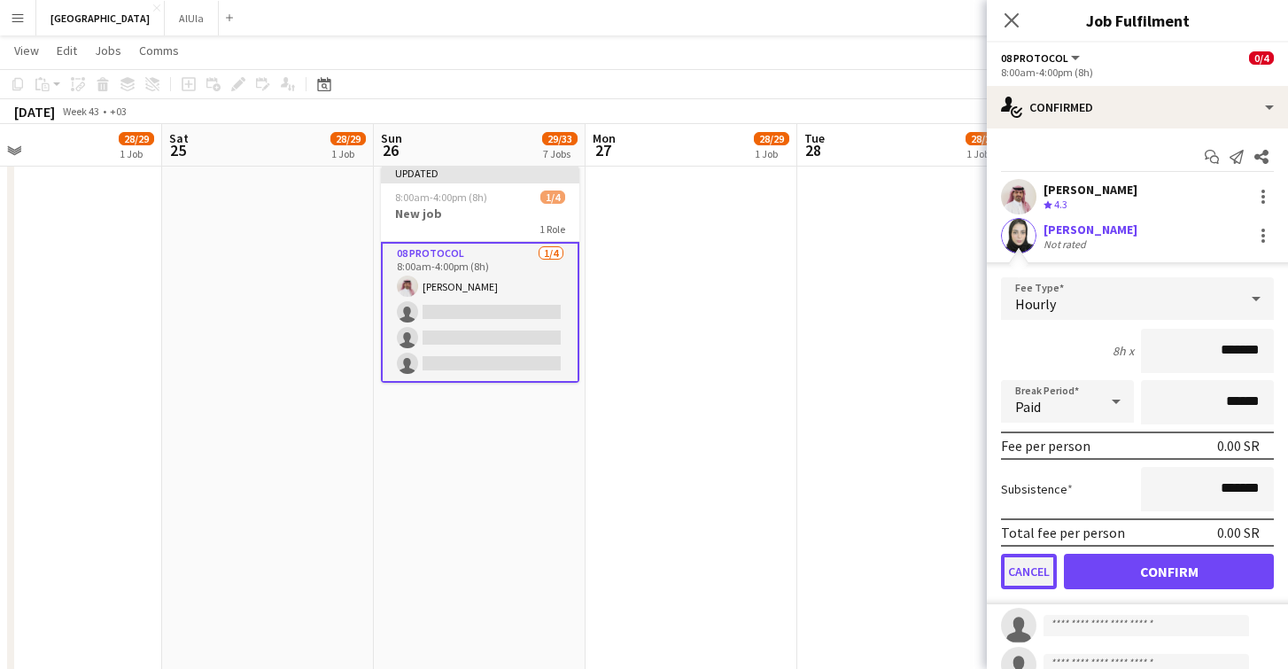
click at [1026, 568] on button "Cancel" at bounding box center [1029, 571] width 56 height 35
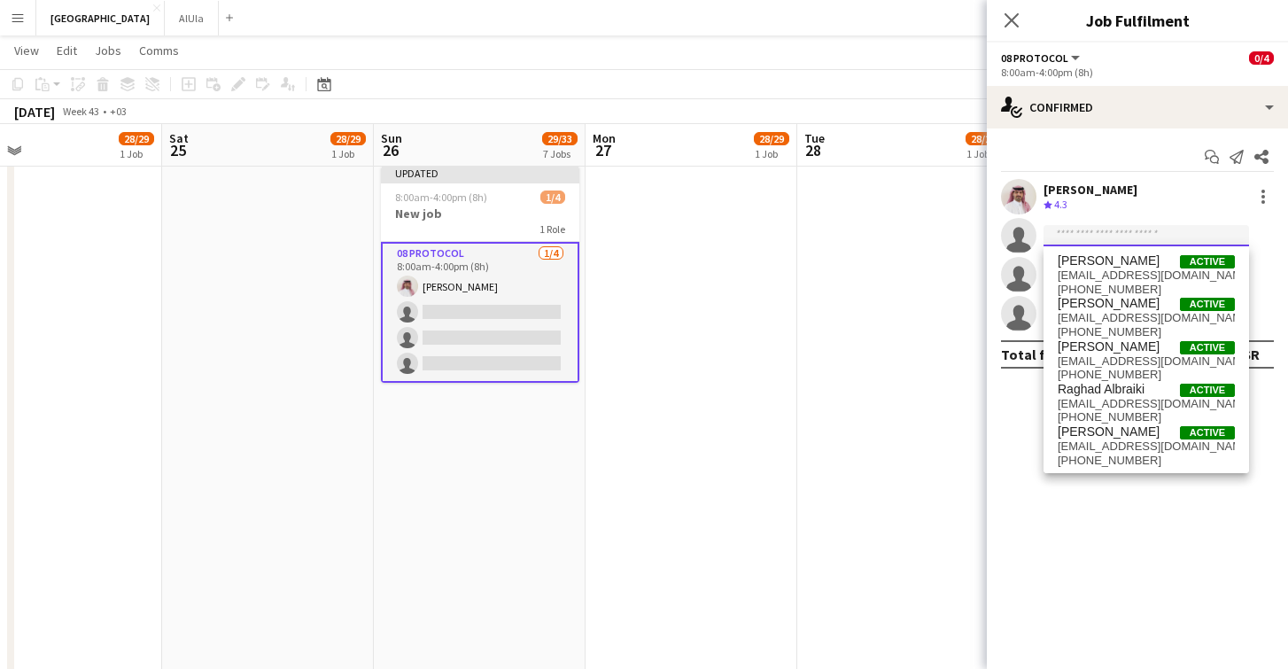
click at [1080, 236] on input at bounding box center [1146, 235] width 206 height 21
type input "******"
click at [1136, 361] on span "[EMAIL_ADDRESS][DOMAIN_NAME]" at bounding box center [1146, 361] width 177 height 14
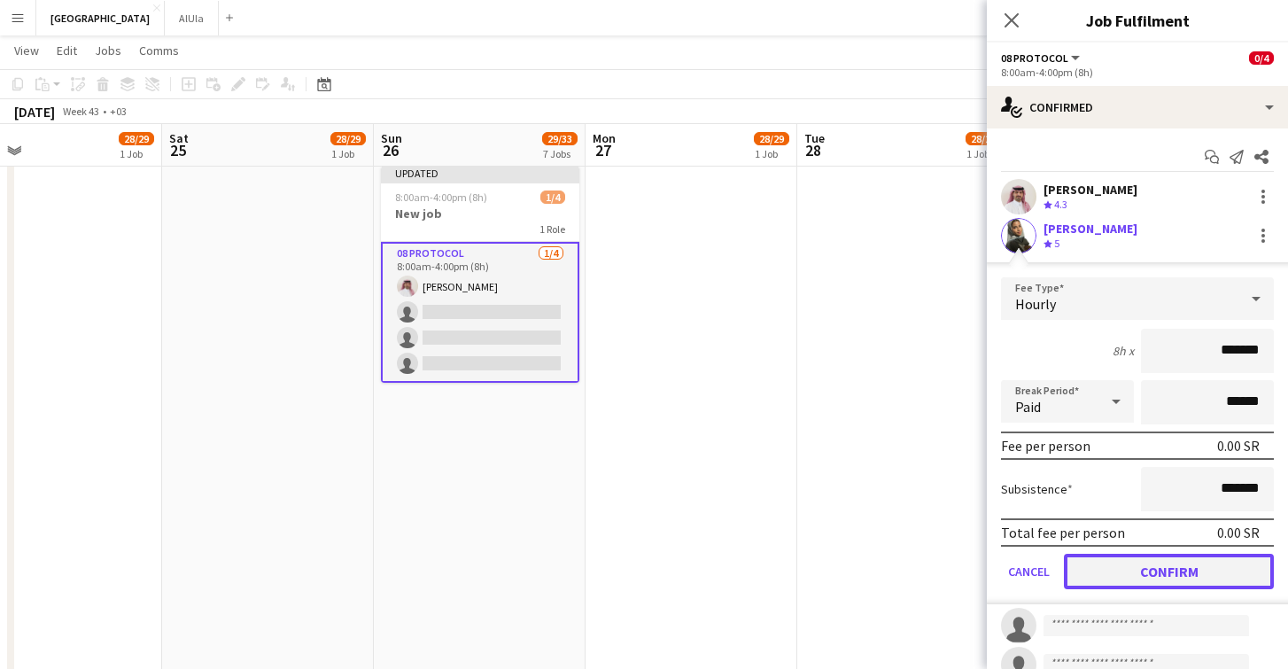
click at [1166, 567] on button "Confirm" at bounding box center [1169, 571] width 210 height 35
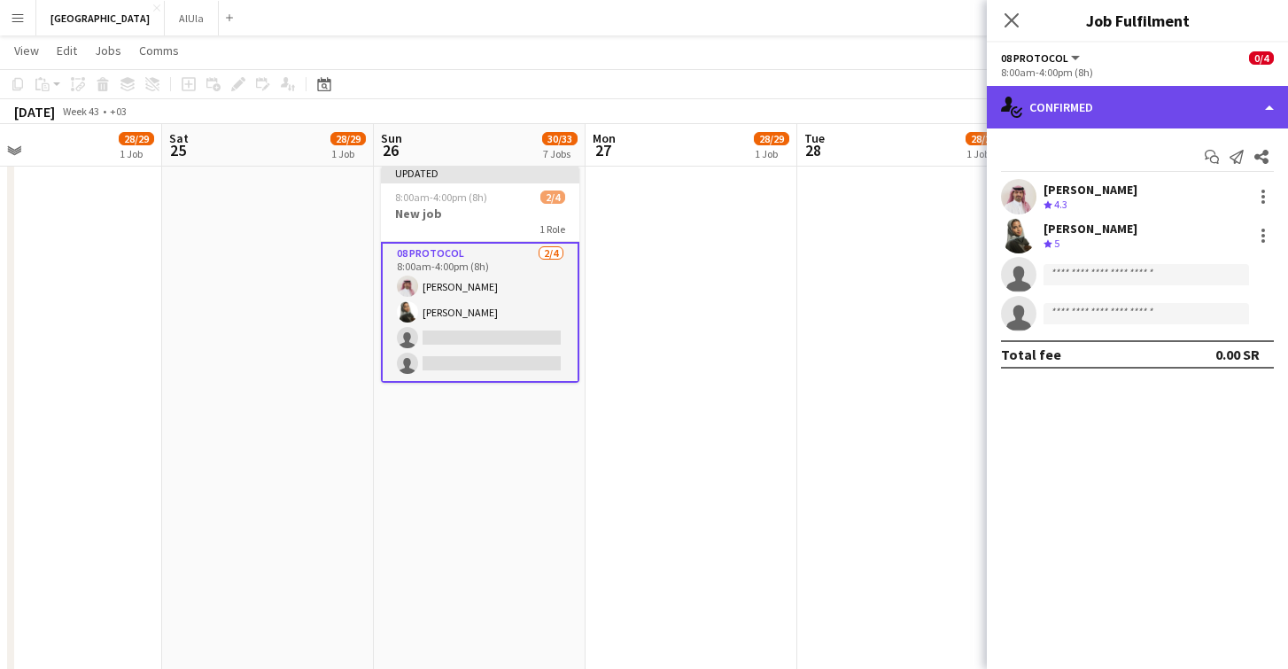
click at [1080, 98] on div "single-neutral-actions-check-2 Confirmed" at bounding box center [1137, 107] width 301 height 43
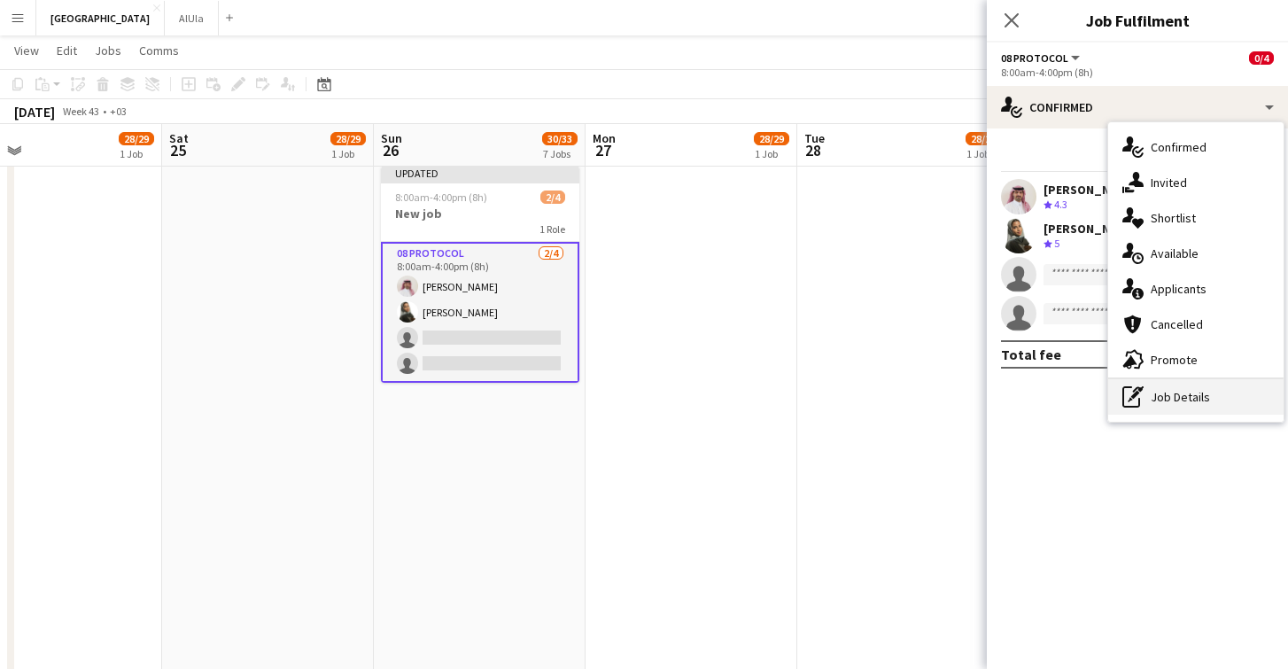
click at [1174, 397] on div "pen-write Job Details" at bounding box center [1195, 396] width 175 height 35
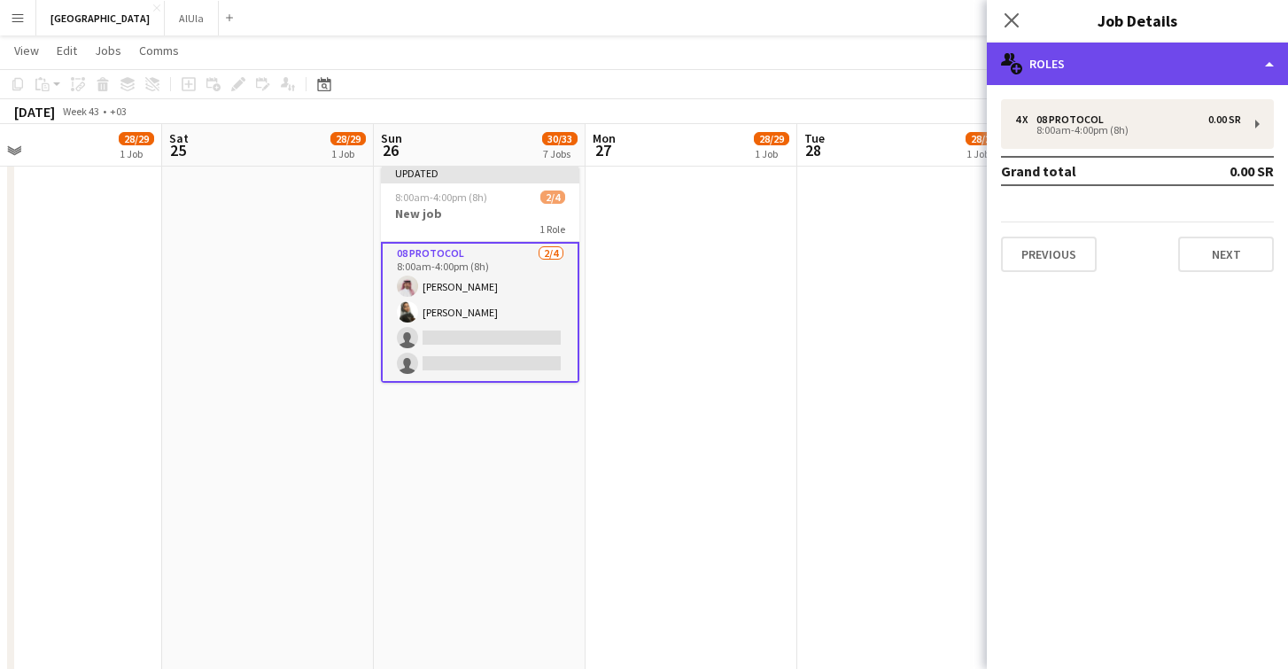
click at [1167, 66] on div "multiple-users-add Roles" at bounding box center [1137, 64] width 301 height 43
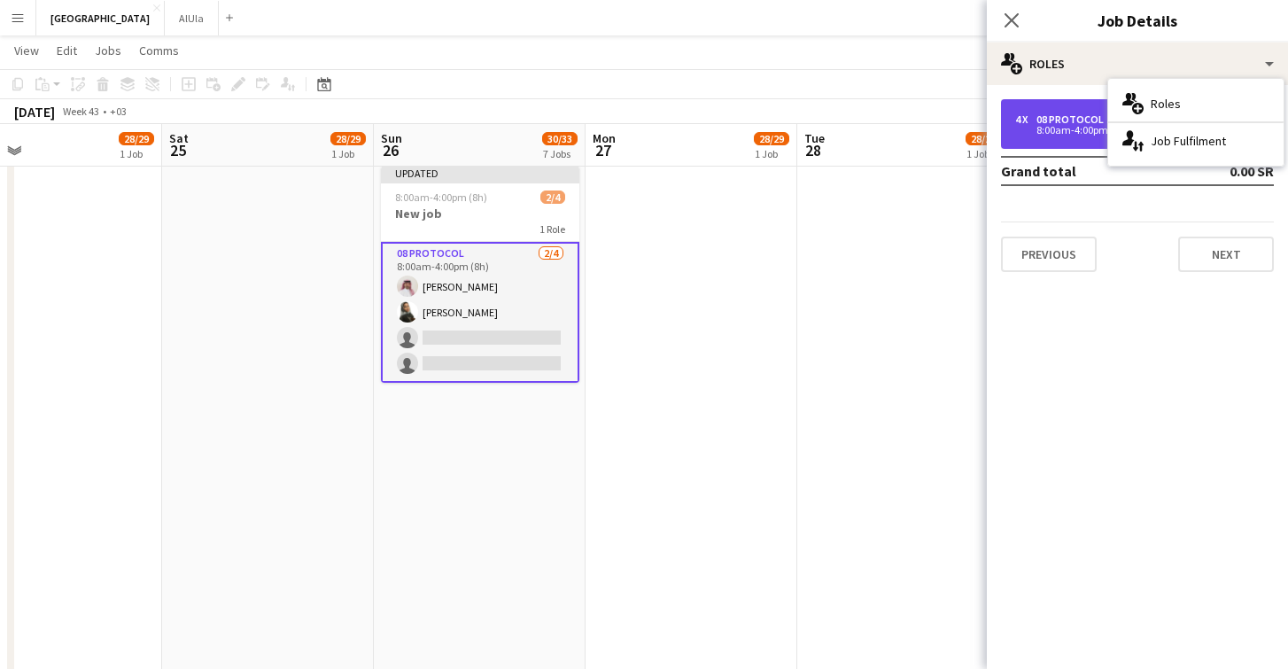
click at [1054, 126] on div "8:00am-4:00pm (8h)" at bounding box center [1128, 130] width 226 height 9
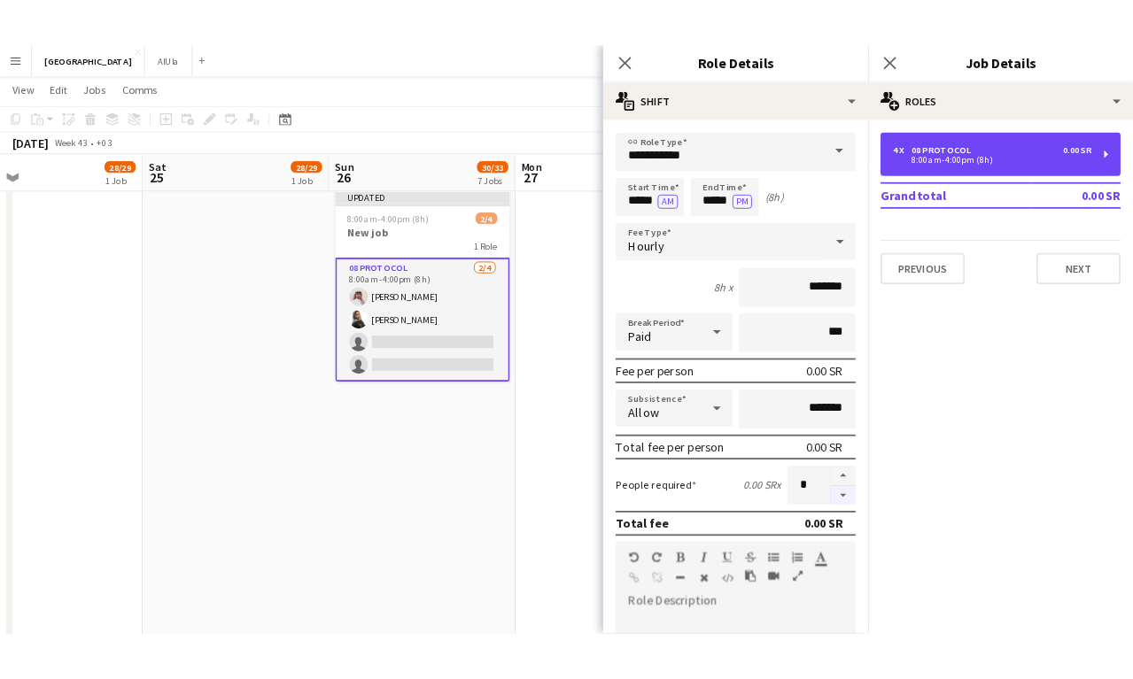
scroll to position [36, 0]
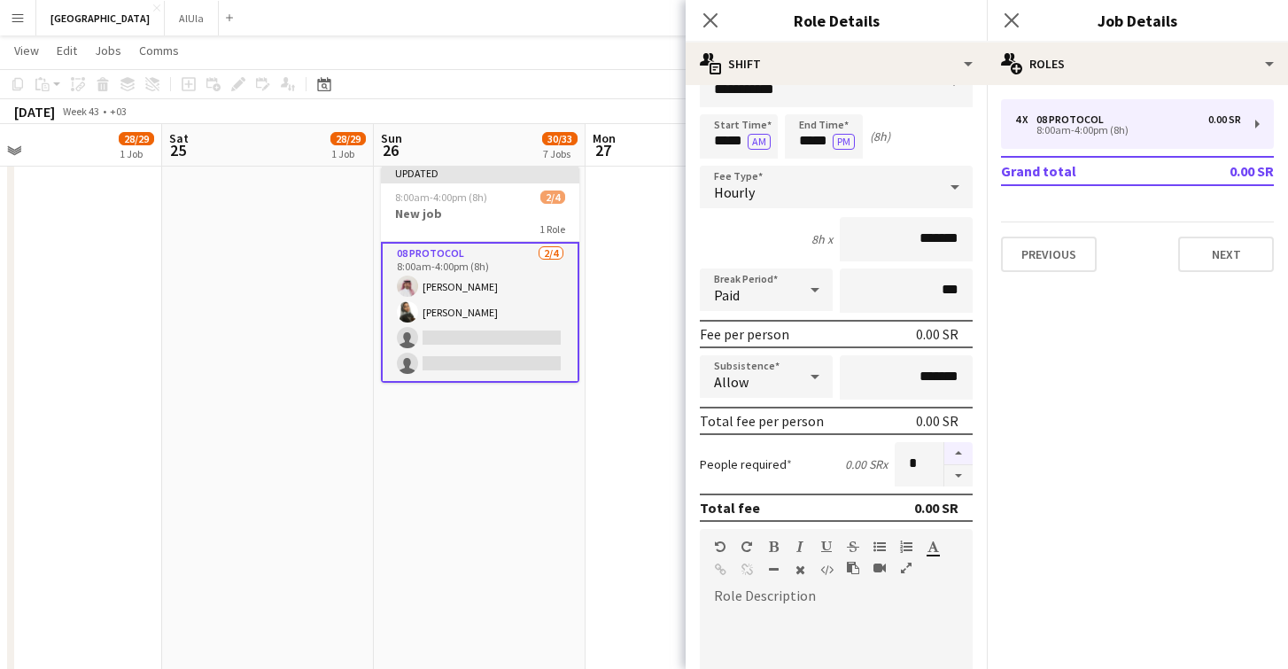
click at [960, 452] on button "button" at bounding box center [958, 453] width 28 height 23
type input "*"
click at [1246, 251] on button "Next" at bounding box center [1226, 254] width 96 height 35
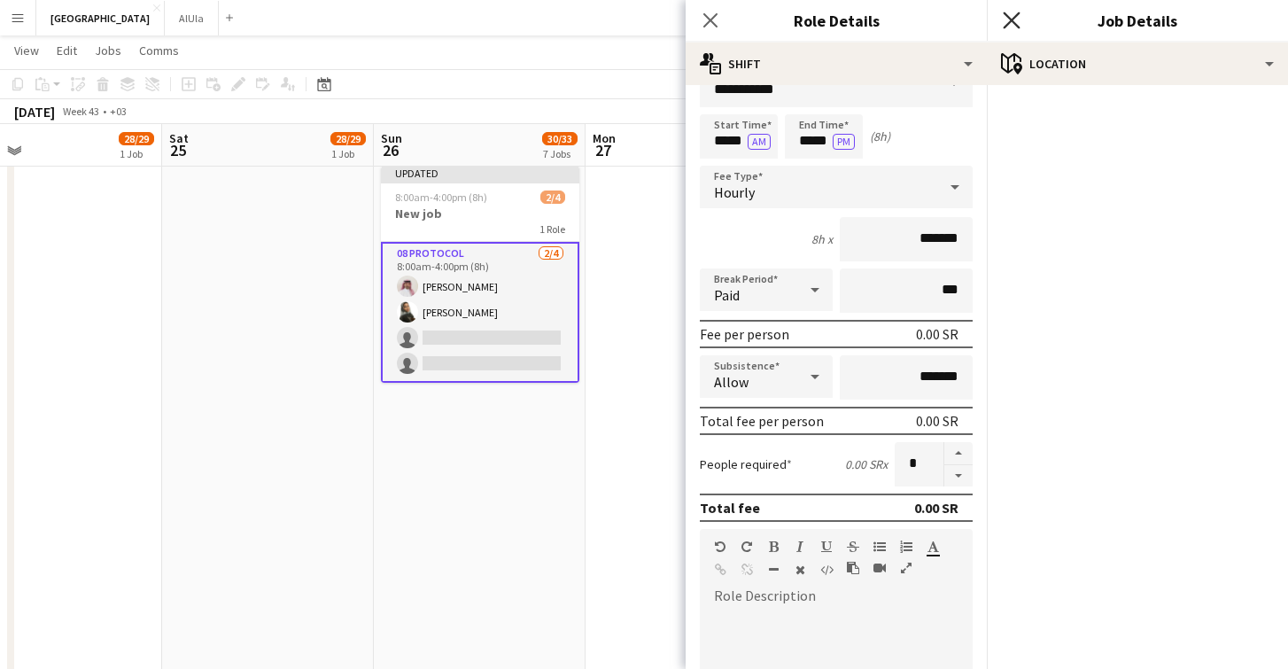
click at [1009, 24] on icon "Close pop-in" at bounding box center [1011, 20] width 17 height 17
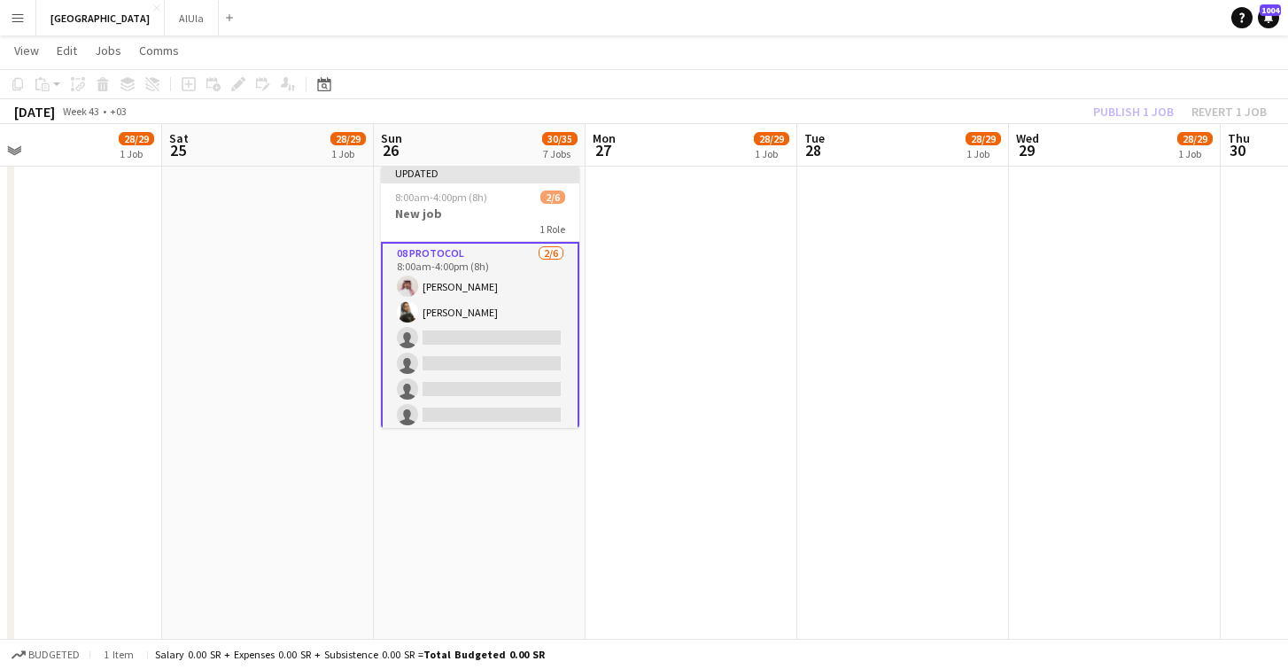
click at [471, 354] on app-card-role "08 Protocol [DATE] 8:00am-4:00pm (8h) [PERSON_NAME] [PERSON_NAME] single-neutra…" at bounding box center [480, 338] width 198 height 192
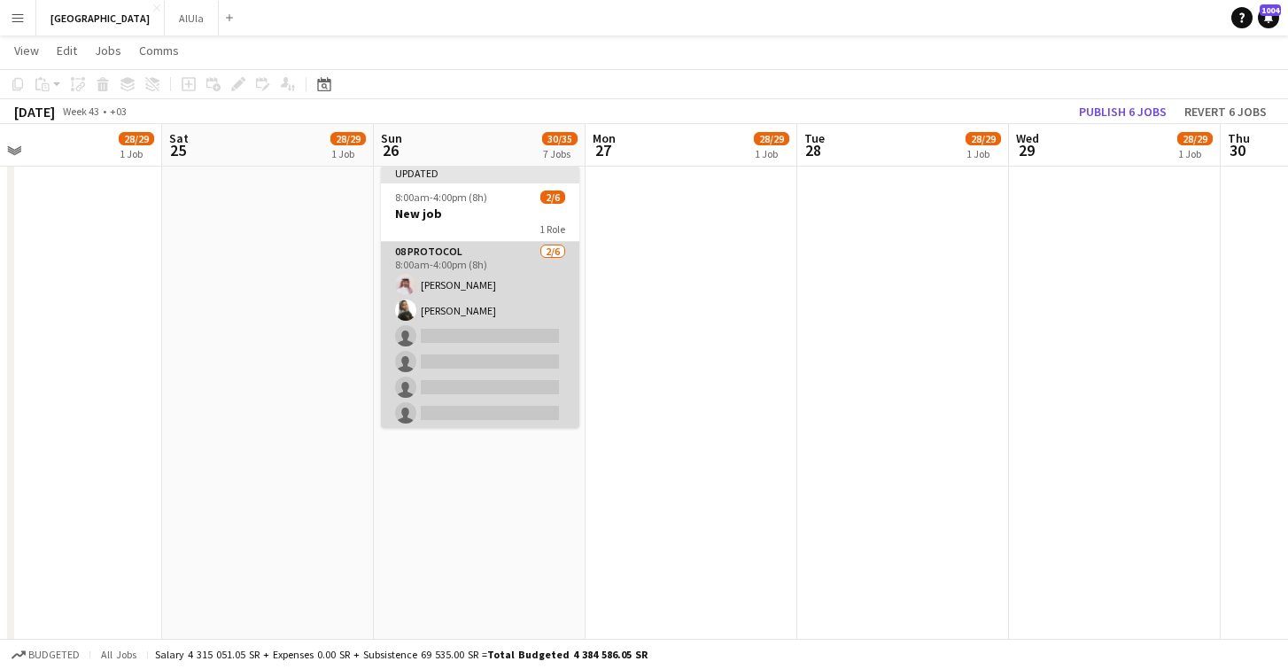
click at [457, 387] on app-card-role "08 Protocol [DATE] 8:00am-4:00pm (8h) [PERSON_NAME] [PERSON_NAME] single-neutra…" at bounding box center [480, 336] width 198 height 189
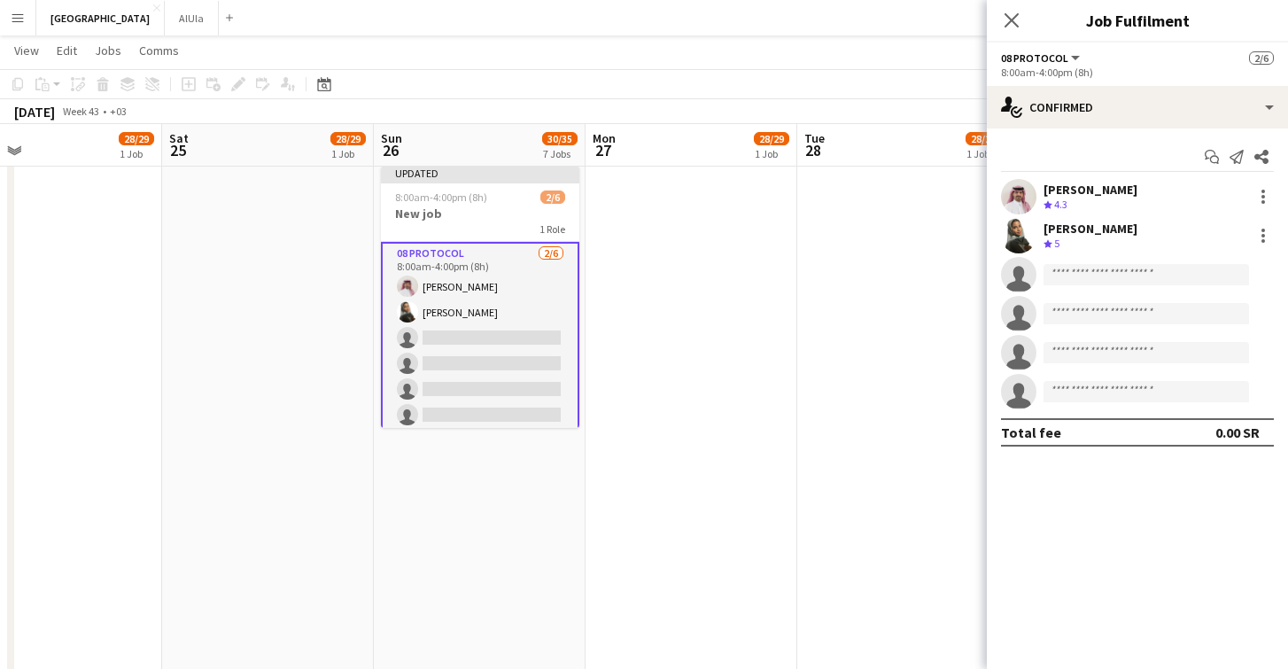
click at [473, 357] on app-card-role "08 Protocol [DATE] 8:00am-4:00pm (8h) [PERSON_NAME] [PERSON_NAME] single-neutra…" at bounding box center [480, 338] width 198 height 192
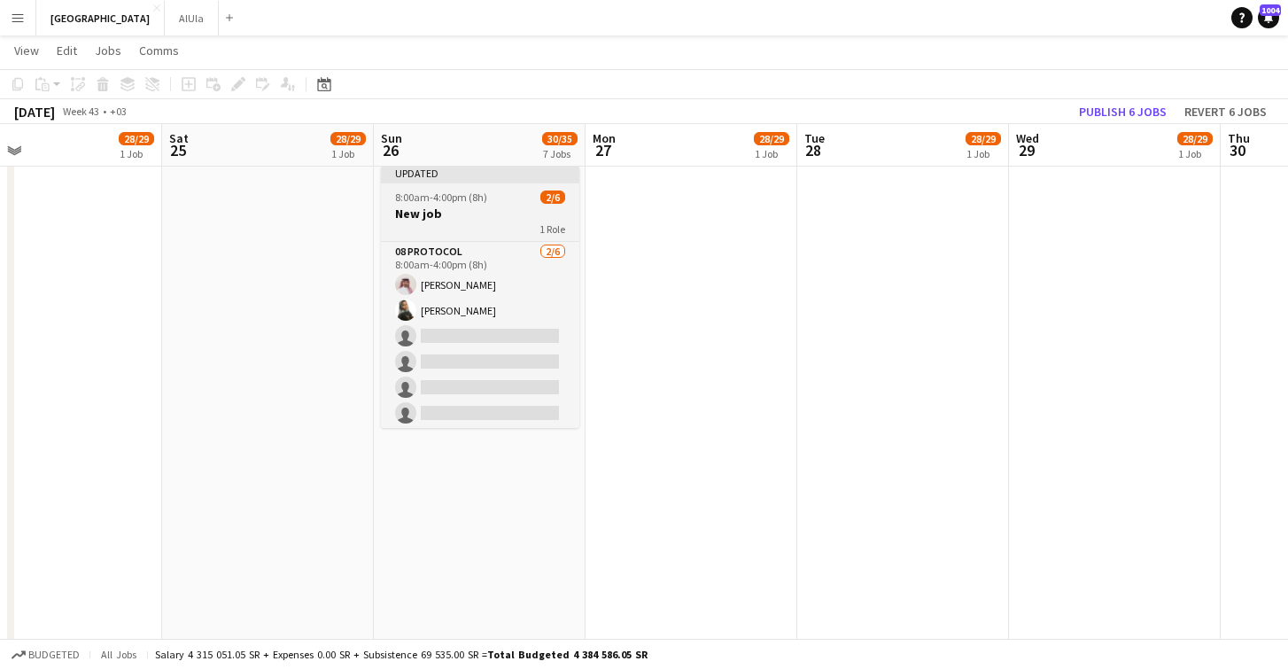
click at [481, 215] on h3 "New job" at bounding box center [480, 214] width 198 height 16
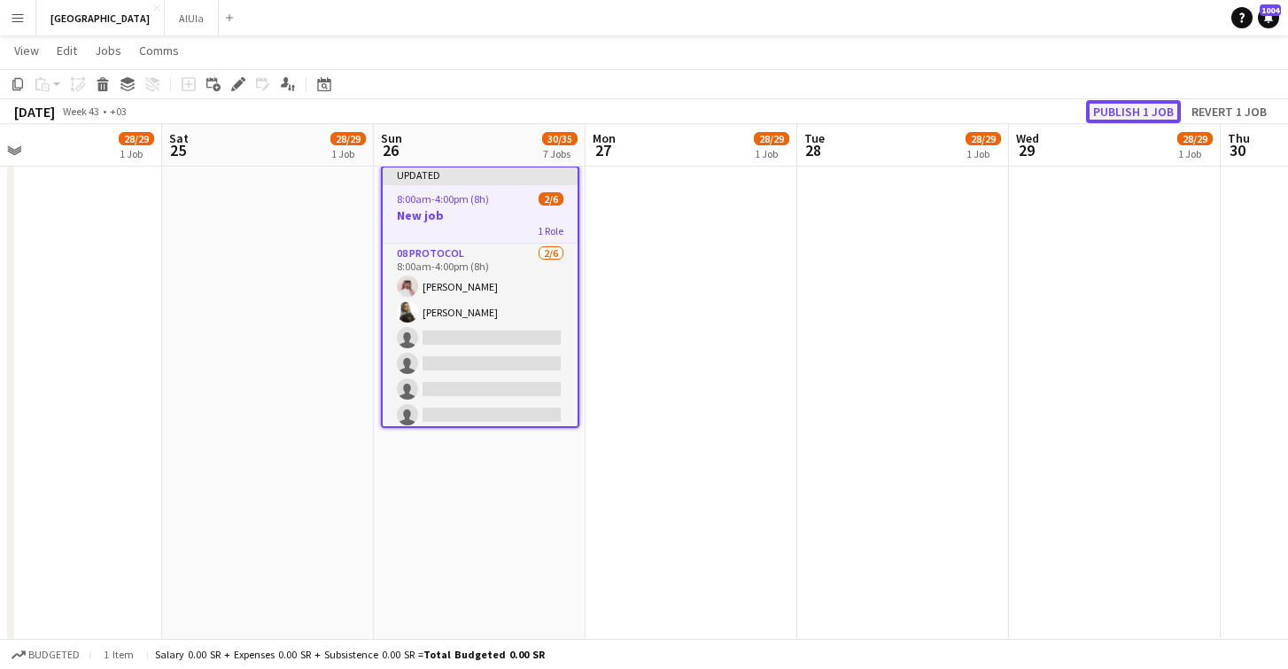
click at [1114, 105] on button "Publish 1 job" at bounding box center [1133, 111] width 95 height 23
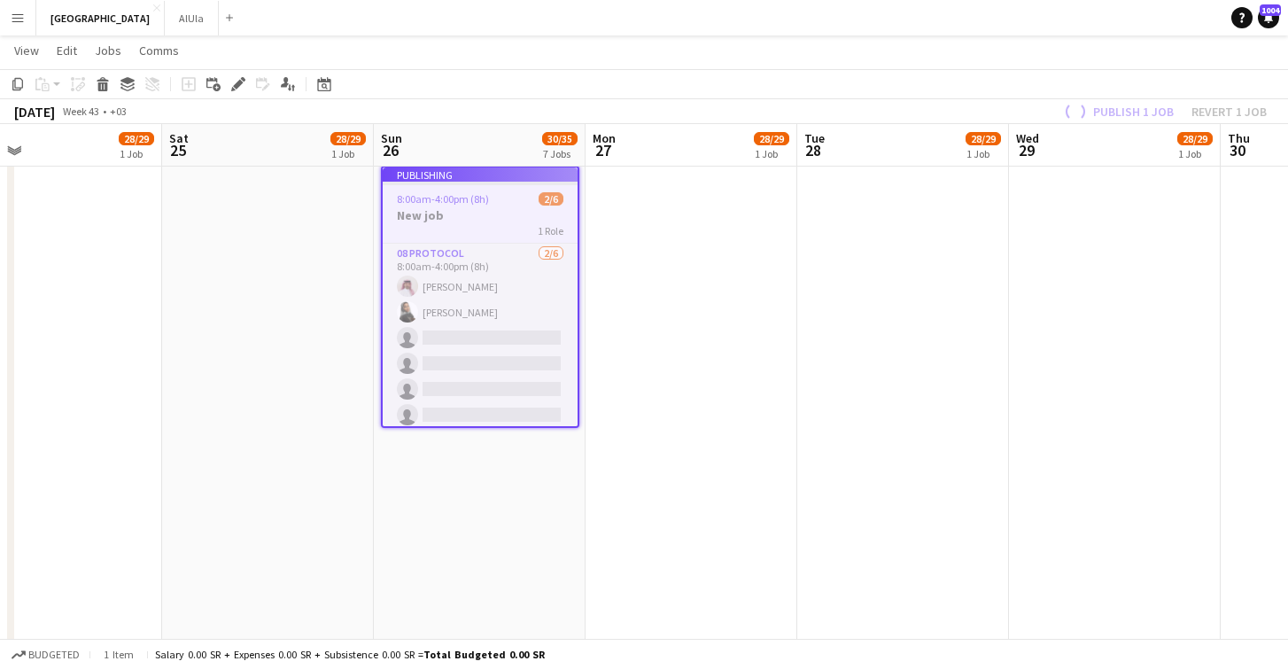
click at [539, 287] on app-job-card "Publishing 8:00am-4:00pm (8h) 2/6 New job 1 Role 08 Protocol [DATE] 8:00am-4:00…" at bounding box center [480, 297] width 198 height 262
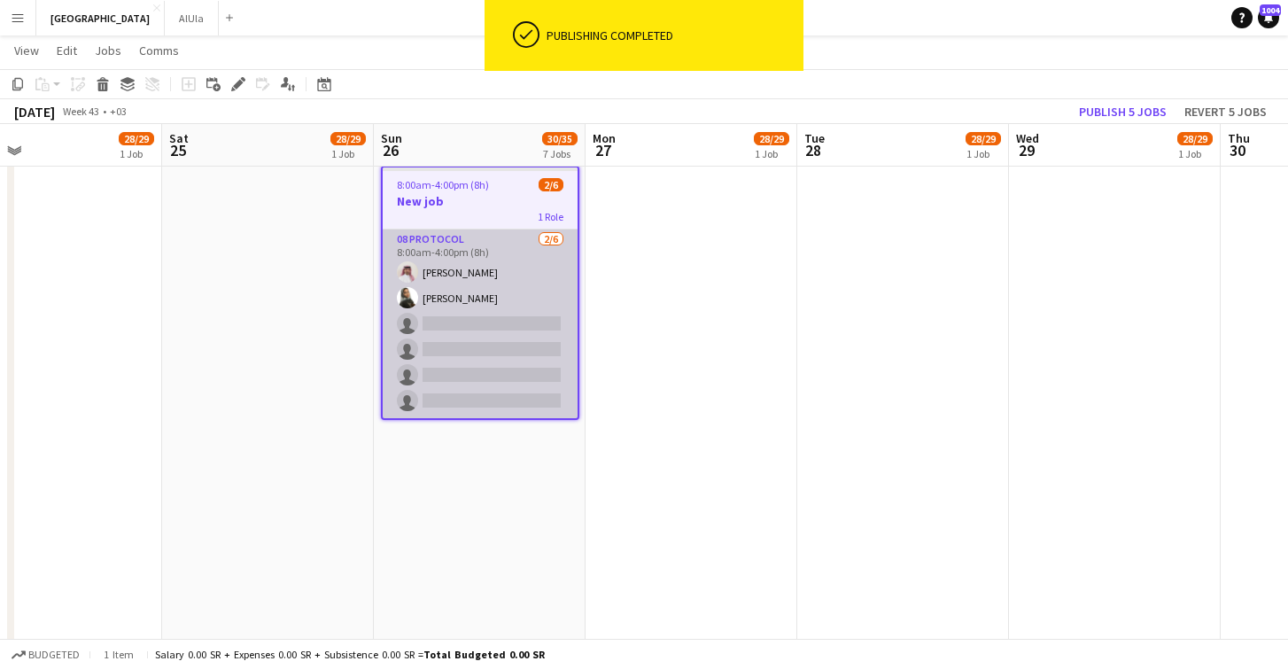
click at [454, 344] on app-card-role "08 Protocol [DATE] 8:00am-4:00pm (8h) [PERSON_NAME] [PERSON_NAME] single-neutra…" at bounding box center [480, 323] width 195 height 189
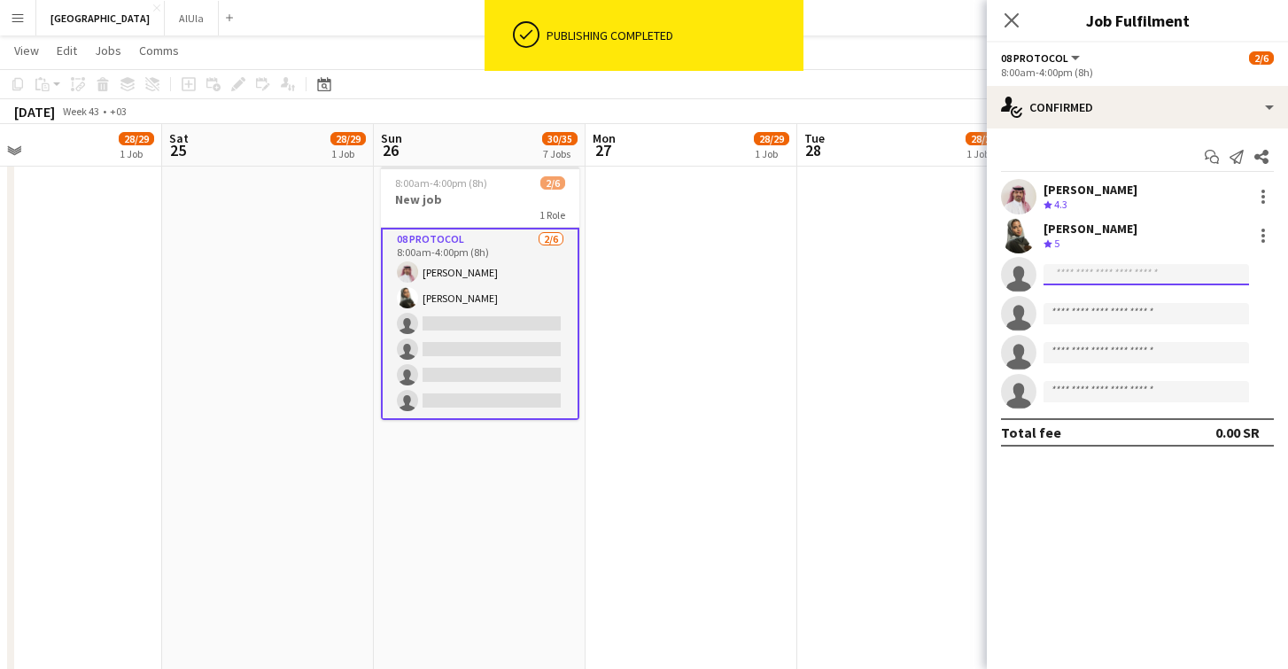
click at [1151, 279] on input at bounding box center [1146, 274] width 206 height 21
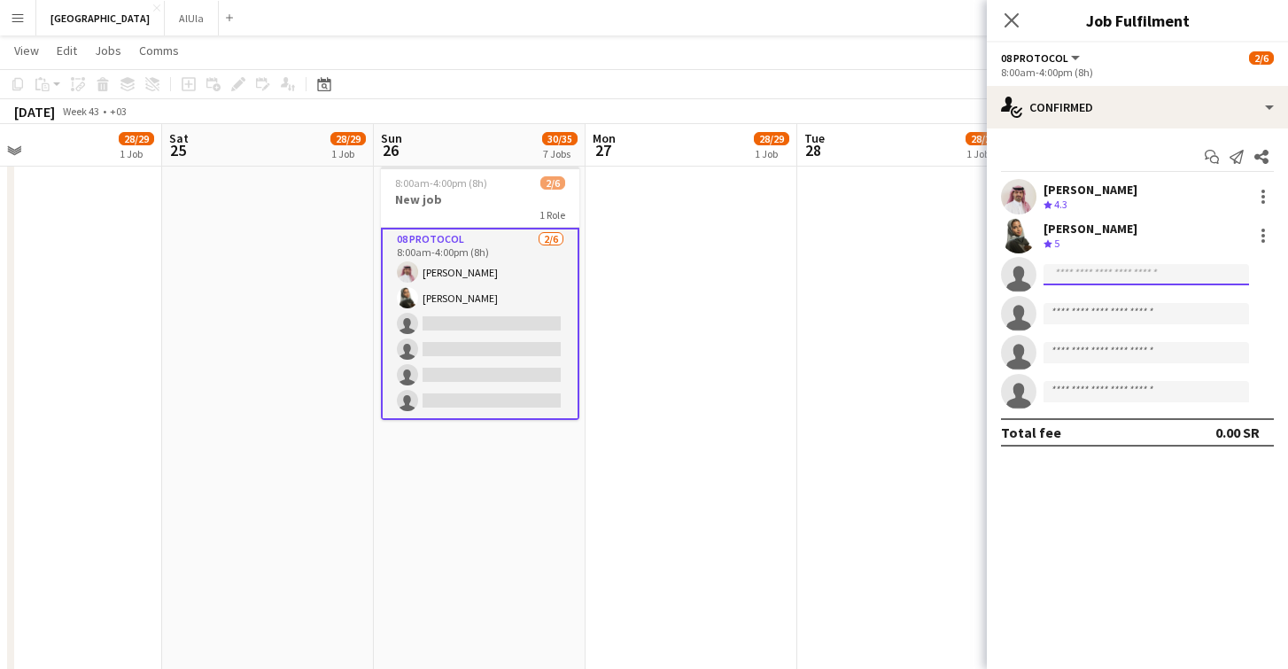
click at [1073, 270] on input at bounding box center [1146, 274] width 206 height 21
type input "**"
click at [1090, 277] on input "**" at bounding box center [1146, 274] width 206 height 21
type input "*"
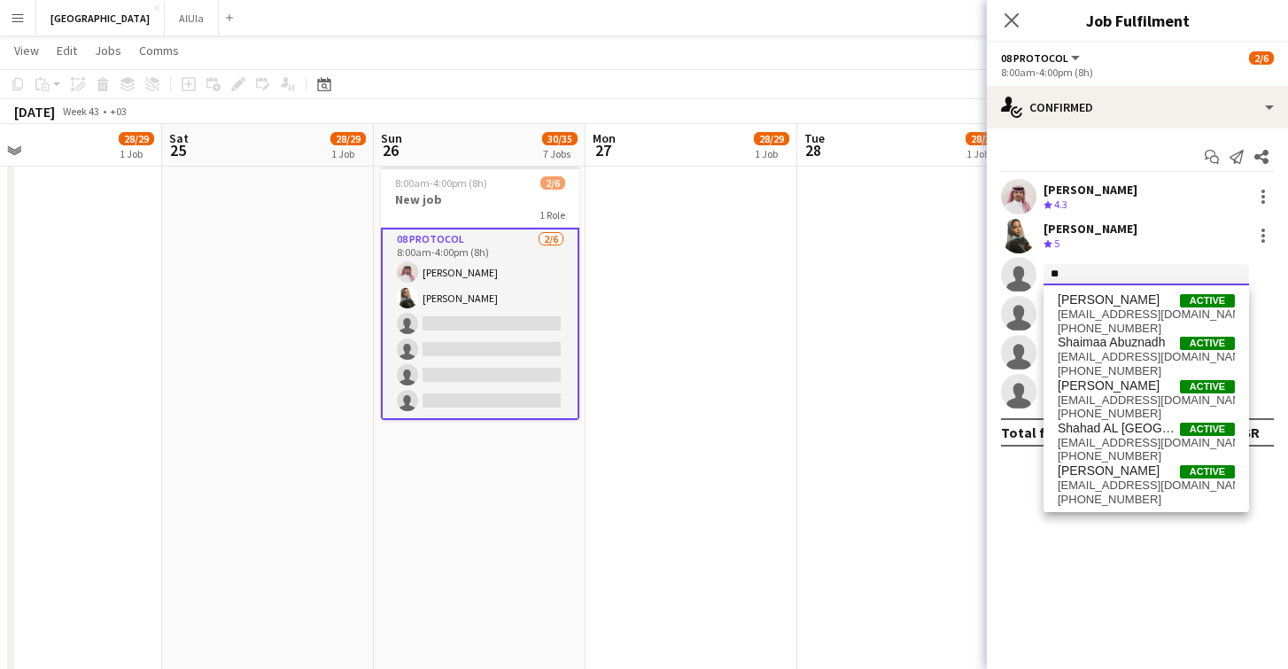
type input "*"
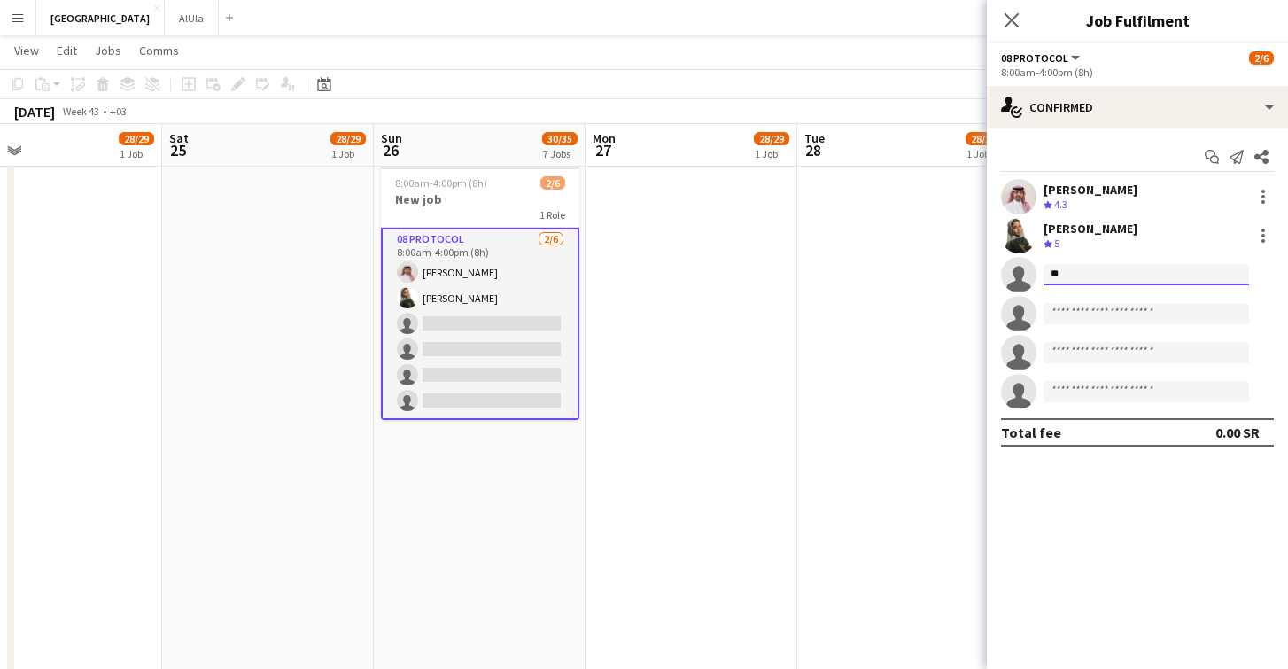
type input "*"
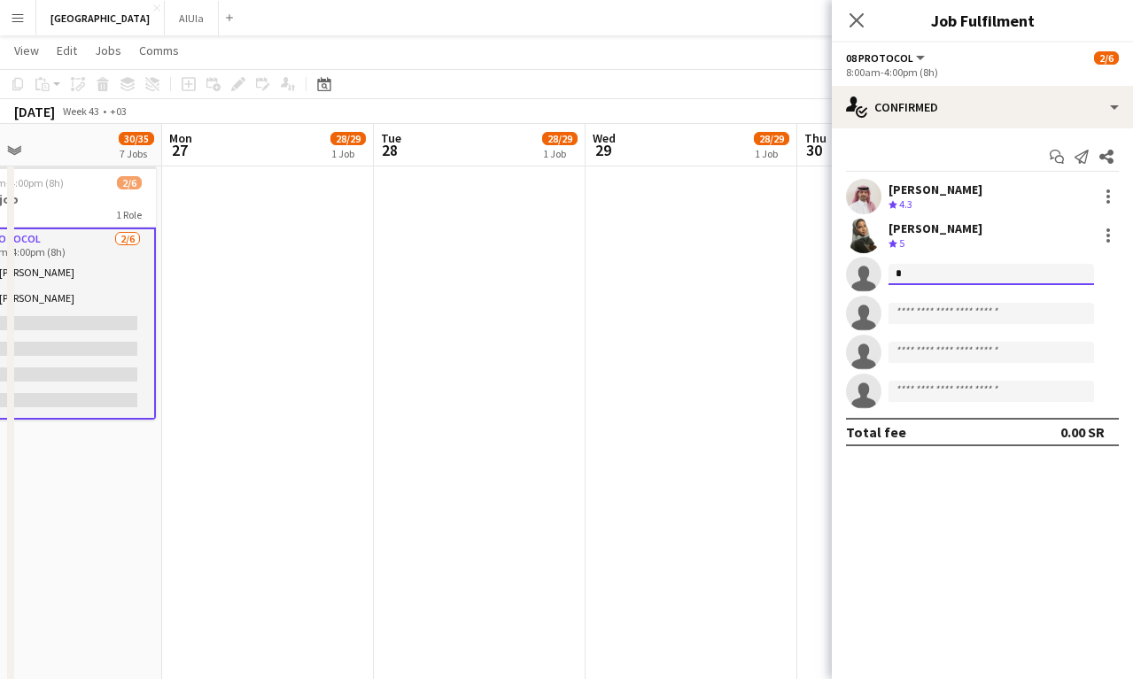
type input "*"
type input "********"
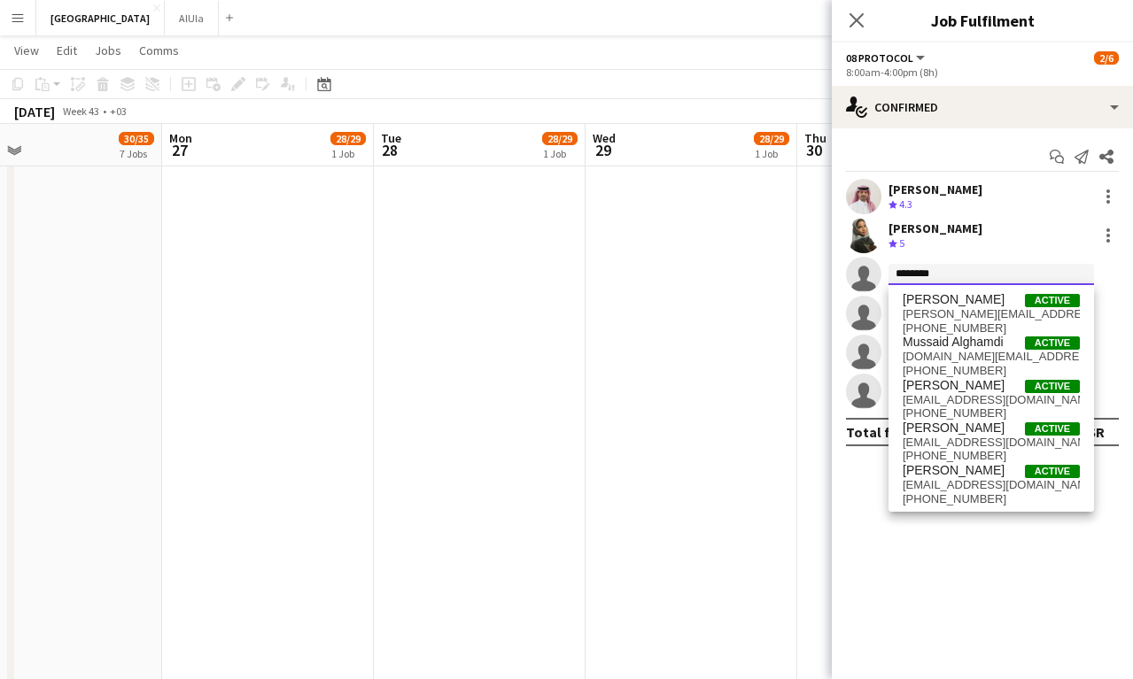
scroll to position [0, 0]
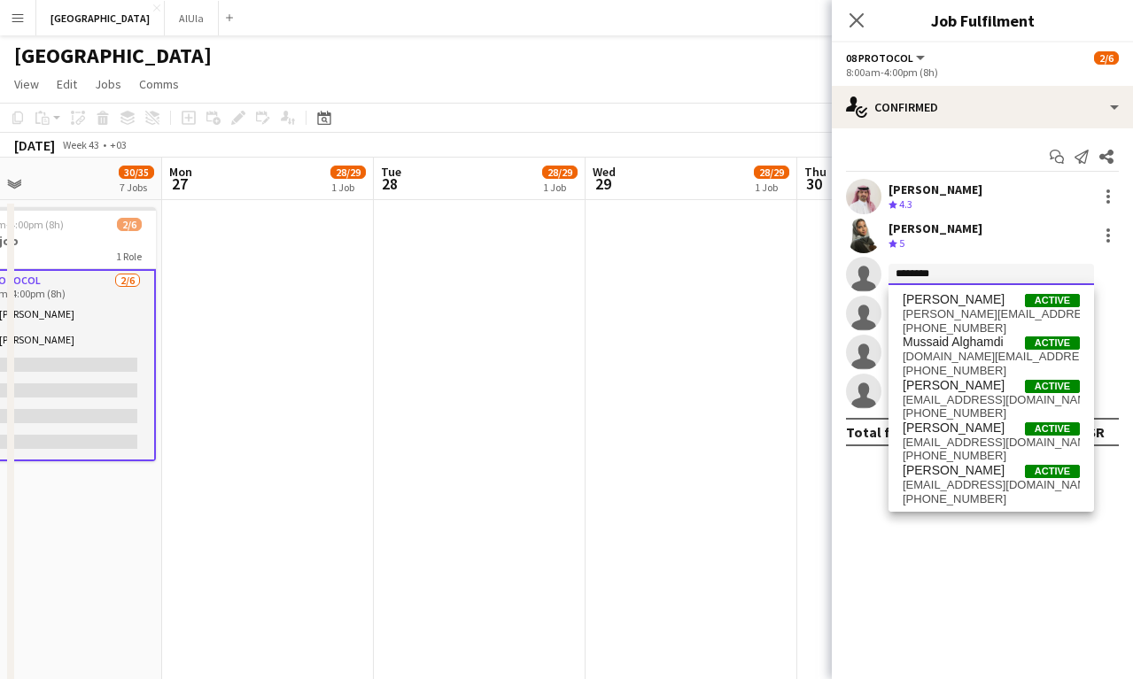
drag, startPoint x: 960, startPoint y: 272, endPoint x: 725, endPoint y: 260, distance: 236.0
click at [935, 274] on input at bounding box center [991, 274] width 206 height 21
paste input "**********"
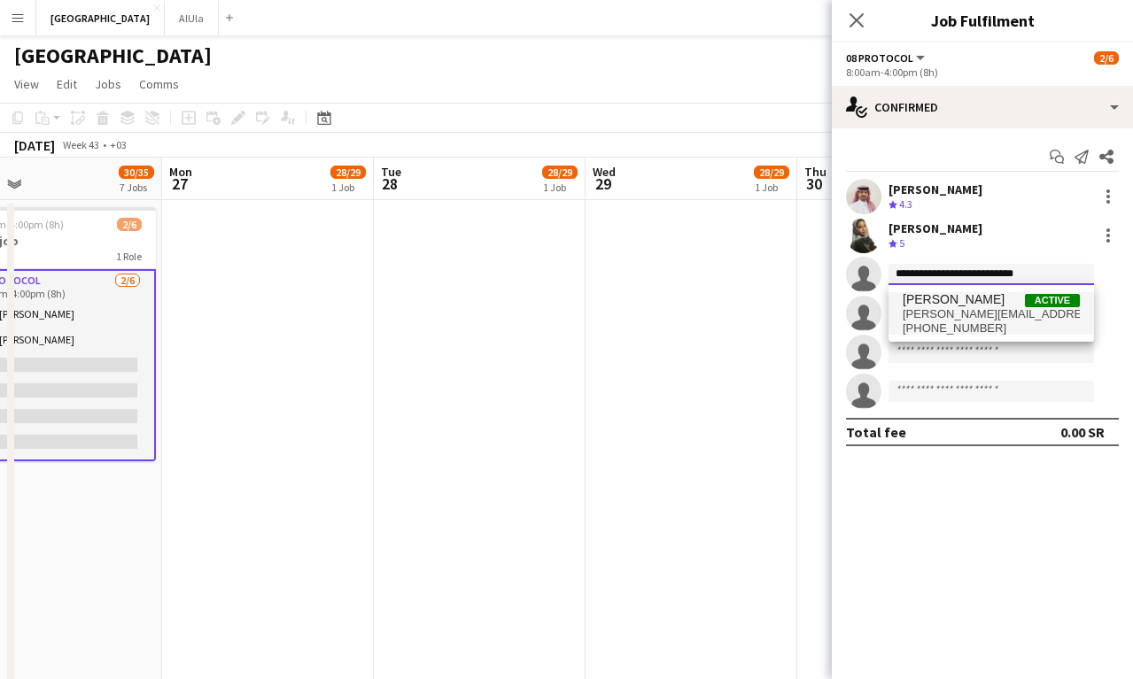
type input "**********"
click at [950, 322] on span "[PHONE_NUMBER]" at bounding box center [991, 329] width 177 height 14
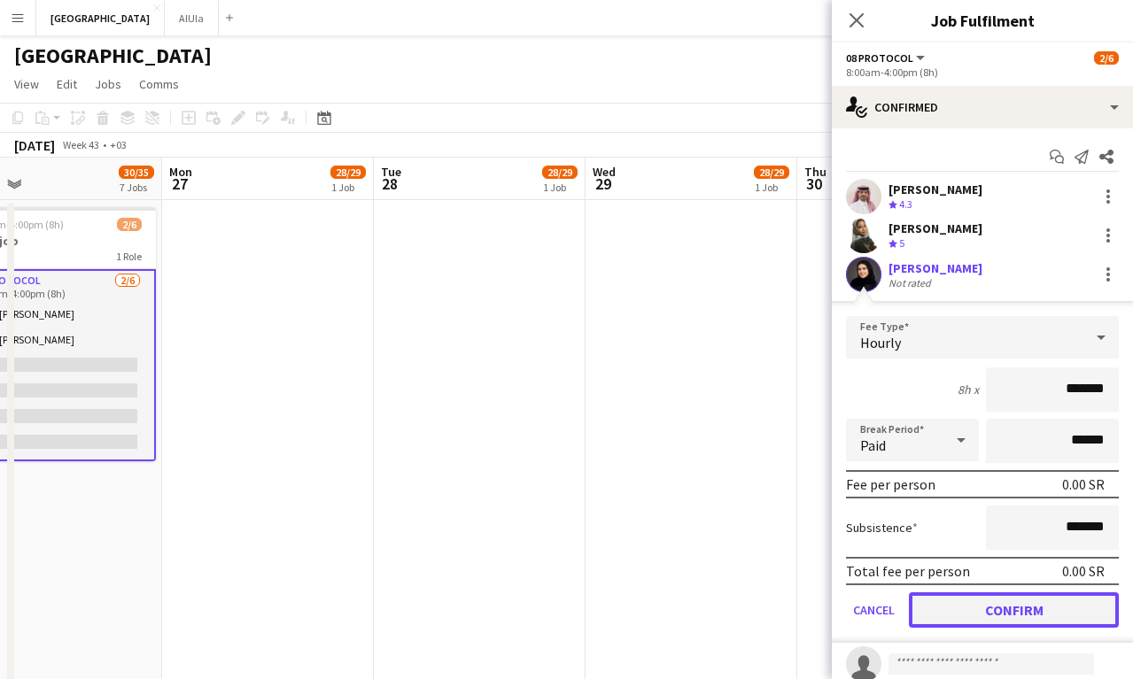
click at [986, 608] on button "Confirm" at bounding box center [1014, 610] width 210 height 35
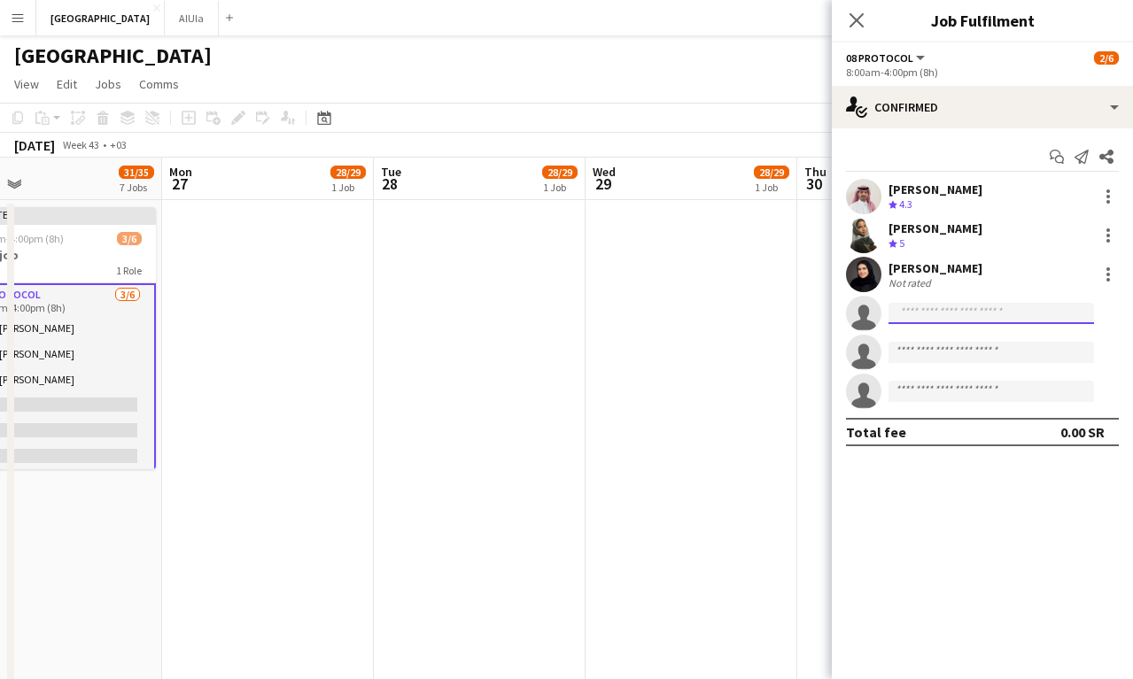
click at [919, 315] on input at bounding box center [991, 313] width 206 height 21
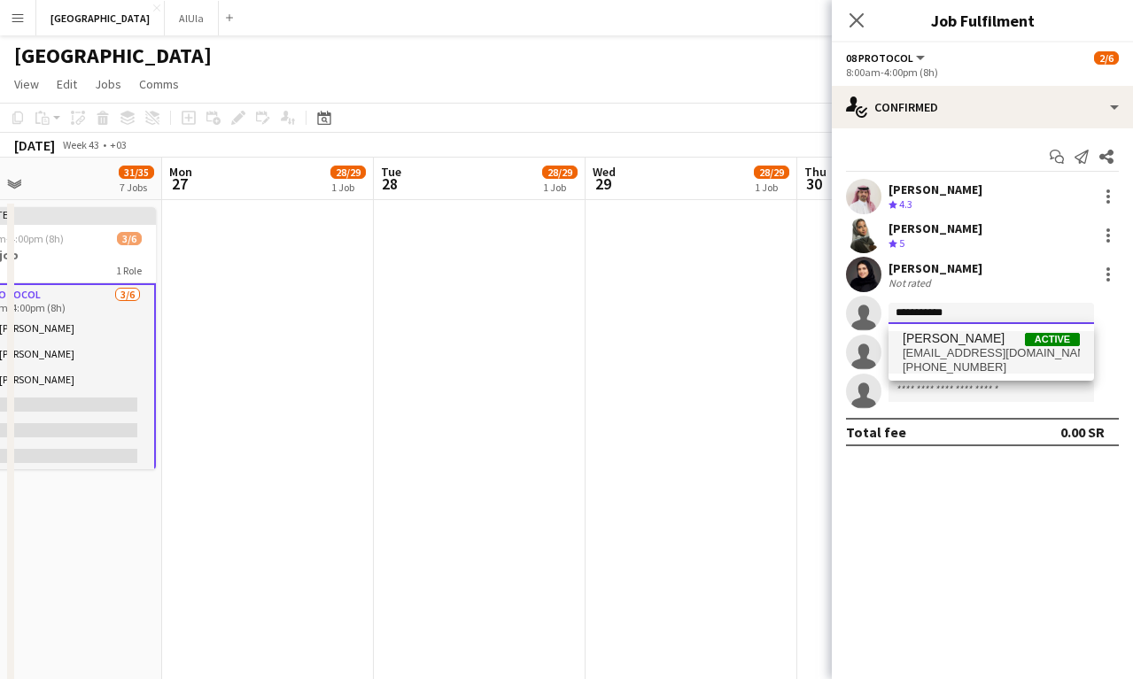
type input "**********"
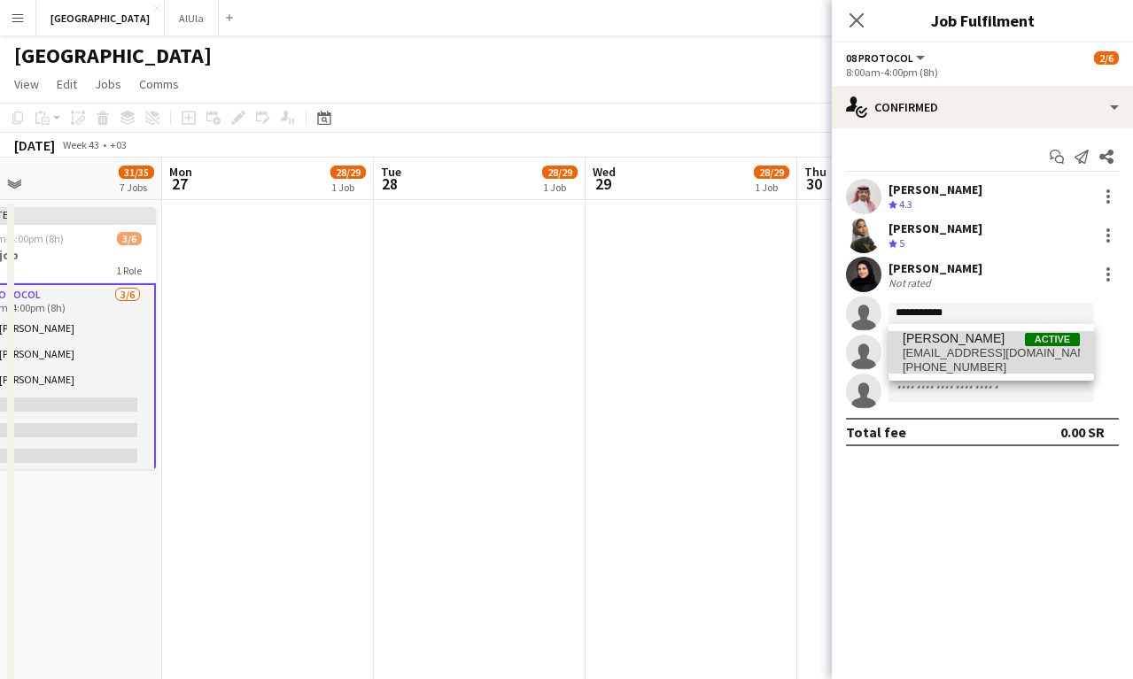
click at [956, 368] on span "[PHONE_NUMBER]" at bounding box center [991, 368] width 177 height 14
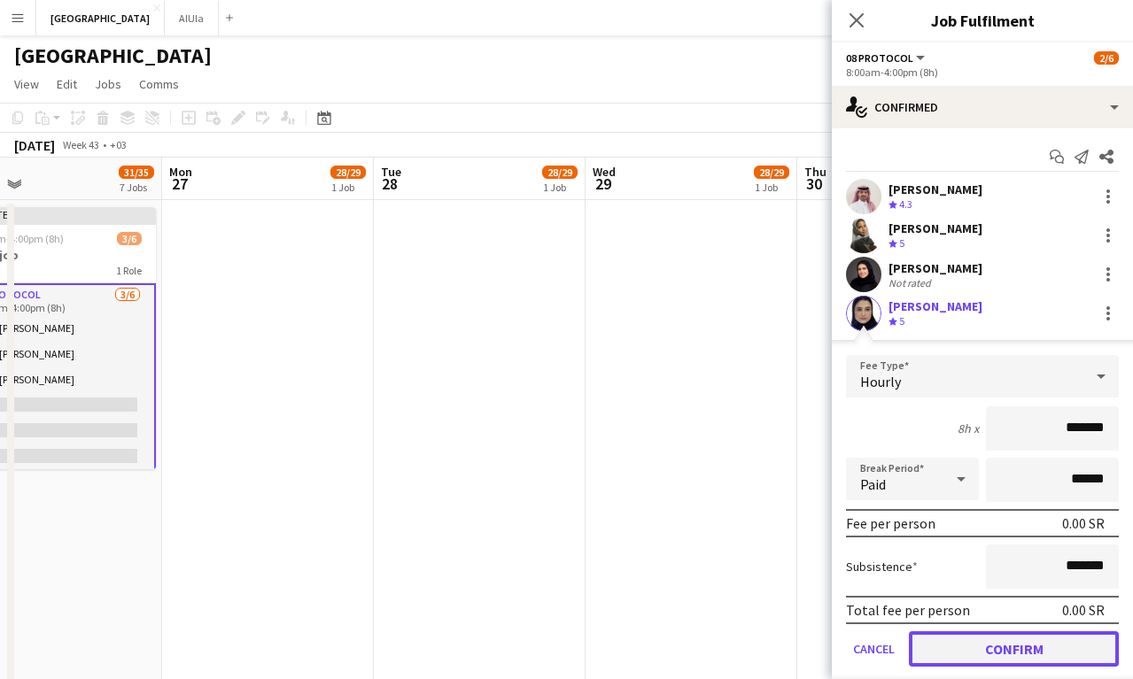
click at [974, 639] on button "Confirm" at bounding box center [1014, 649] width 210 height 35
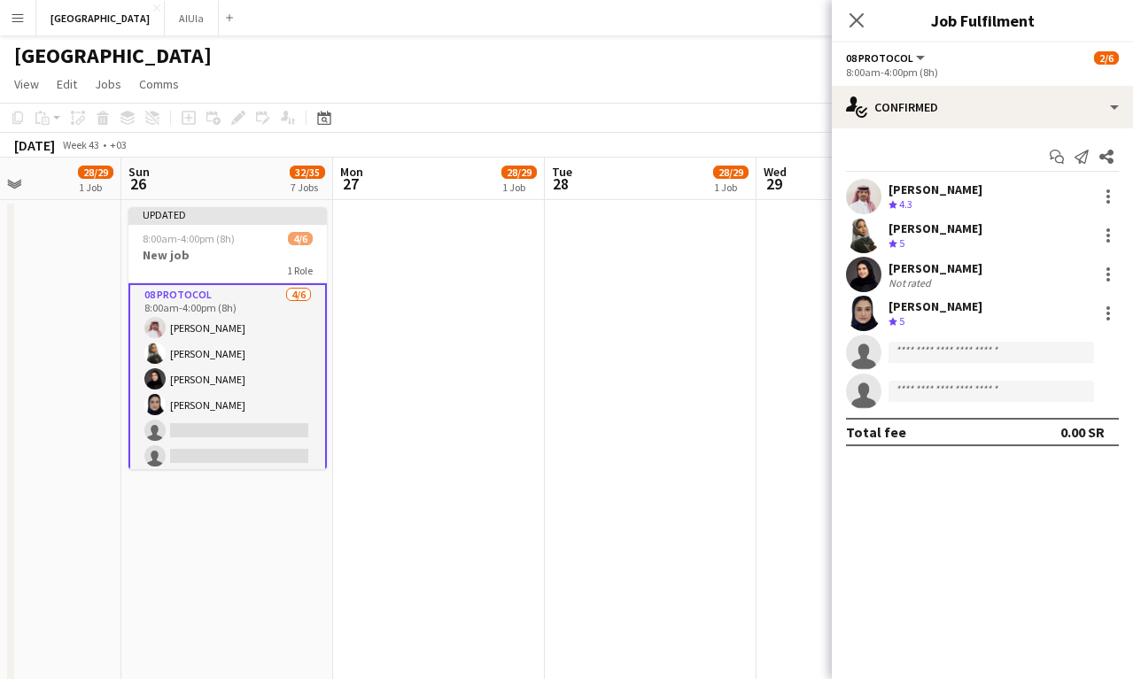
scroll to position [0, 512]
click at [970, 352] on input at bounding box center [991, 352] width 206 height 21
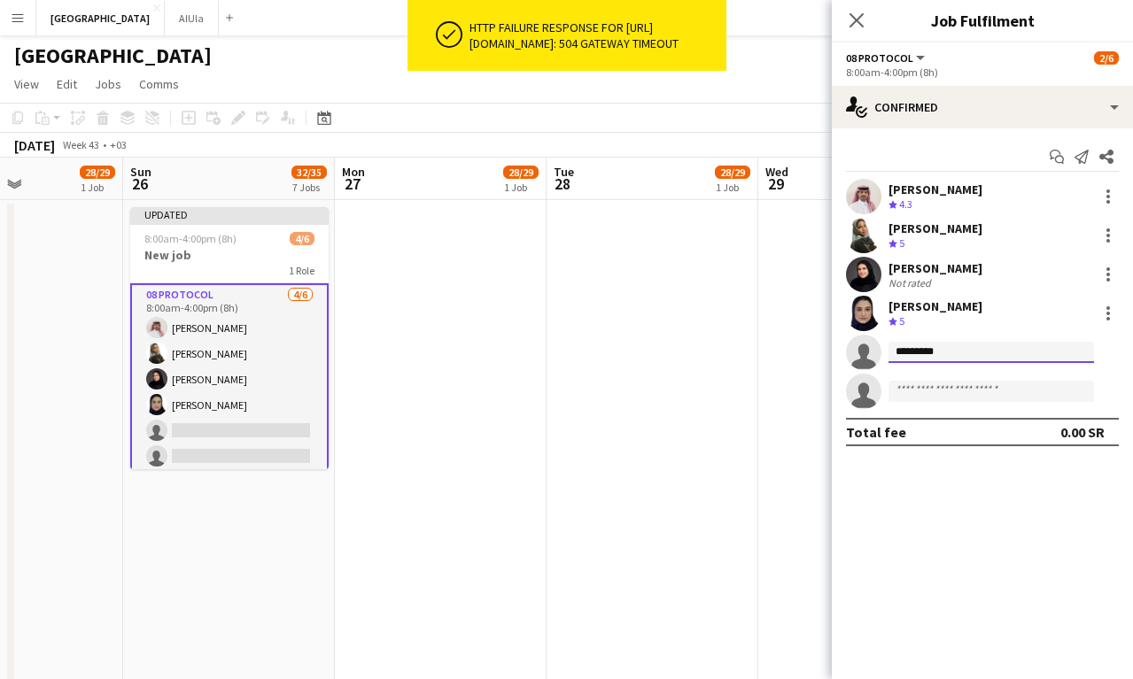
type input "********"
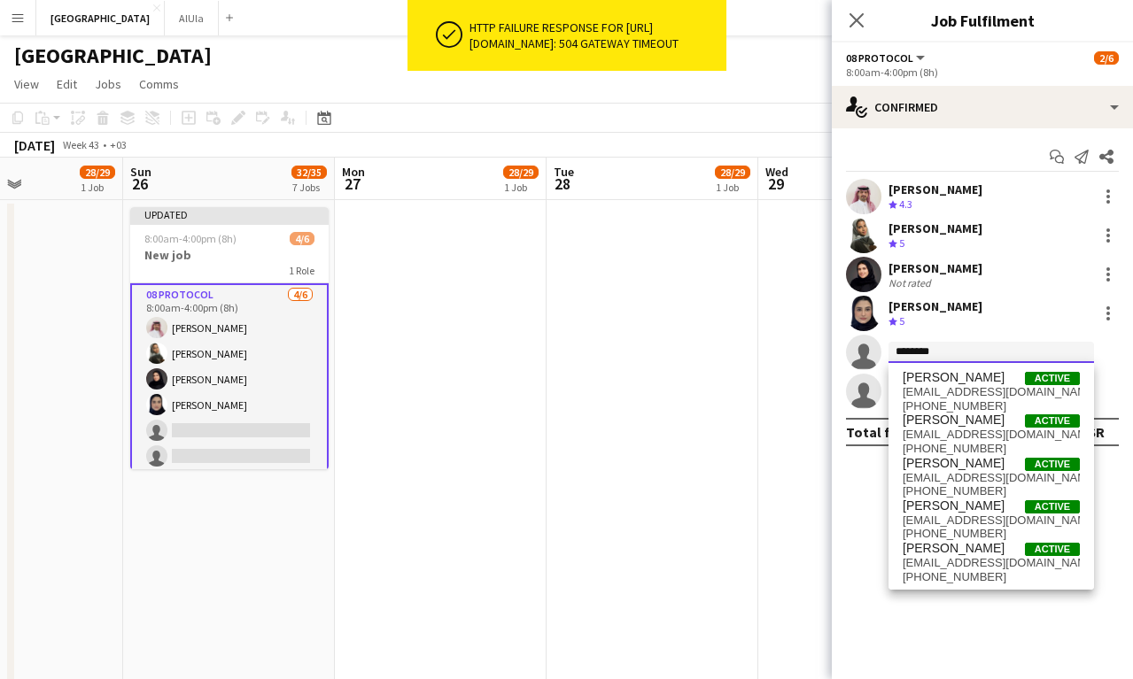
drag, startPoint x: 944, startPoint y: 354, endPoint x: 865, endPoint y: 353, distance: 79.7
click at [865, 354] on app-invite-slot "single-neutral-actions ********" at bounding box center [982, 352] width 301 height 35
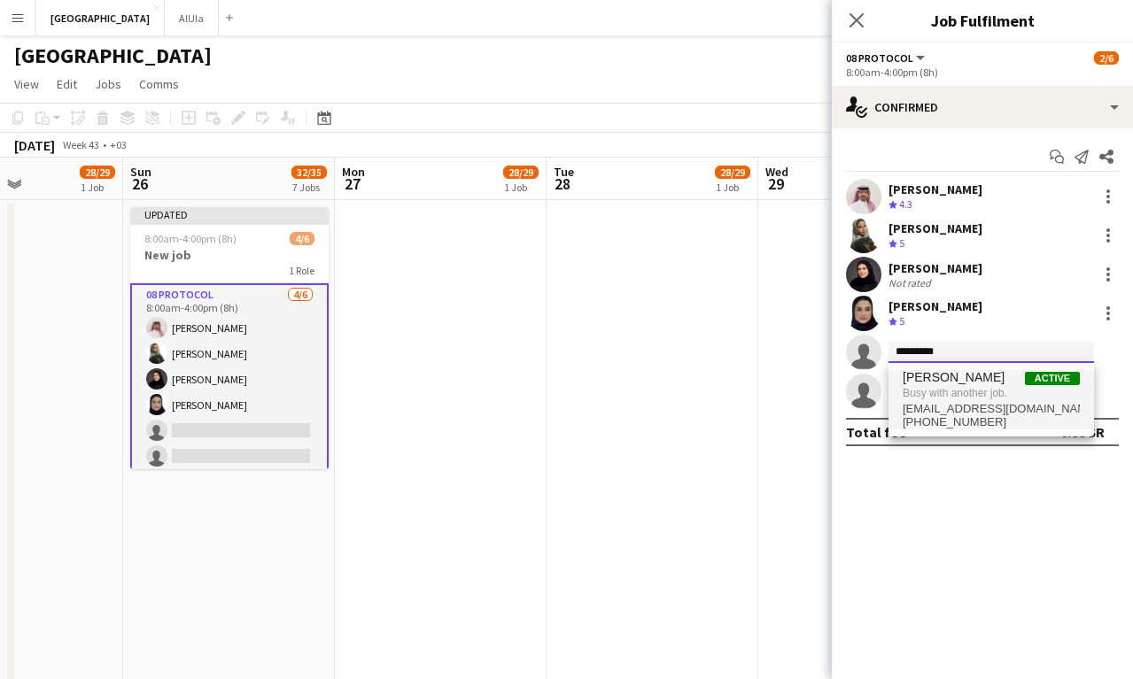
type input "*********"
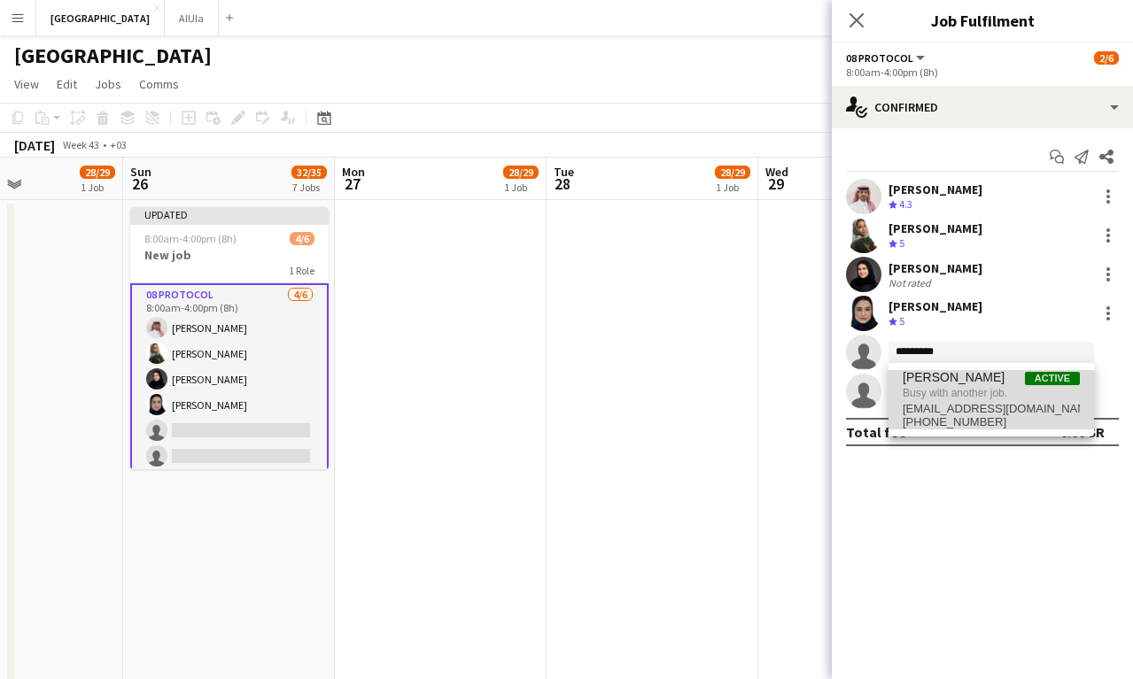
click at [924, 389] on span "Busy with another job." at bounding box center [991, 393] width 177 height 16
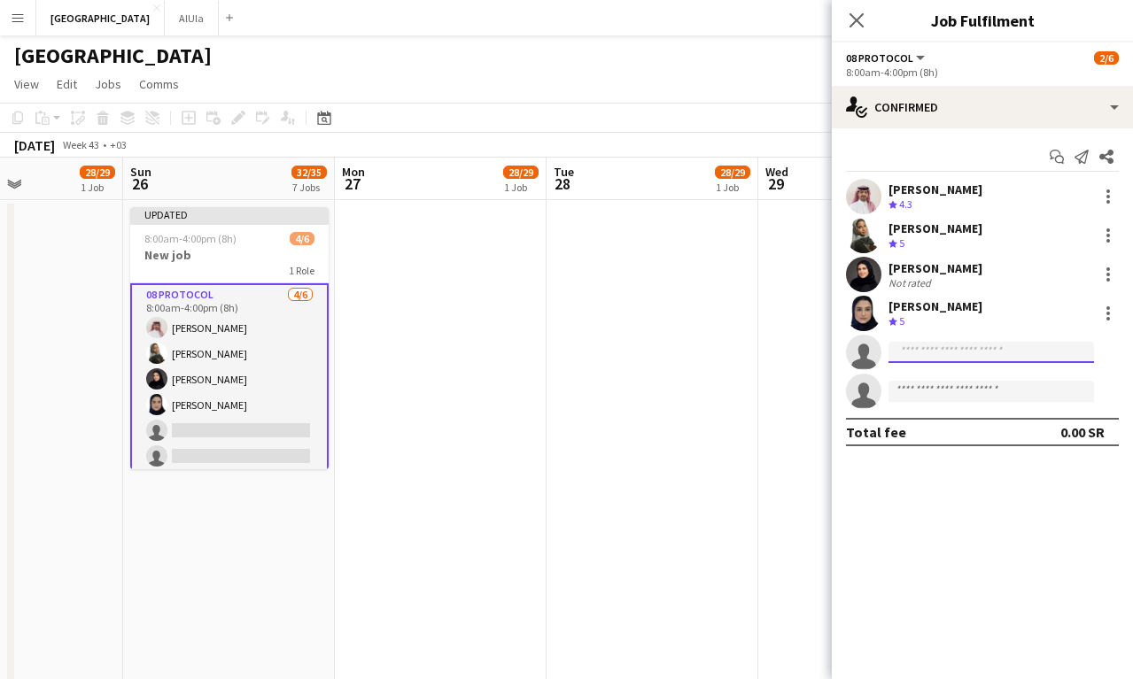
click at [935, 353] on input at bounding box center [991, 352] width 206 height 21
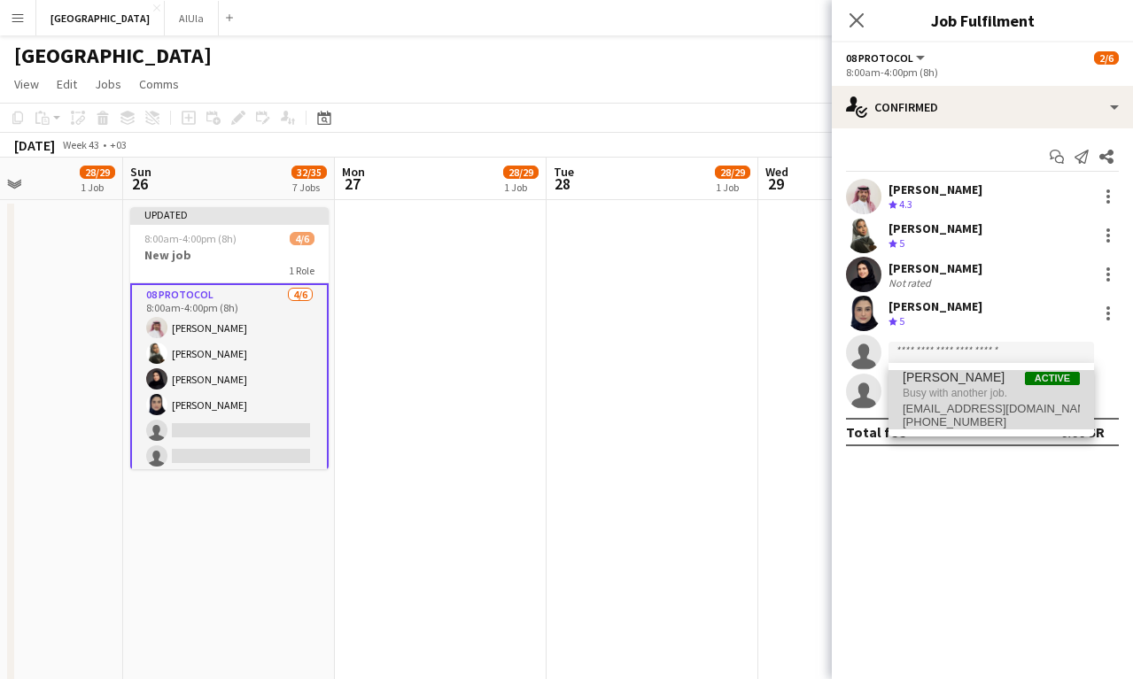
click at [936, 386] on span "Busy with another job." at bounding box center [991, 393] width 177 height 16
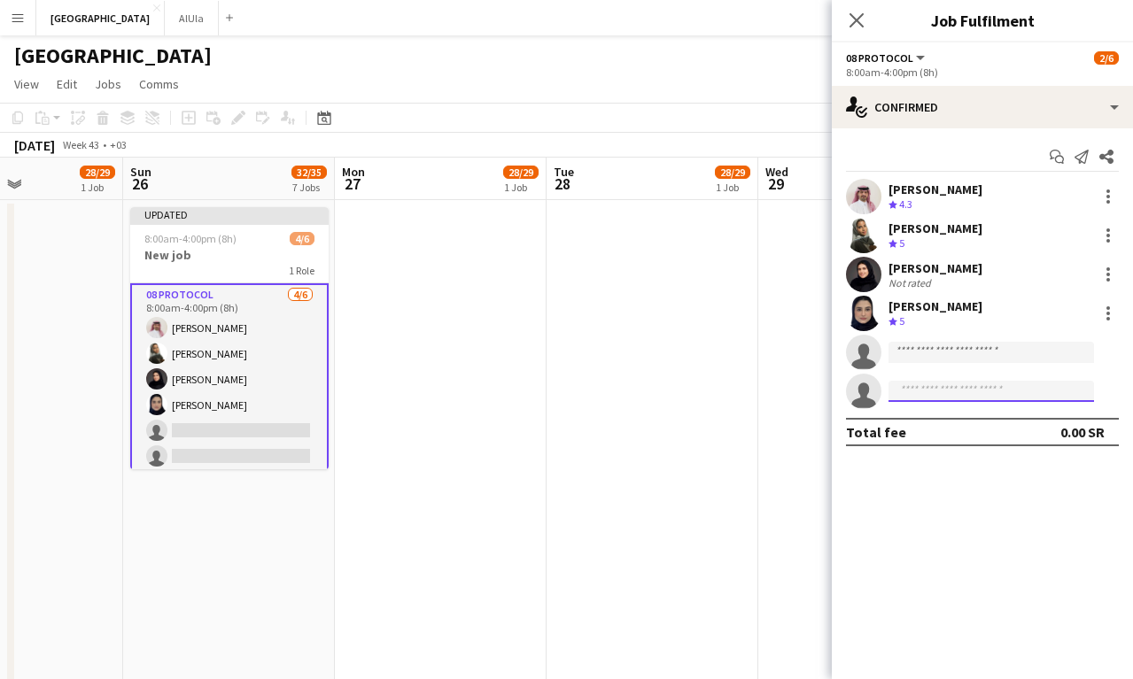
click at [932, 394] on input at bounding box center [991, 391] width 206 height 21
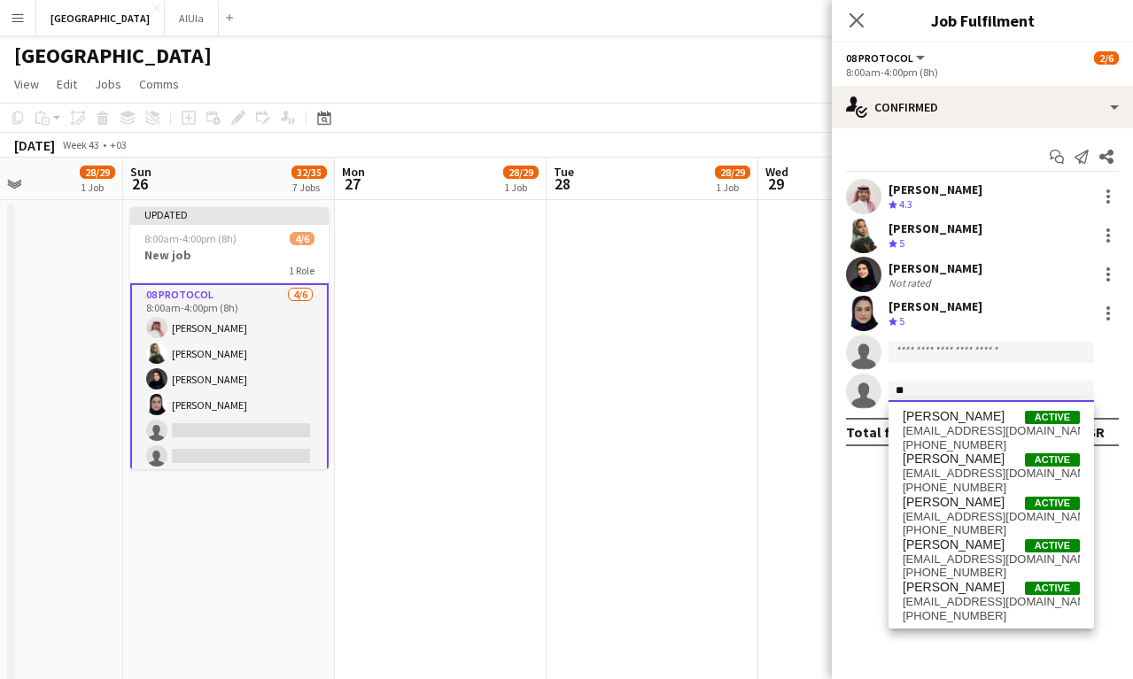
type input "*"
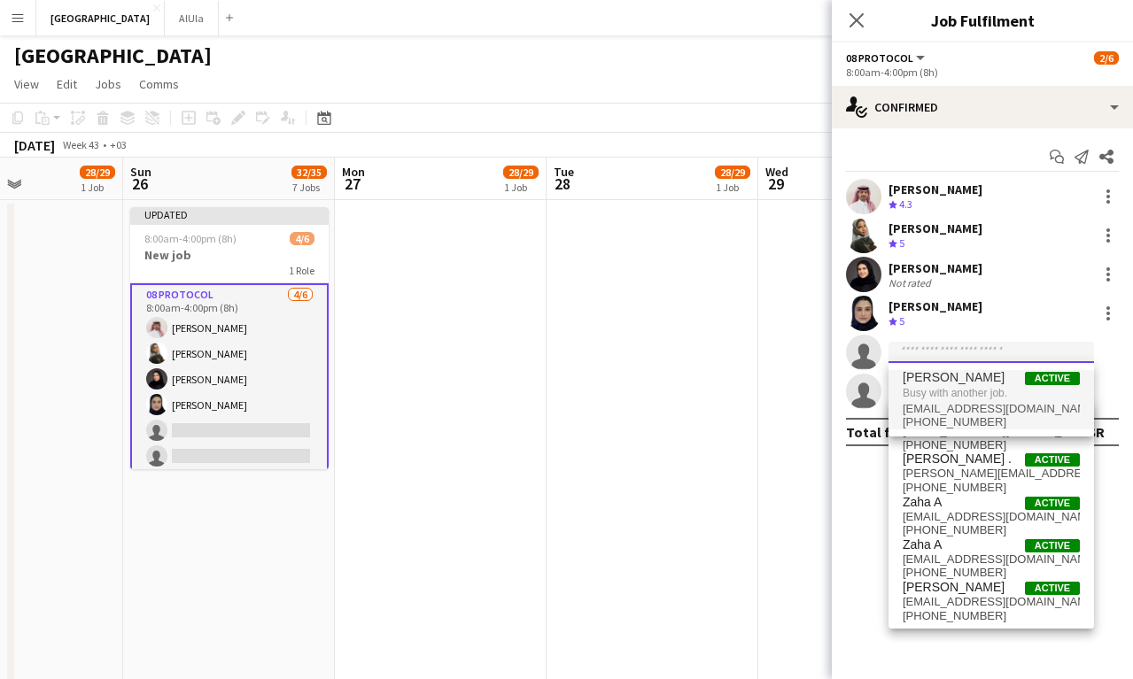
click at [947, 355] on input at bounding box center [991, 352] width 206 height 21
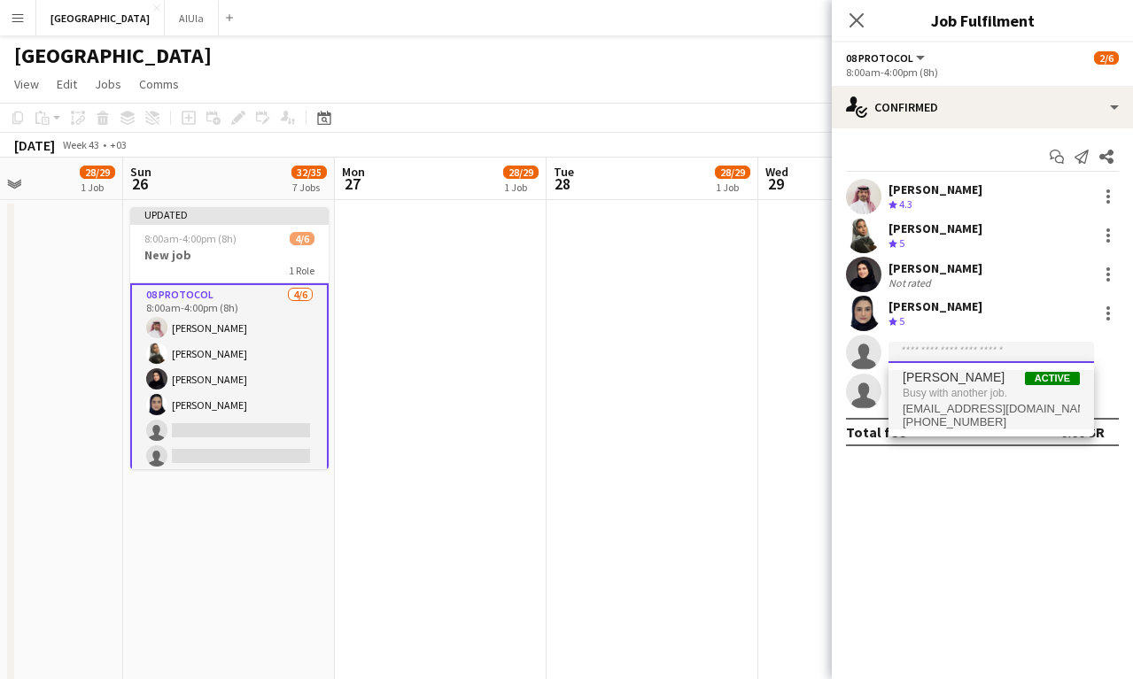
click at [947, 354] on input at bounding box center [991, 352] width 206 height 21
click at [657, 439] on app-date-cell at bounding box center [653, 684] width 212 height 969
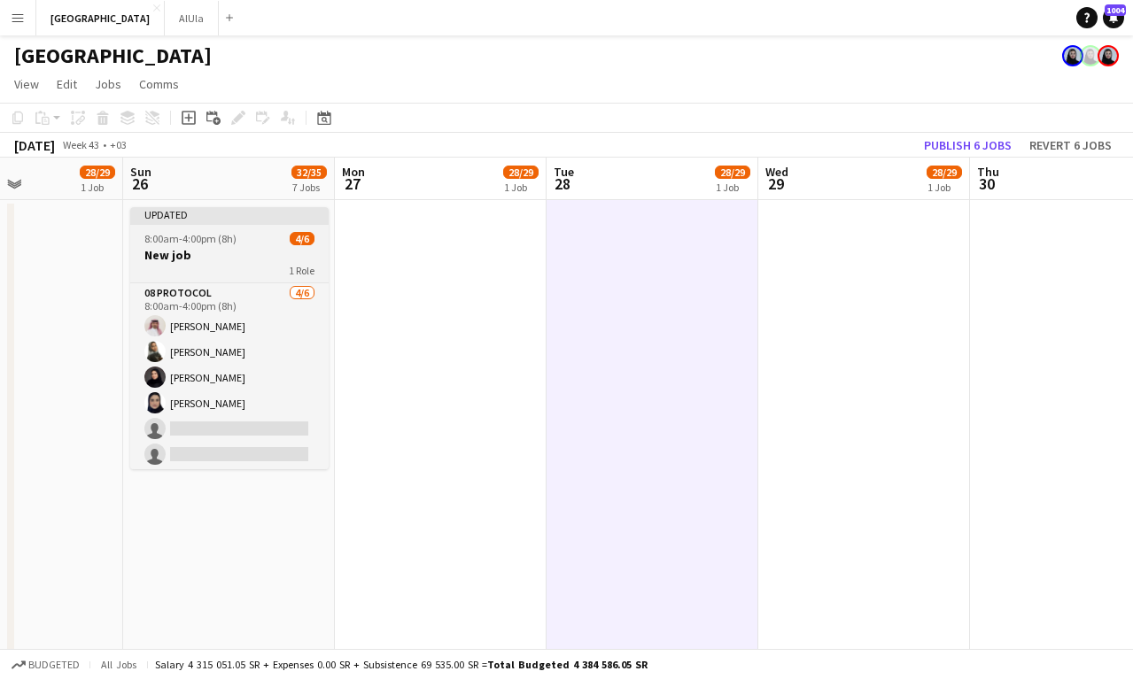
click at [278, 236] on div "8:00am-4:00pm (8h) 4/6" at bounding box center [229, 238] width 198 height 13
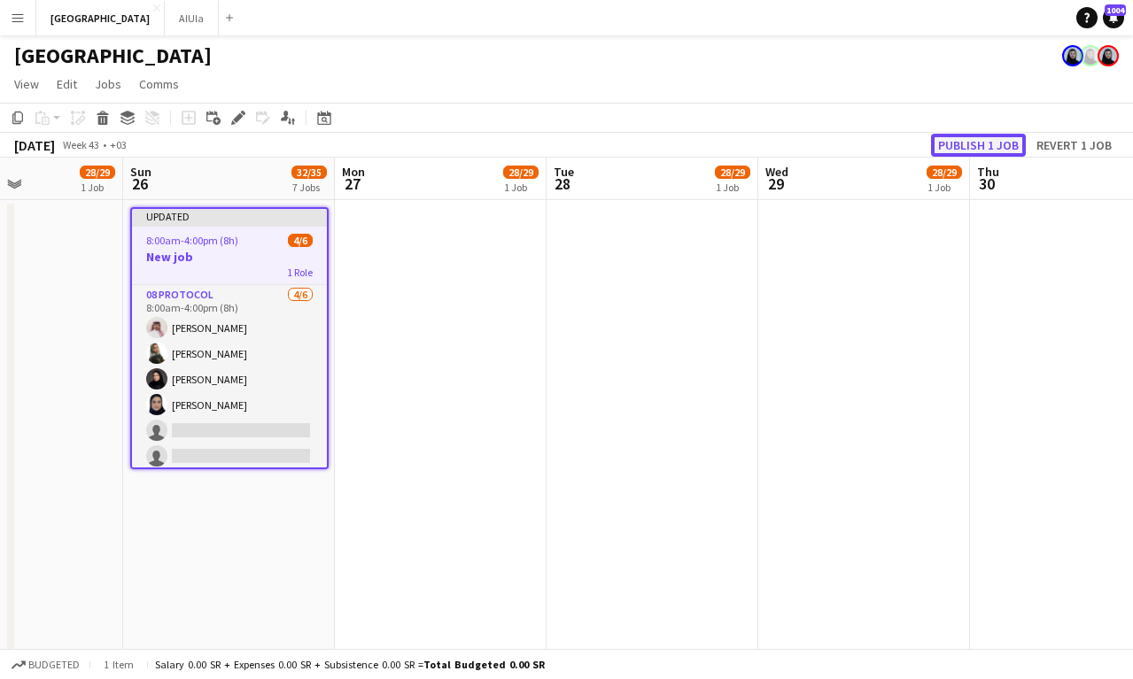
click at [966, 136] on button "Publish 1 job" at bounding box center [978, 145] width 95 height 23
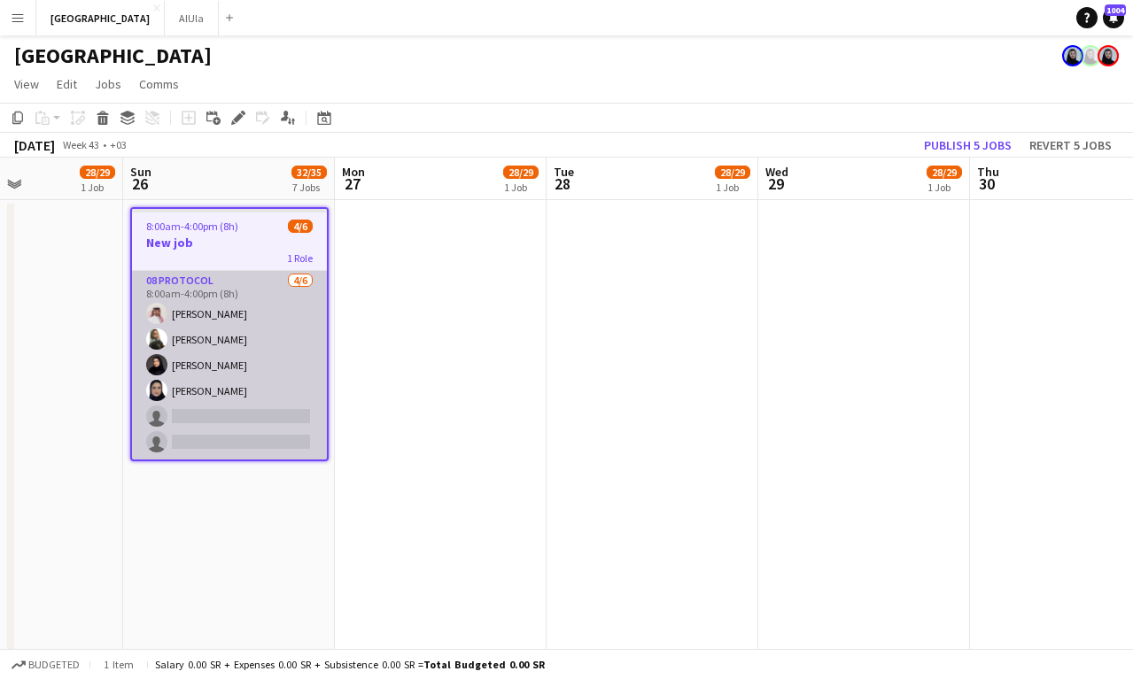
click at [213, 370] on app-card-role "08 Protocol [DATE] 8:00am-4:00pm (8h) [PERSON_NAME] [PERSON_NAME] Aahwaq Algham…" at bounding box center [229, 365] width 195 height 189
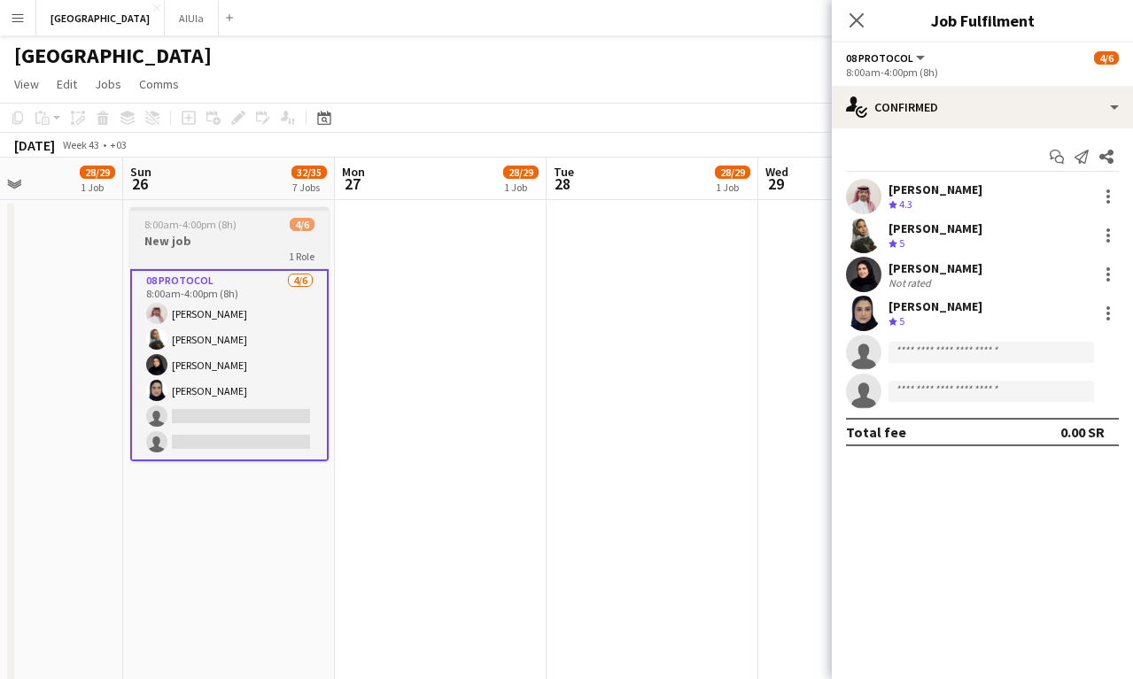
click at [226, 260] on div "1 Role" at bounding box center [229, 256] width 198 height 14
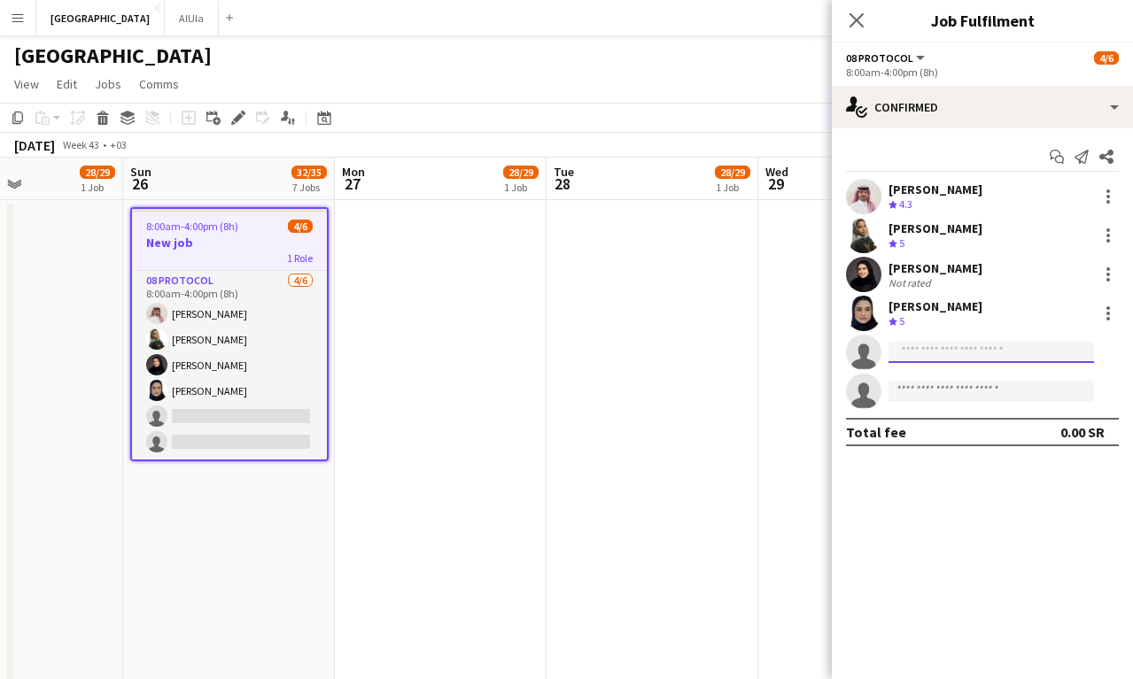
click at [934, 356] on input at bounding box center [991, 352] width 206 height 21
click at [1058, 157] on icon "Start chat" at bounding box center [1057, 157] width 14 height 14
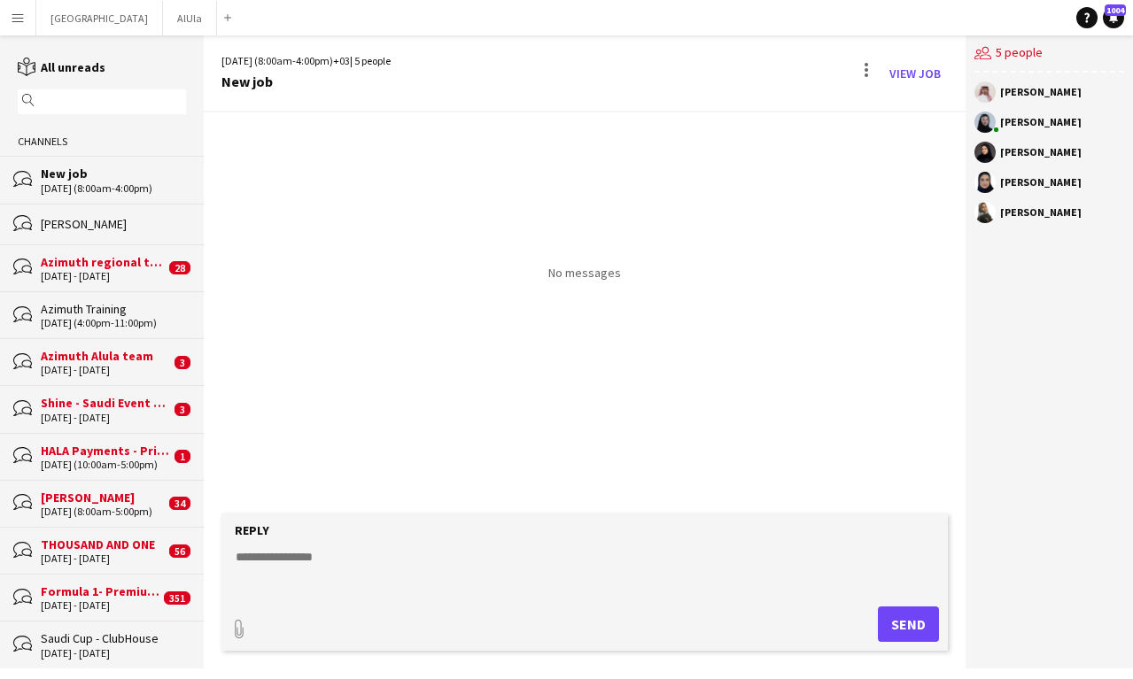
click at [258, 85] on div "New job" at bounding box center [305, 82] width 169 height 16
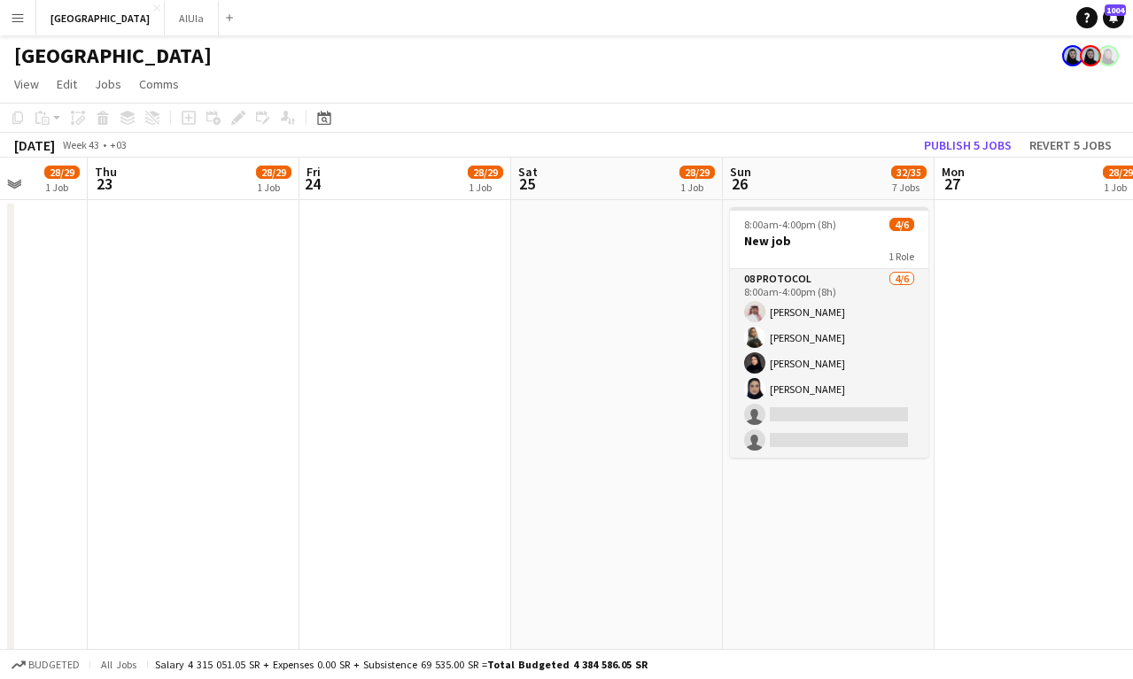
scroll to position [0, 761]
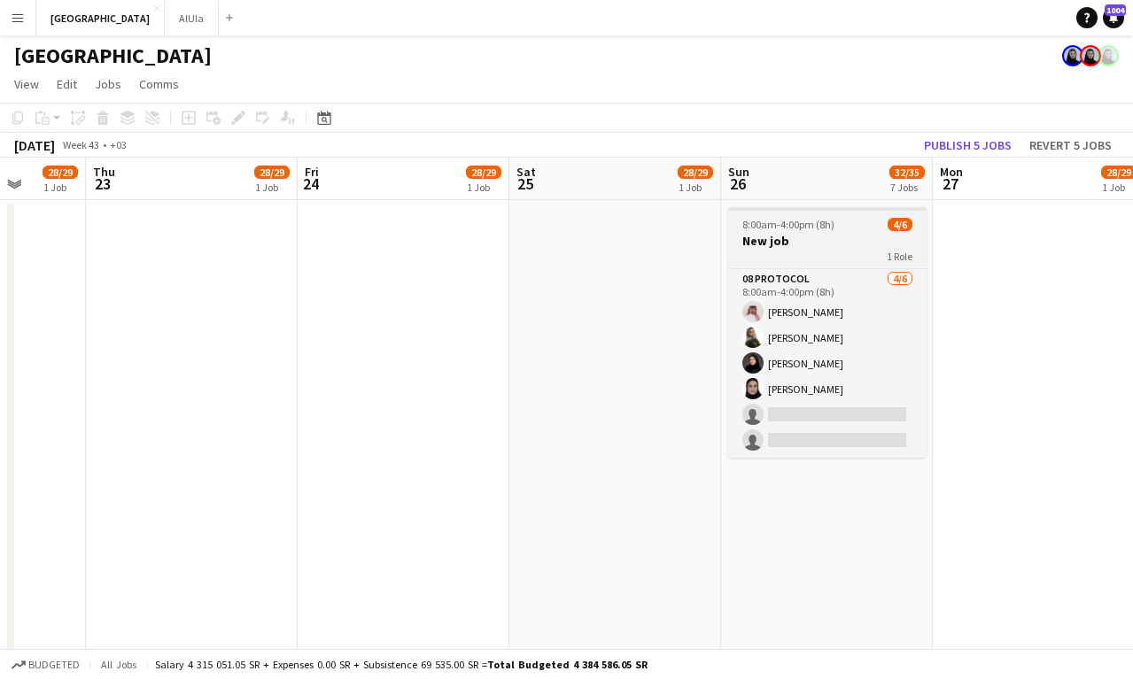
click at [800, 240] on h3 "New job" at bounding box center [827, 241] width 198 height 16
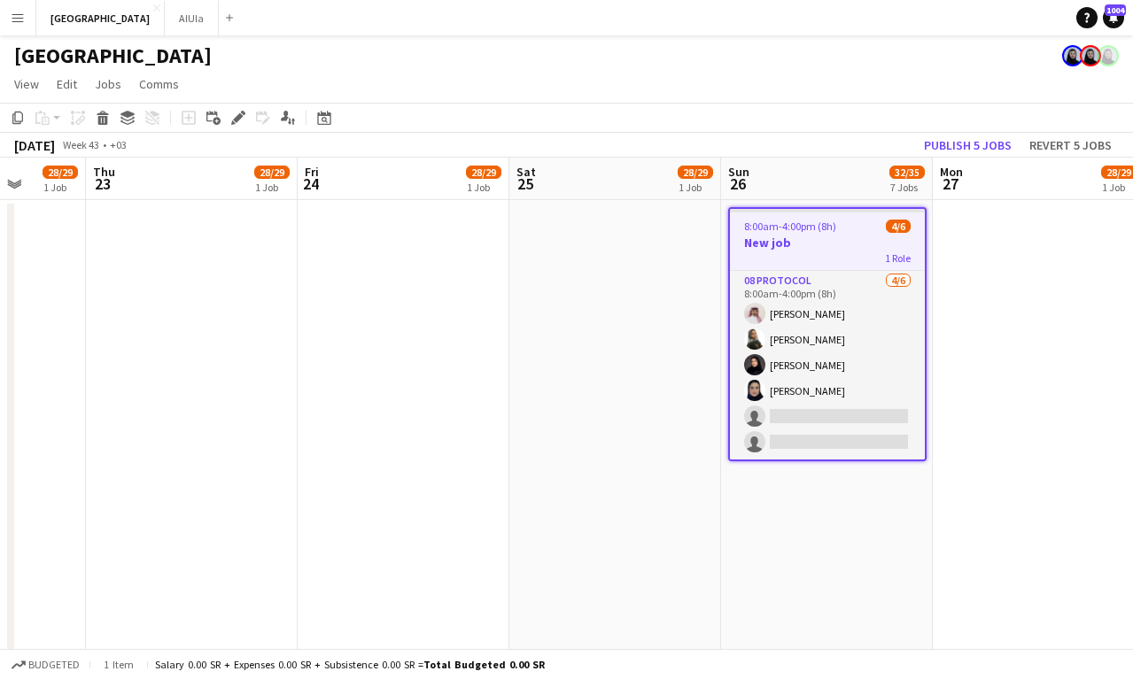
click at [789, 243] on h3 "New job" at bounding box center [827, 243] width 195 height 16
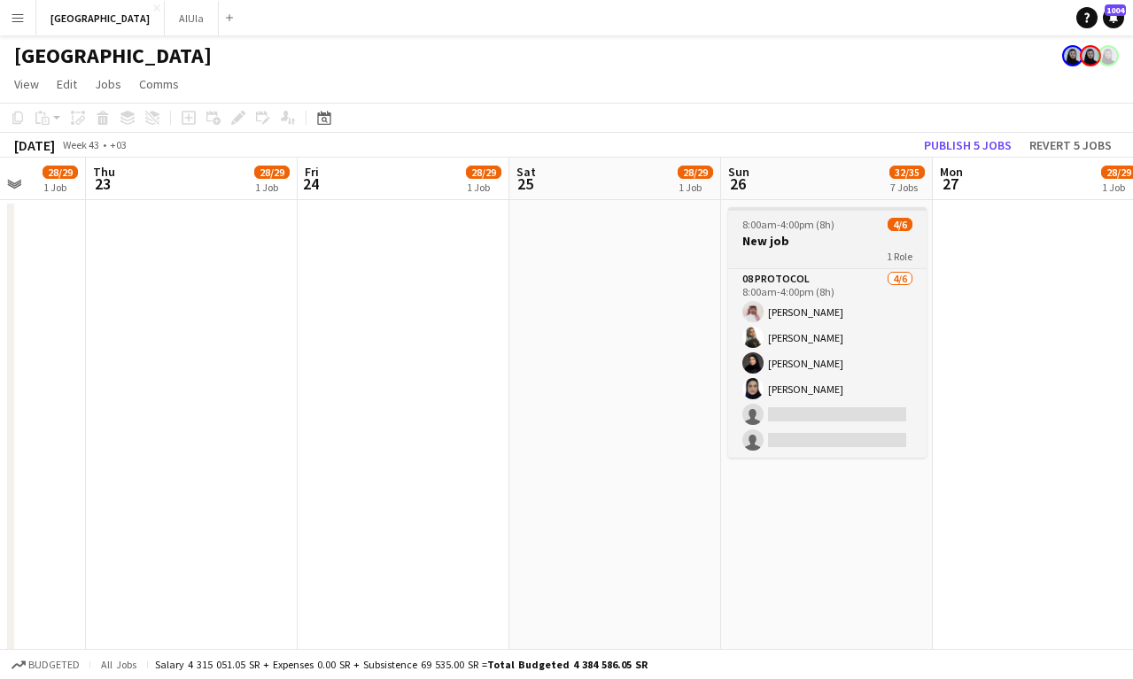
click at [789, 243] on h3 "New job" at bounding box center [827, 241] width 198 height 16
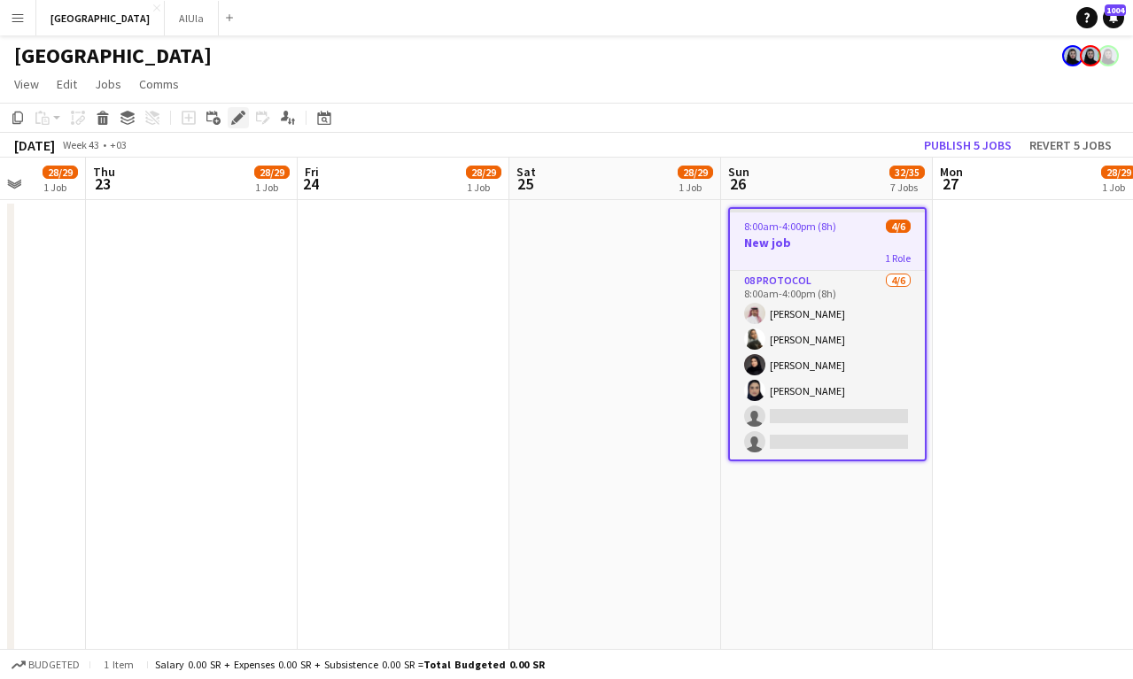
click at [238, 121] on icon "Edit" at bounding box center [238, 118] width 14 height 14
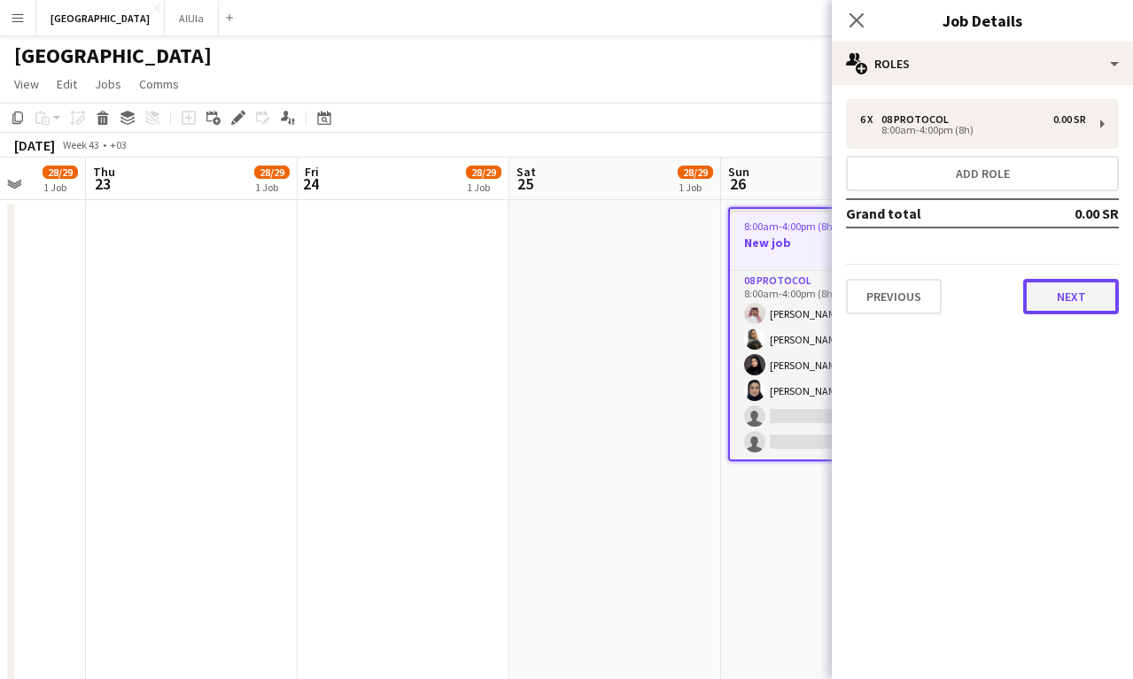
click at [1071, 280] on button "Next" at bounding box center [1071, 296] width 96 height 35
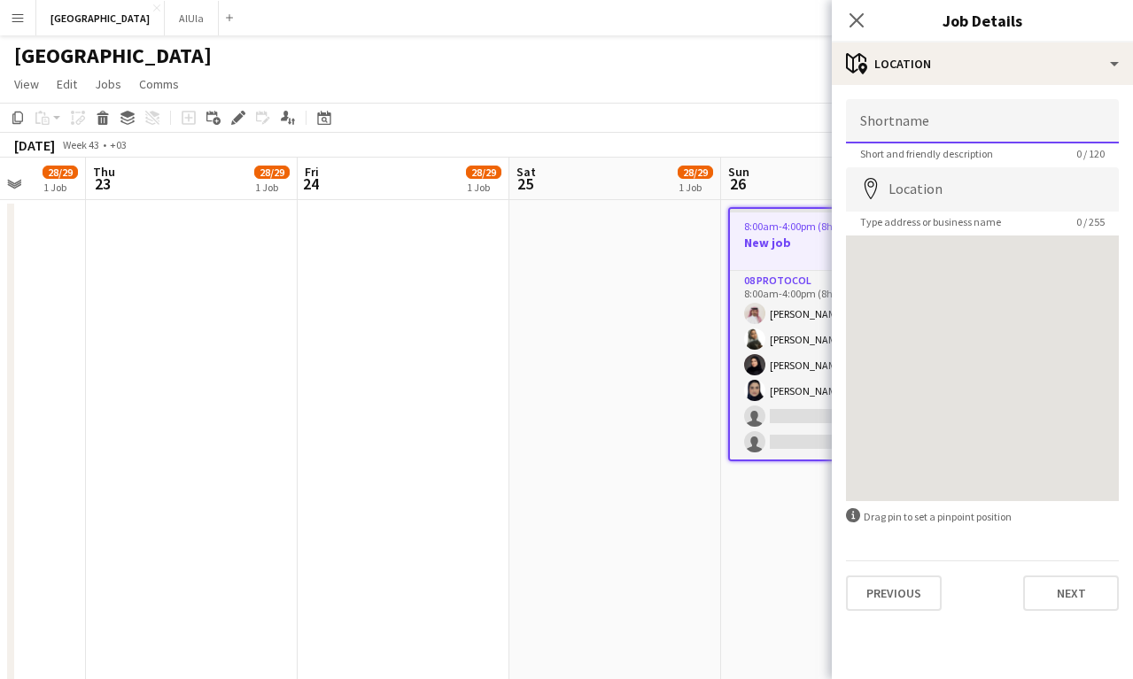
click at [979, 112] on input "Shortname" at bounding box center [982, 121] width 273 height 44
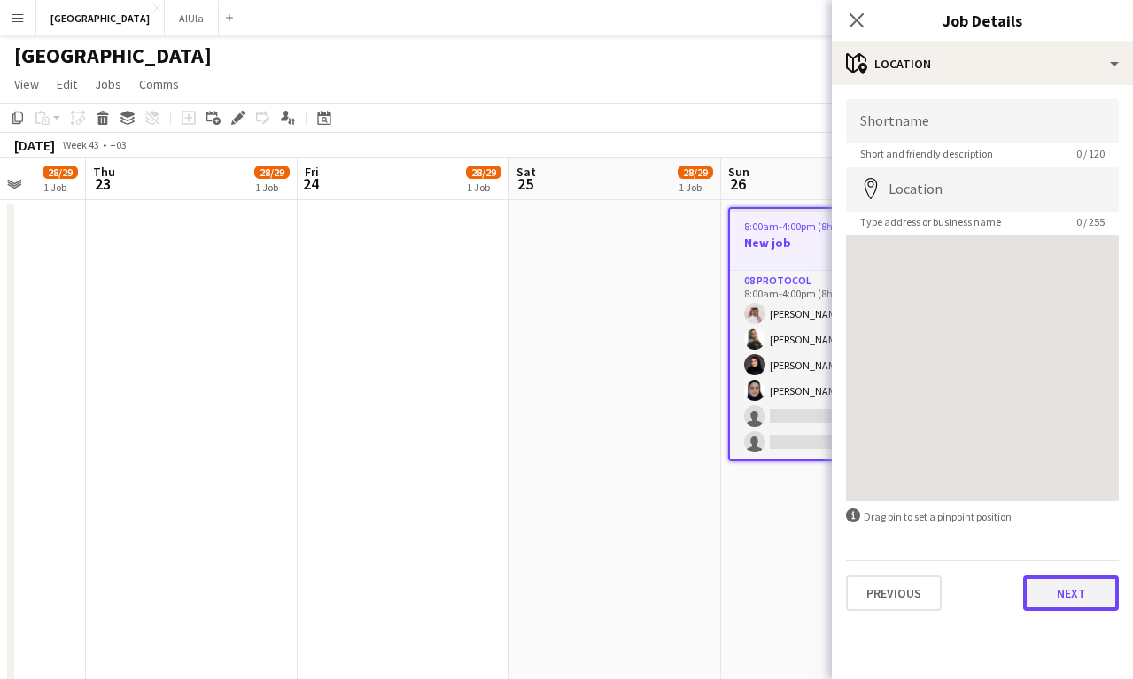
click at [1074, 586] on button "Next" at bounding box center [1071, 593] width 96 height 35
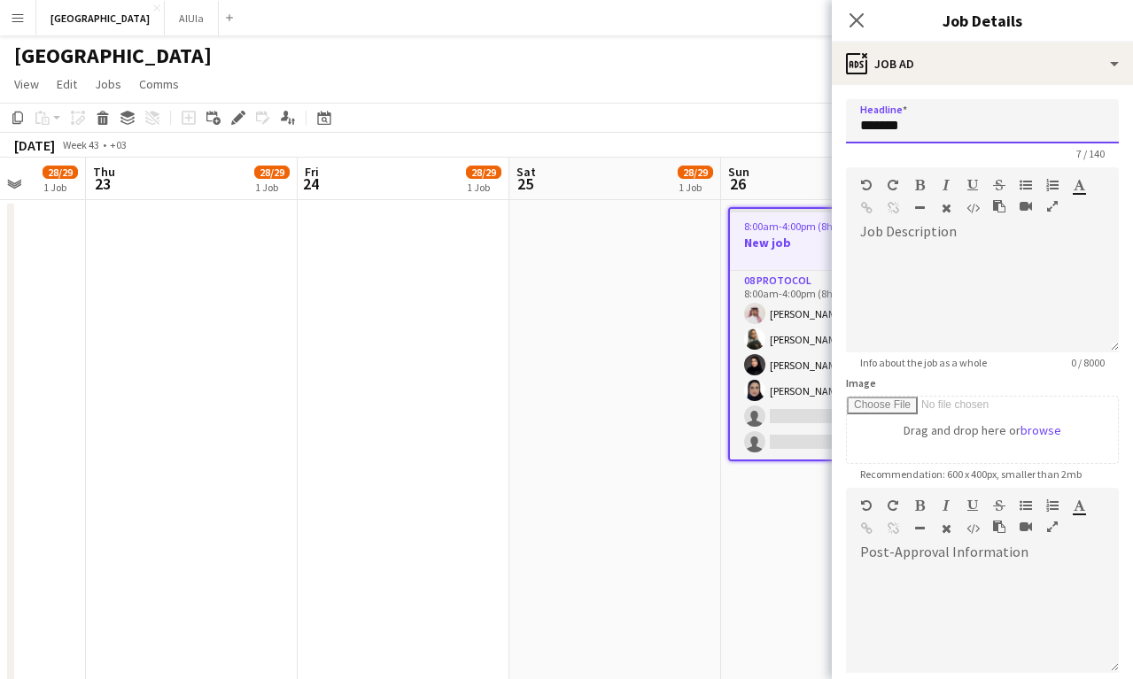
drag, startPoint x: 919, startPoint y: 126, endPoint x: 811, endPoint y: 126, distance: 107.2
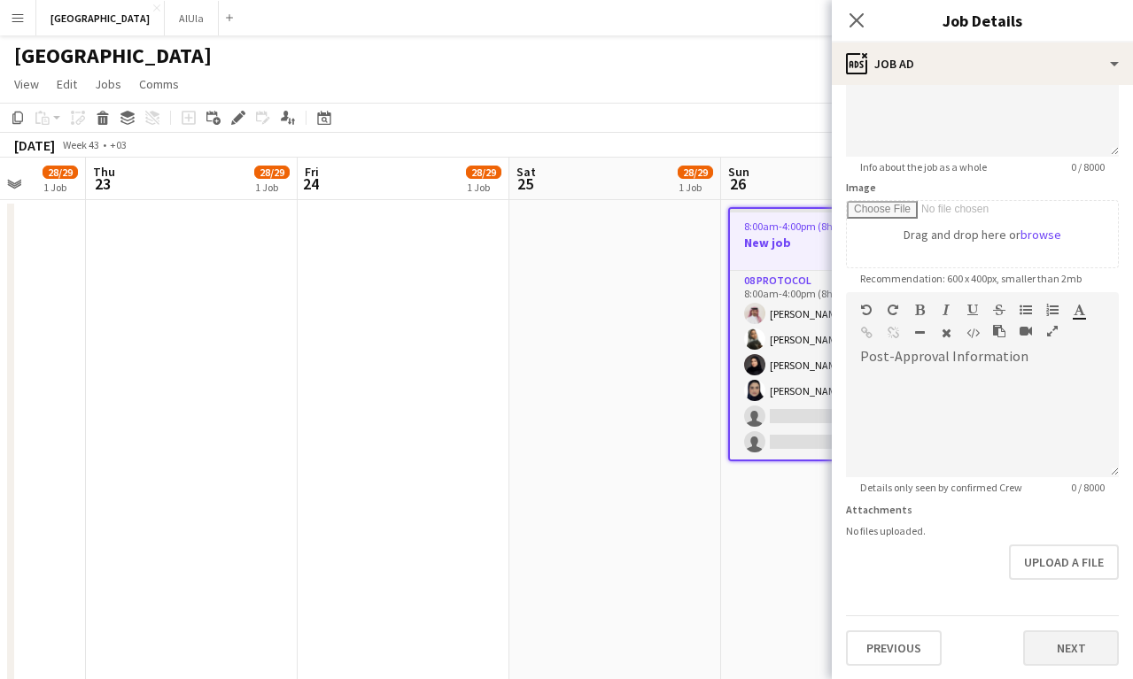
type input "**********"
click at [1077, 655] on button "Next" at bounding box center [1071, 648] width 96 height 35
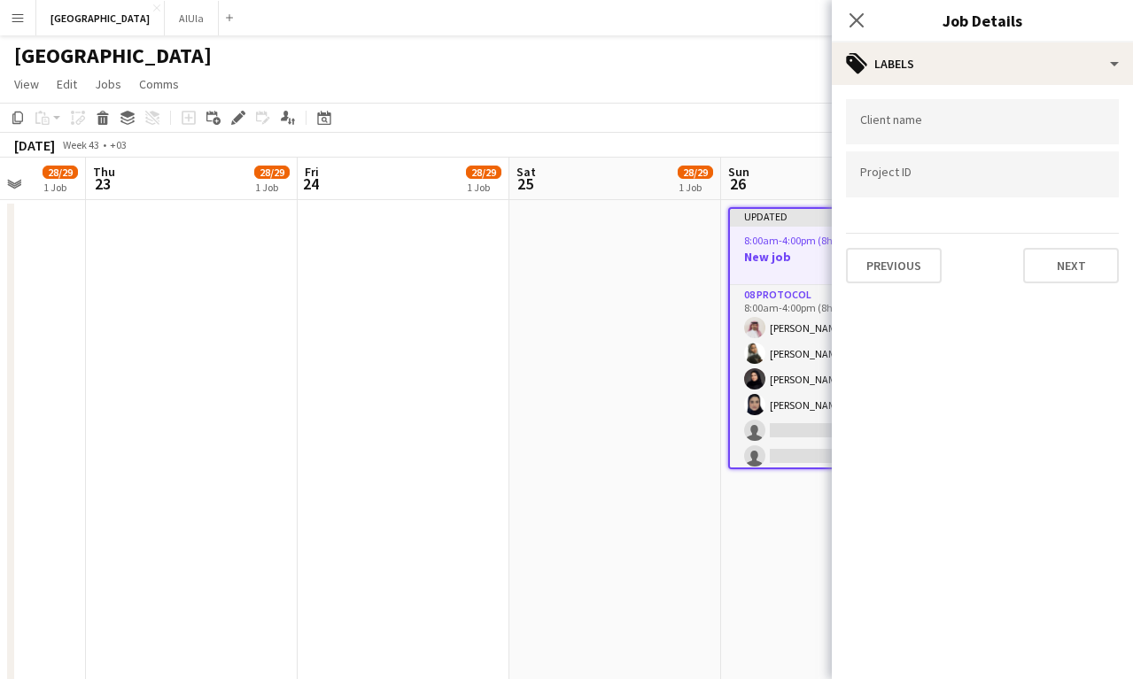
click at [774, 244] on span "8:00am-4:00pm (8h)" at bounding box center [790, 240] width 92 height 13
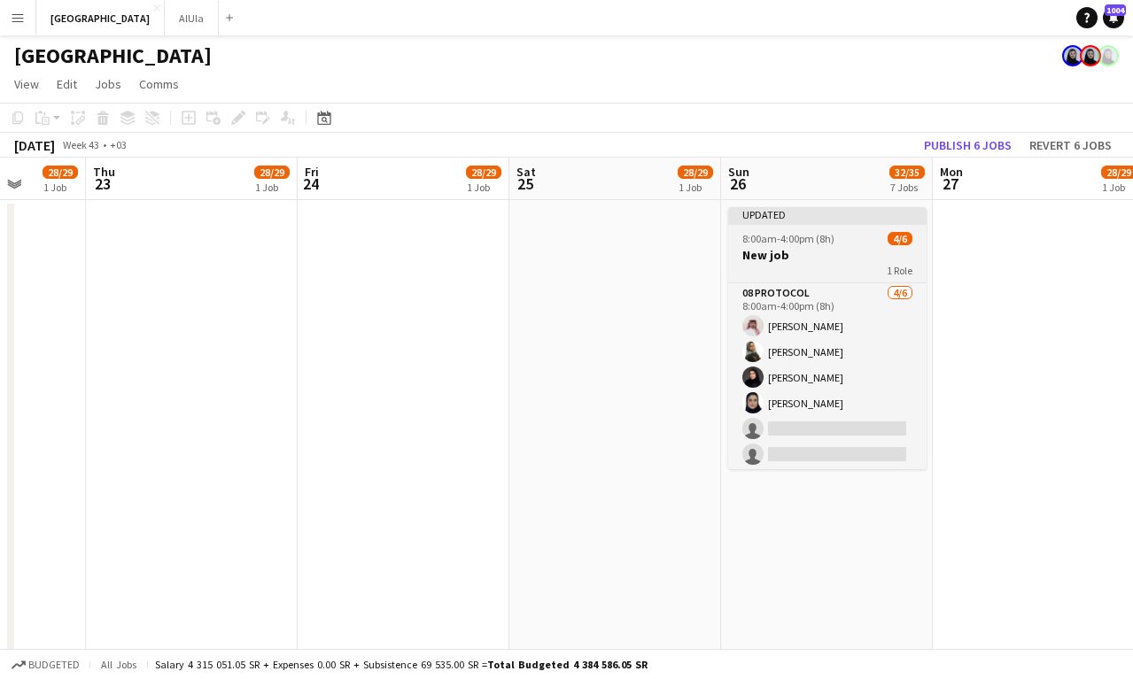
click at [865, 229] on app-job-card "Updated 8:00am-4:00pm (8h) 4/6 New job 1 Role 08 Protocol [DATE] 8:00am-4:00pm …" at bounding box center [827, 338] width 198 height 262
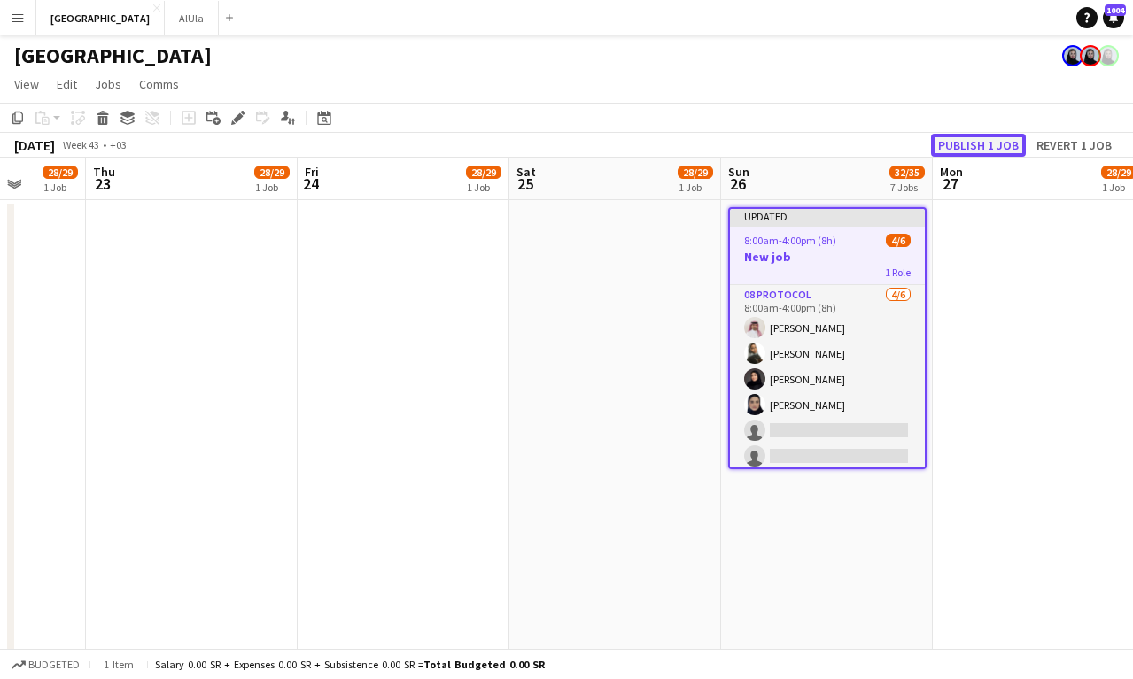
click at [994, 145] on button "Publish 1 job" at bounding box center [978, 145] width 95 height 23
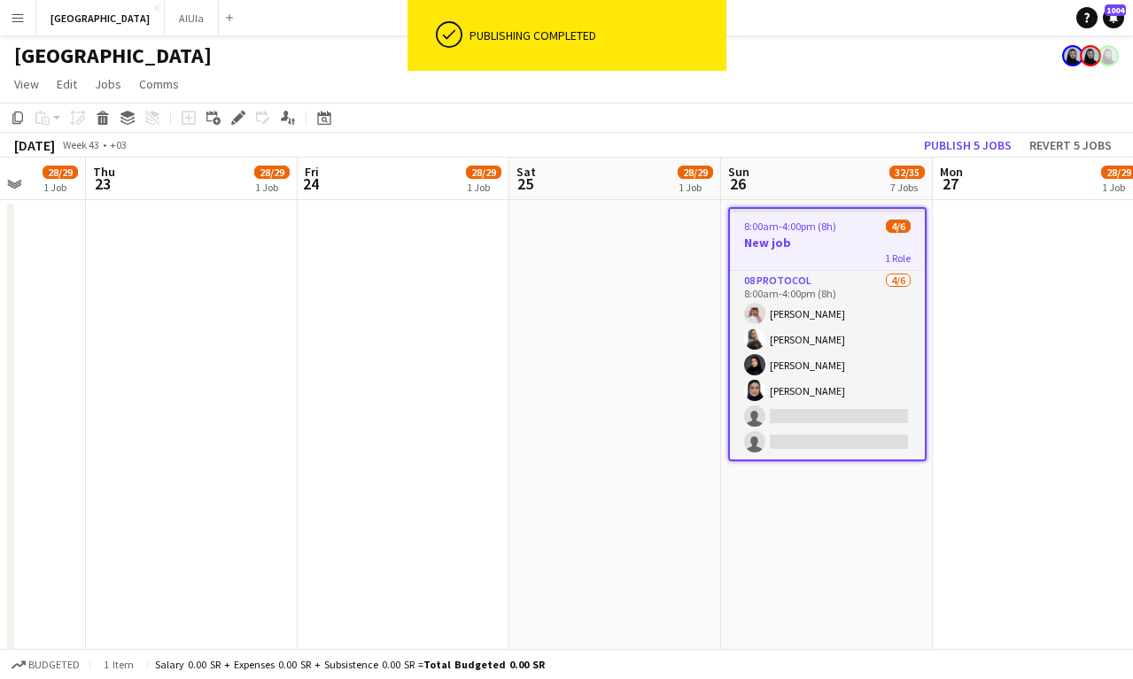
click at [826, 248] on h3 "New job" at bounding box center [827, 243] width 195 height 16
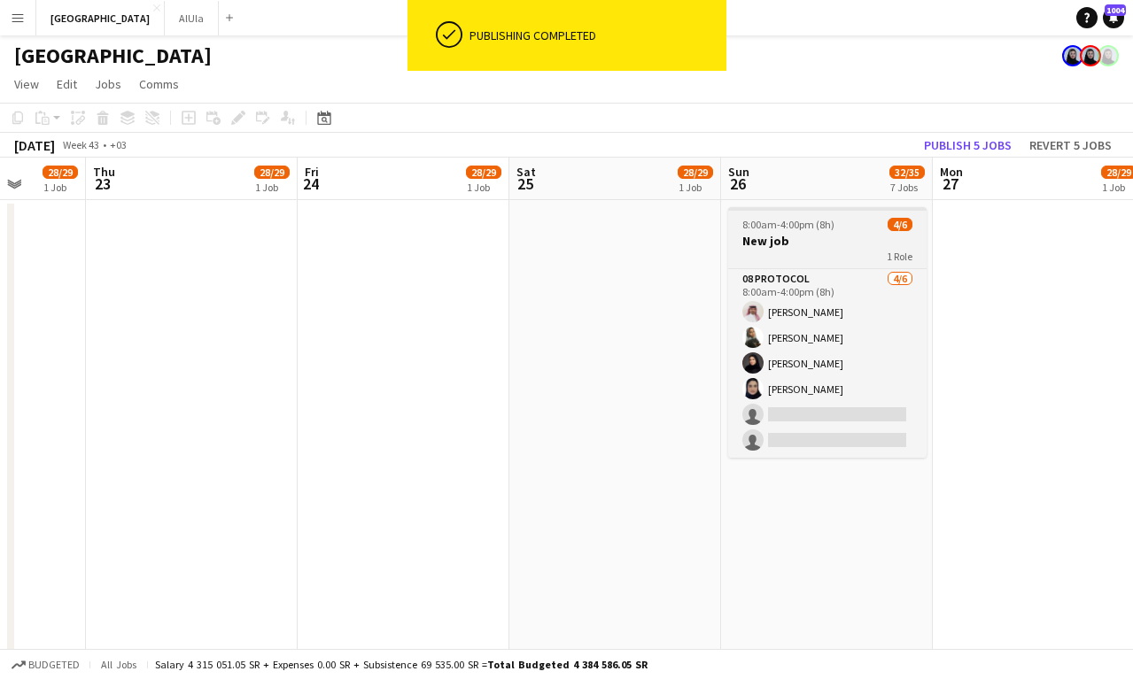
click at [857, 237] on h3 "New job" at bounding box center [827, 241] width 198 height 16
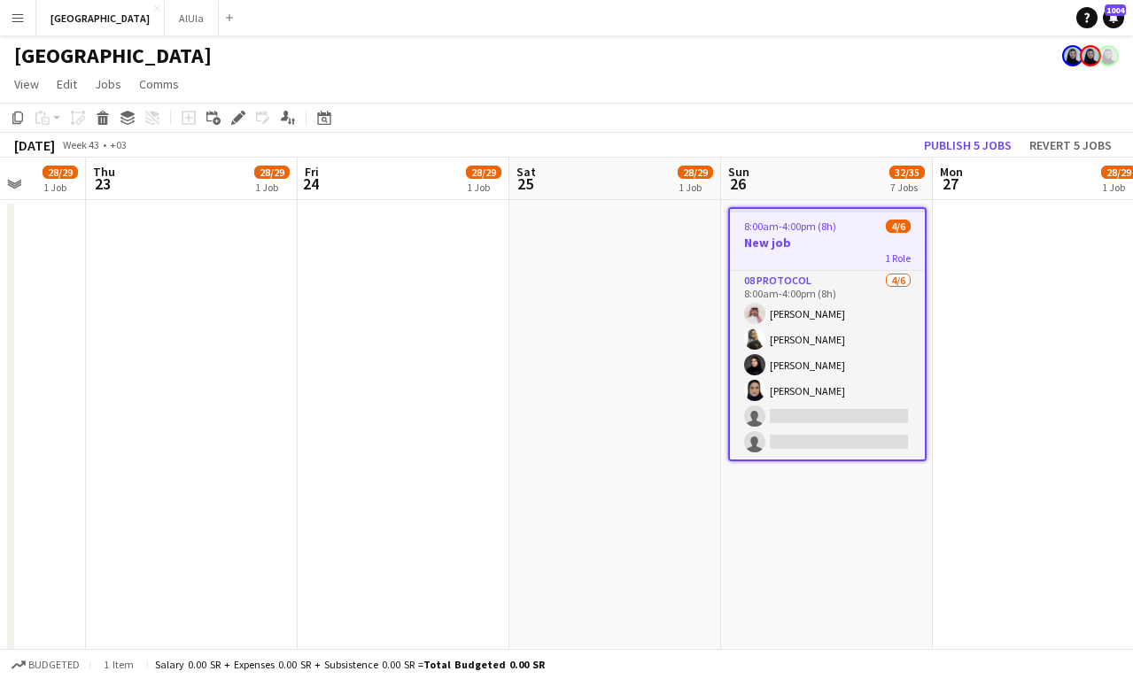
click at [855, 267] on app-job-card "8:00am-4:00pm (8h) 4/6 New job 1 Role 08 Protocol [DATE] 8:00am-4:00pm (8h) [PE…" at bounding box center [827, 334] width 198 height 254
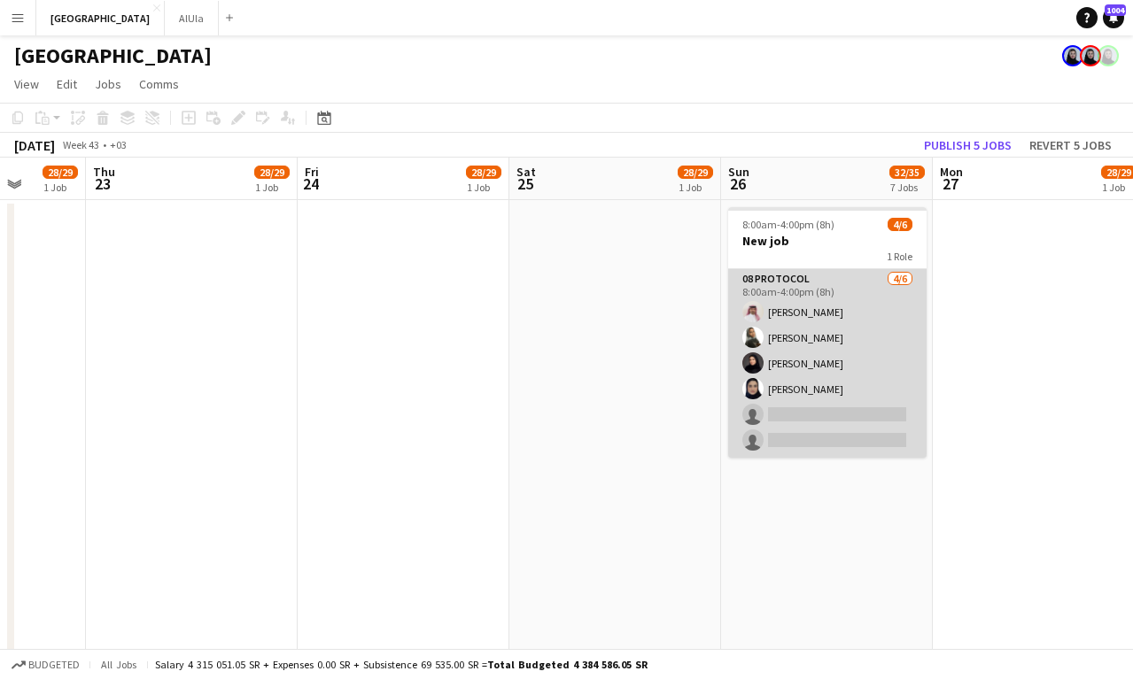
click at [841, 323] on app-card-role "08 Protocol [DATE] 8:00am-4:00pm (8h) [PERSON_NAME] [PERSON_NAME] Aahwaq Algham…" at bounding box center [827, 363] width 198 height 189
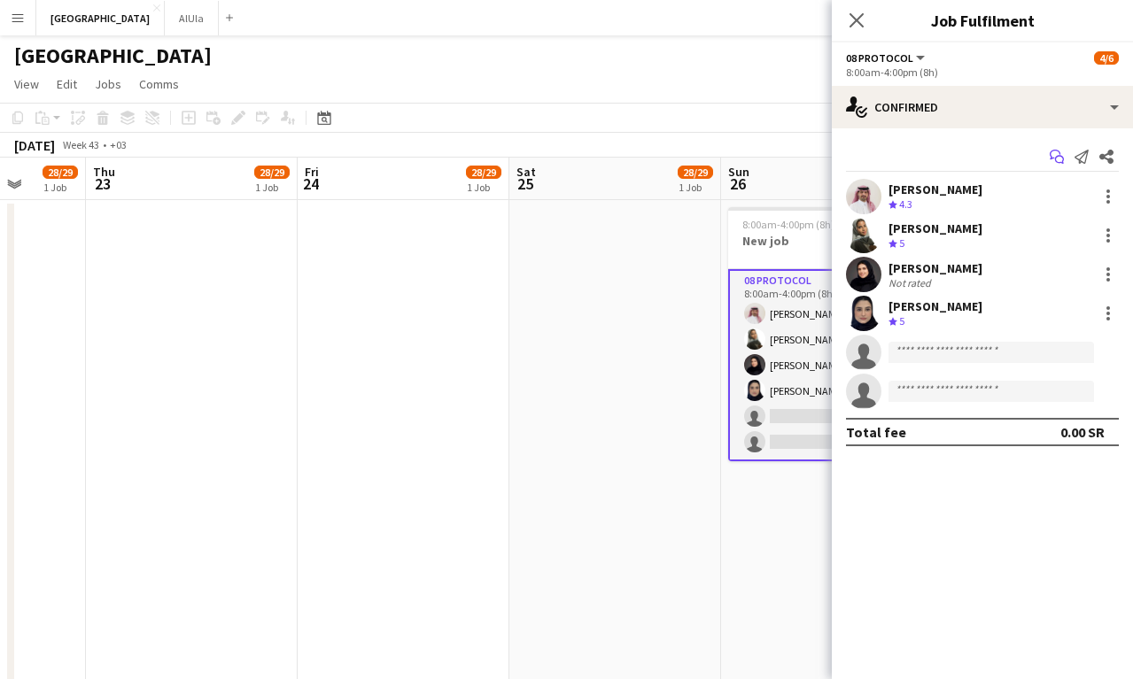
click at [1051, 152] on icon "Start chat" at bounding box center [1057, 157] width 14 height 14
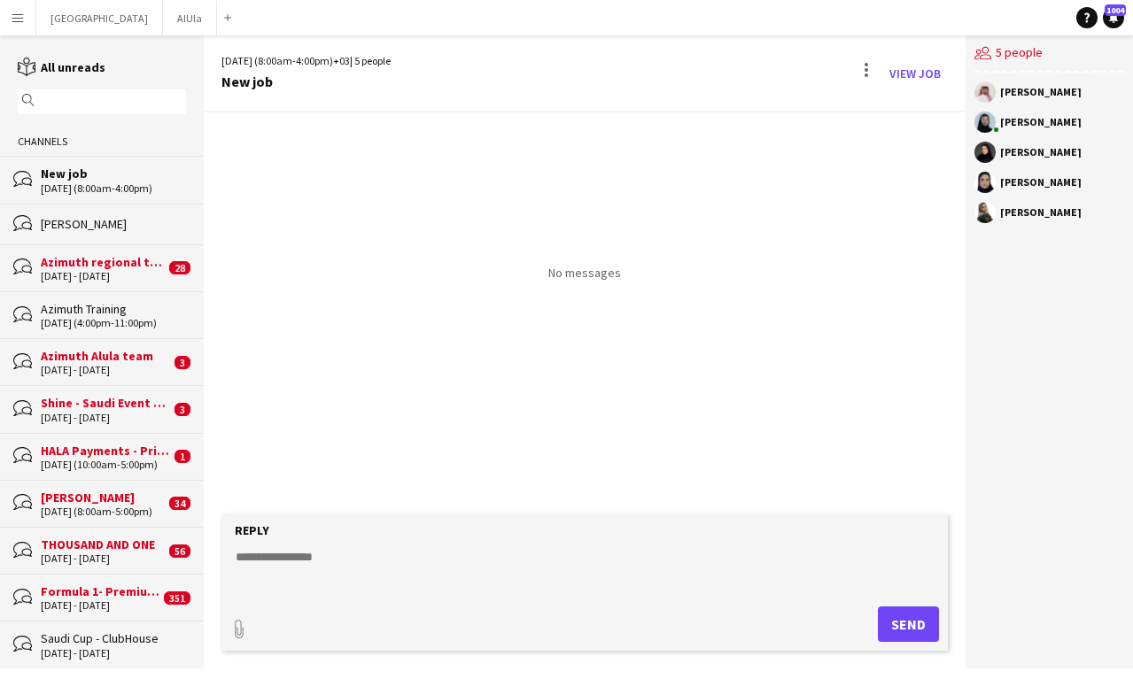
click at [323, 559] on textarea at bounding box center [588, 571] width 709 height 46
type textarea "*****"
click at [63, 6] on button "Riyadh Close" at bounding box center [99, 18] width 127 height 35
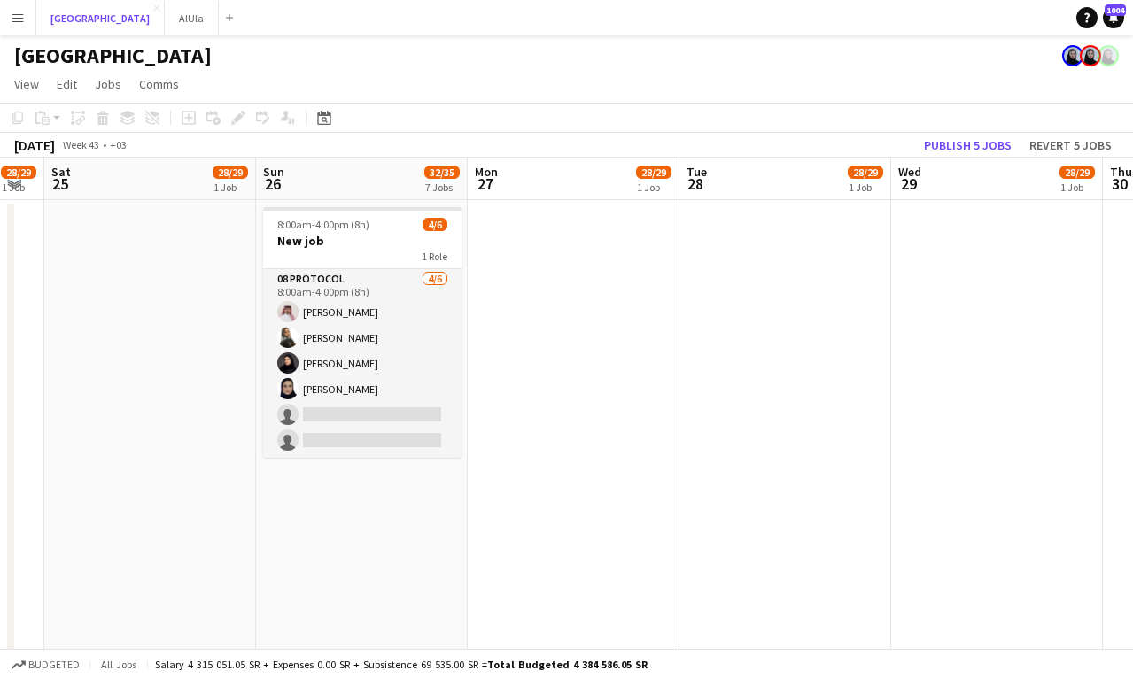
scroll to position [0, 549]
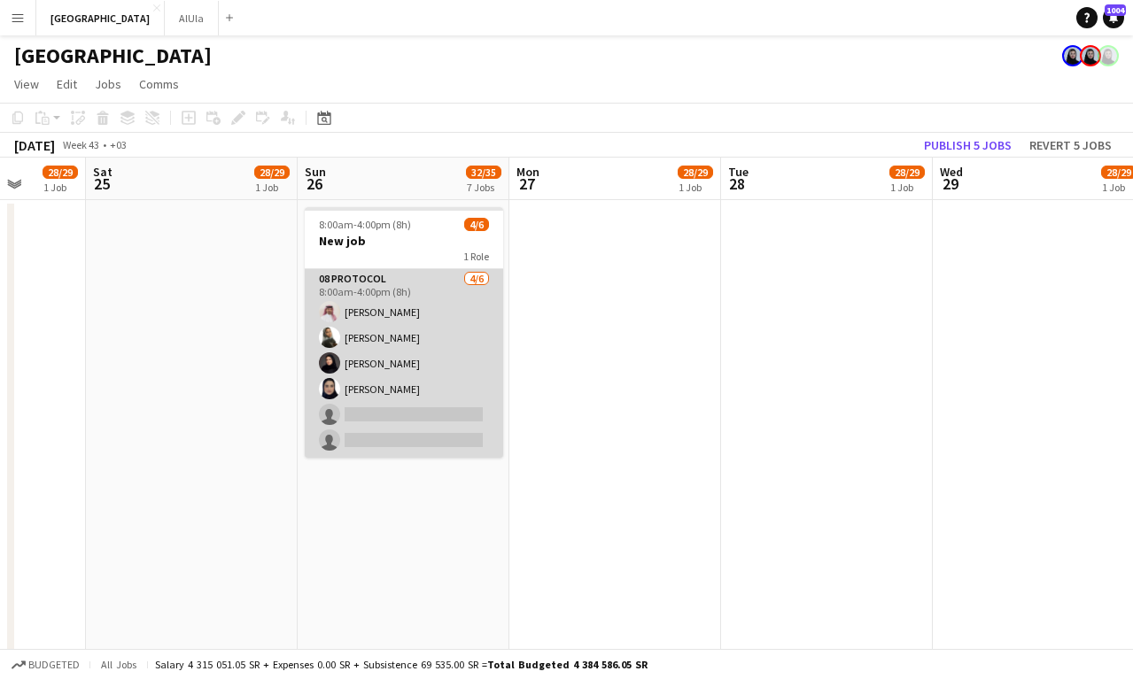
click at [432, 355] on app-card-role "08 Protocol [DATE] 8:00am-4:00pm (8h) [PERSON_NAME] [PERSON_NAME] Aahwaq Algham…" at bounding box center [404, 363] width 198 height 189
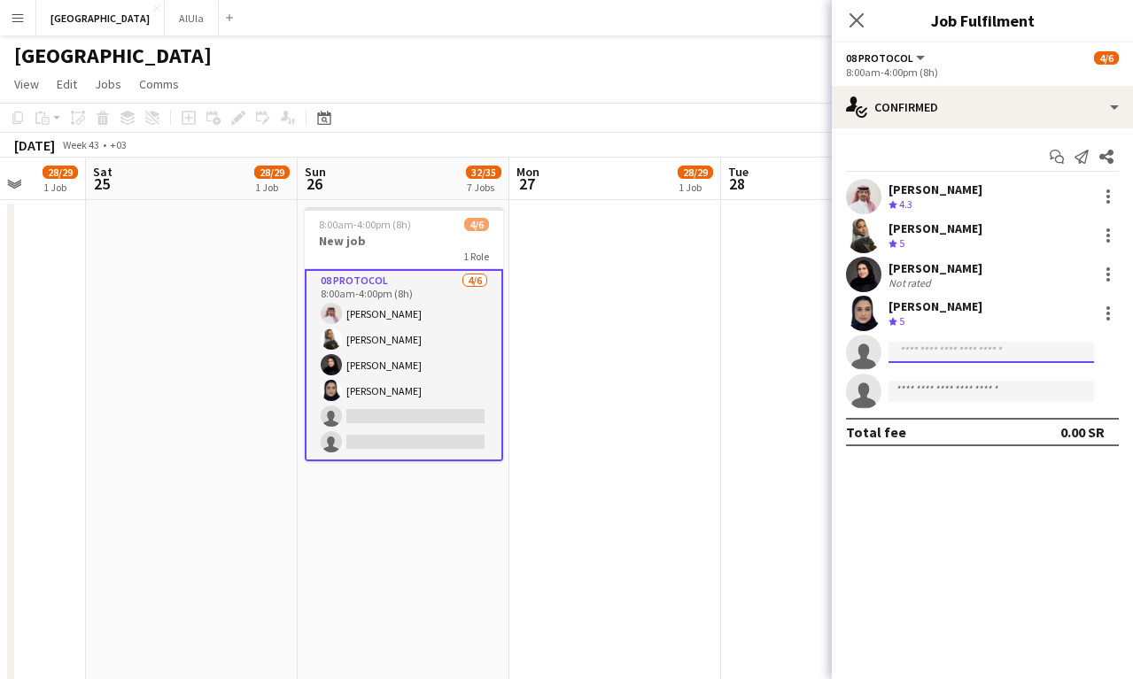
click at [997, 345] on input at bounding box center [991, 352] width 206 height 21
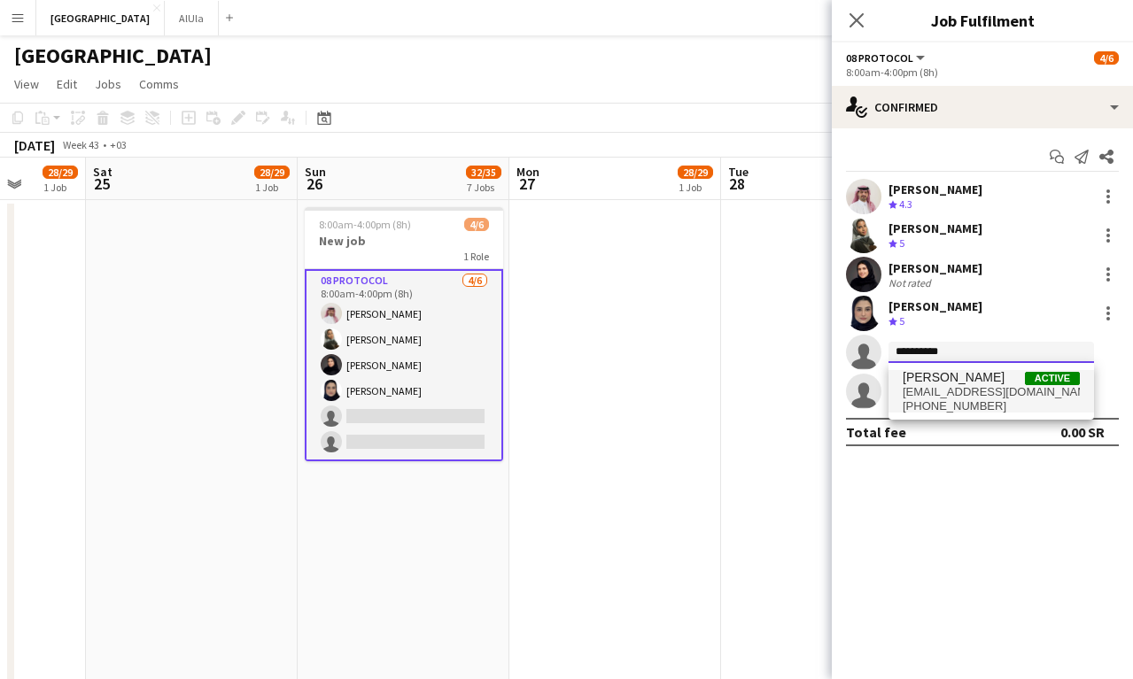
type input "**********"
click at [977, 372] on span "[PERSON_NAME]" at bounding box center [954, 377] width 102 height 15
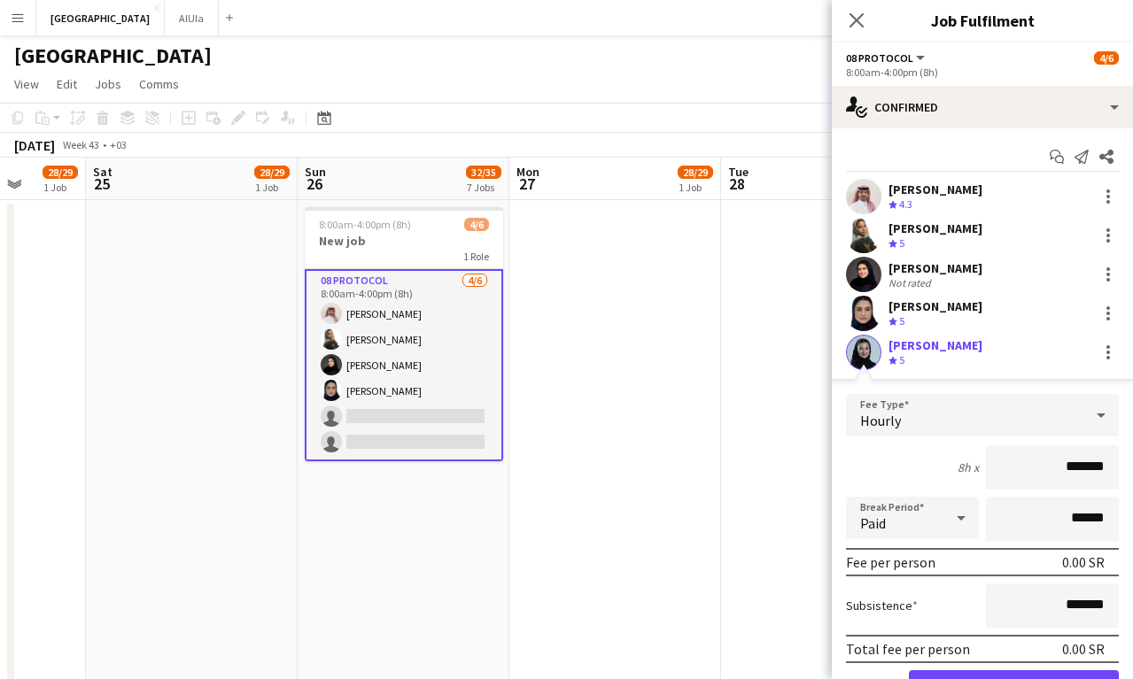
click at [986, 668] on form "Fee Type Hourly 8h x ******* Break Period Paid ****** Fee per person 0.00 SR Su…" at bounding box center [982, 557] width 301 height 327
click at [992, 674] on button "Confirm" at bounding box center [1014, 688] width 210 height 35
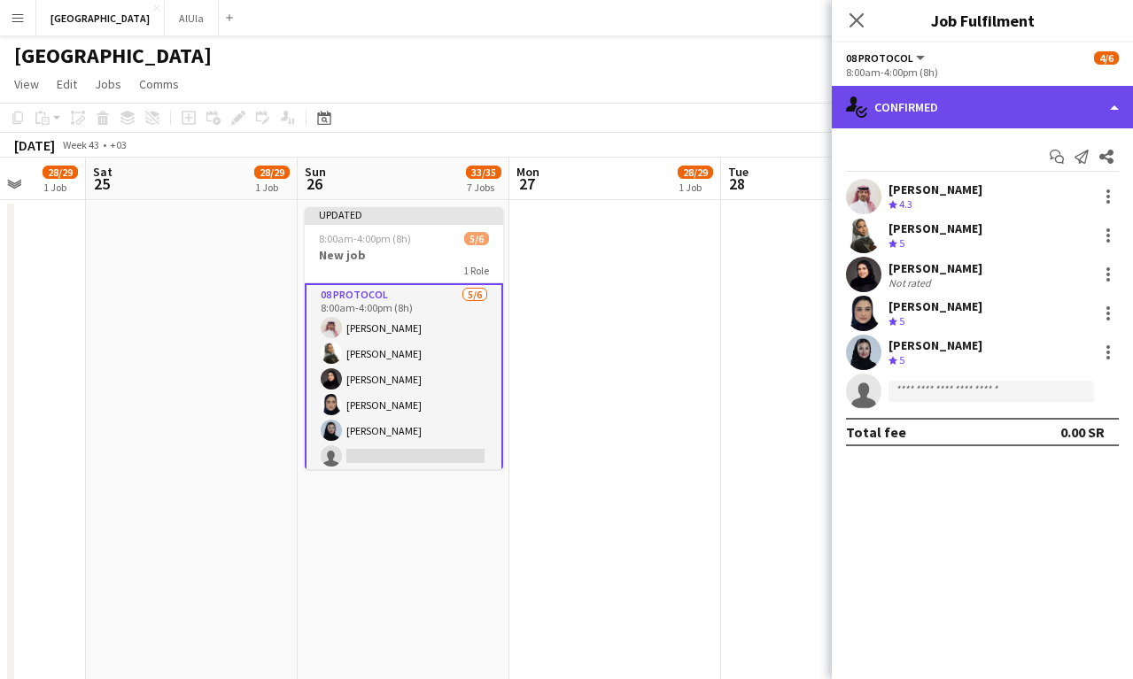
click at [962, 111] on div "single-neutral-actions-check-2 Confirmed" at bounding box center [982, 107] width 301 height 43
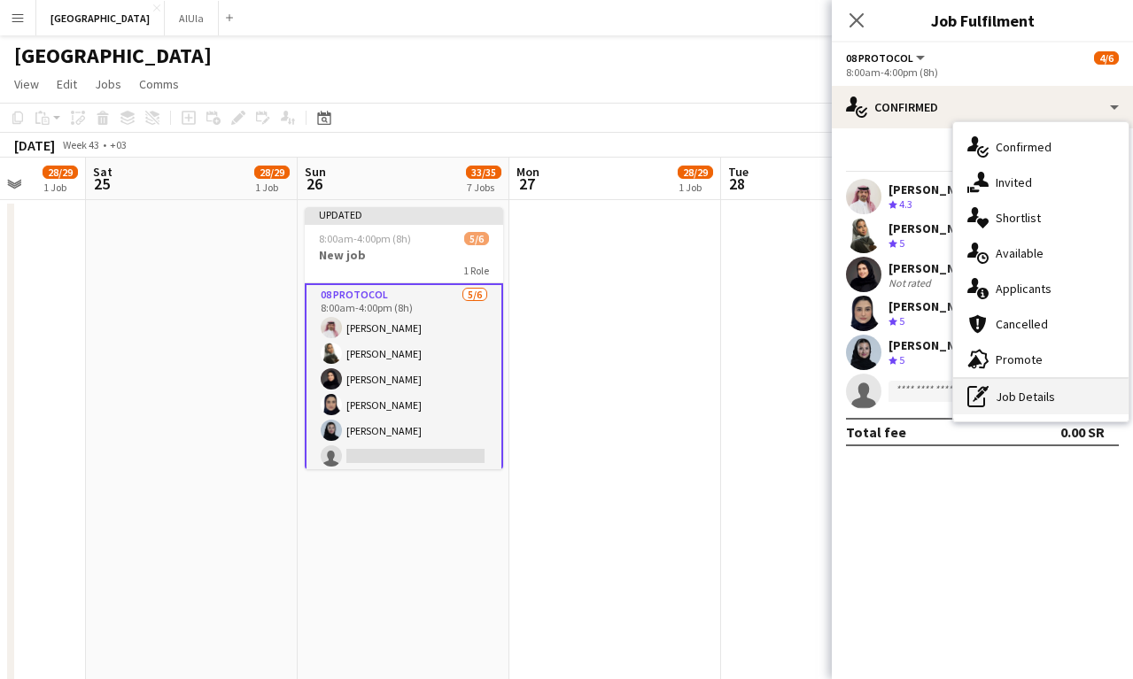
click at [1005, 398] on div "pen-write Job Details" at bounding box center [1040, 396] width 175 height 35
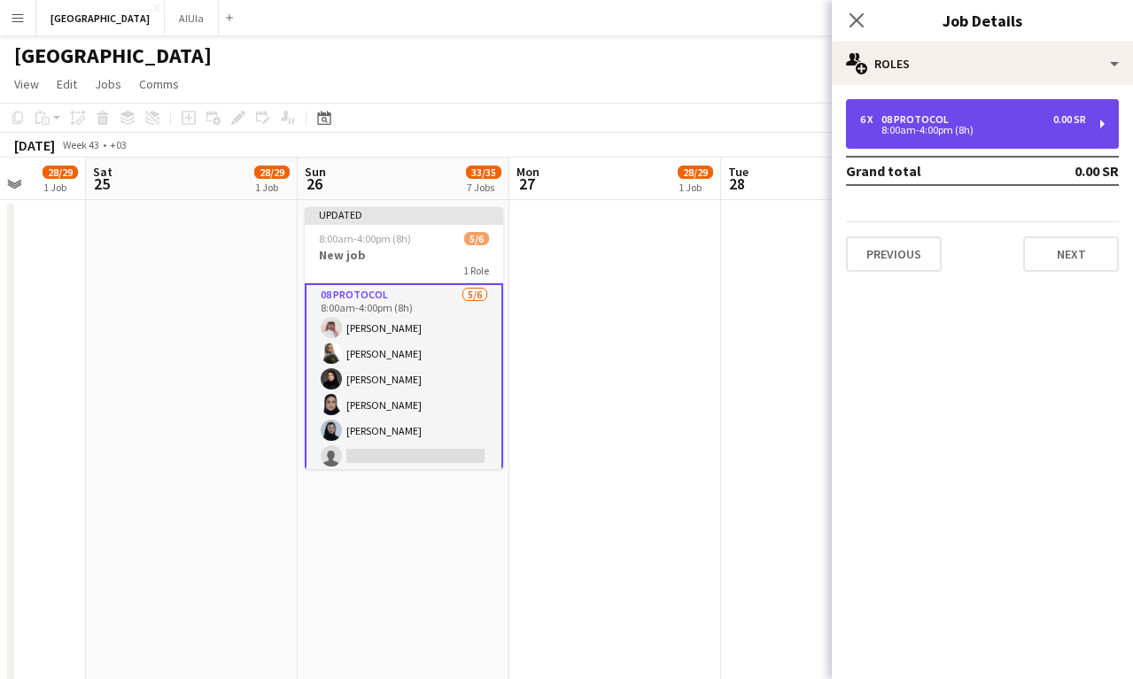
click at [1029, 126] on div "8:00am-4:00pm (8h)" at bounding box center [973, 130] width 226 height 9
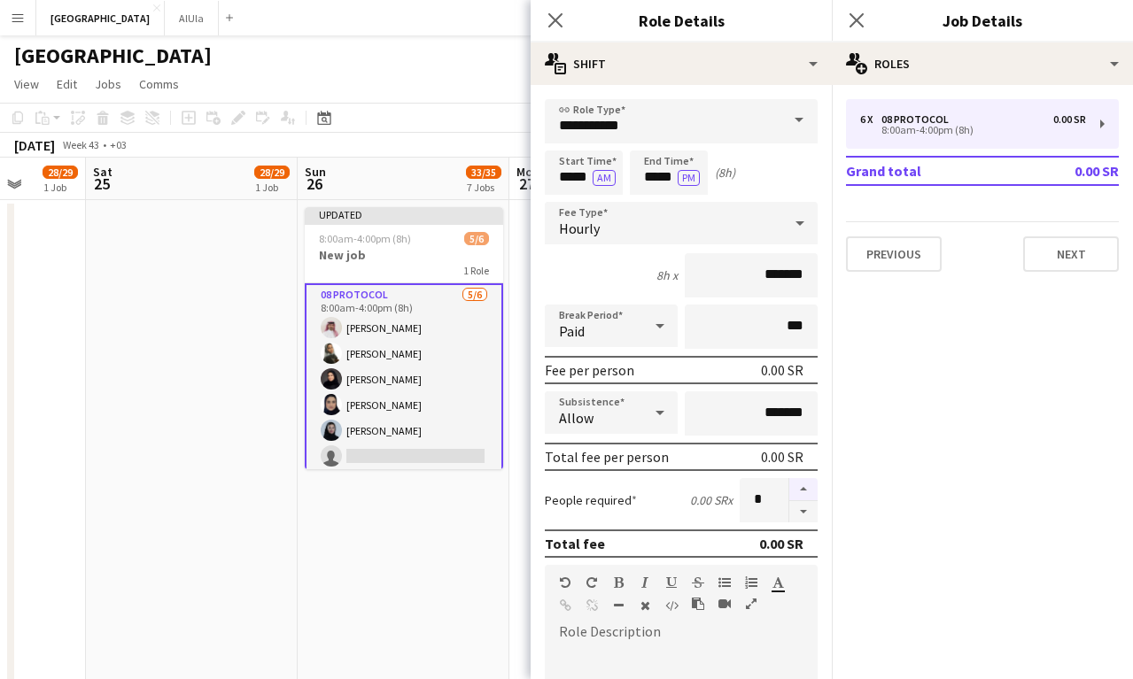
click at [800, 488] on button "button" at bounding box center [803, 489] width 28 height 23
type input "*"
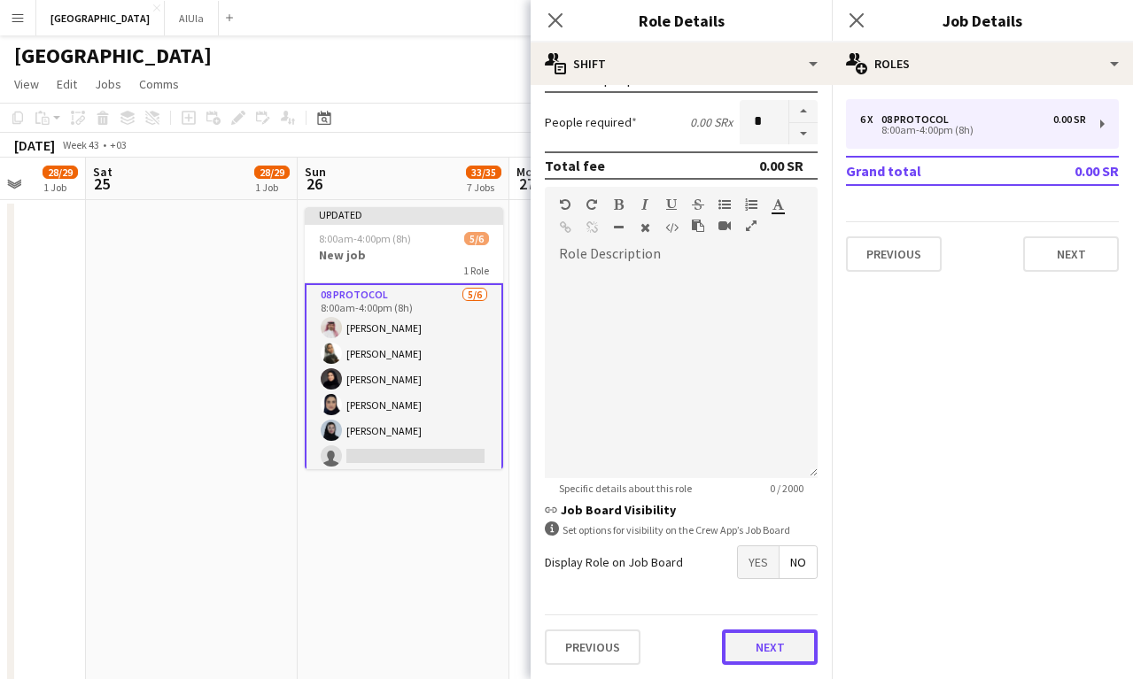
click at [774, 648] on button "Next" at bounding box center [770, 647] width 96 height 35
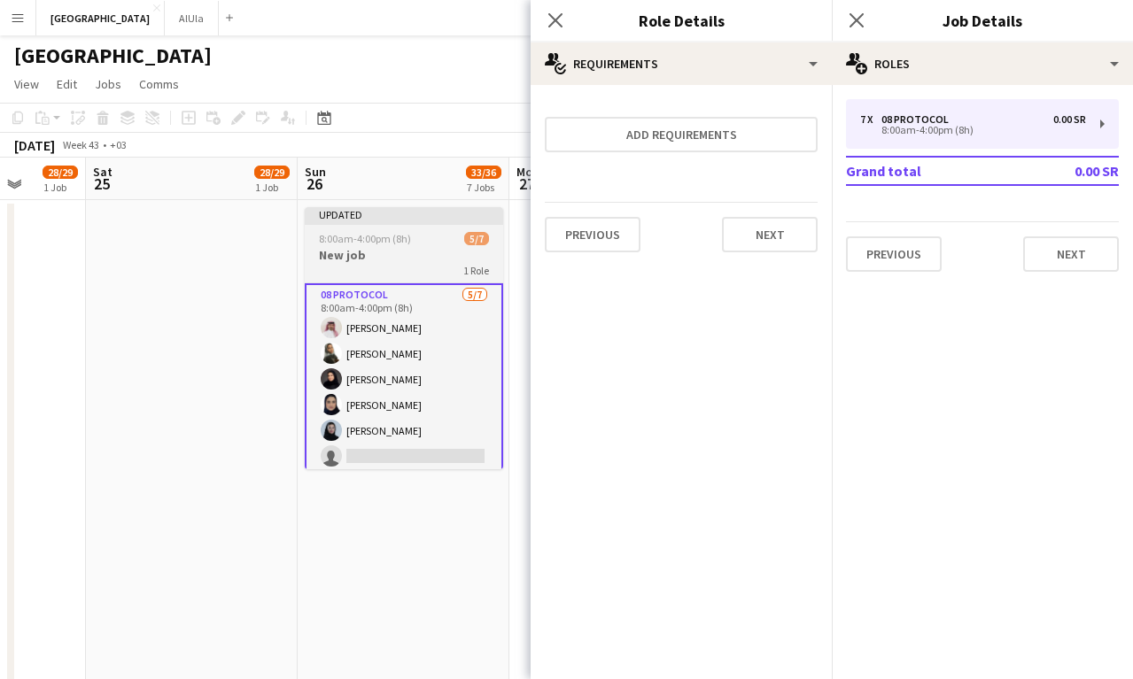
click at [438, 250] on h3 "New job" at bounding box center [404, 255] width 198 height 16
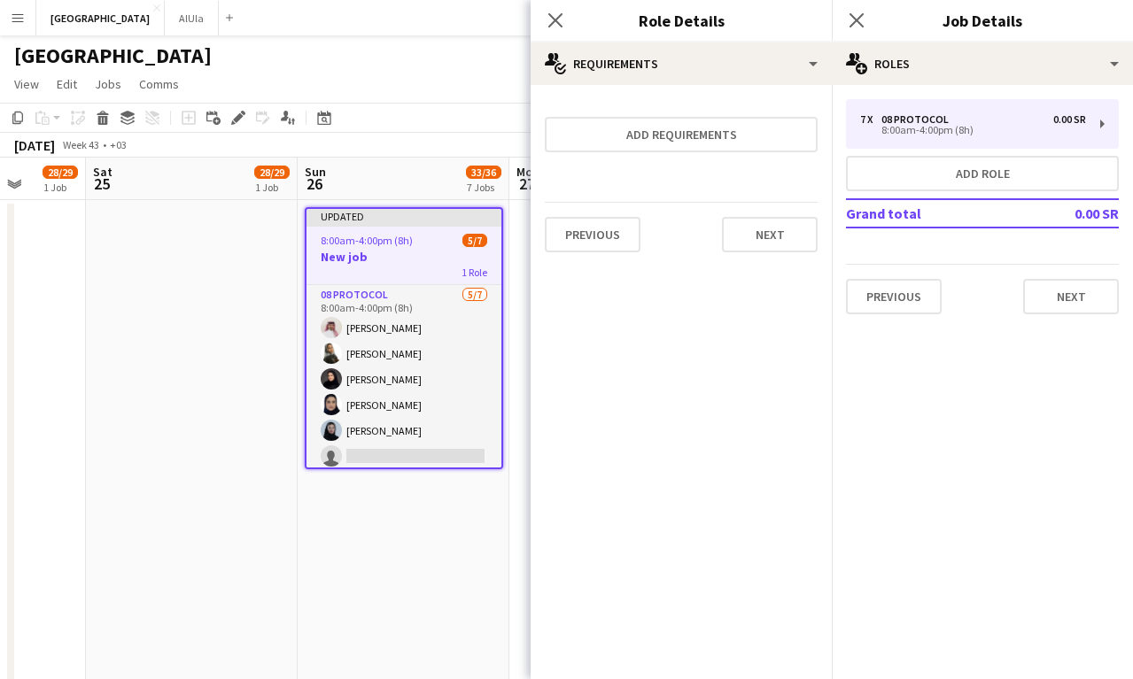
click at [438, 250] on h3 "New job" at bounding box center [403, 257] width 195 height 16
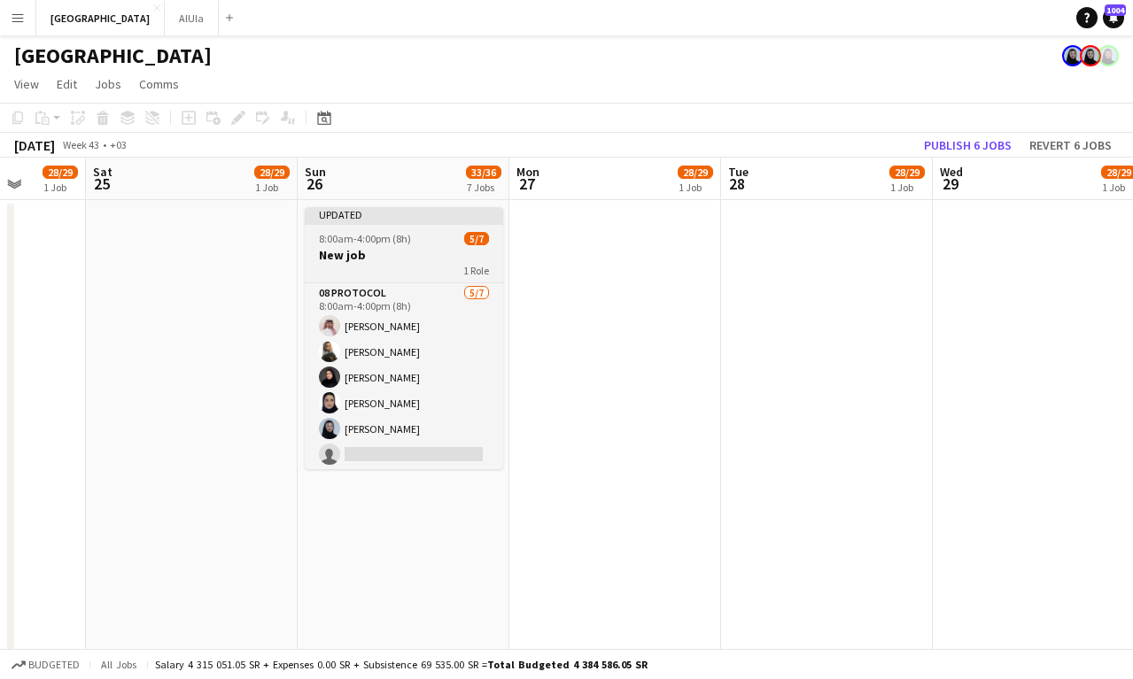
click at [467, 267] on span "1 Role" at bounding box center [476, 270] width 26 height 13
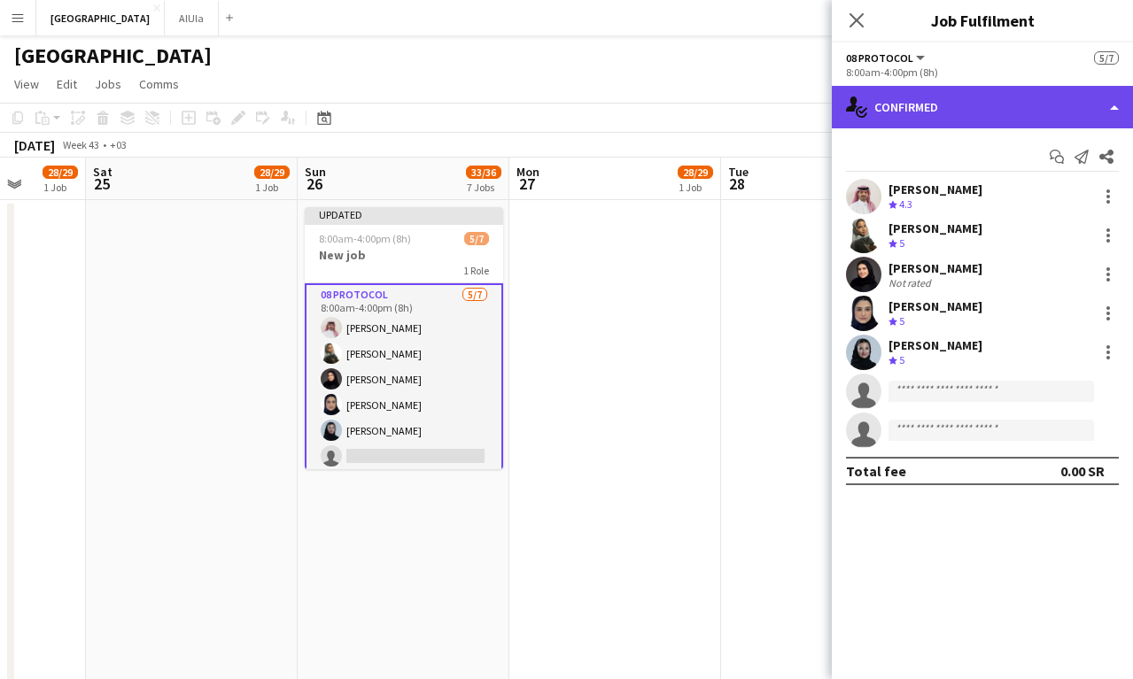
click at [869, 112] on div "single-neutral-actions-check-2 Confirmed" at bounding box center [982, 107] width 301 height 43
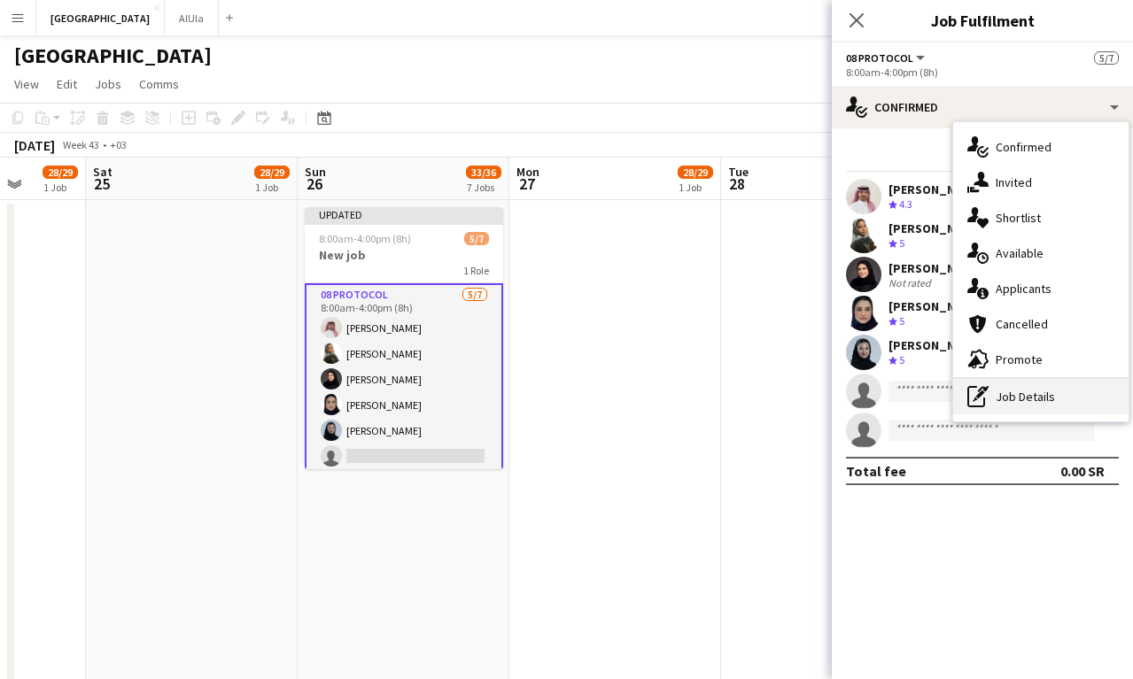
click at [1005, 399] on div "pen-write Job Details" at bounding box center [1040, 396] width 175 height 35
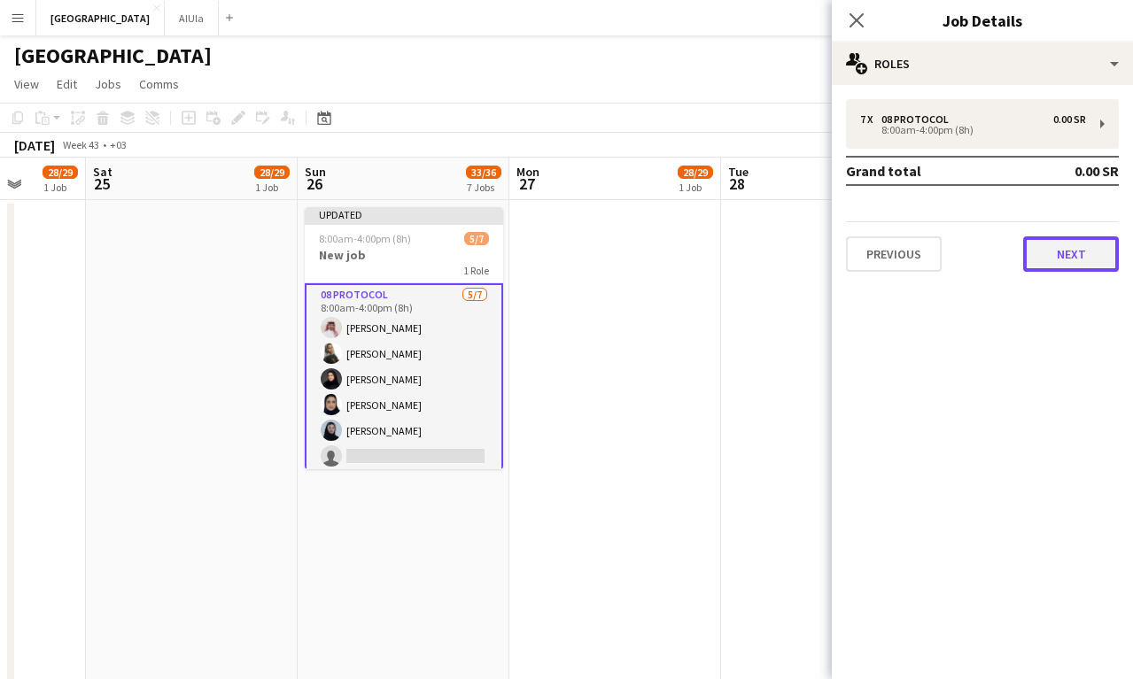
click at [1084, 244] on button "Next" at bounding box center [1071, 254] width 96 height 35
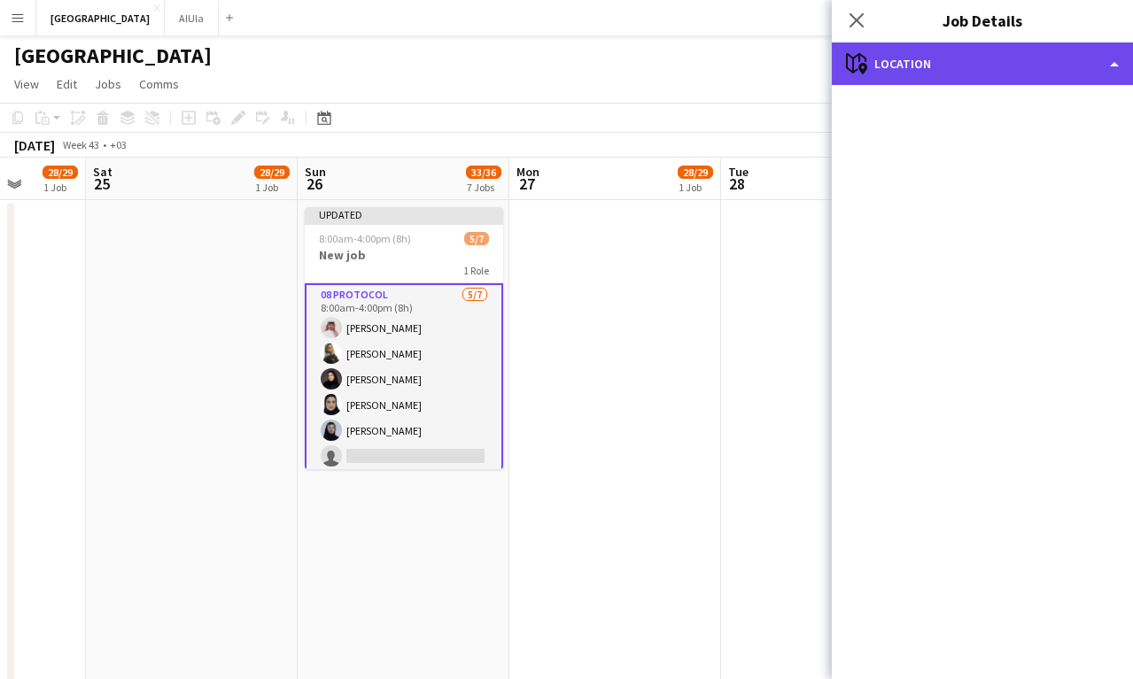
click at [1080, 59] on div "maps-pin-1 Location" at bounding box center [982, 64] width 301 height 43
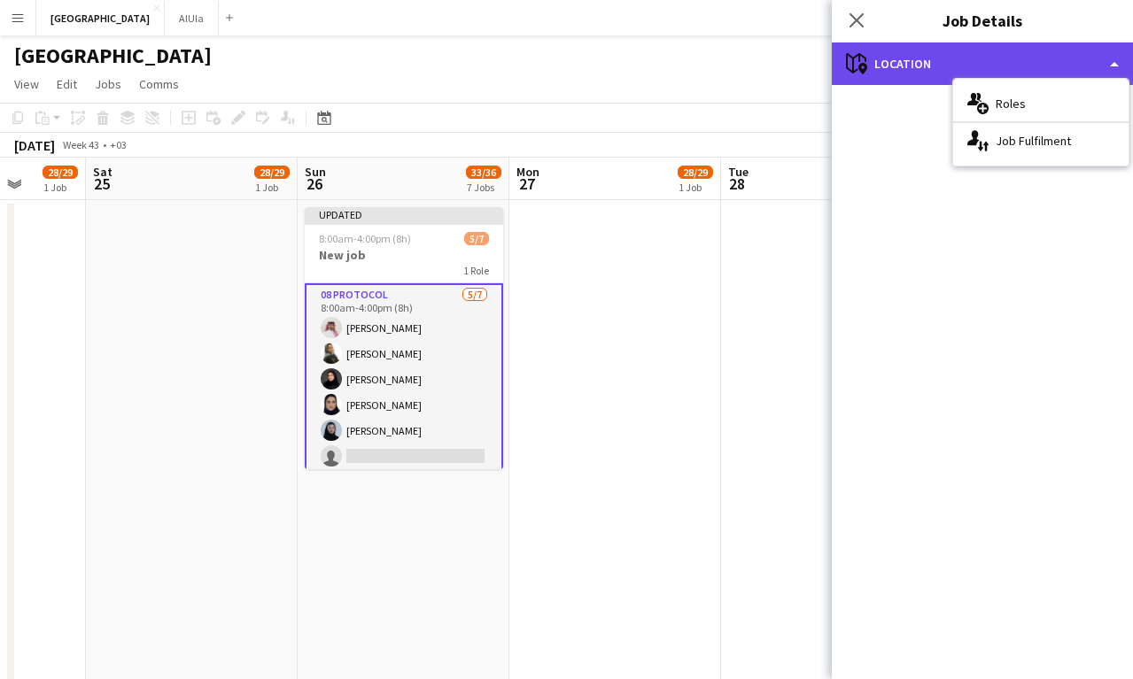
click at [878, 50] on div "maps-pin-1 Location" at bounding box center [982, 64] width 301 height 43
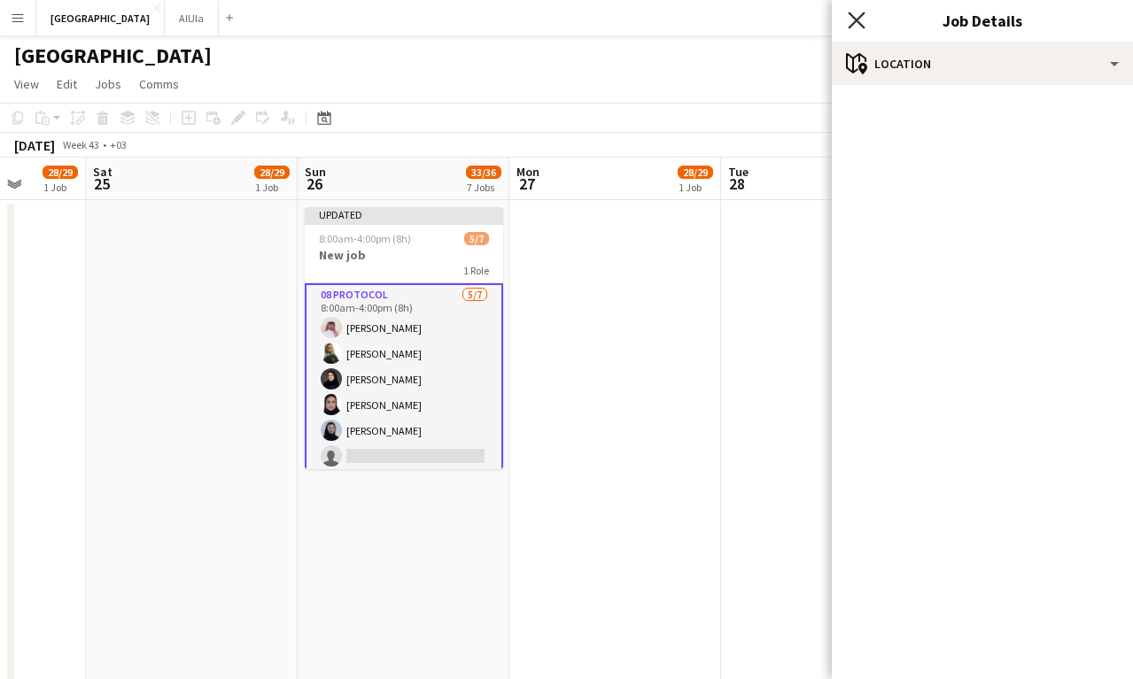
click at [864, 24] on icon "Close pop-in" at bounding box center [856, 20] width 17 height 17
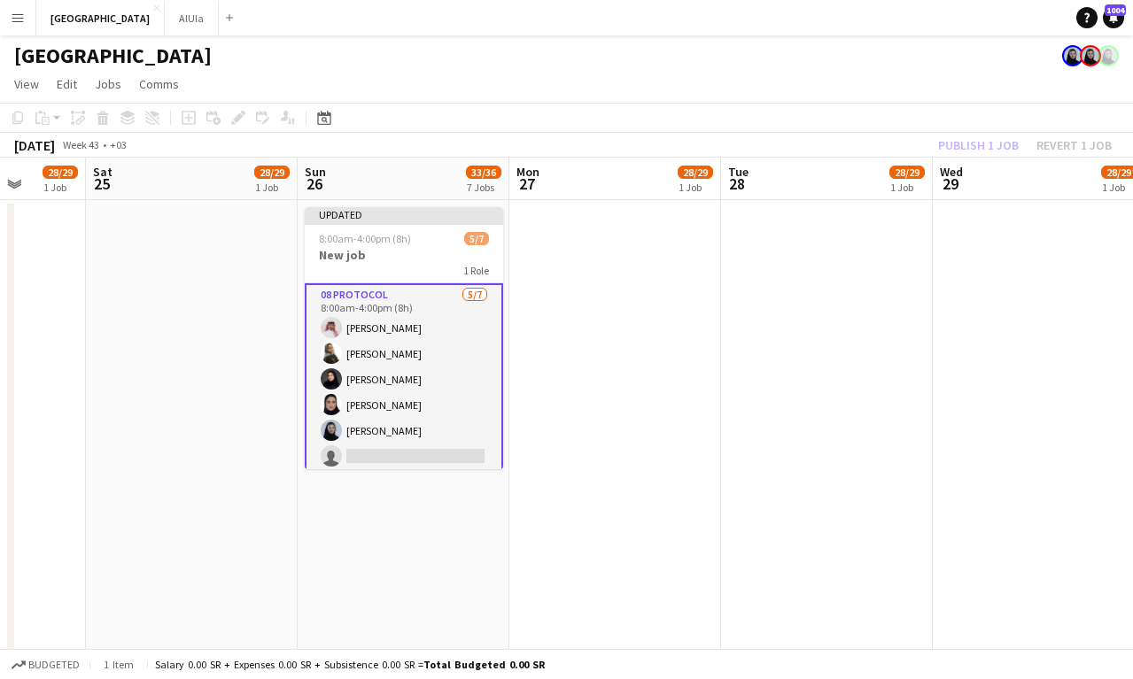
click at [388, 322] on app-card-role "08 Protocol [DATE] 8:00am-4:00pm (8h) [PERSON_NAME] [PERSON_NAME] Aahwaq Algham…" at bounding box center [404, 392] width 198 height 218
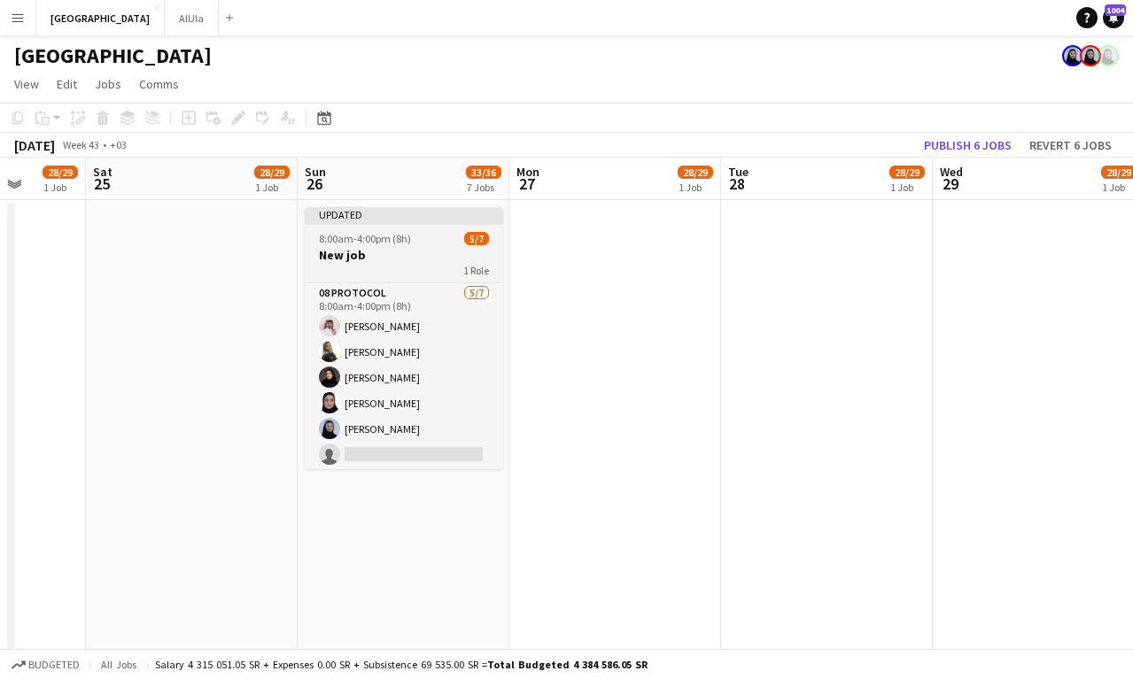
click at [417, 267] on div "1 Role" at bounding box center [404, 270] width 198 height 14
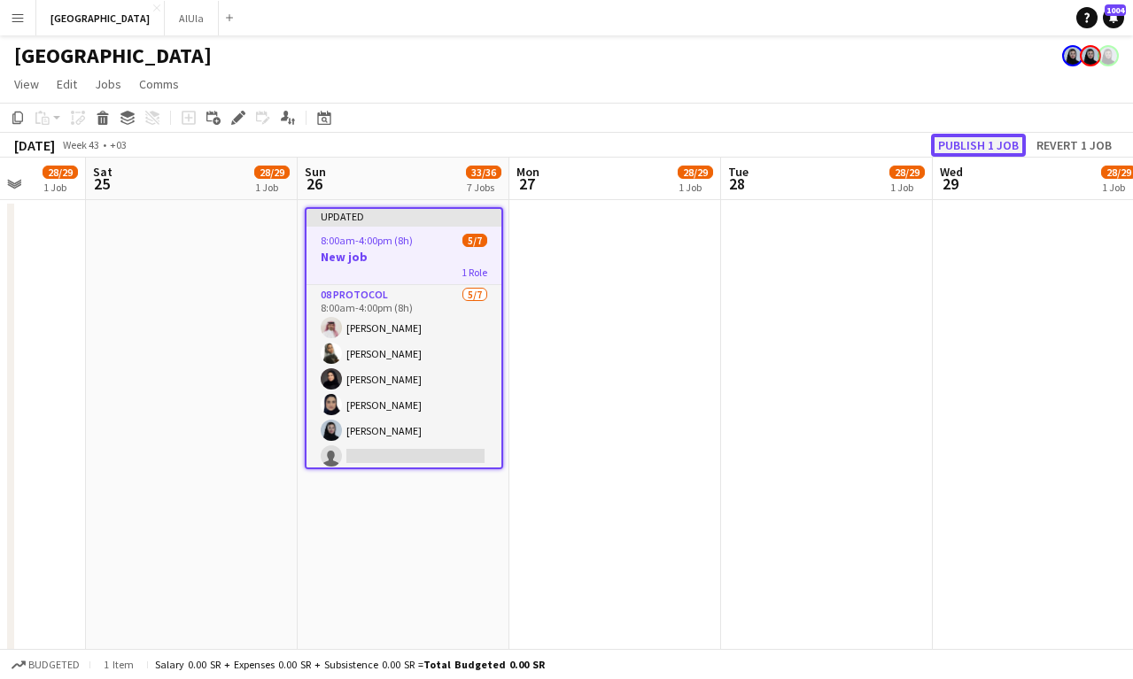
click at [986, 148] on button "Publish 1 job" at bounding box center [978, 145] width 95 height 23
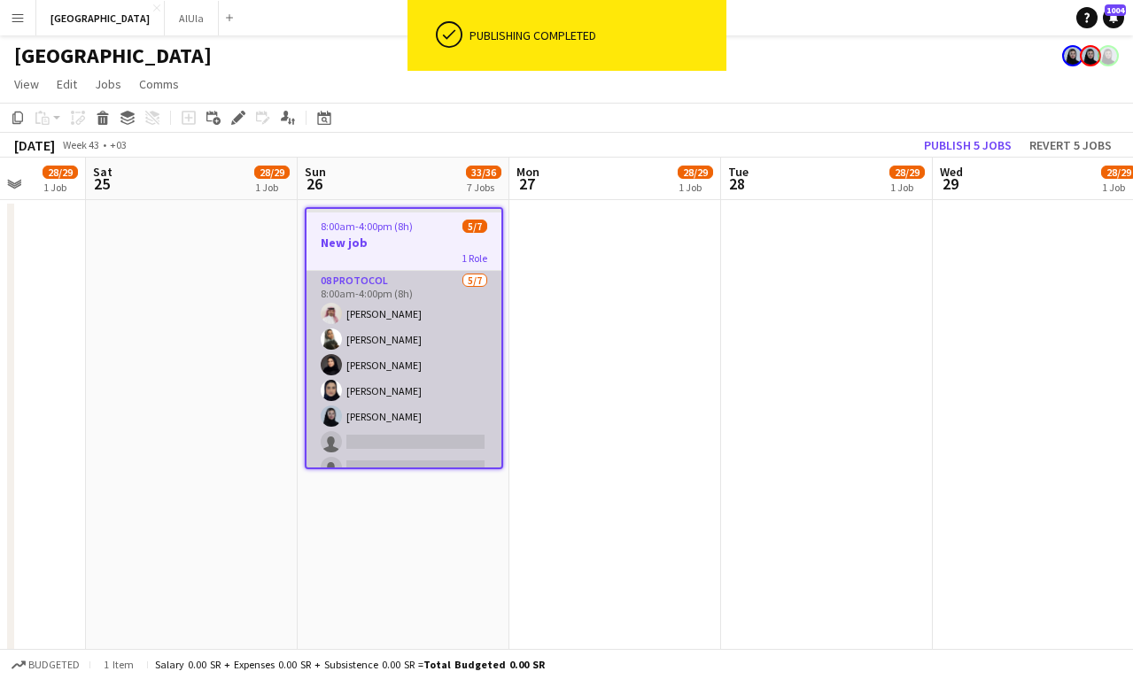
click at [393, 434] on app-card-role "08 Protocol [DATE] 8:00am-4:00pm (8h) [PERSON_NAME] [PERSON_NAME] Aahwaq Algham…" at bounding box center [403, 378] width 195 height 214
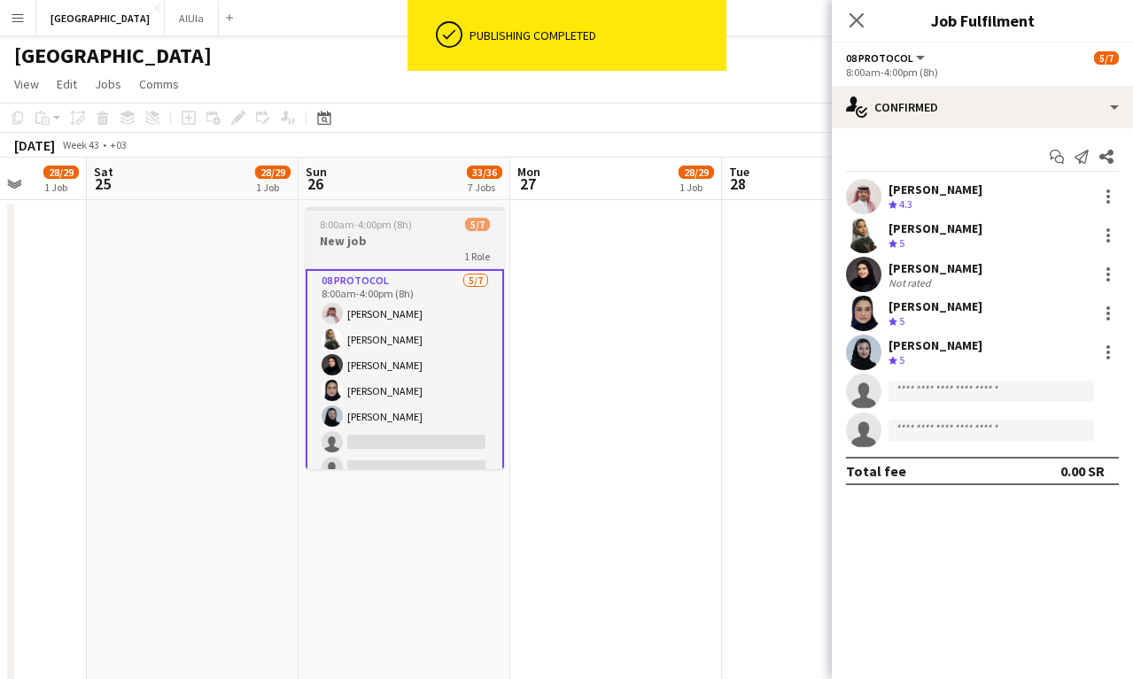
click at [412, 247] on h3 "New job" at bounding box center [405, 241] width 198 height 16
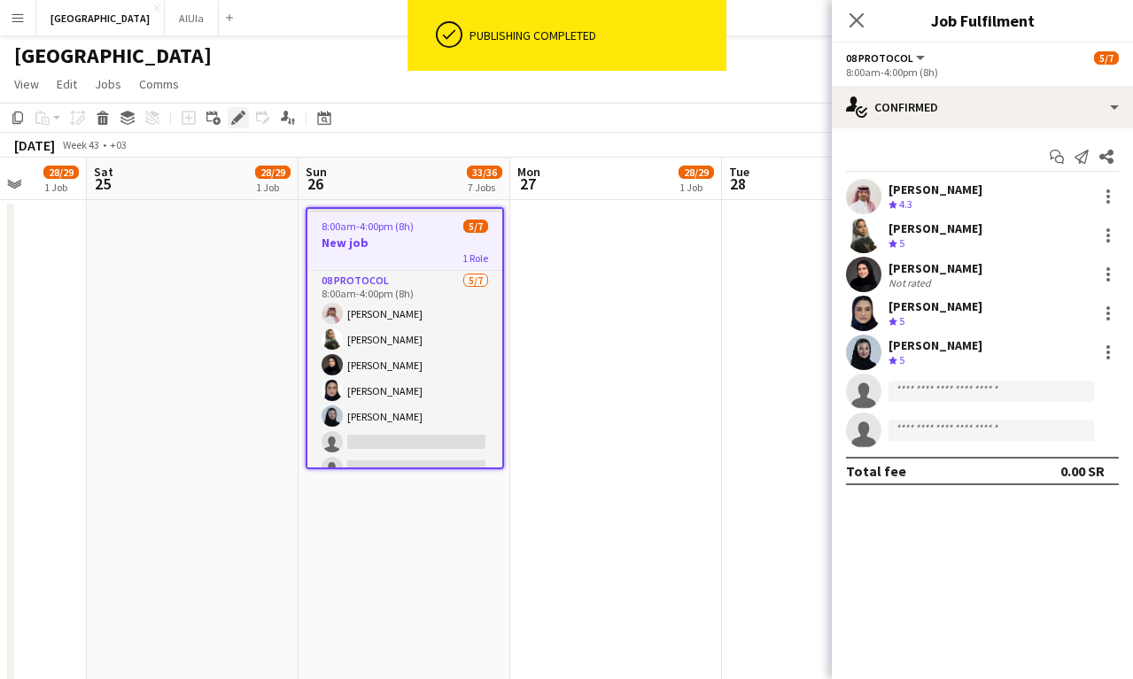
click at [240, 118] on icon at bounding box center [238, 118] width 10 height 10
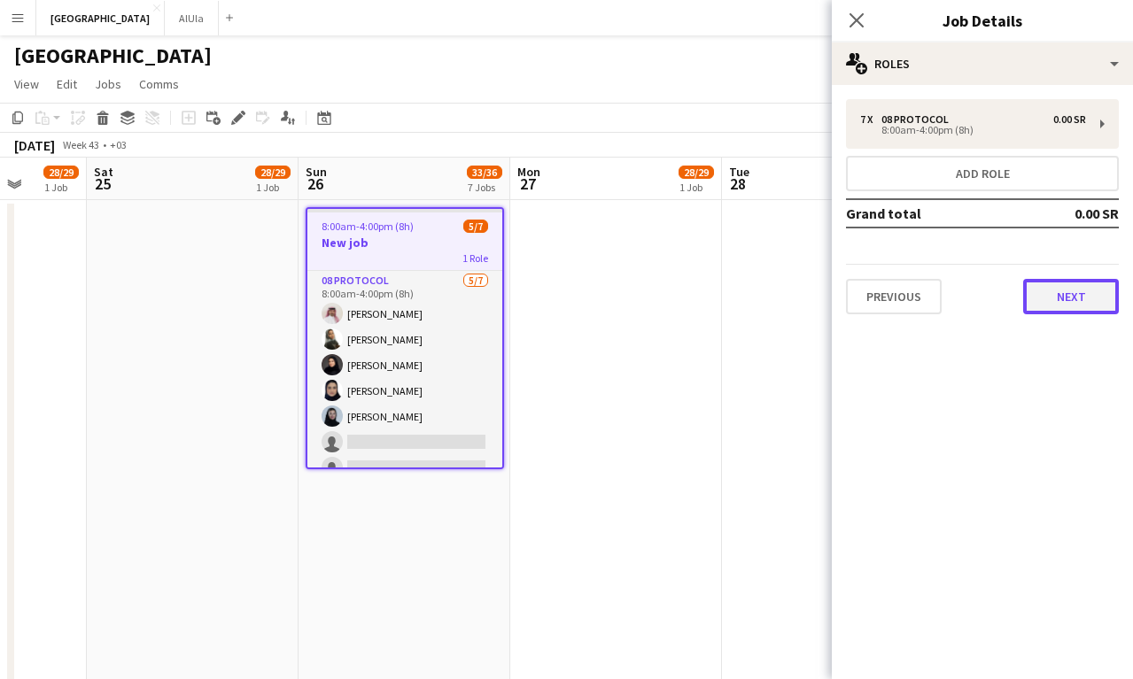
click at [1104, 298] on button "Next" at bounding box center [1071, 296] width 96 height 35
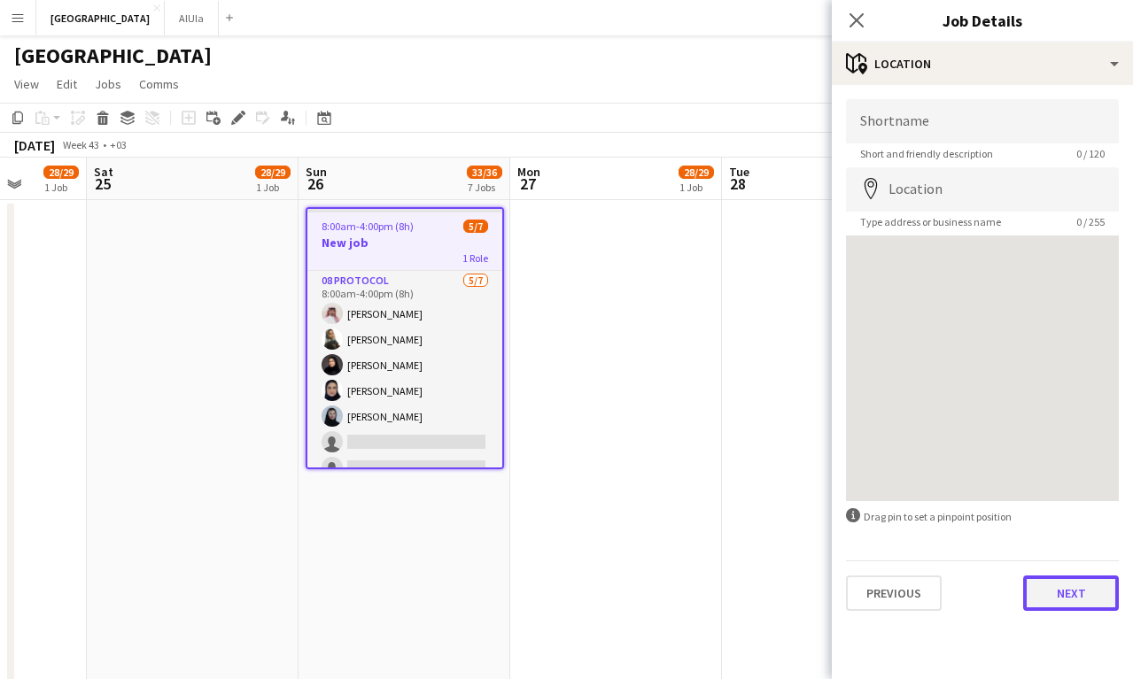
click at [1065, 582] on button "Next" at bounding box center [1071, 593] width 96 height 35
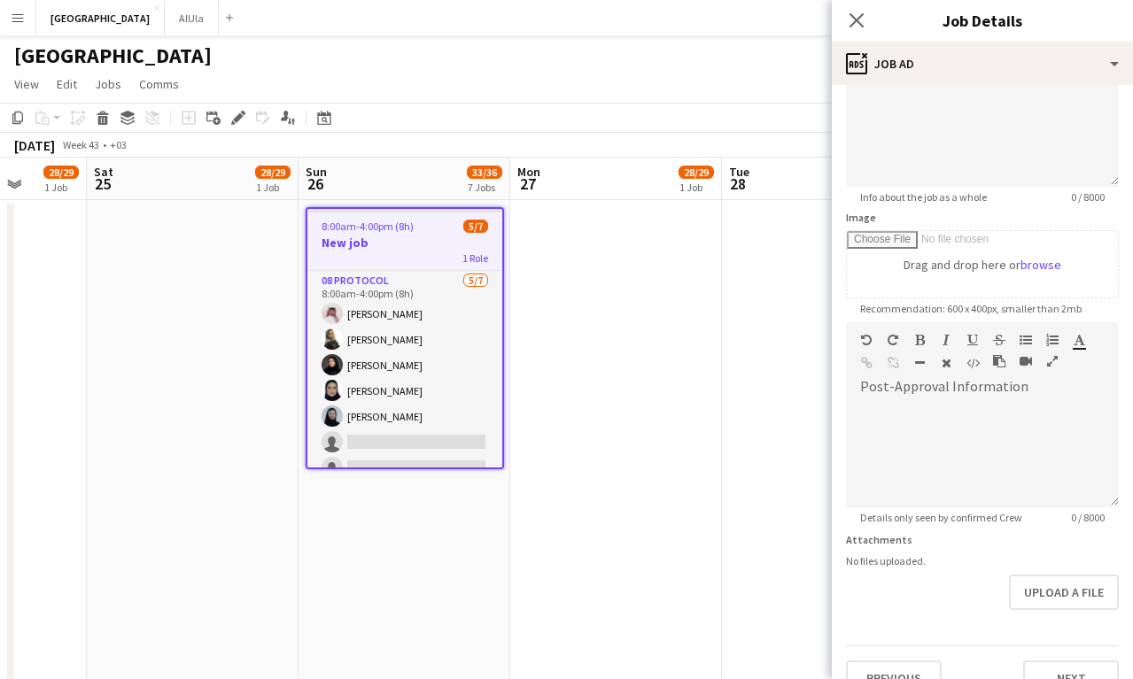
scroll to position [196, 0]
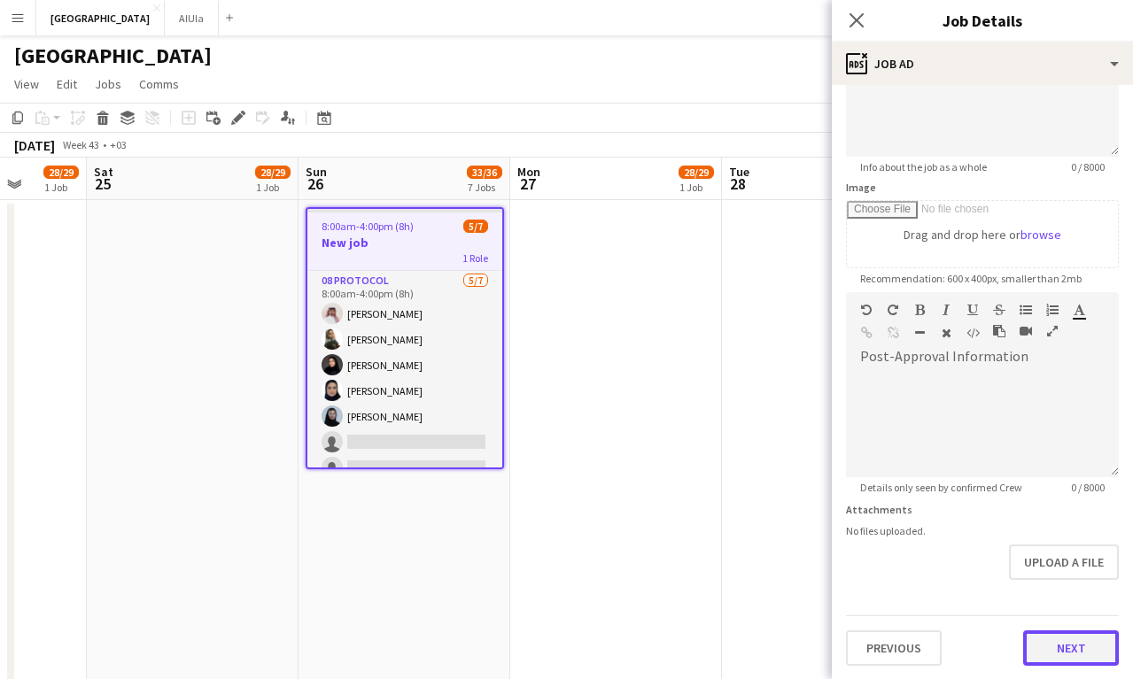
click at [1074, 648] on button "Next" at bounding box center [1071, 648] width 96 height 35
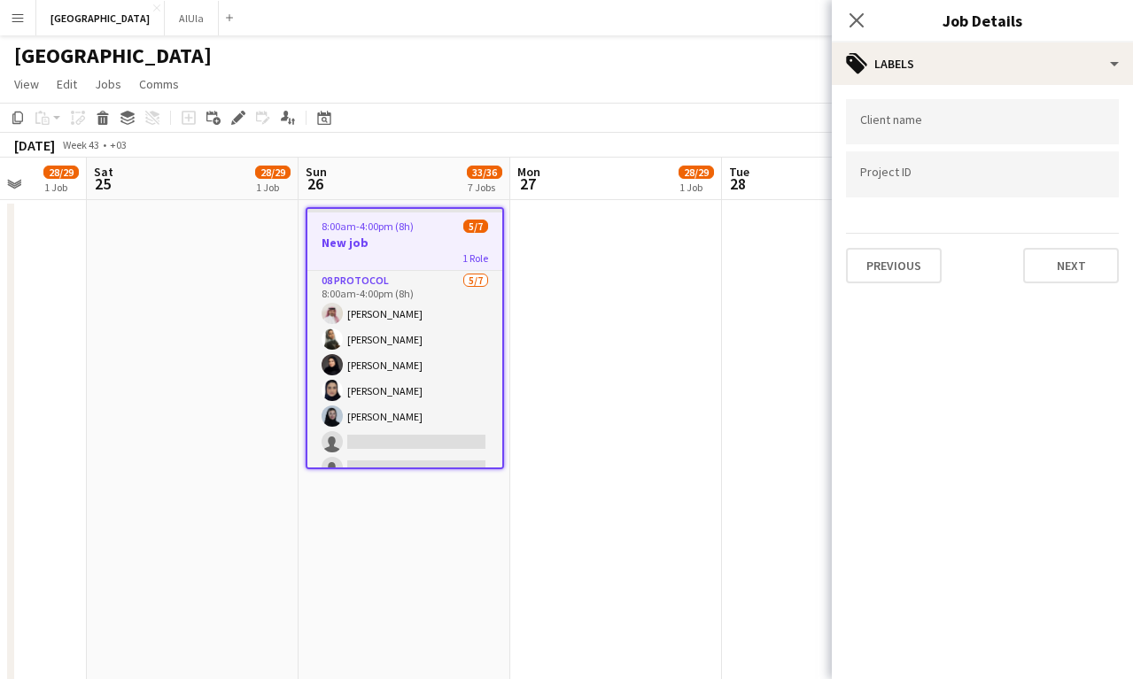
scroll to position [0, 0]
click at [952, 132] on div at bounding box center [982, 121] width 273 height 45
type input "**********"
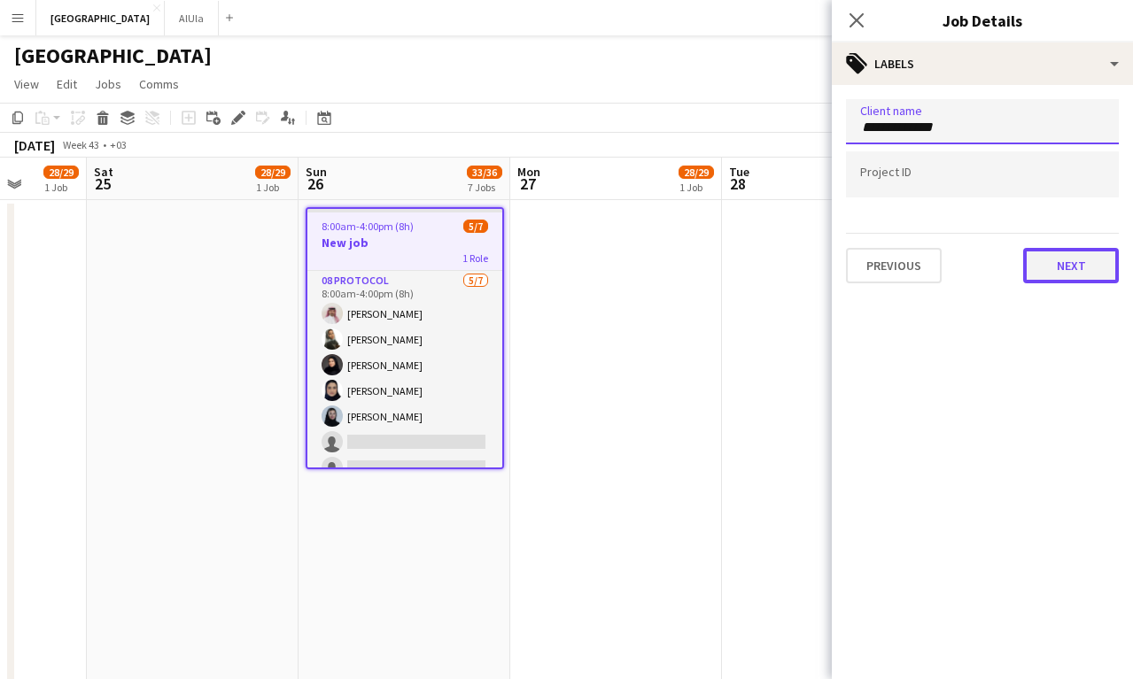
click at [1070, 276] on button "Next" at bounding box center [1071, 265] width 96 height 35
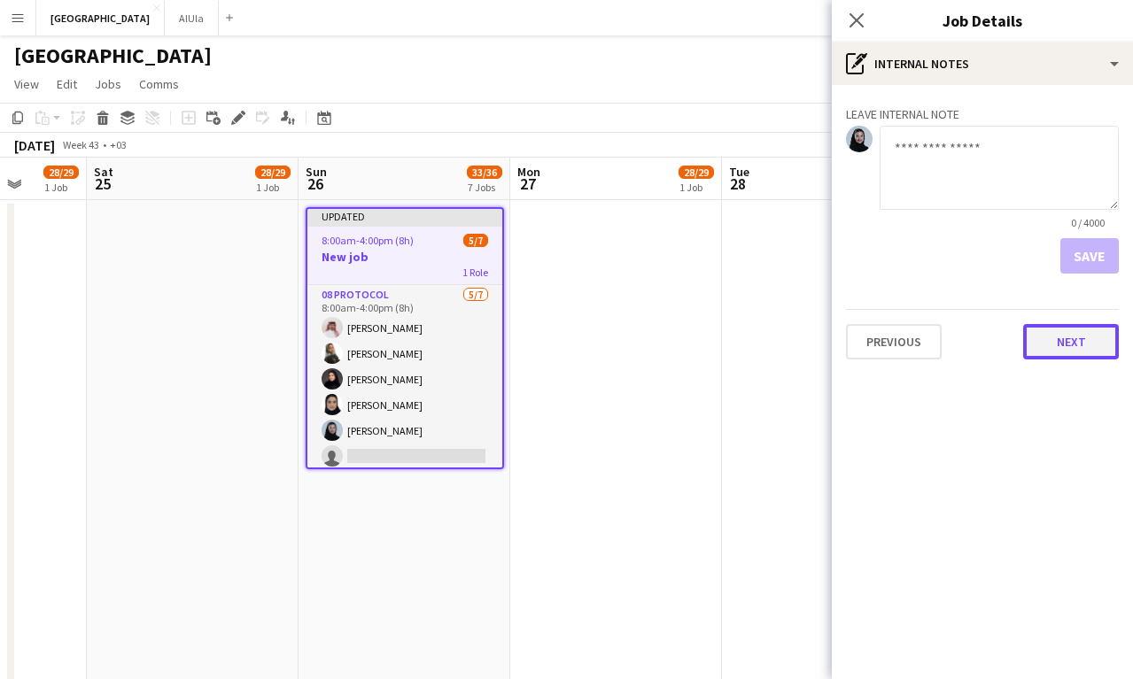
click at [1074, 351] on button "Next" at bounding box center [1071, 341] width 96 height 35
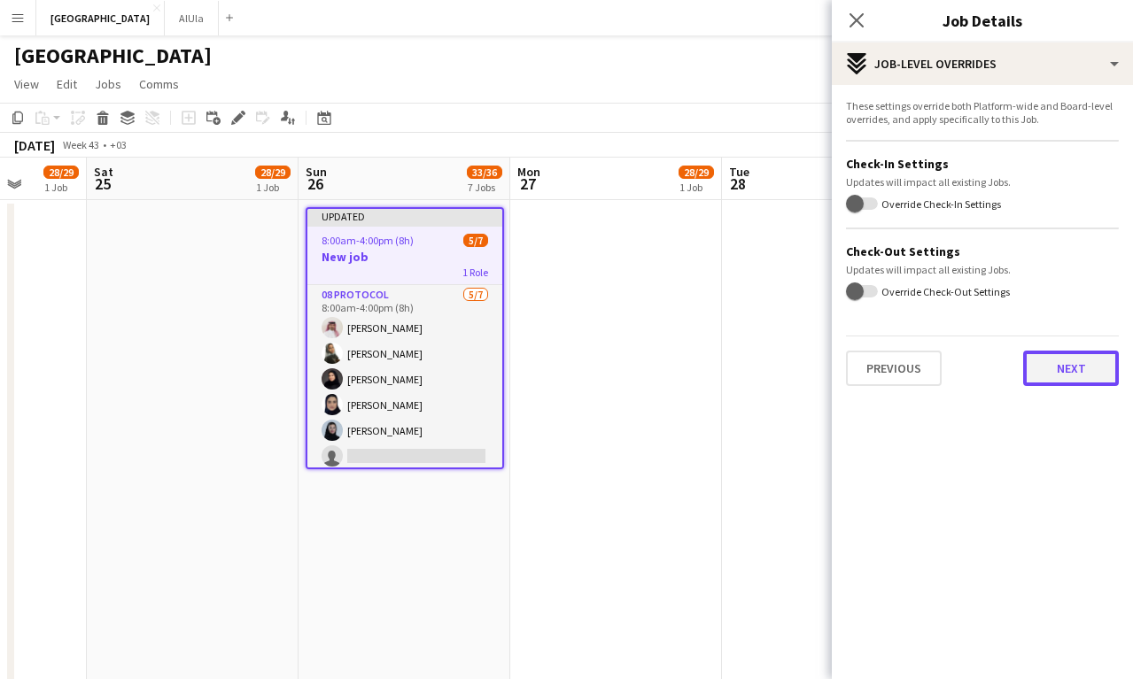
click at [1074, 368] on button "Next" at bounding box center [1071, 368] width 96 height 35
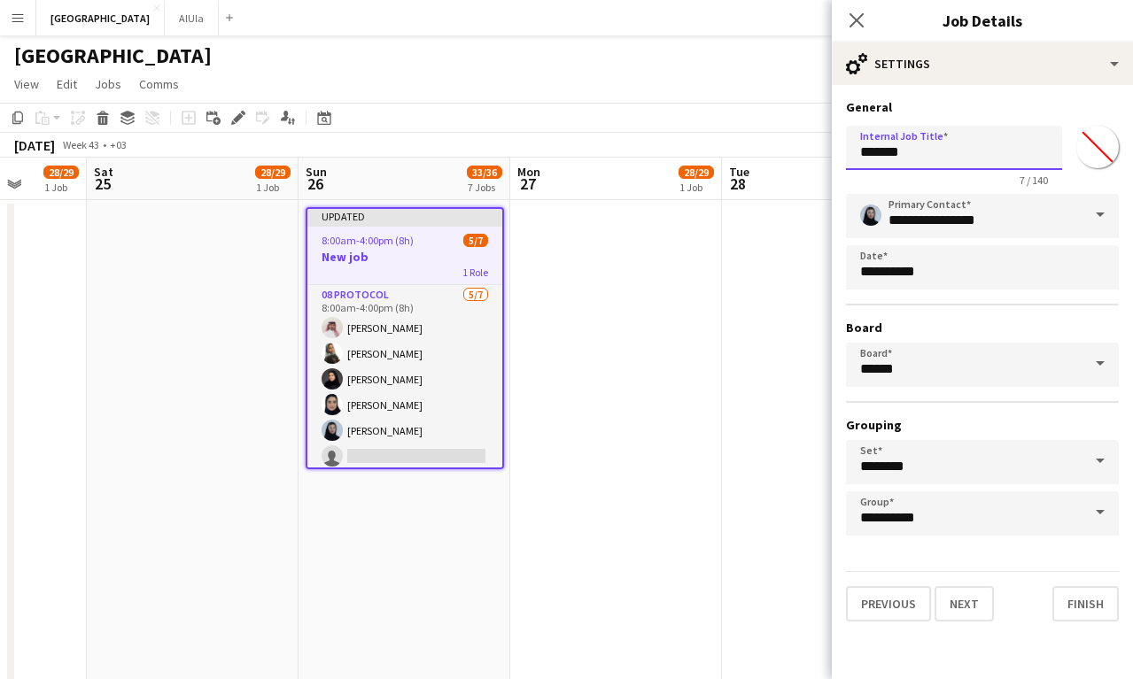
drag, startPoint x: 942, startPoint y: 153, endPoint x: 775, endPoint y: 148, distance: 166.6
type input "**********"
click at [1092, 606] on button "Finish" at bounding box center [1085, 603] width 66 height 35
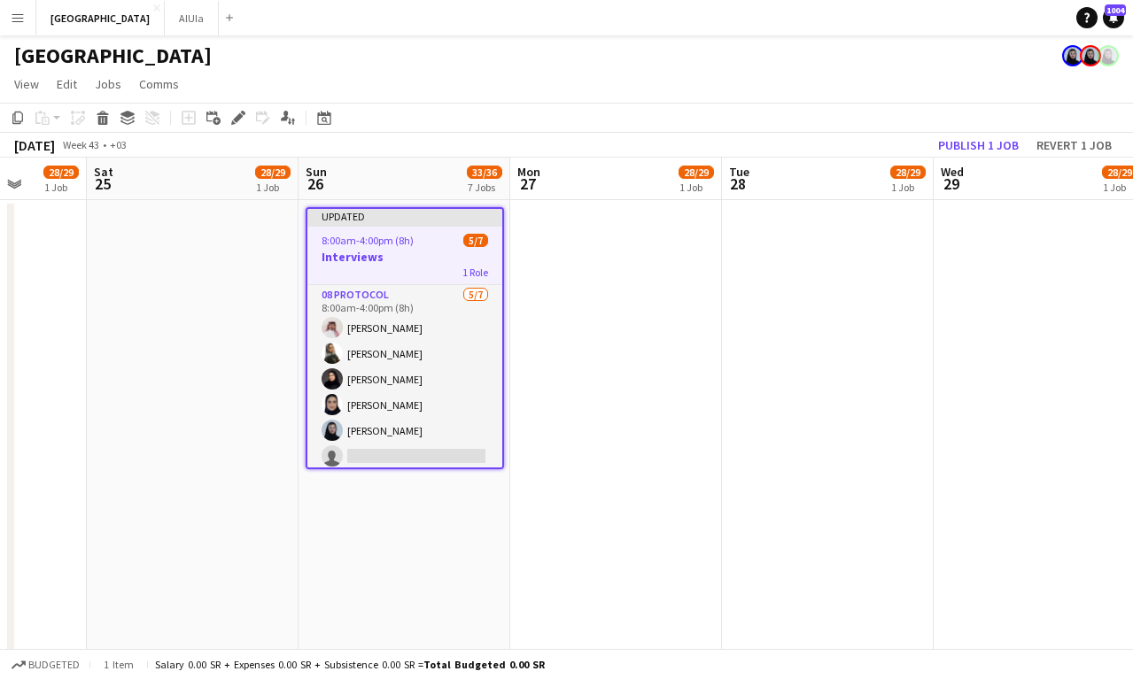
click at [408, 245] on span "8:00am-4:00pm (8h)" at bounding box center [368, 240] width 92 height 13
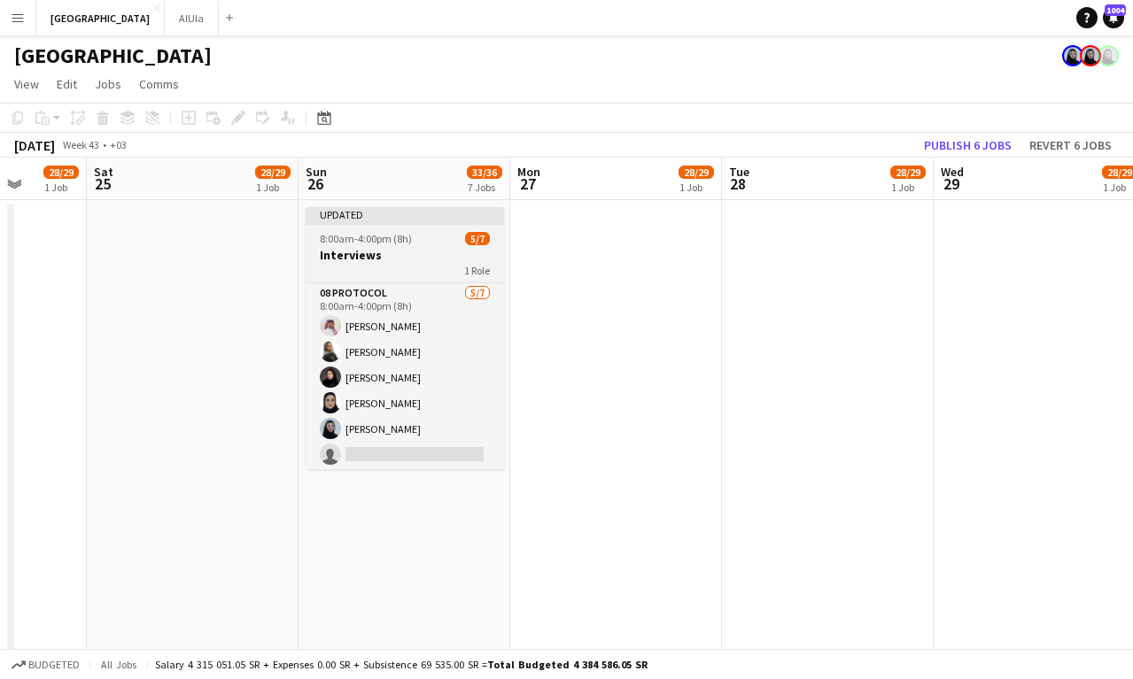
click at [408, 245] on app-job-card "Updated 8:00am-4:00pm (8h) 5/7 Interviews 1 Role 08 Protocol [DATE] 8:00am-4:00…" at bounding box center [405, 338] width 198 height 262
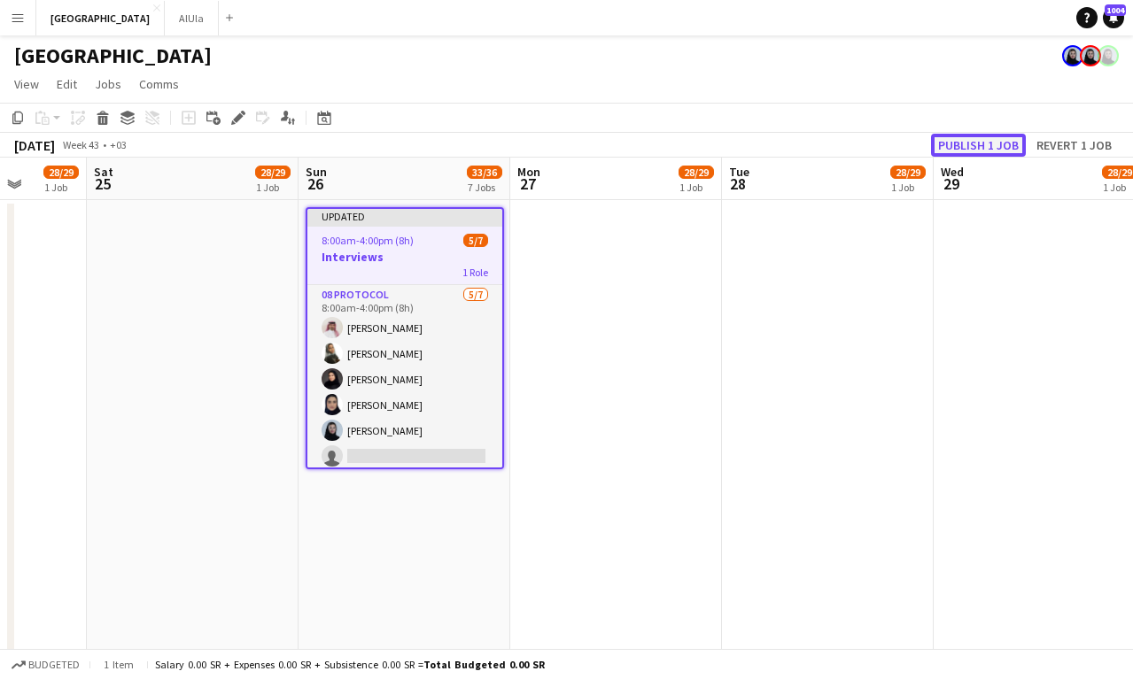
click at [979, 142] on button "Publish 1 job" at bounding box center [978, 145] width 95 height 23
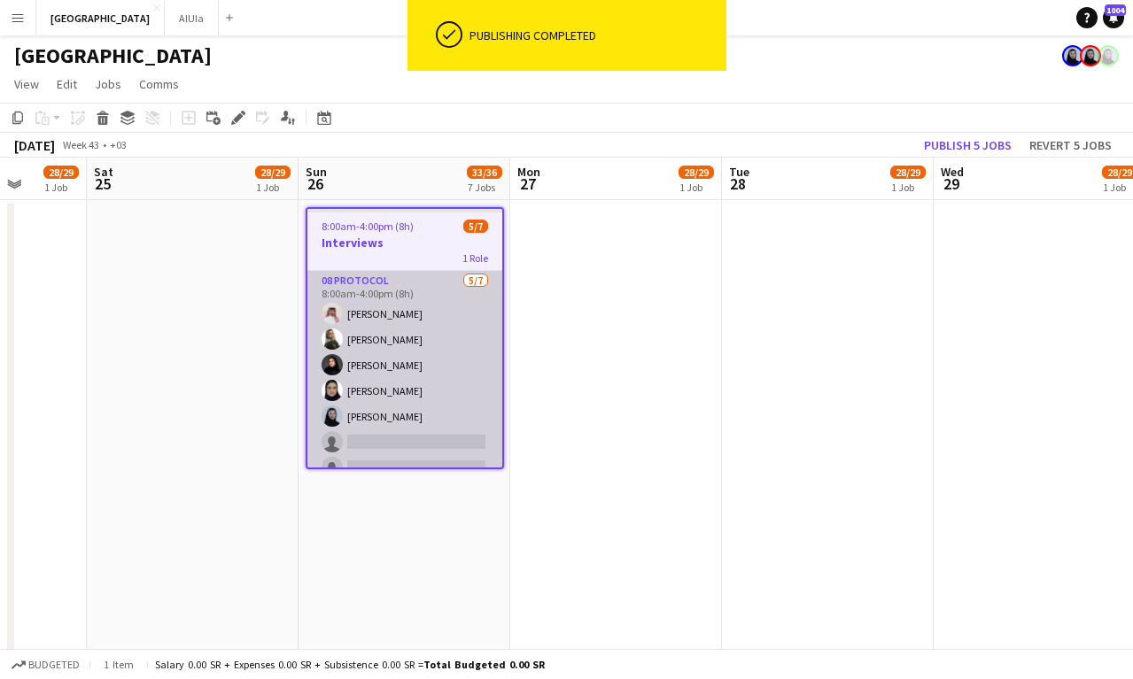
click at [403, 368] on app-card-role "08 Protocol [DATE] 8:00am-4:00pm (8h) [PERSON_NAME] [PERSON_NAME] Aahwaq Algham…" at bounding box center [404, 378] width 195 height 214
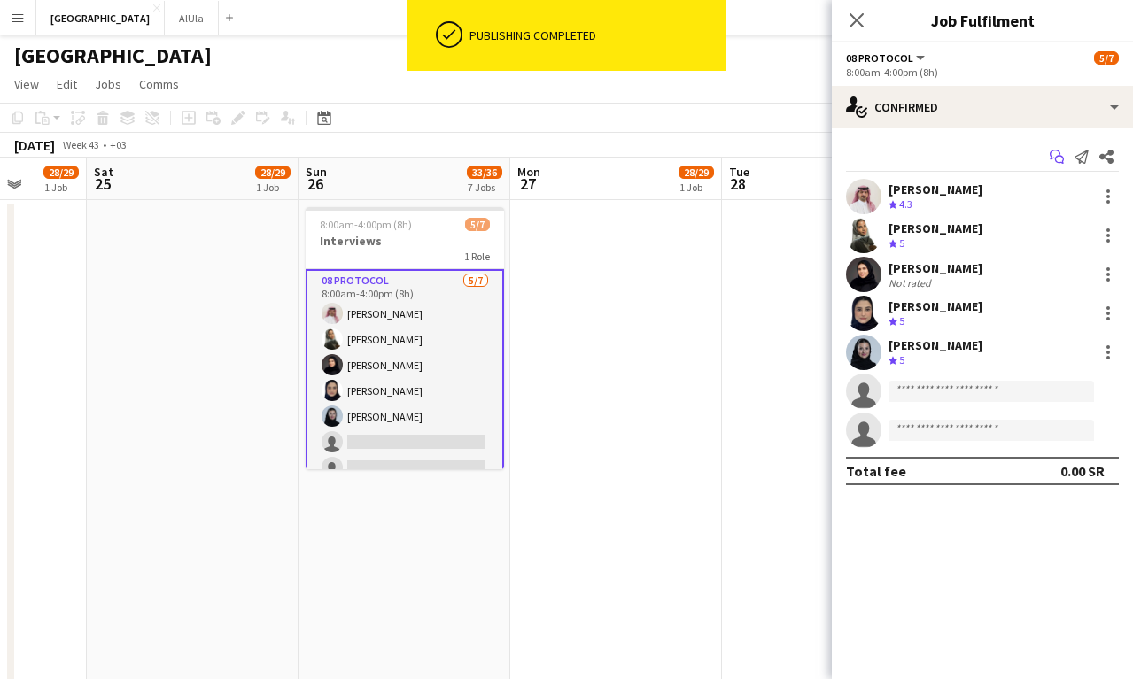
click at [1063, 154] on icon "Start chat" at bounding box center [1057, 157] width 14 height 14
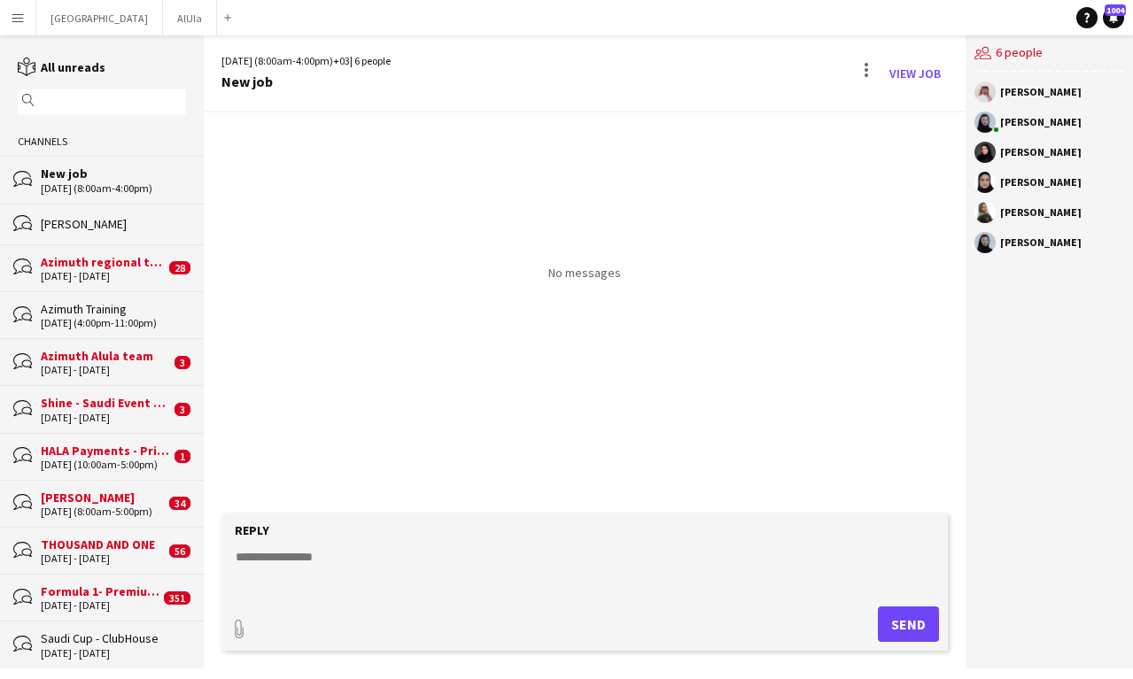
click at [305, 568] on textarea at bounding box center [588, 571] width 709 height 46
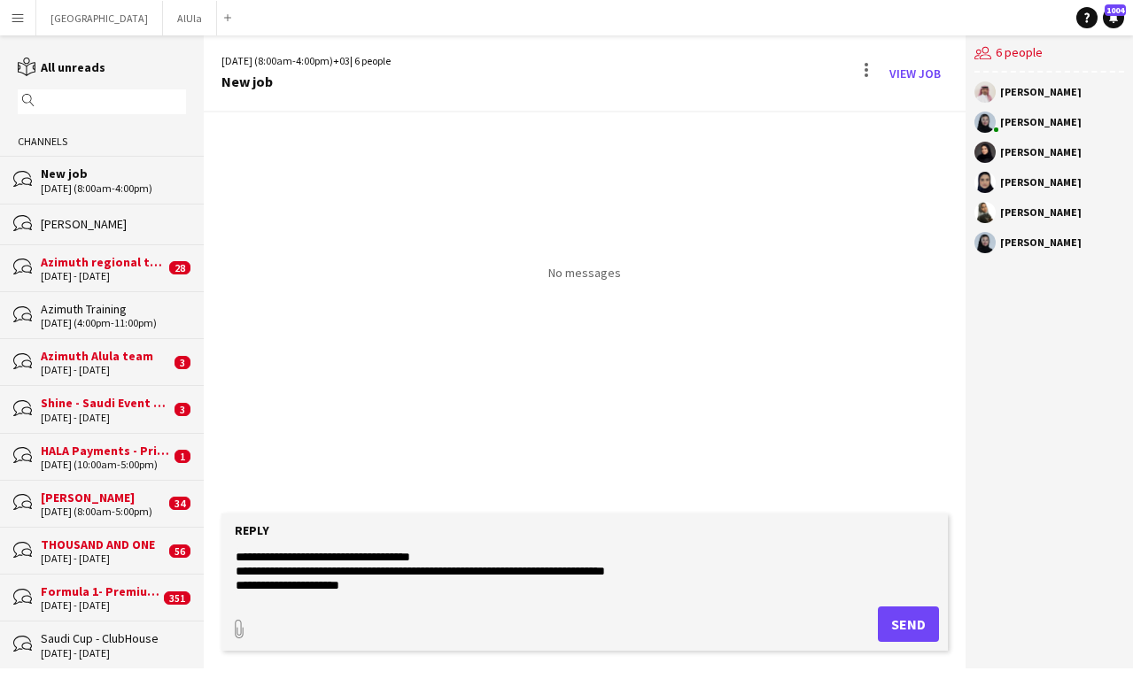
click at [570, 570] on textarea "**********" at bounding box center [588, 571] width 709 height 46
type textarea "**********"
click at [912, 612] on button "Send" at bounding box center [908, 624] width 61 height 35
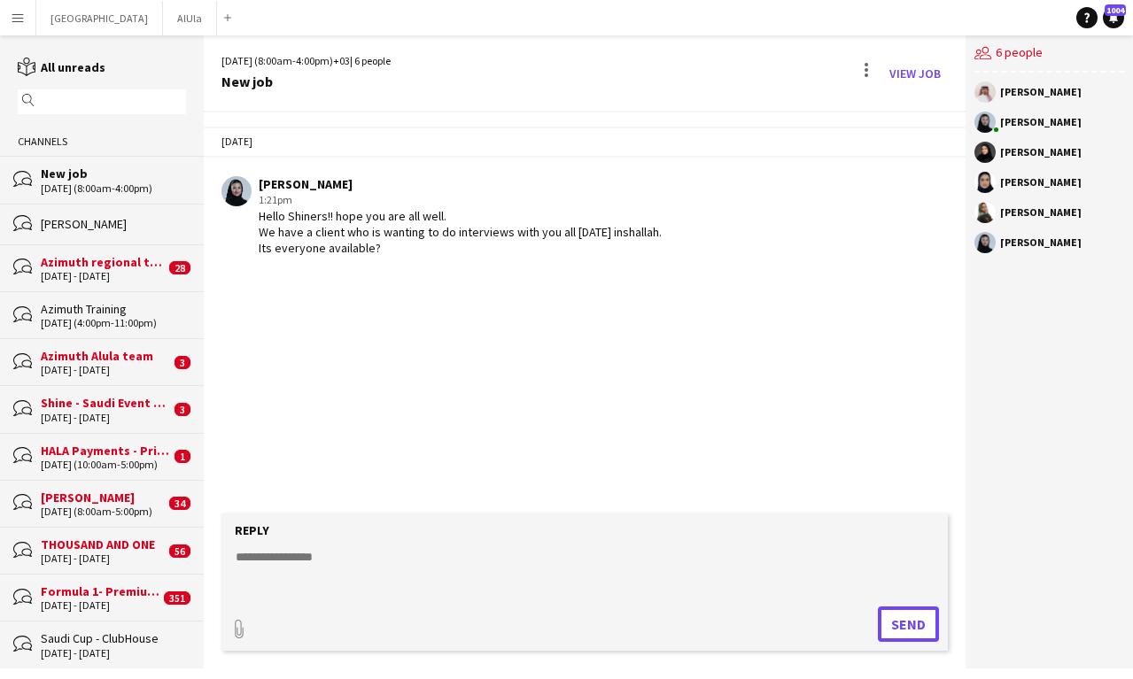
click at [878, 607] on button "Send" at bounding box center [908, 624] width 61 height 35
click at [296, 553] on textarea at bounding box center [588, 571] width 709 height 46
type textarea "**********"
click at [923, 634] on button "Send" at bounding box center [908, 624] width 61 height 35
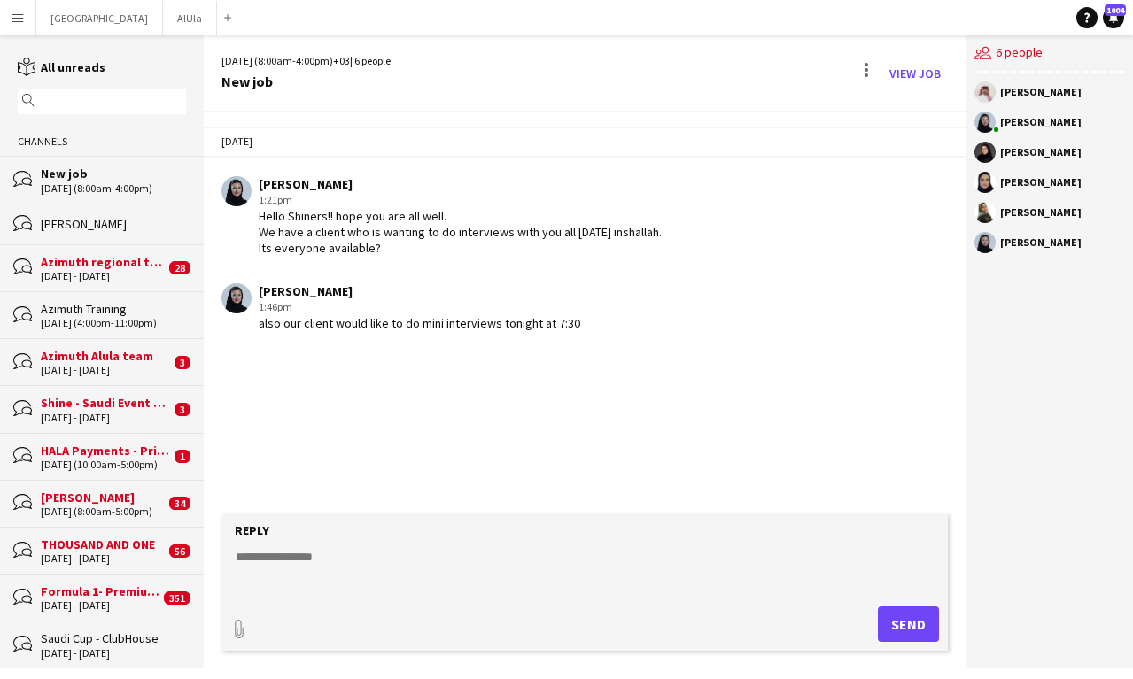
click at [1044, 87] on div "[PERSON_NAME]" at bounding box center [1040, 92] width 81 height 11
click at [1038, 92] on div "[PERSON_NAME]" at bounding box center [1040, 92] width 81 height 11
click at [72, 19] on button "Riyadh Close" at bounding box center [99, 18] width 127 height 35
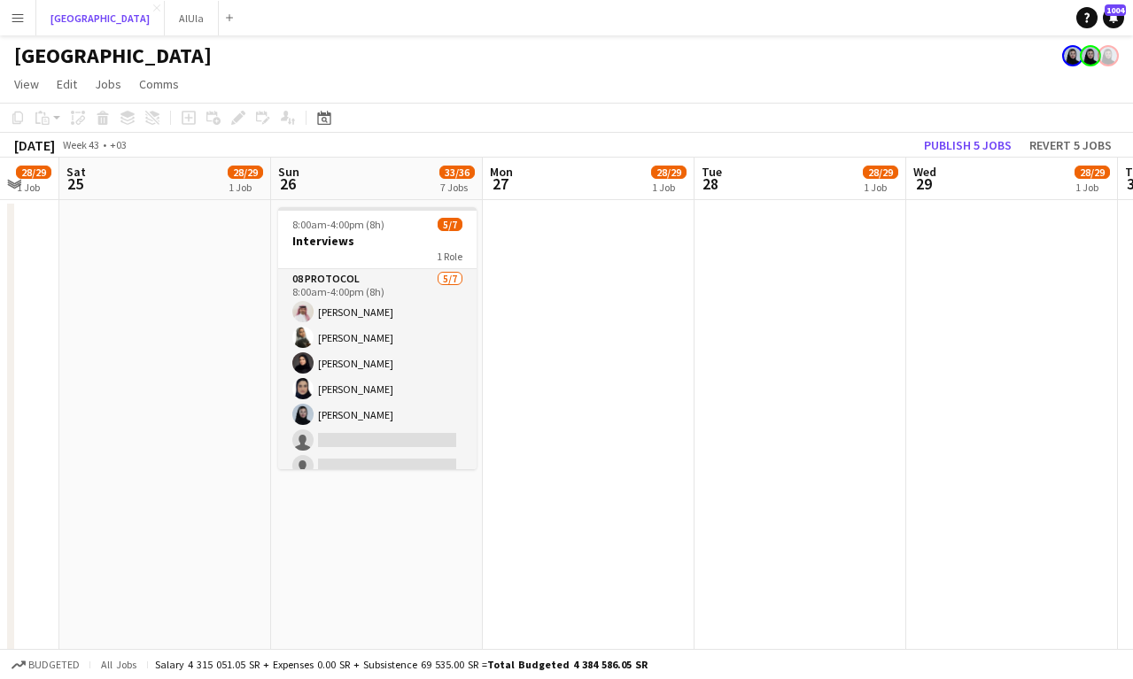
scroll to position [0, 584]
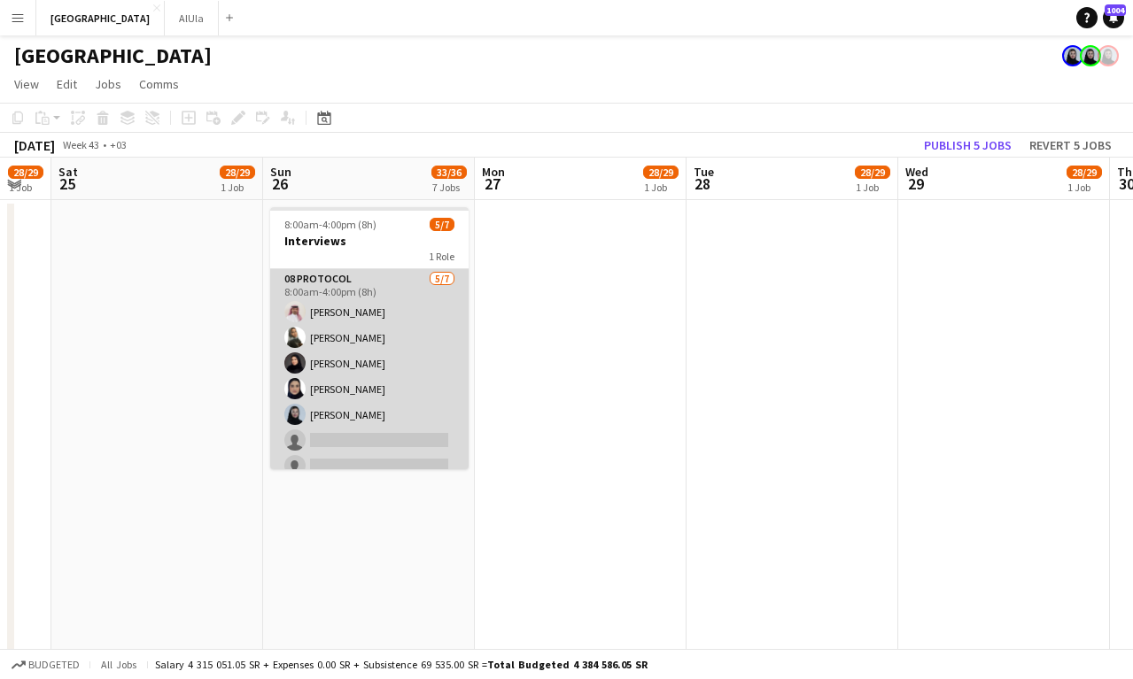
click at [392, 370] on app-card-role "08 Protocol [DATE] 8:00am-4:00pm (8h) [PERSON_NAME] [PERSON_NAME] Aahwaq Algham…" at bounding box center [369, 376] width 198 height 214
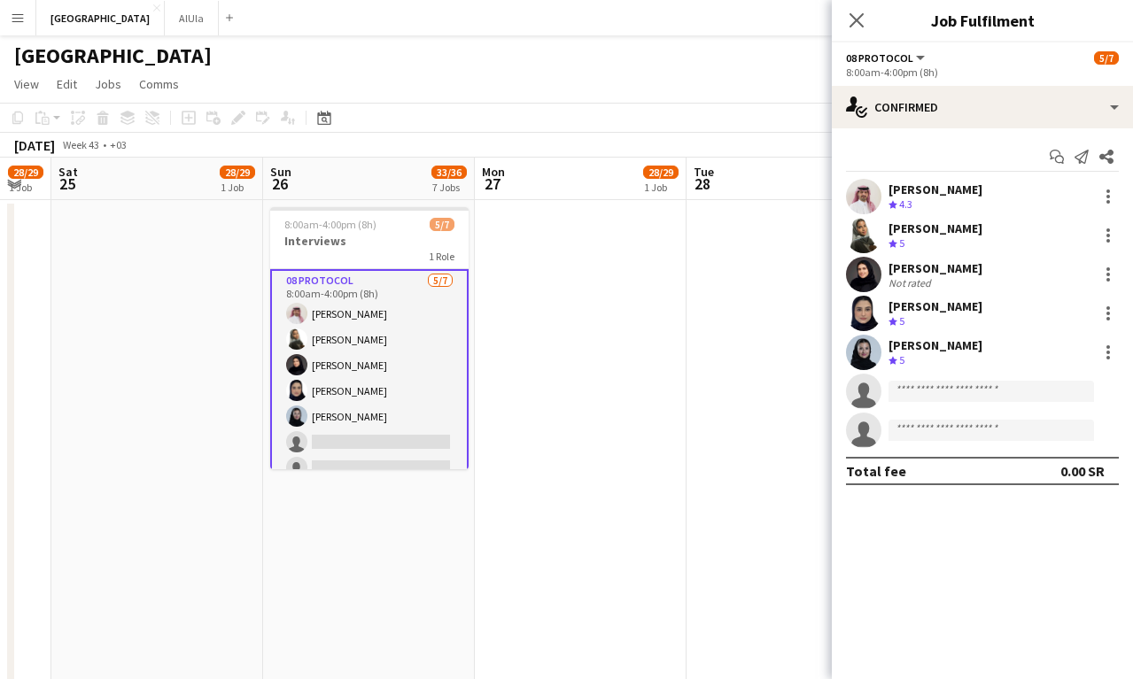
click at [906, 190] on div "[PERSON_NAME]" at bounding box center [935, 190] width 94 height 16
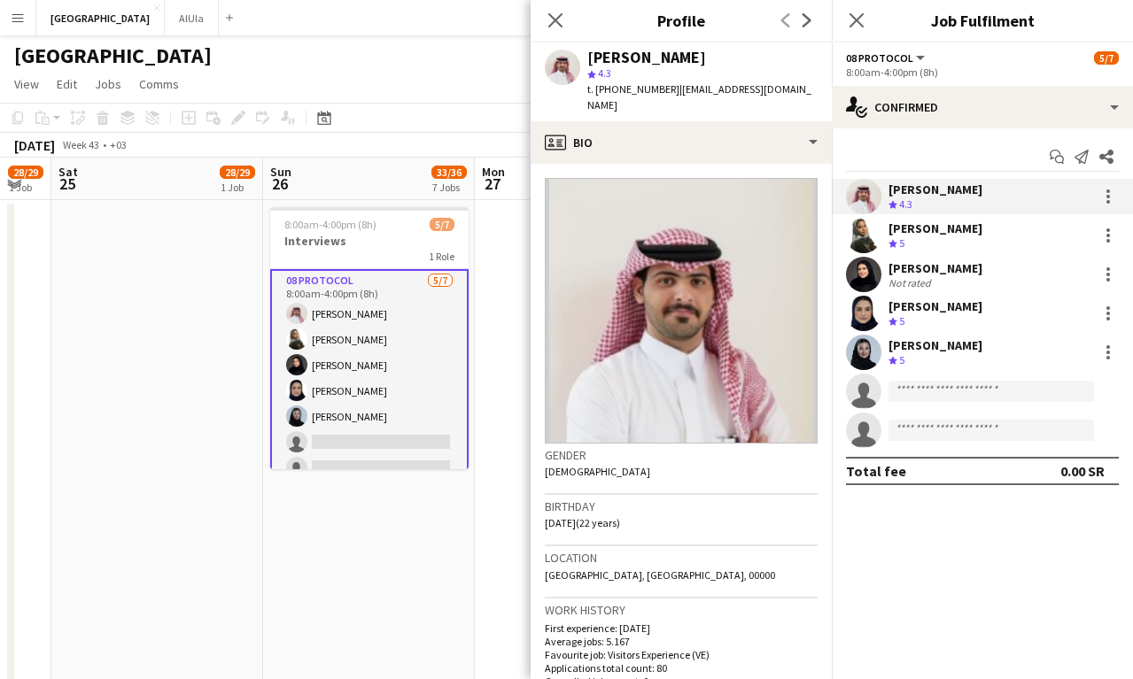
click at [624, 92] on span "t. [PHONE_NUMBER]" at bounding box center [633, 88] width 92 height 13
click at [659, 90] on span "t. [PHONE_NUMBER]" at bounding box center [633, 88] width 92 height 13
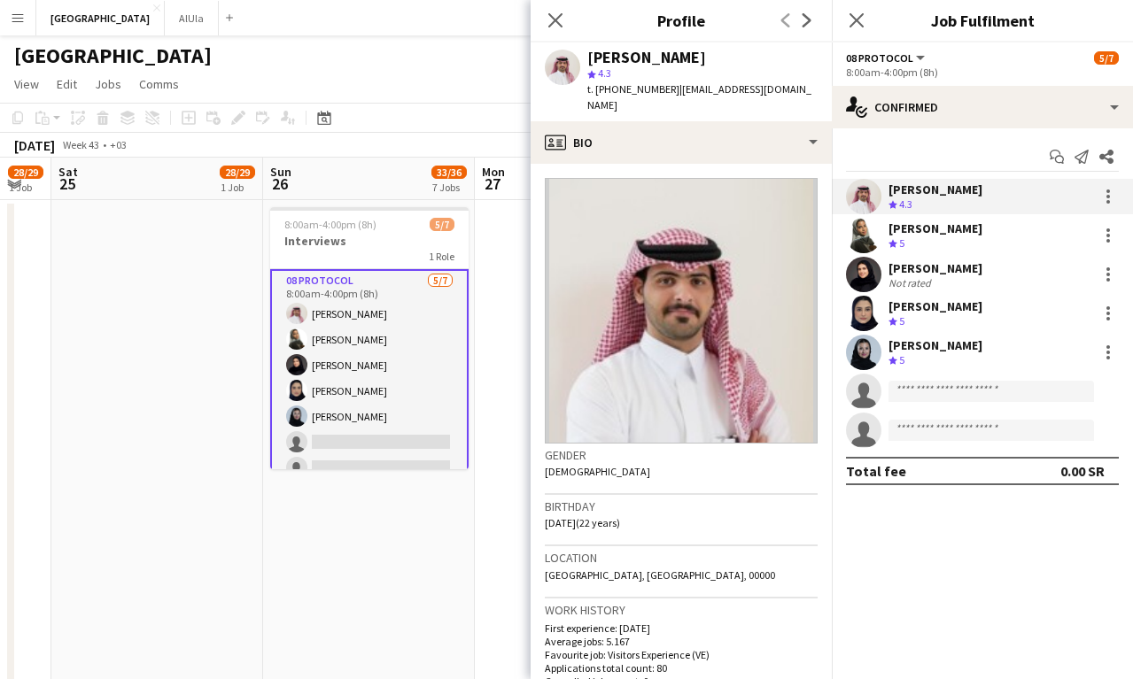
drag, startPoint x: 664, startPoint y: 89, endPoint x: 595, endPoint y: 86, distance: 69.1
click at [595, 86] on span "t. [PHONE_NUMBER]" at bounding box center [633, 88] width 92 height 13
copy span "[PHONE_NUMBER]"
click at [911, 281] on div "Not rated" at bounding box center [911, 282] width 46 height 13
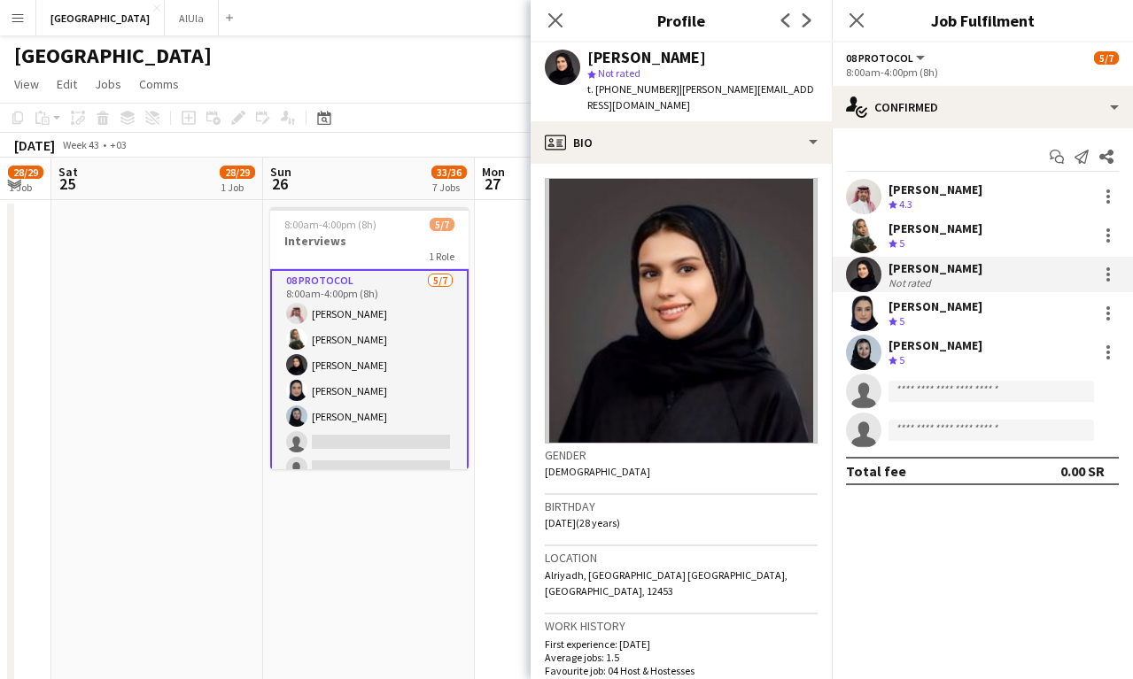
drag, startPoint x: 663, startPoint y: 87, endPoint x: 593, endPoint y: 87, distance: 70.0
click at [593, 87] on span "t. [PHONE_NUMBER]" at bounding box center [633, 88] width 92 height 13
copy span "[PHONE_NUMBER]"
click at [920, 242] on div "Crew rating 5" at bounding box center [935, 244] width 94 height 15
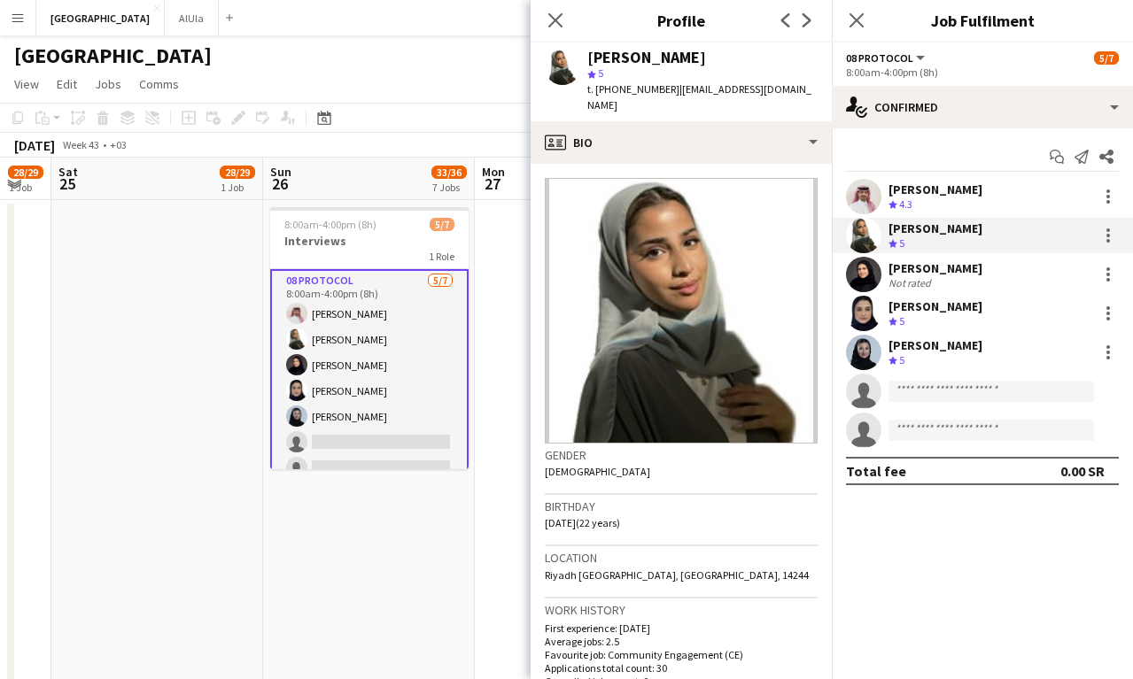
drag, startPoint x: 664, startPoint y: 86, endPoint x: 595, endPoint y: 86, distance: 69.1
click at [595, 86] on span "t. [PHONE_NUMBER]" at bounding box center [633, 88] width 92 height 13
copy span "[PHONE_NUMBER]"
click at [673, 95] on span "| [EMAIL_ADDRESS][DOMAIN_NAME]" at bounding box center [699, 96] width 224 height 29
drag, startPoint x: 665, startPoint y: 83, endPoint x: 596, endPoint y: 89, distance: 69.3
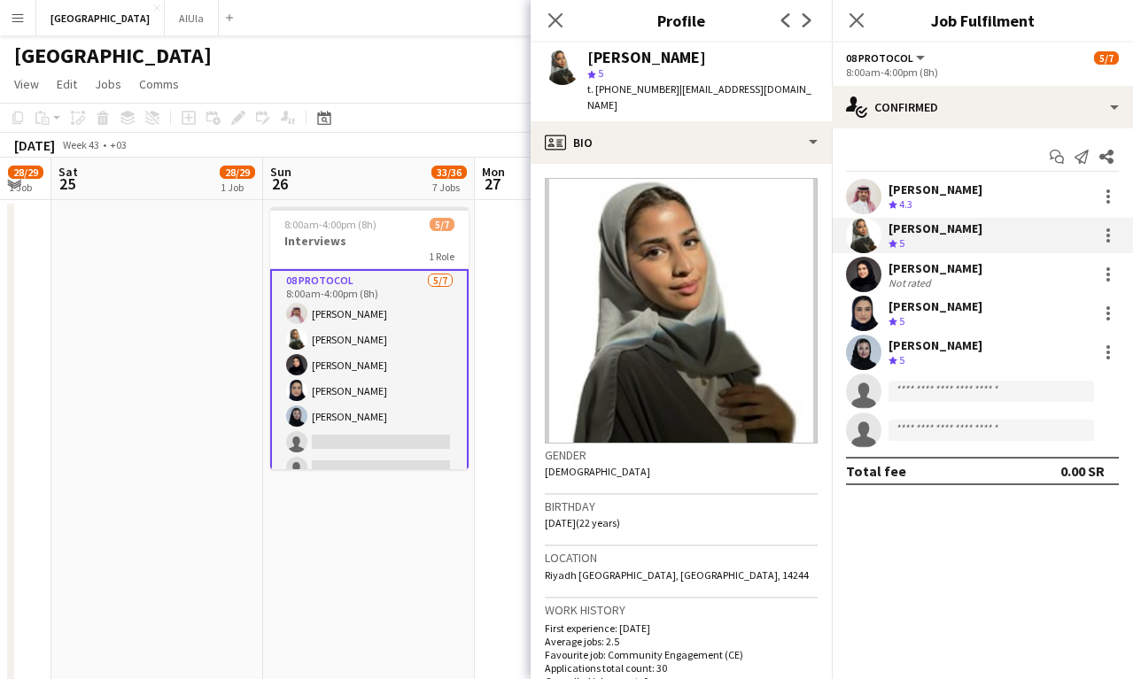
click at [596, 89] on span "t. [PHONE_NUMBER]" at bounding box center [633, 88] width 92 height 13
copy span "[PHONE_NUMBER]"
click at [353, 41] on div "[GEOGRAPHIC_DATA]" at bounding box center [566, 52] width 1133 height 34
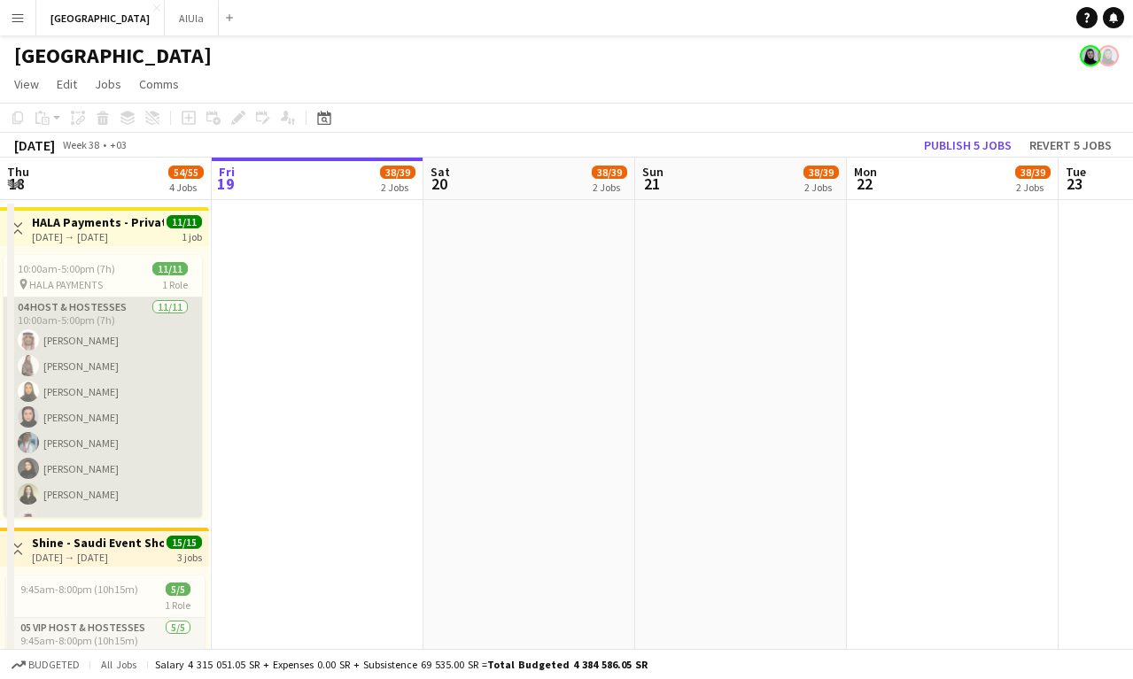
click at [96, 462] on app-card-role "04 Host & Hostesses 11/11 10:00am-5:00pm (7h) Khalid Aloraini Nouf Alomar Noura…" at bounding box center [103, 456] width 198 height 317
